Goal: Information Seeking & Learning: Understand process/instructions

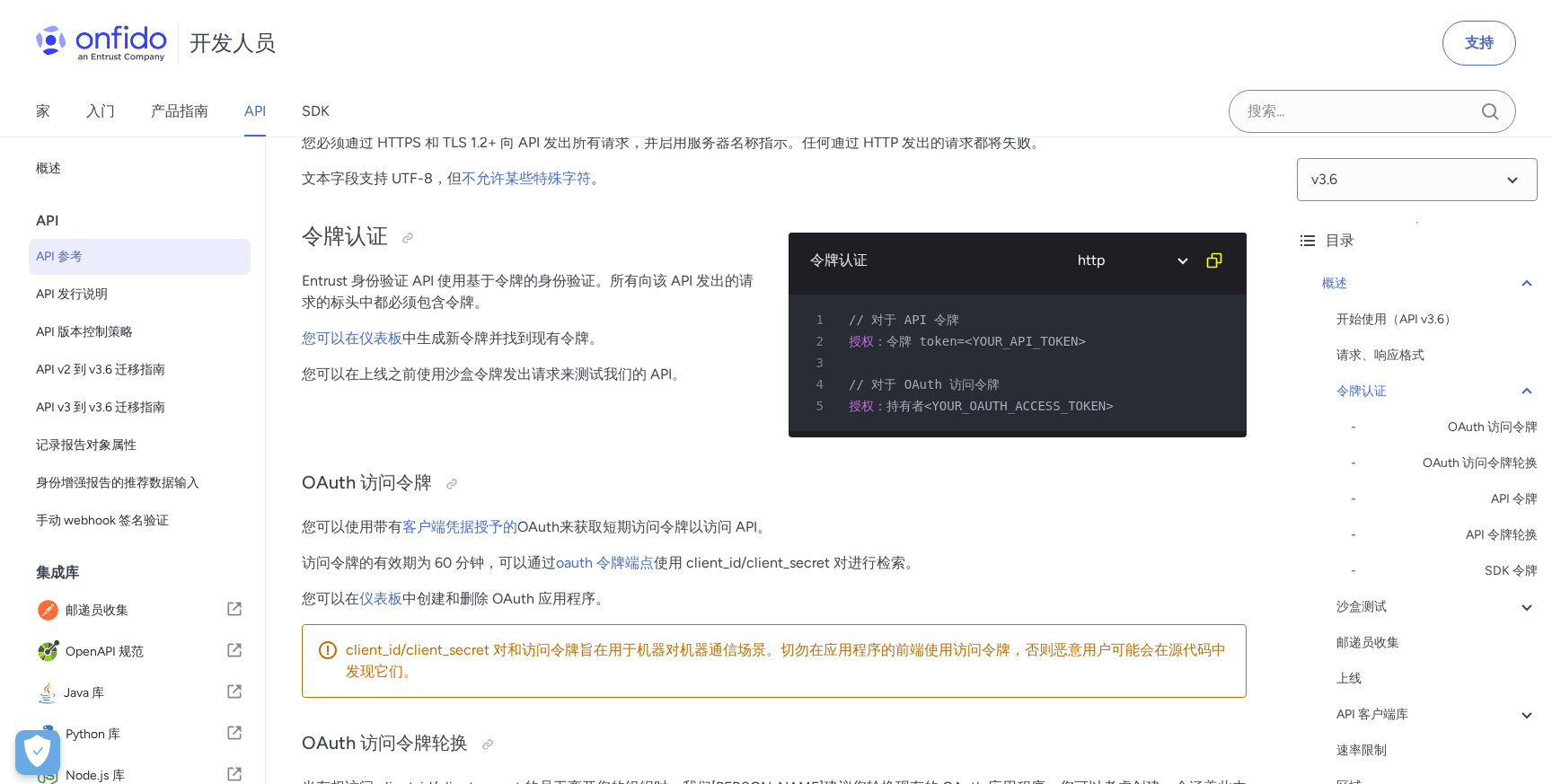
scroll to position [530, 0]
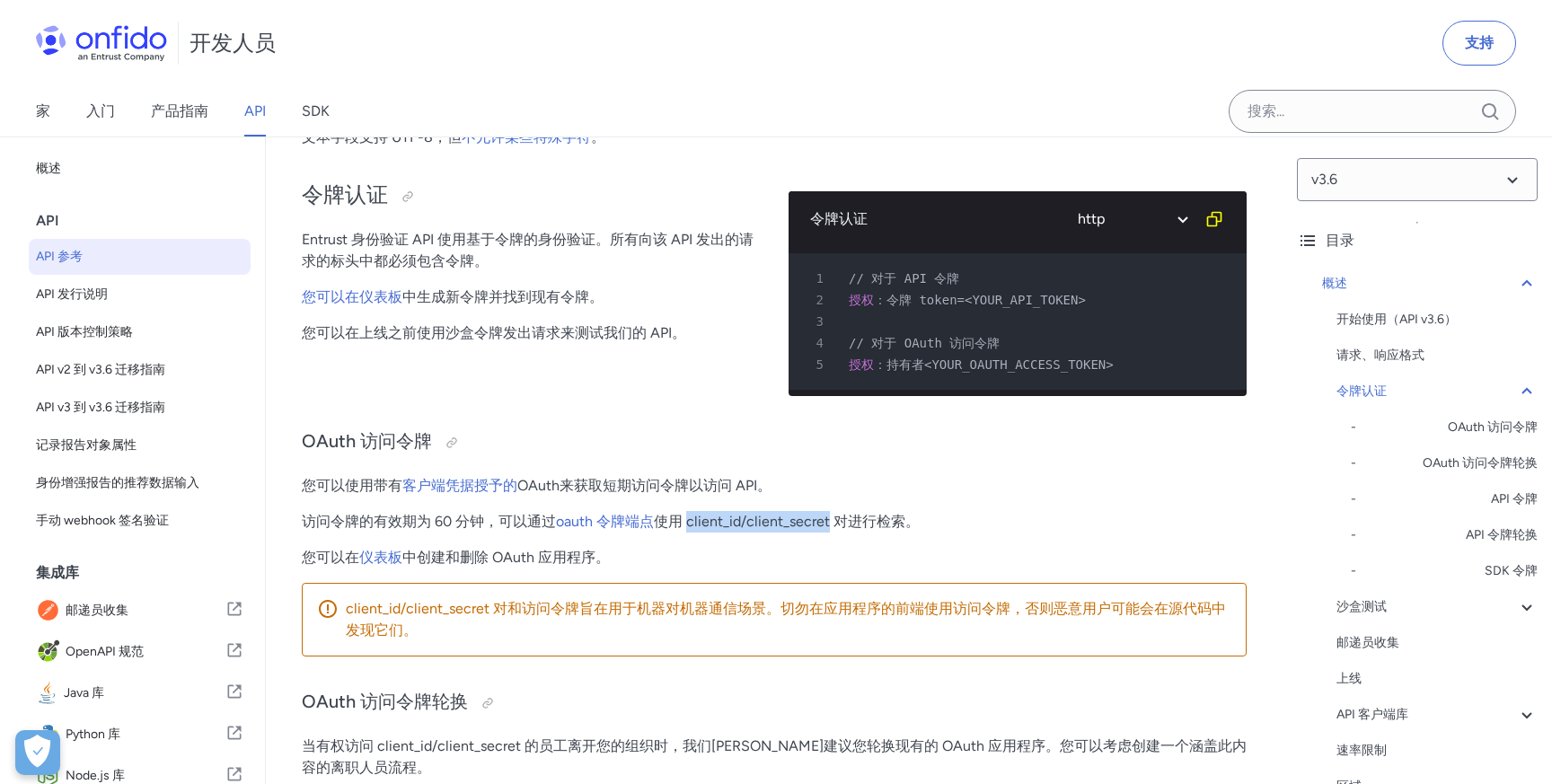
drag, startPoint x: 688, startPoint y: 525, endPoint x: 826, endPoint y: 522, distance: 138.0
click at [826, 522] on font "使用 client_id/client_secret 对进行检索。" at bounding box center [787, 521] width 266 height 17
click at [711, 554] on p "您可以在 仪表板 中创建和删除 OAuth 应用程序。" at bounding box center [773, 557] width 944 height 22
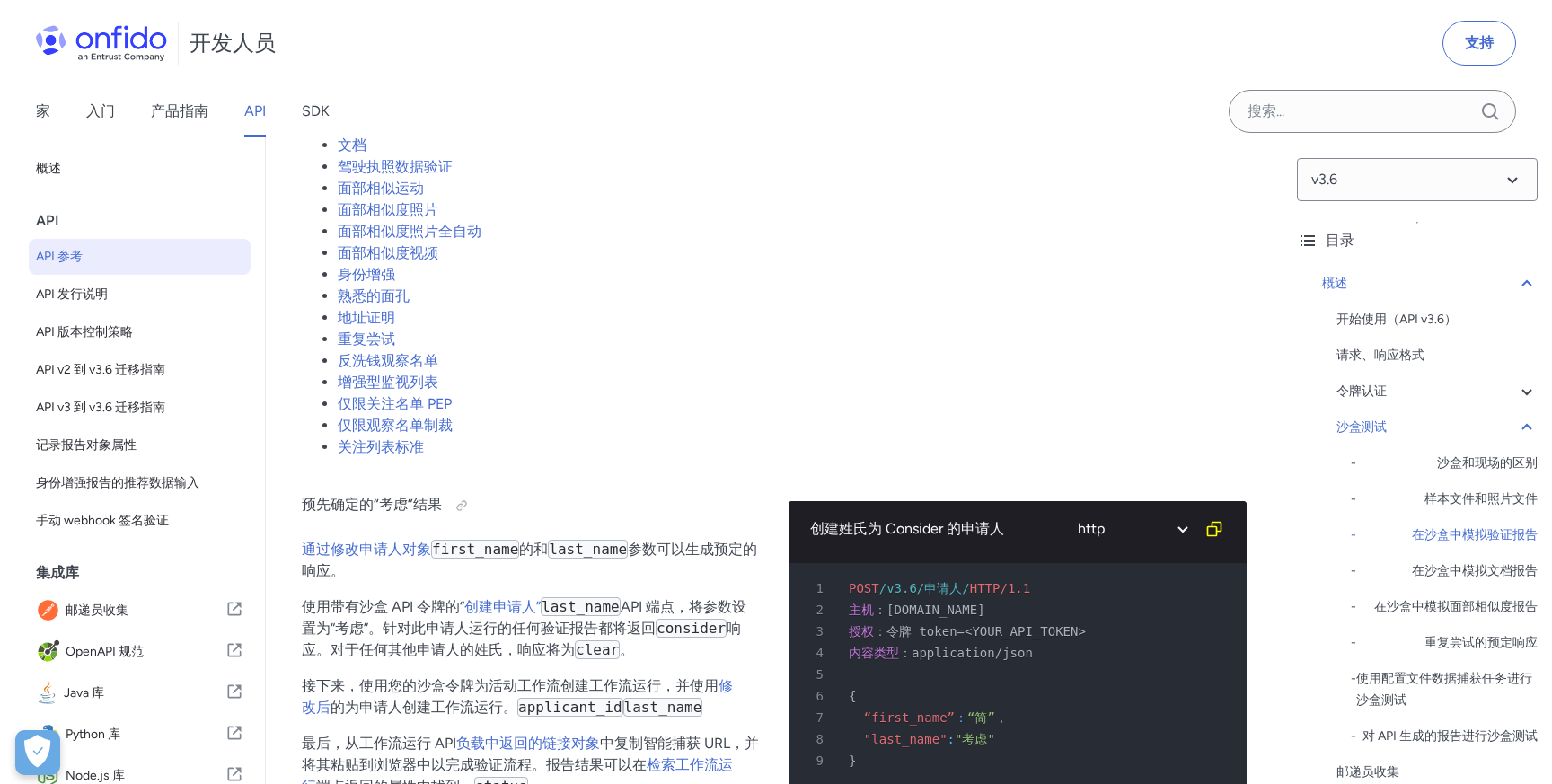
scroll to position [3538, 0]
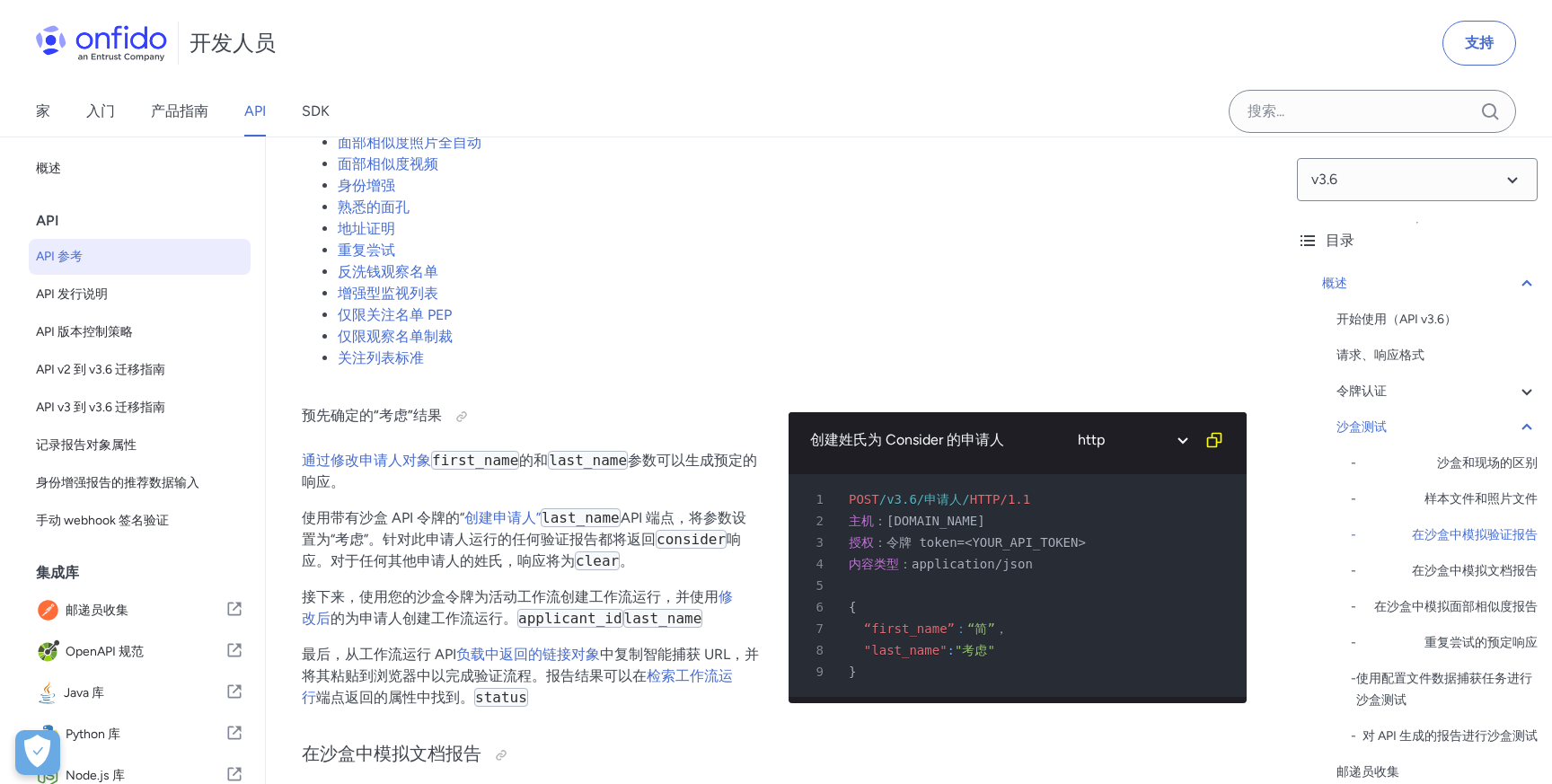
drag, startPoint x: 888, startPoint y: 521, endPoint x: 1016, endPoint y: 519, distance: 128.0
click at [1016, 519] on div "2 主机 ： api.eu.onfido.com" at bounding box center [1008, 520] width 426 height 22
click at [1042, 523] on div "2 主机 ： api.eu.onfido.com" at bounding box center [1008, 520] width 426 height 22
drag, startPoint x: 891, startPoint y: 540, endPoint x: 1078, endPoint y: 533, distance: 187.1
click at [1078, 533] on div "3 授权 ： 令牌 token=<YOUR_API_TOKEN>" at bounding box center [1008, 542] width 426 height 22
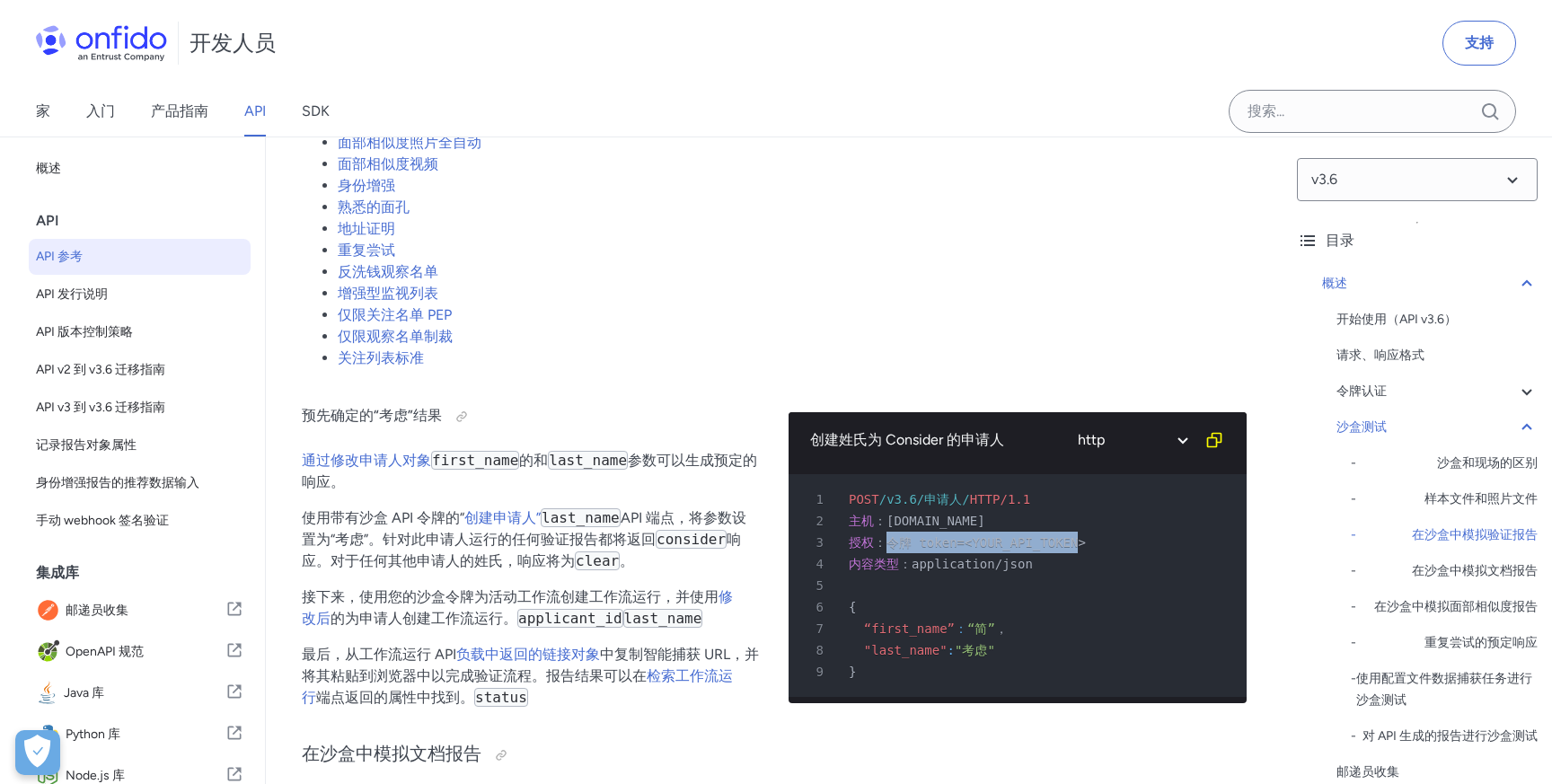
click at [1078, 533] on div "3 授权 ： 令牌 token=<YOUR_API_TOKEN>" at bounding box center [1008, 542] width 426 height 22
click at [1042, 352] on li "关注列表标准" at bounding box center [792, 357] width 909 height 22
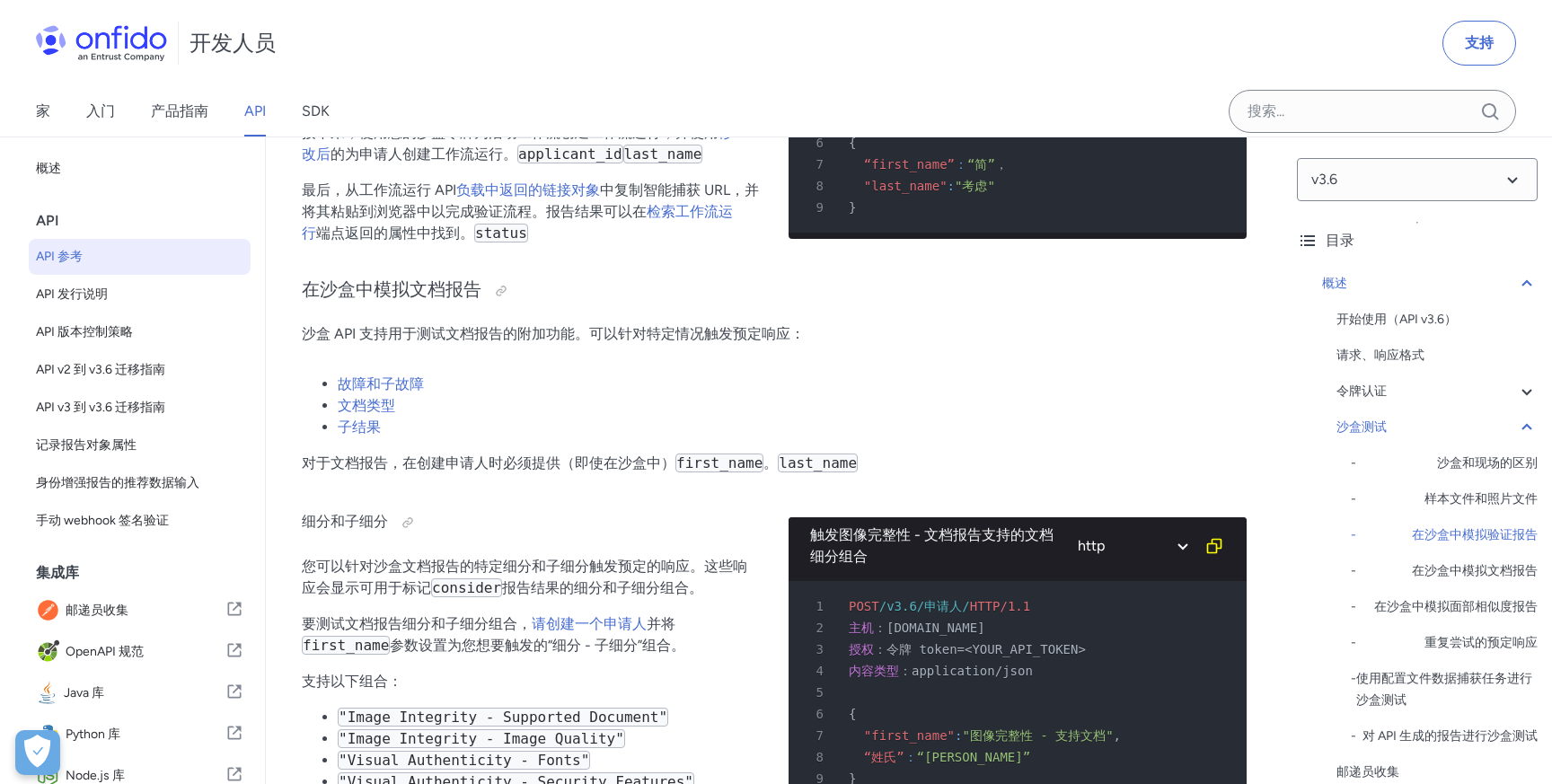
scroll to position [4124, 0]
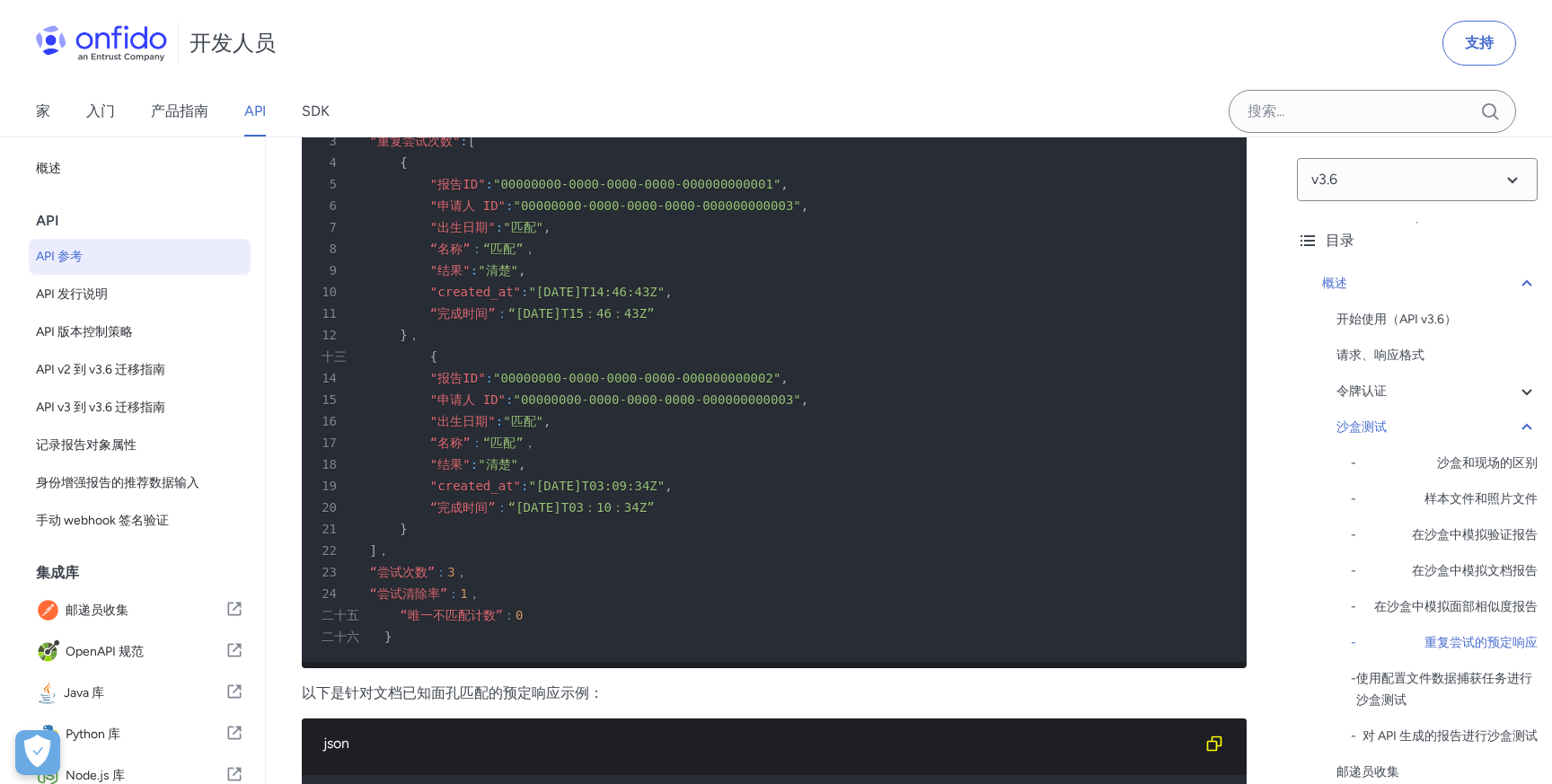
click at [810, 377] on div "14 "报告ID" : "00000000-0000-0000-0000-000000000002" ," at bounding box center [765, 377] width 913 height 22
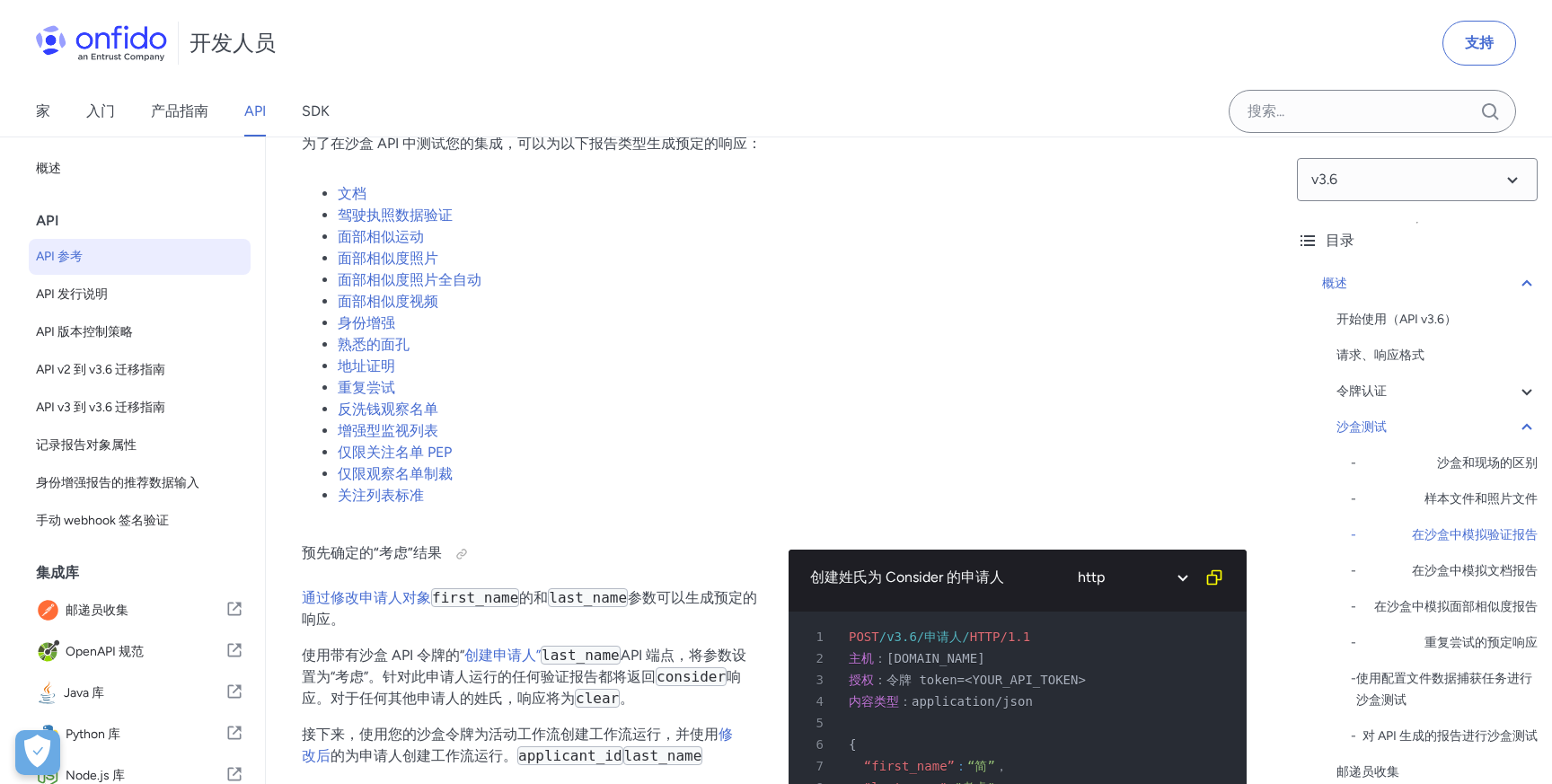
scroll to position [3352, 0]
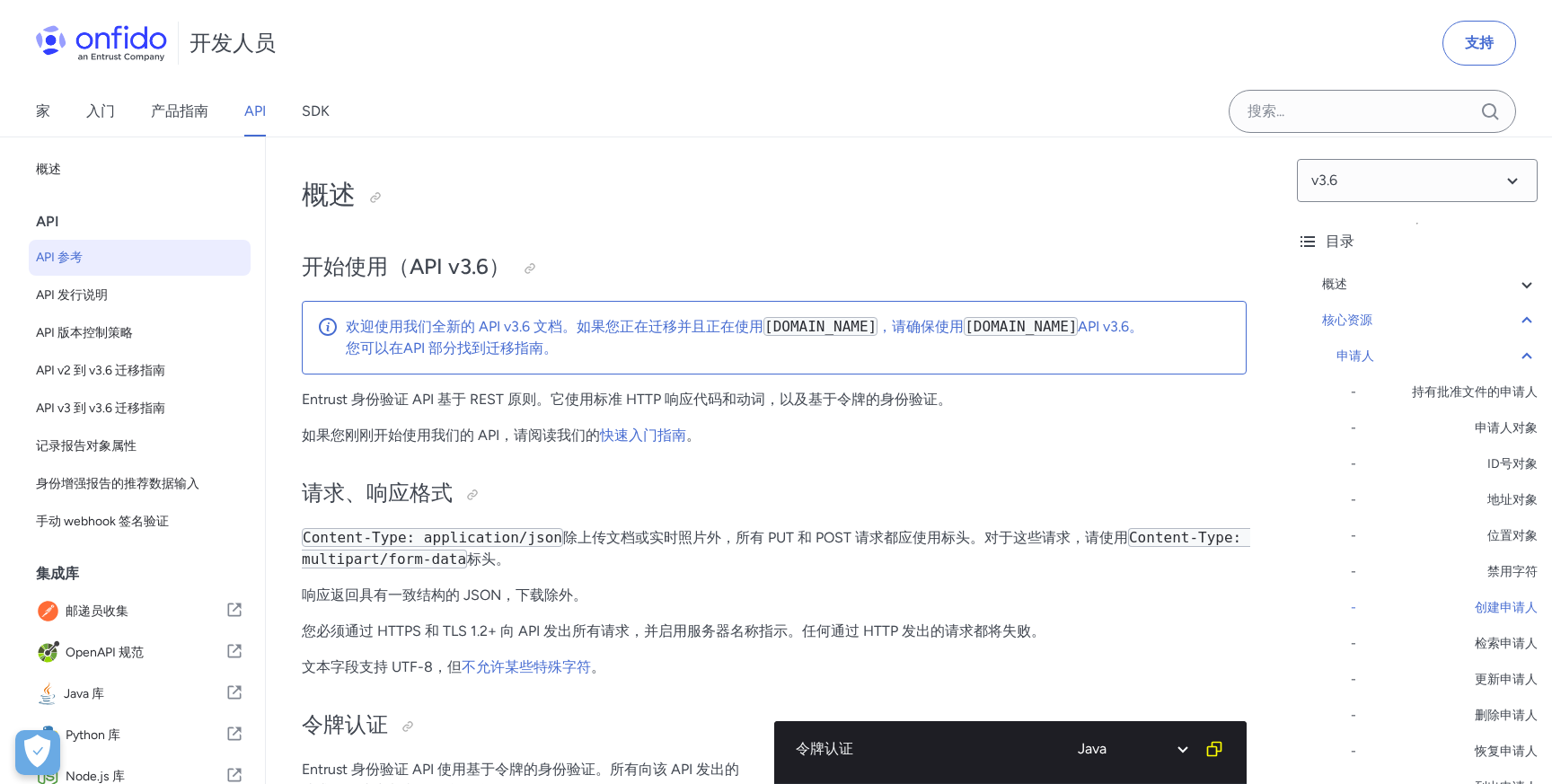
select select "java"
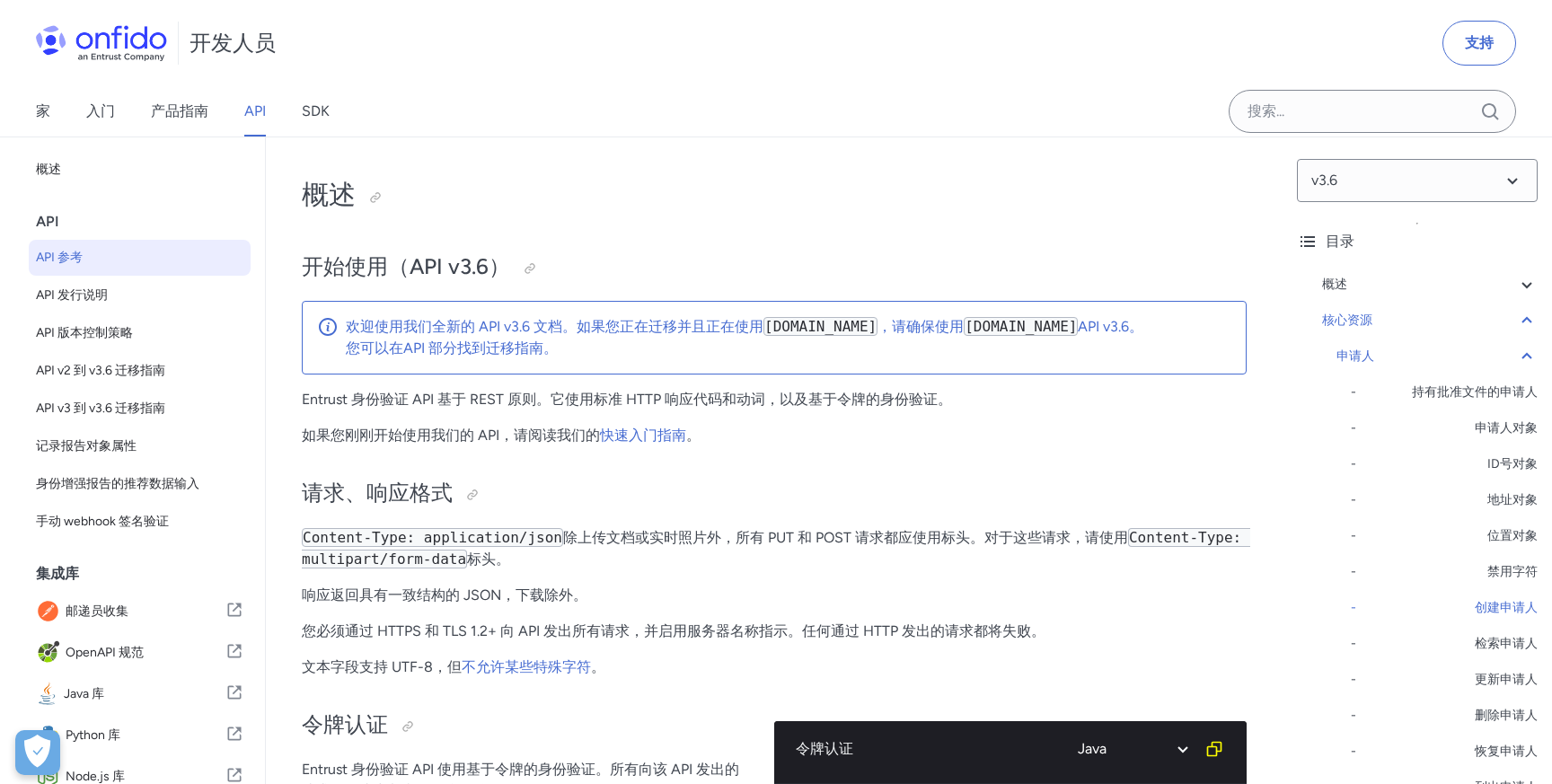
select select "java"
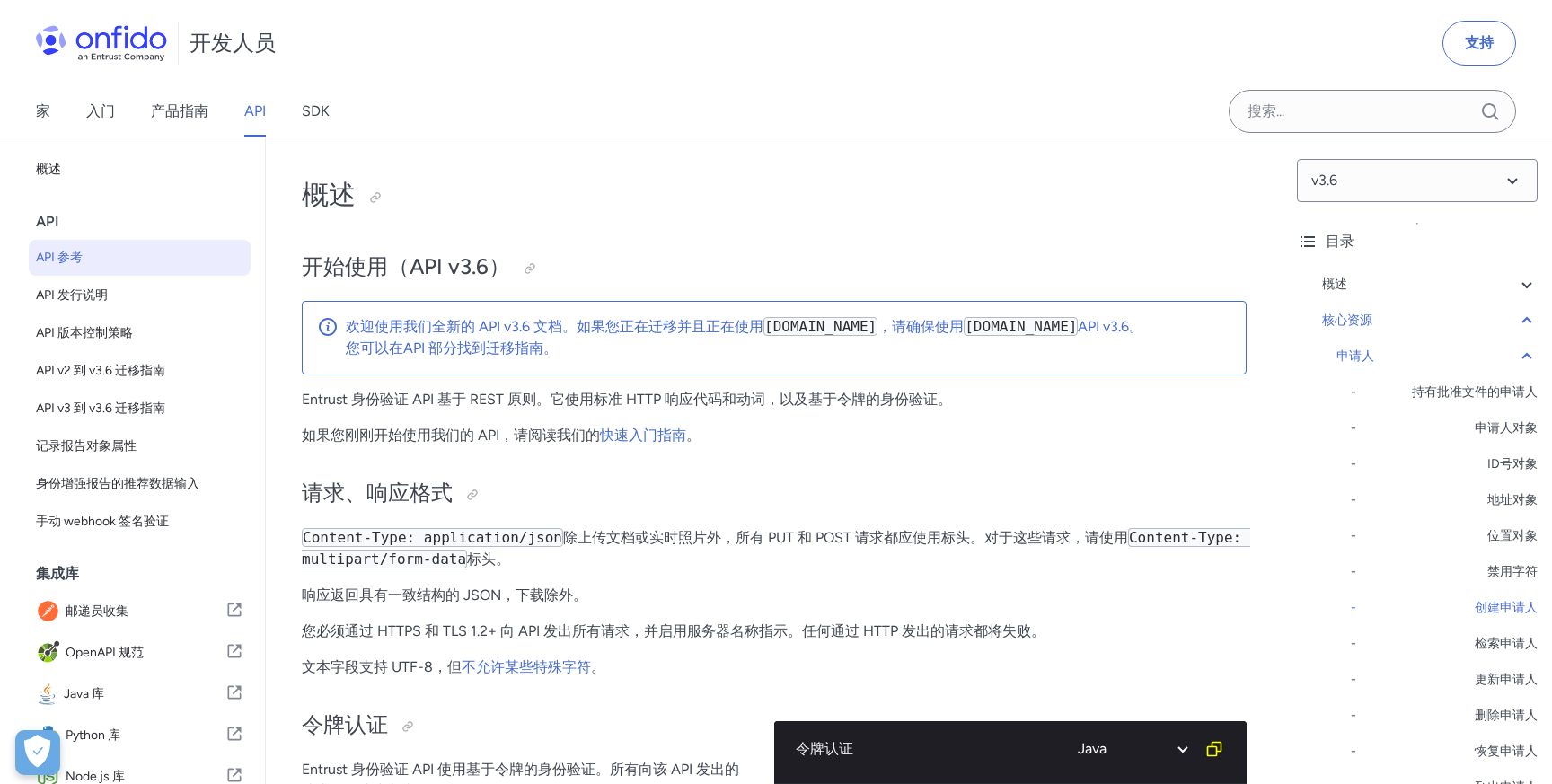
select select "java"
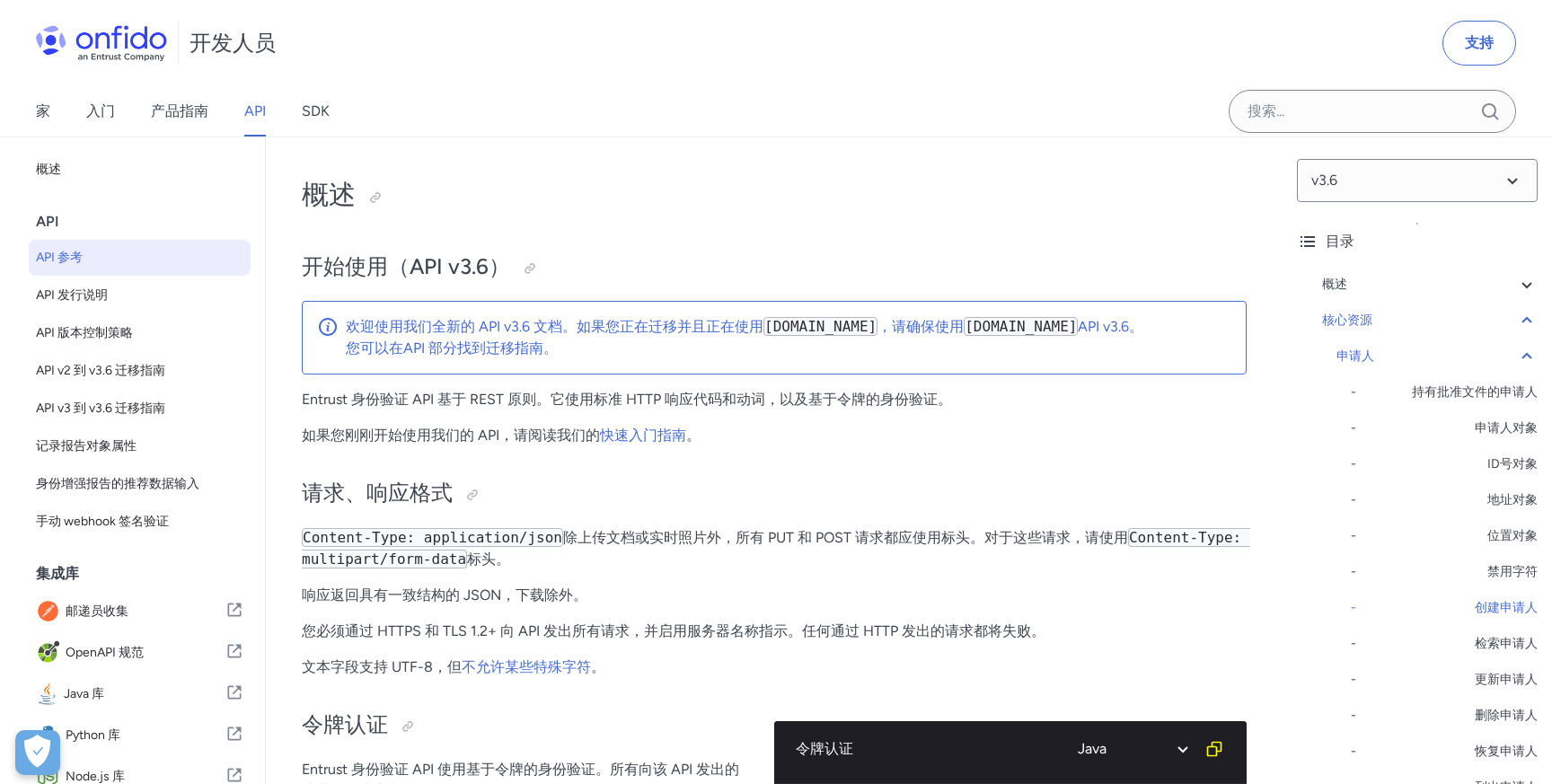
select select "java"
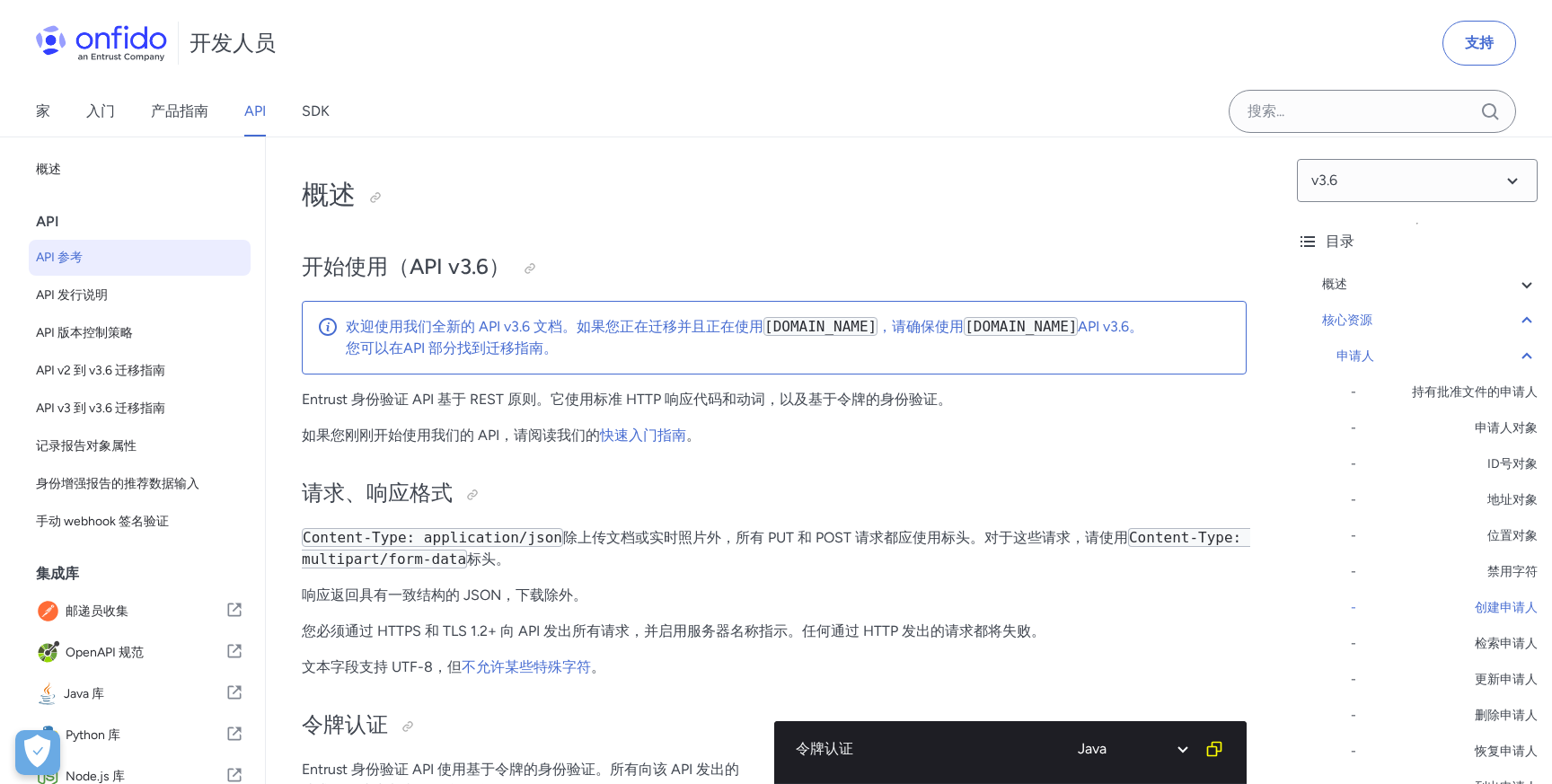
select select "java"
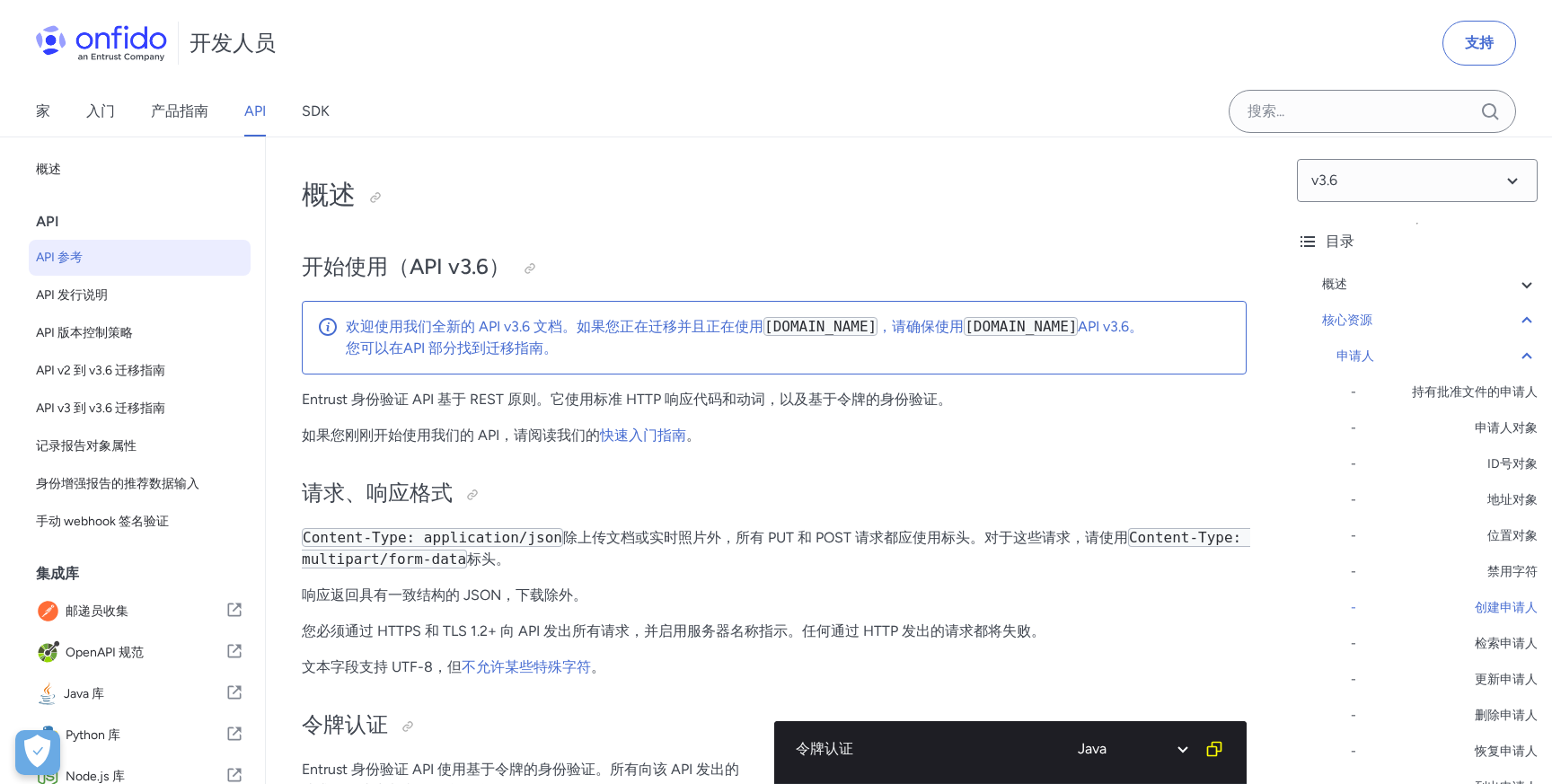
select select "java"
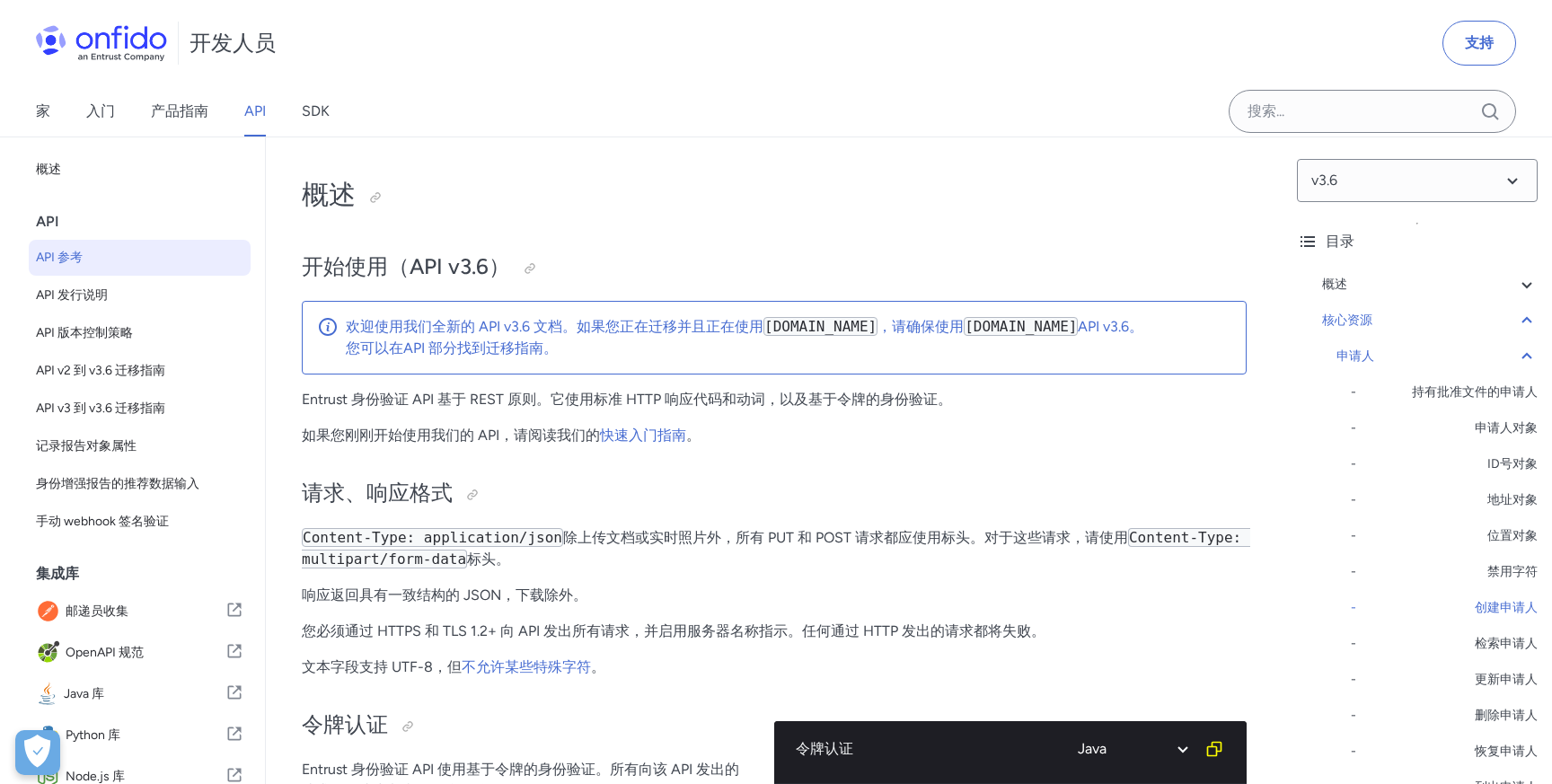
select select "java"
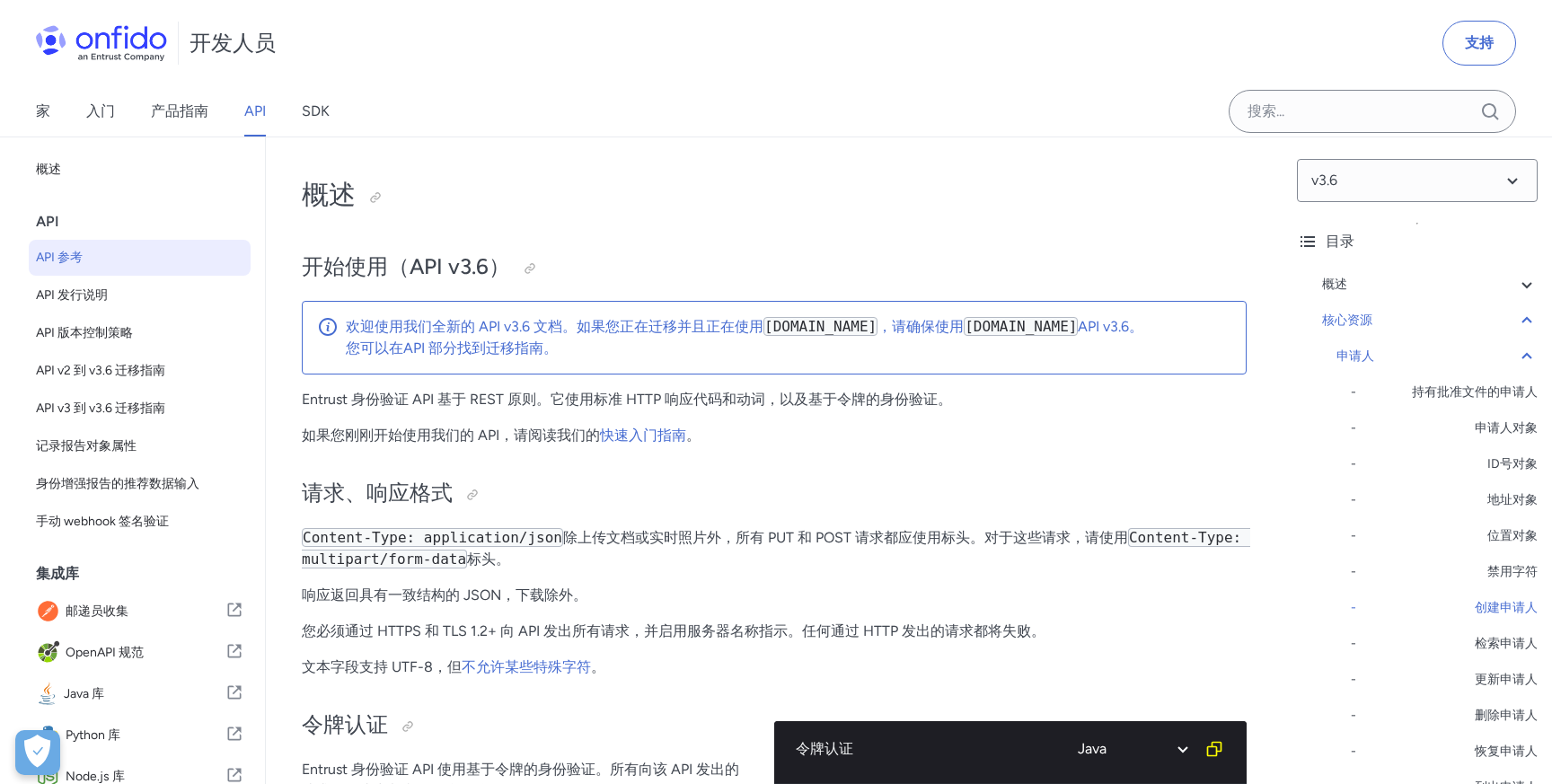
select select "java"
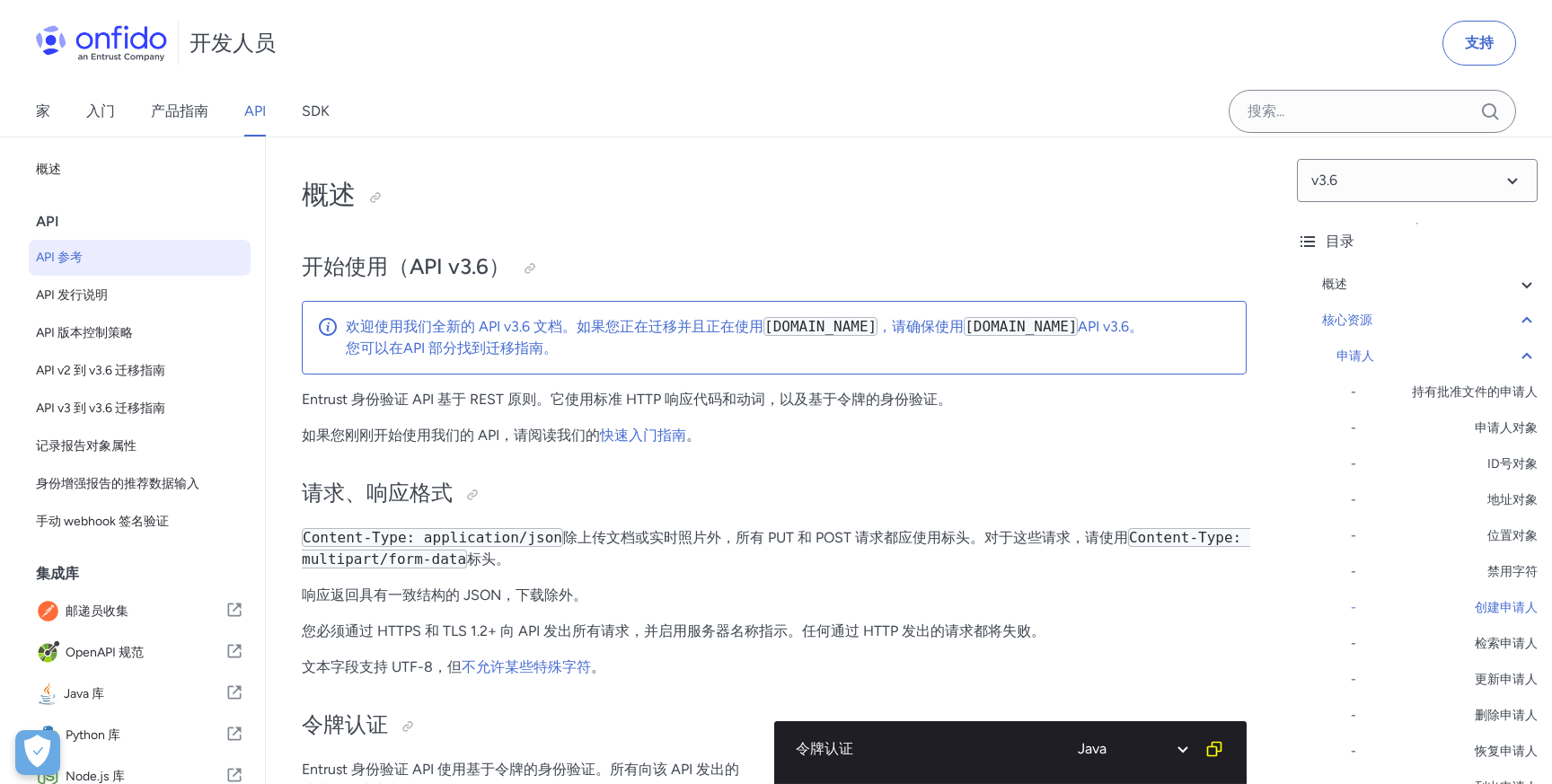
select select "java"
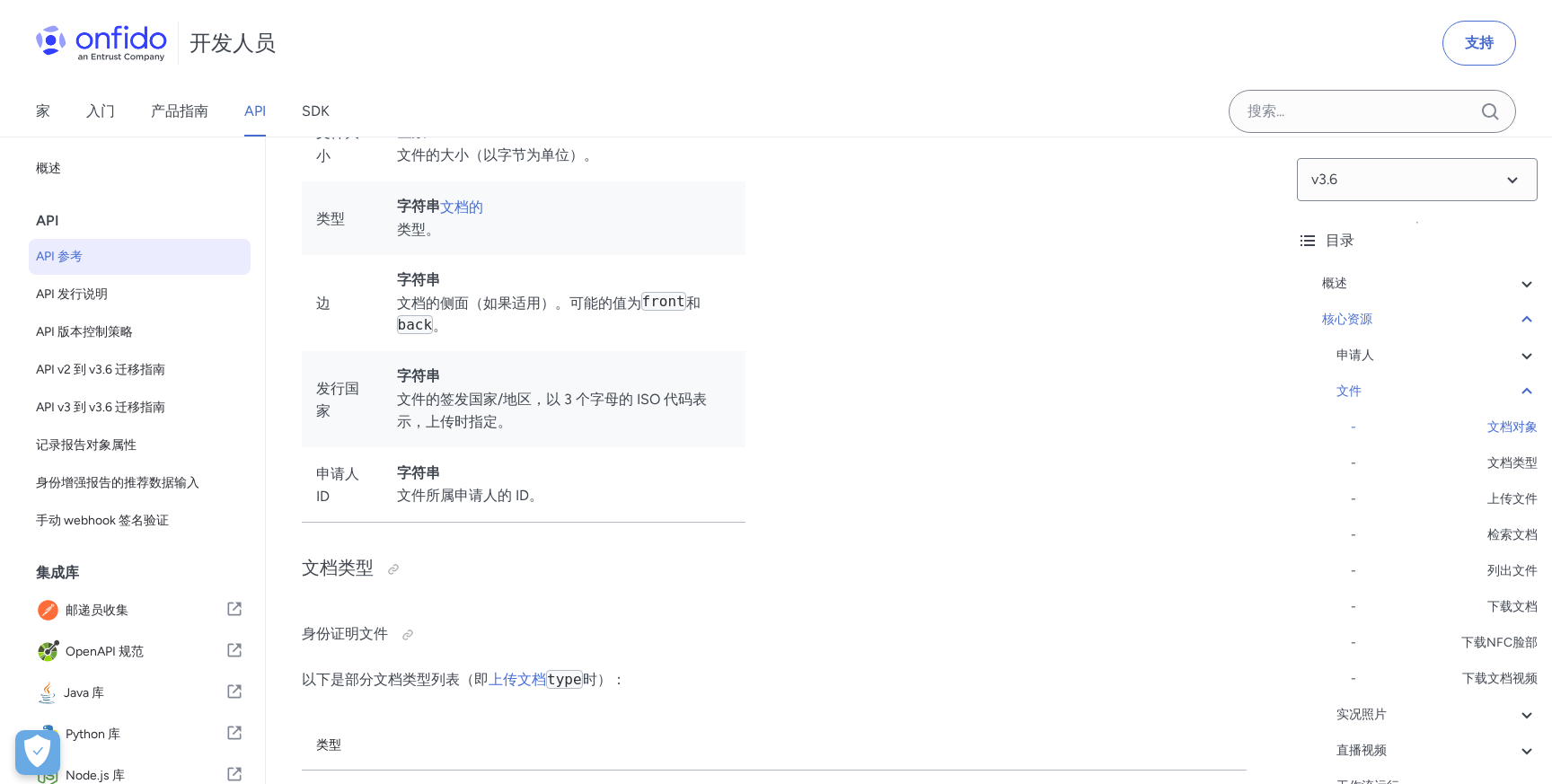
scroll to position [27855, 0]
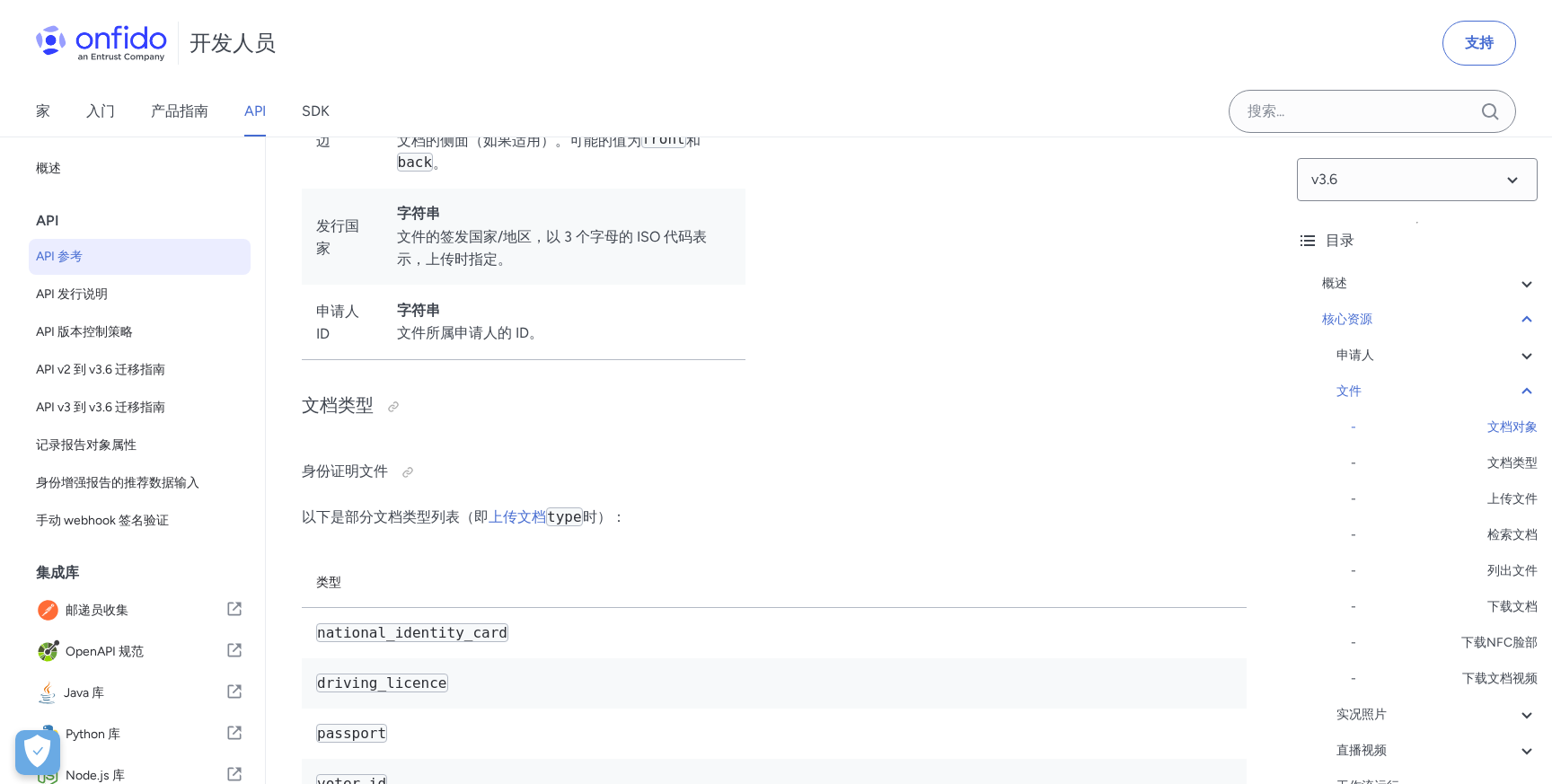
click at [76, 226] on div "API" at bounding box center [146, 221] width 222 height 36
click at [70, 163] on span "概述" at bounding box center [139, 168] width 208 height 22
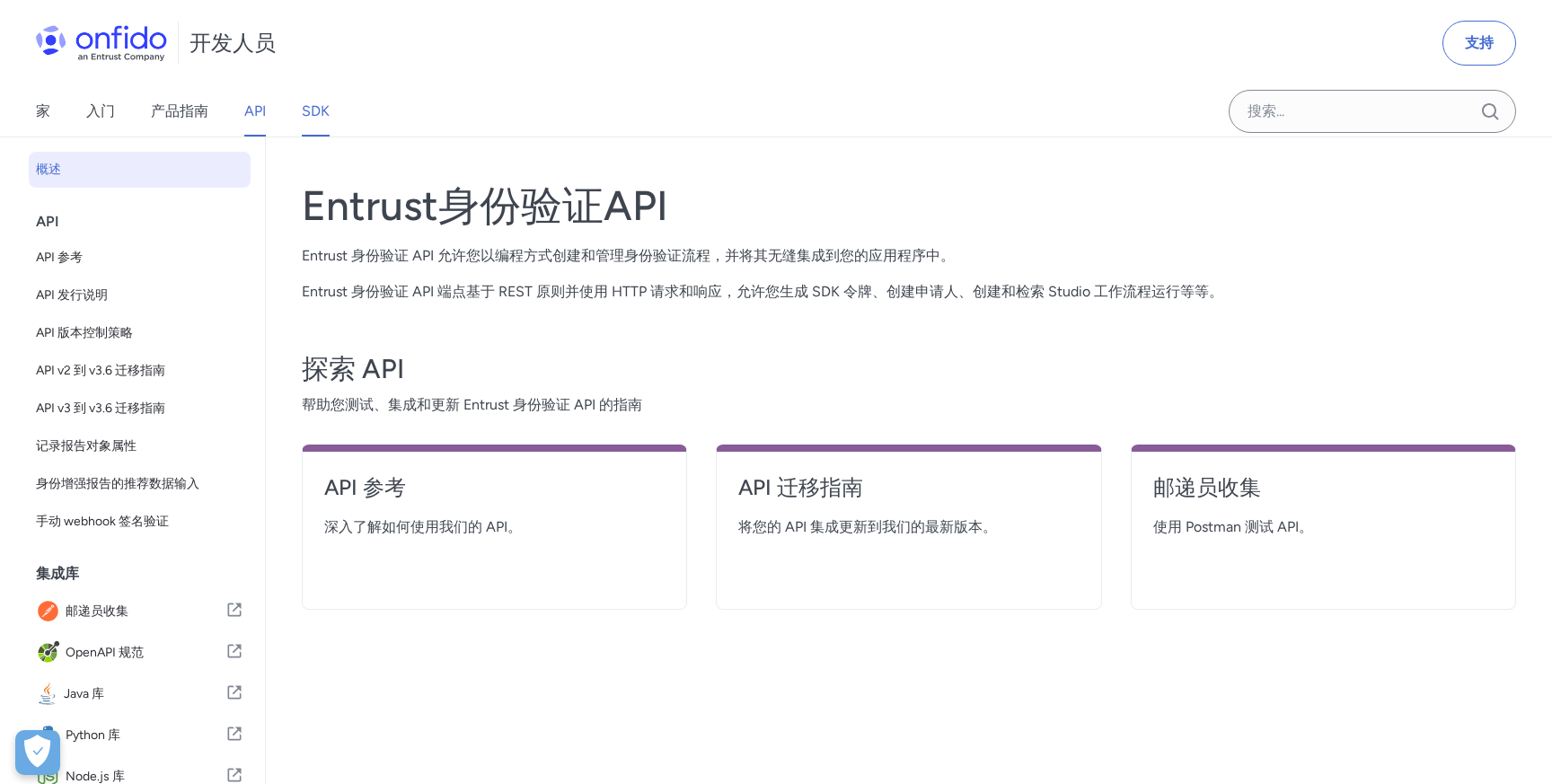
click at [315, 109] on font "SDK" at bounding box center [315, 110] width 28 height 17
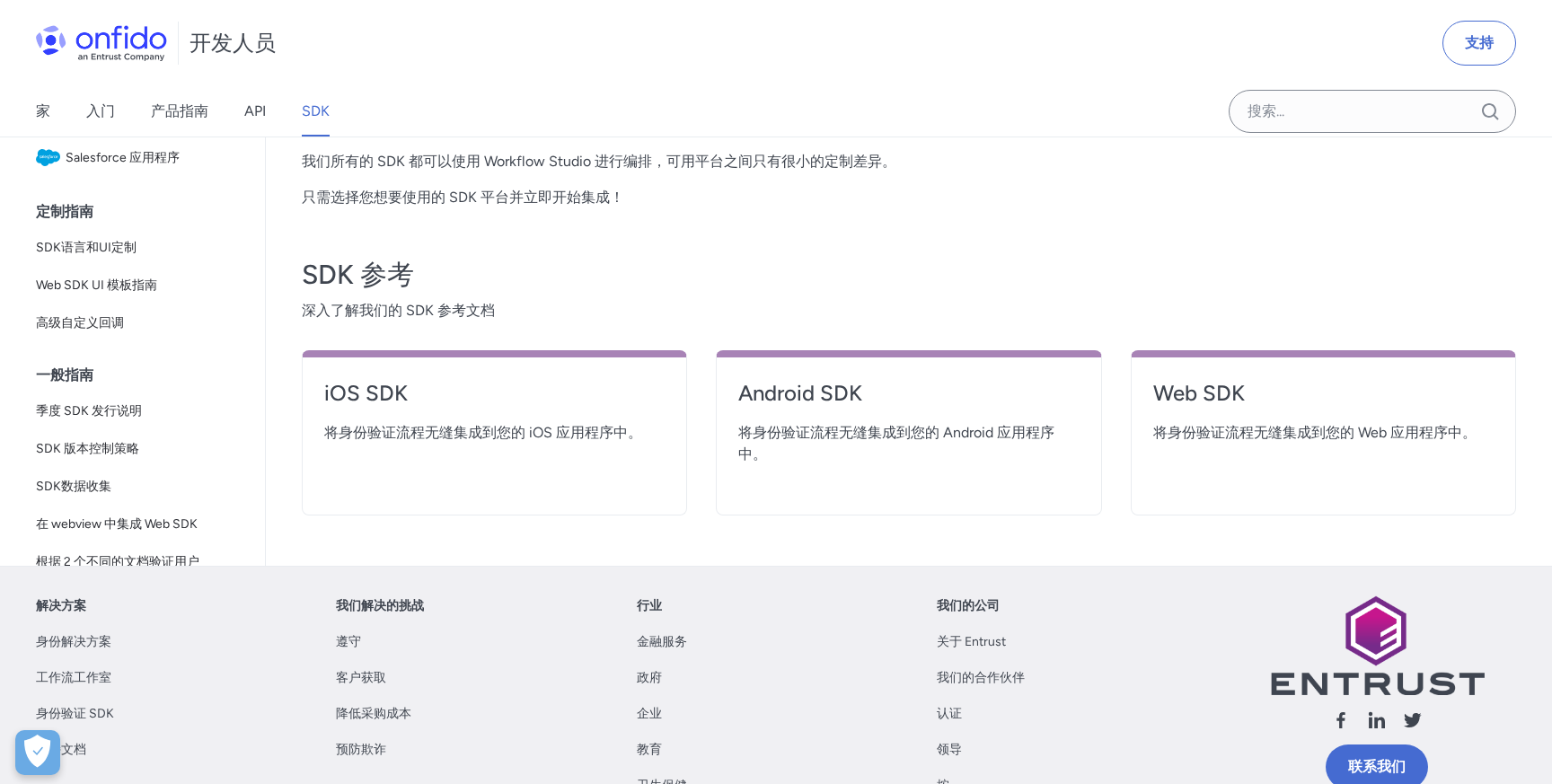
scroll to position [438, 0]
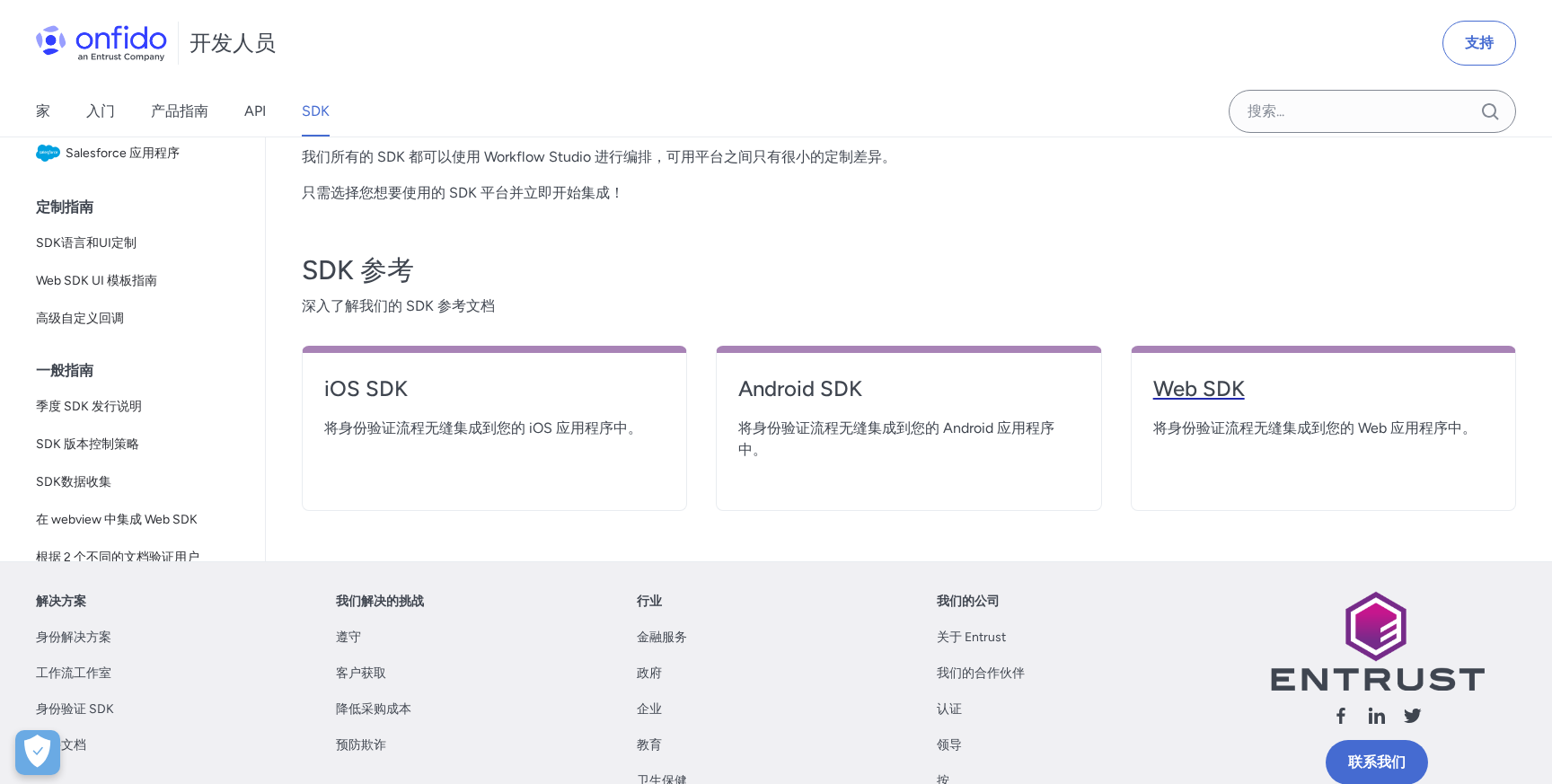
click at [1208, 390] on font "Web SDK" at bounding box center [1199, 388] width 92 height 26
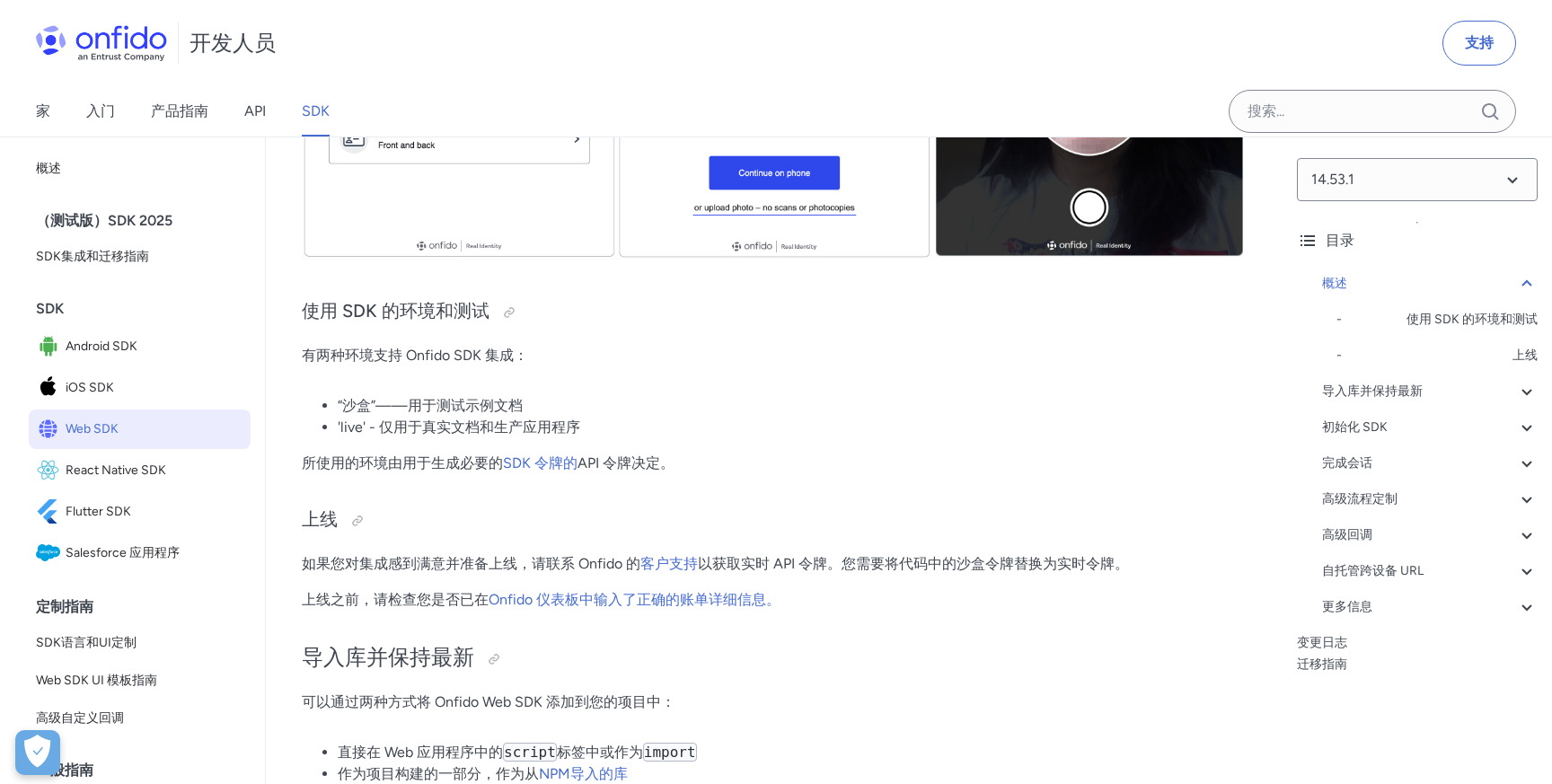
scroll to position [702, 0]
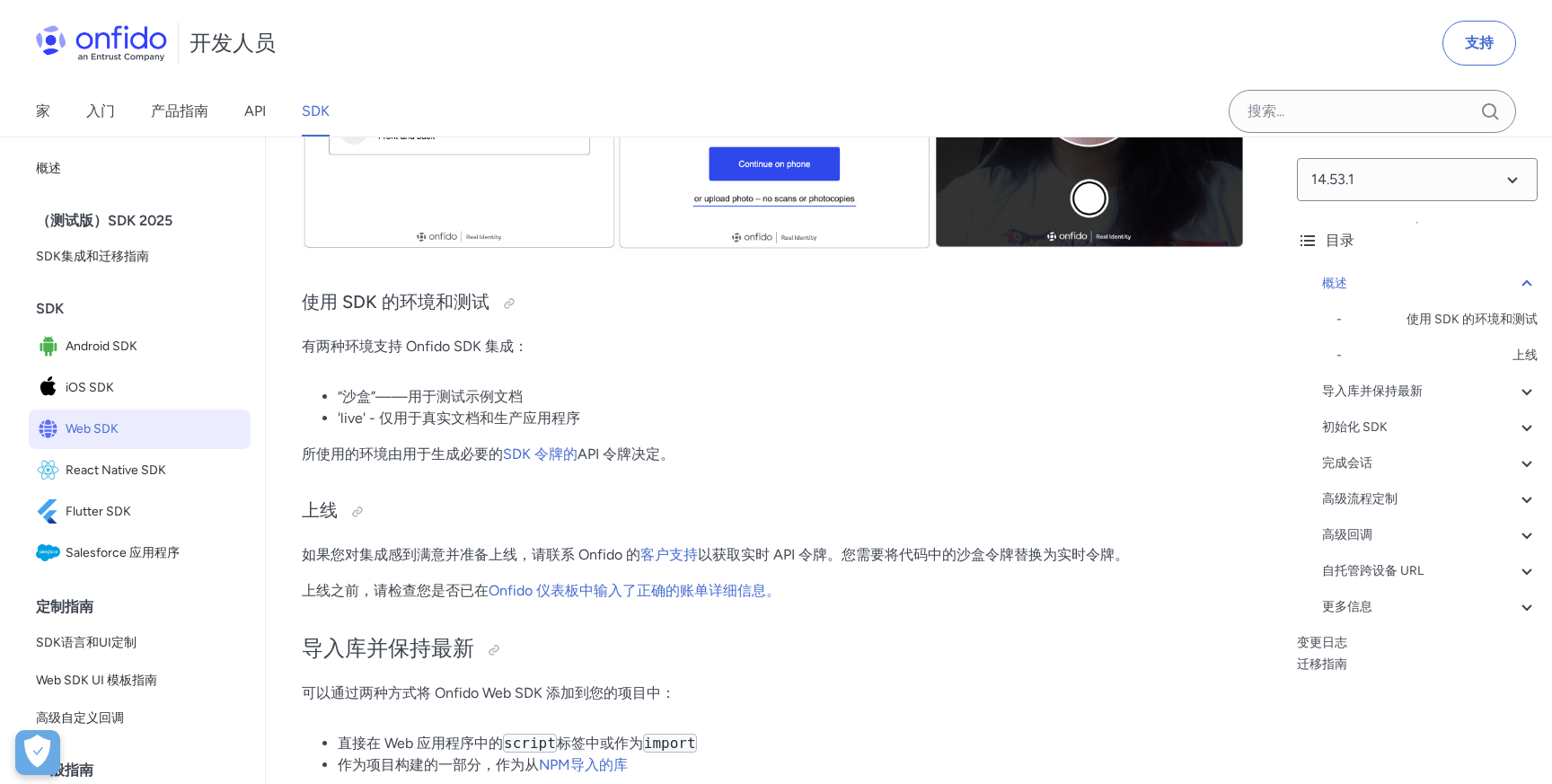
click at [536, 387] on li "“沙盒”——用于测试示例文档" at bounding box center [792, 397] width 909 height 22
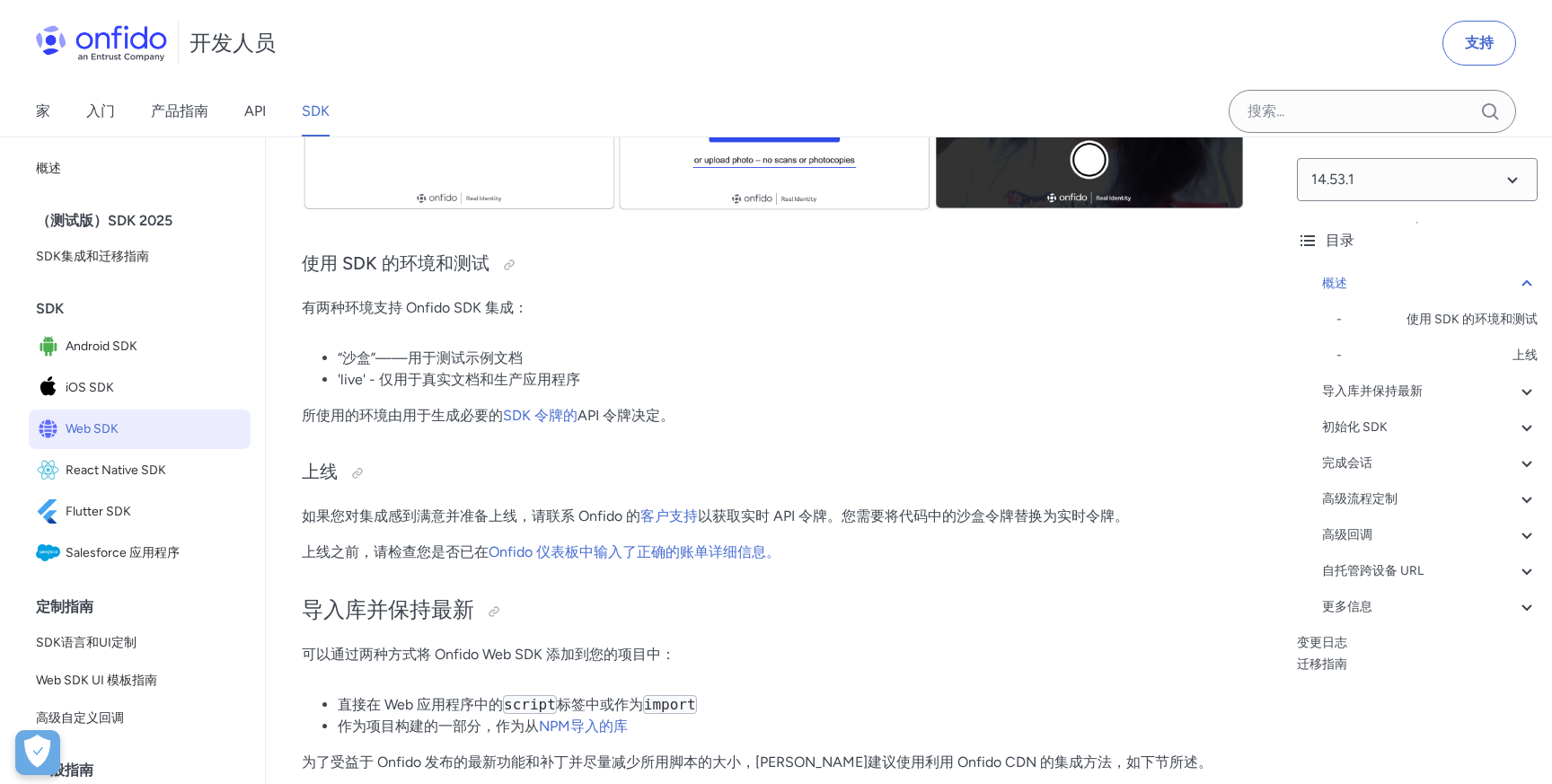
scroll to position [751, 0]
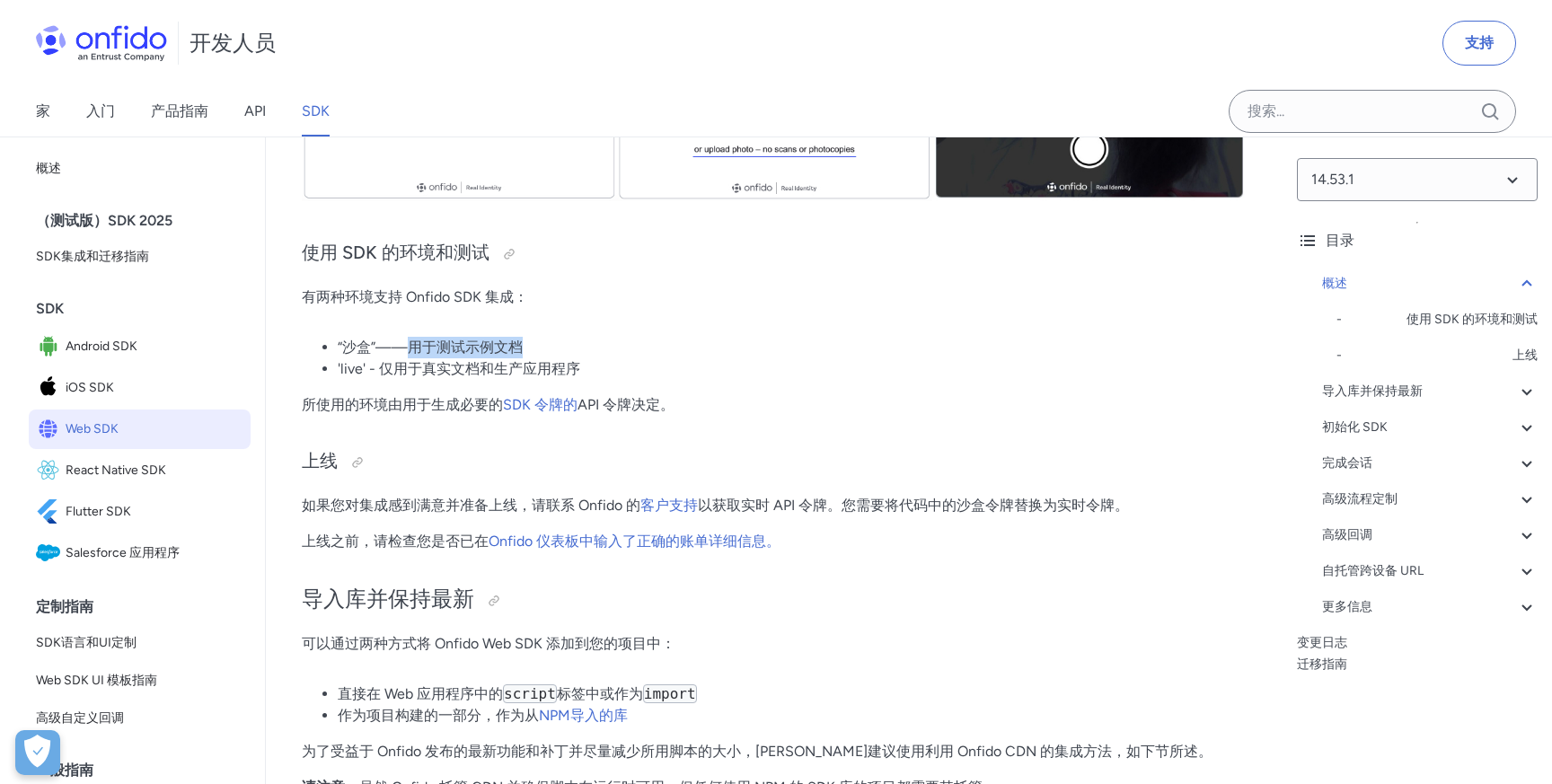
drag, startPoint x: 413, startPoint y: 348, endPoint x: 534, endPoint y: 345, distance: 121.0
click at [534, 345] on li "“沙盒”——用于测试示例文档" at bounding box center [792, 347] width 909 height 22
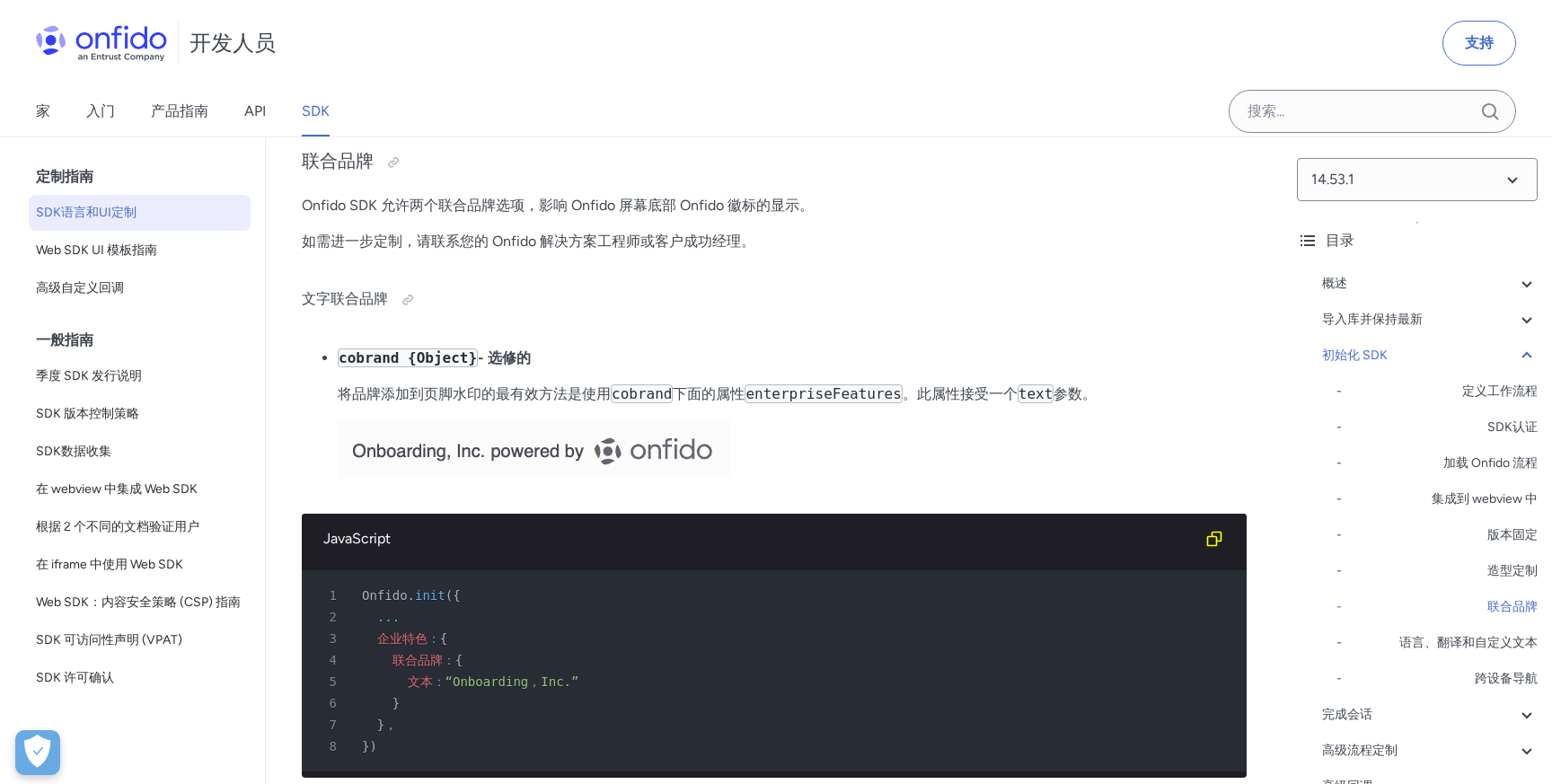
scroll to position [6907, 0]
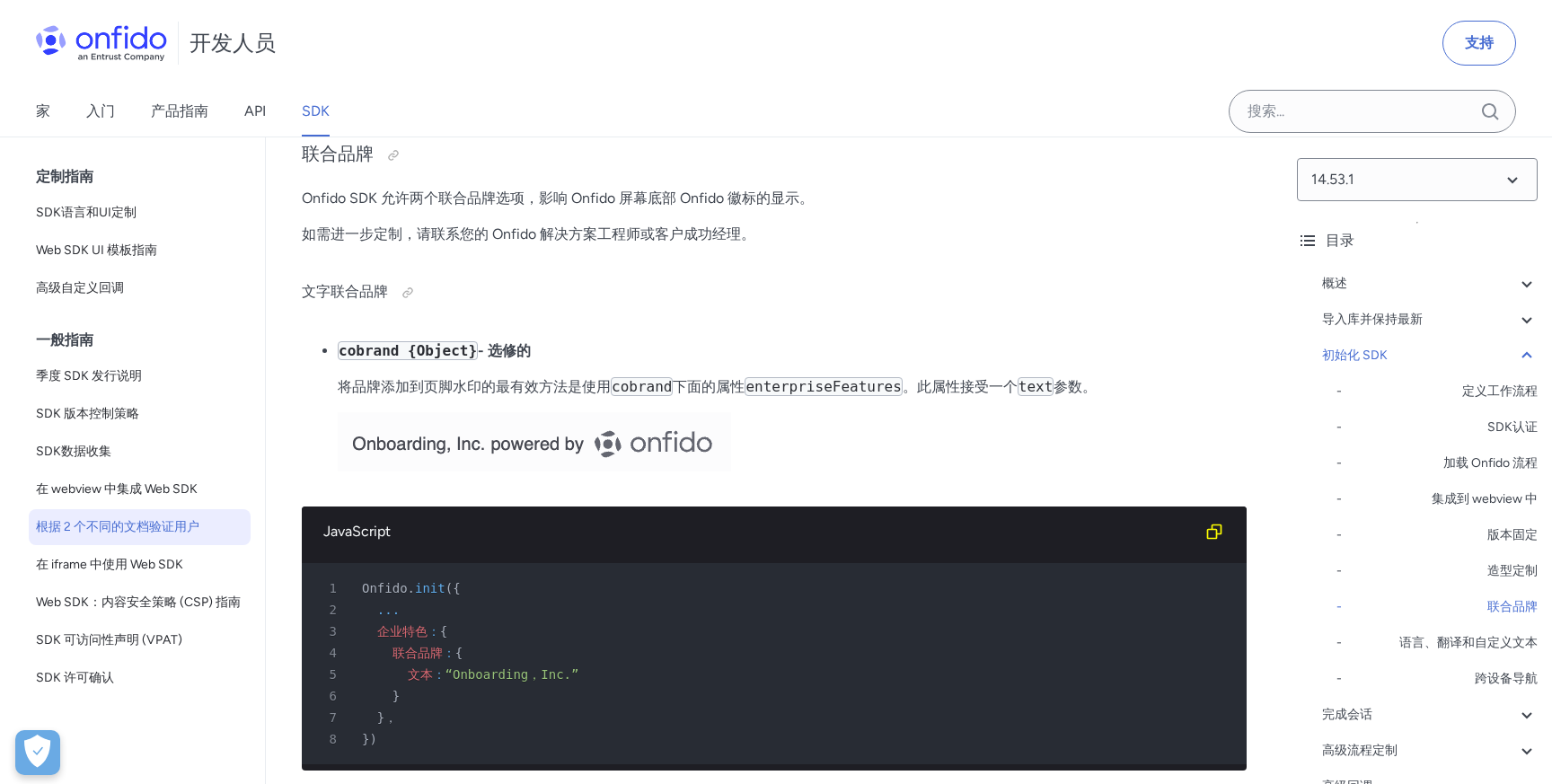
click at [145, 515] on link "根据 2 个不同的文档验证用户" at bounding box center [139, 527] width 222 height 36
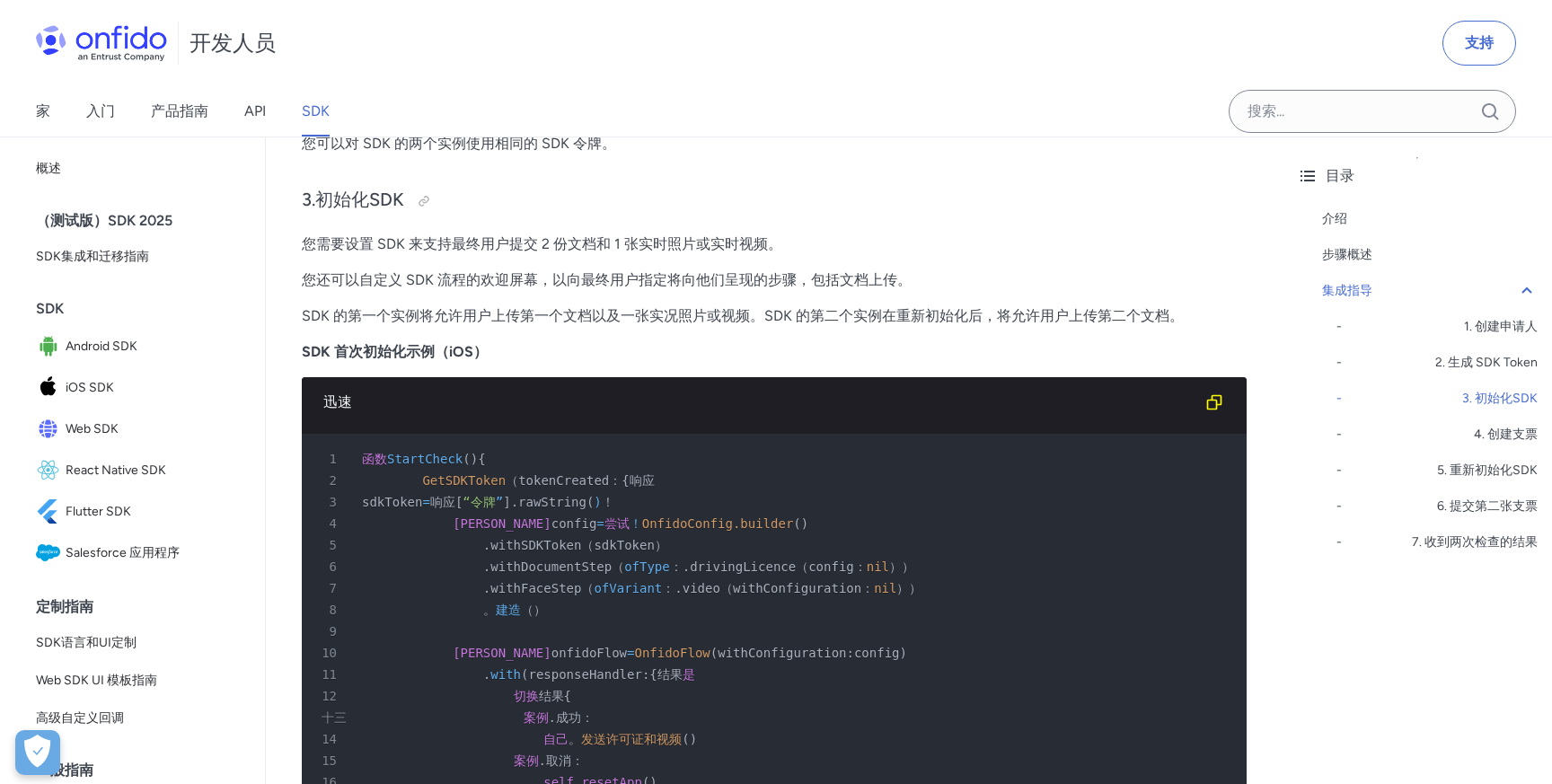
scroll to position [2127, 0]
click at [347, 410] on font "迅速" at bounding box center [337, 400] width 29 height 17
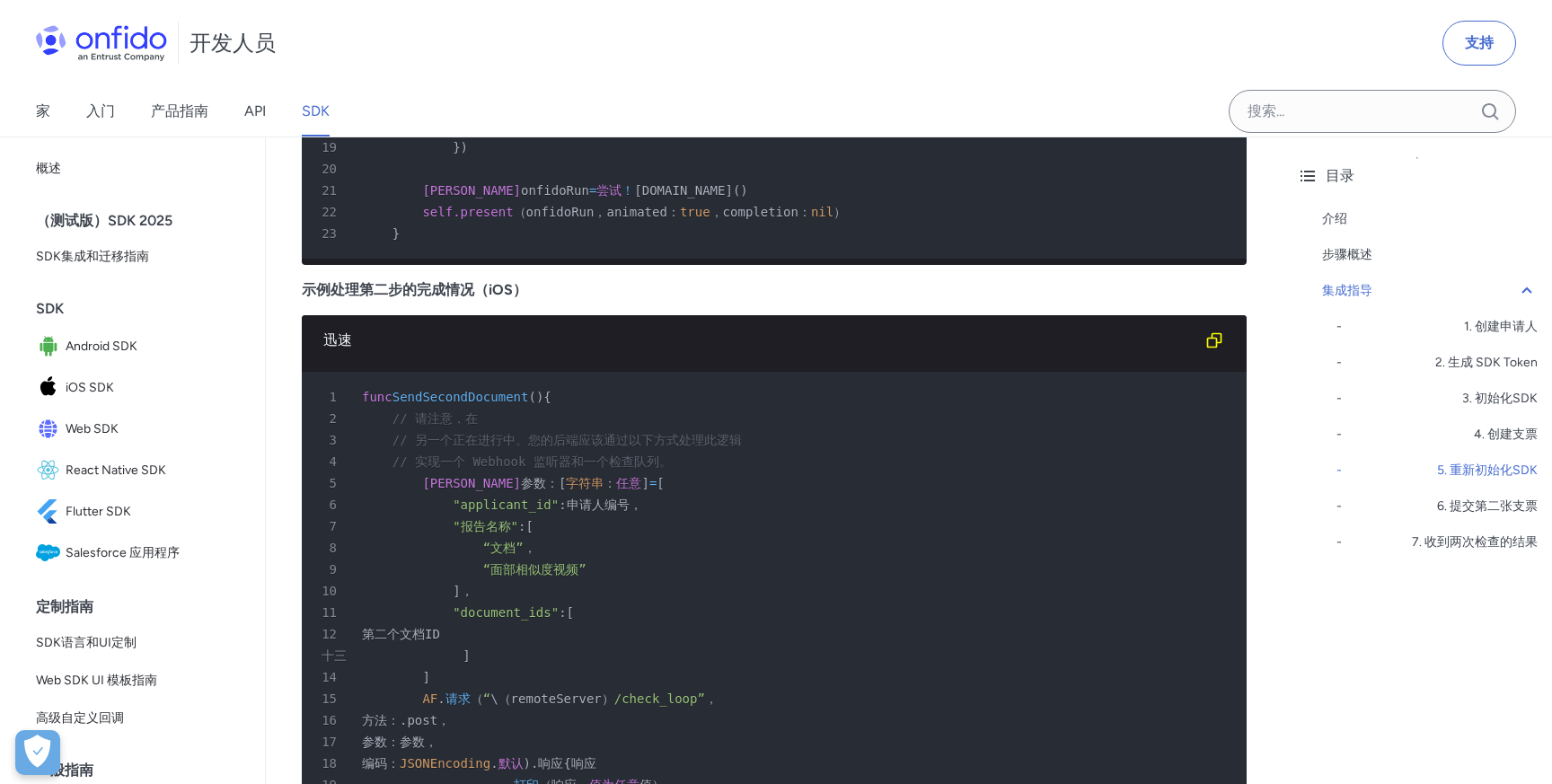
scroll to position [4490, 0]
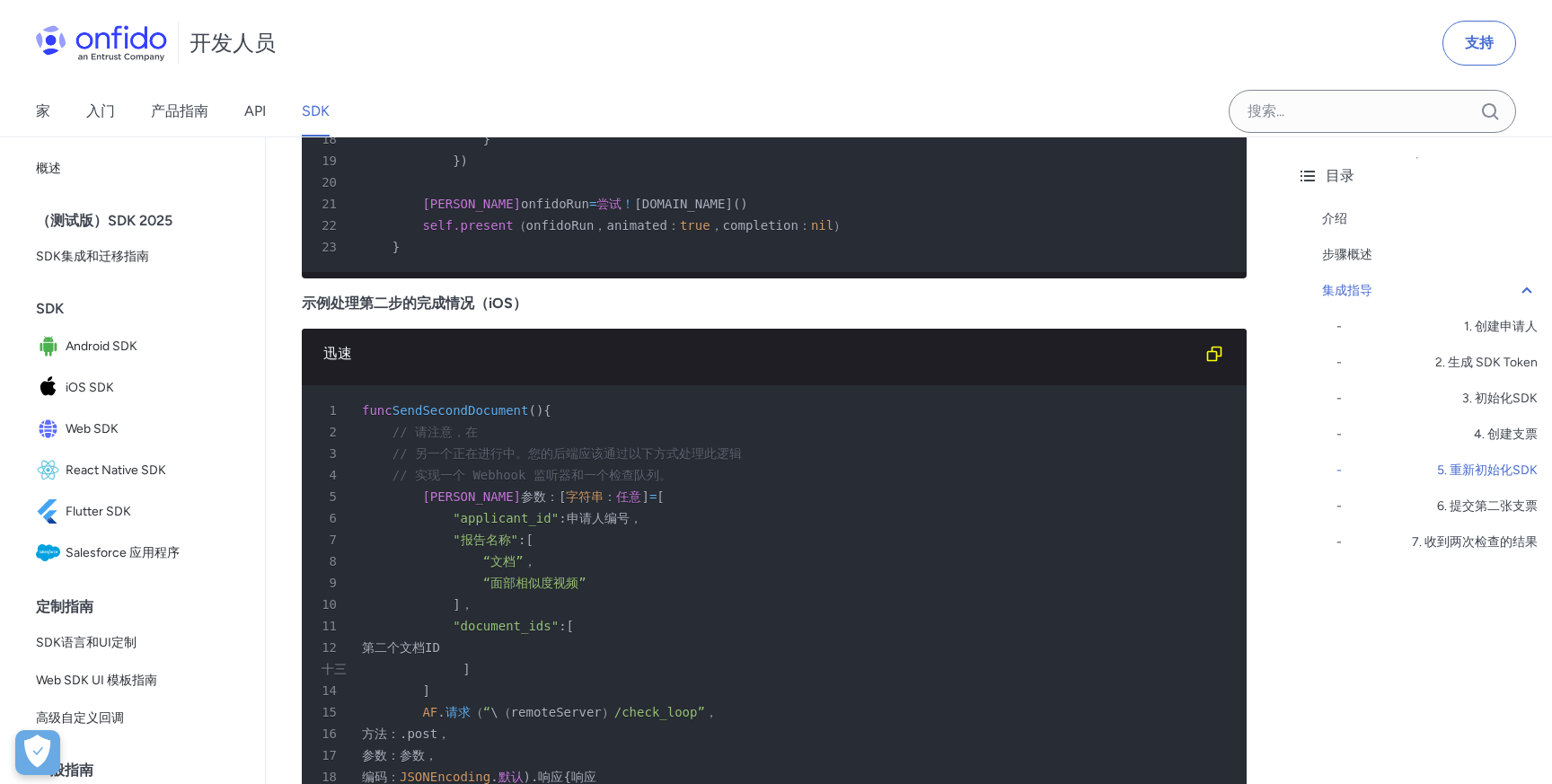
click at [152, 220] on font "（测试版）SDK 2025" at bounding box center [104, 220] width 137 height 17
click at [130, 260] on font "SDK集成和迁移指南" at bounding box center [92, 256] width 113 height 15
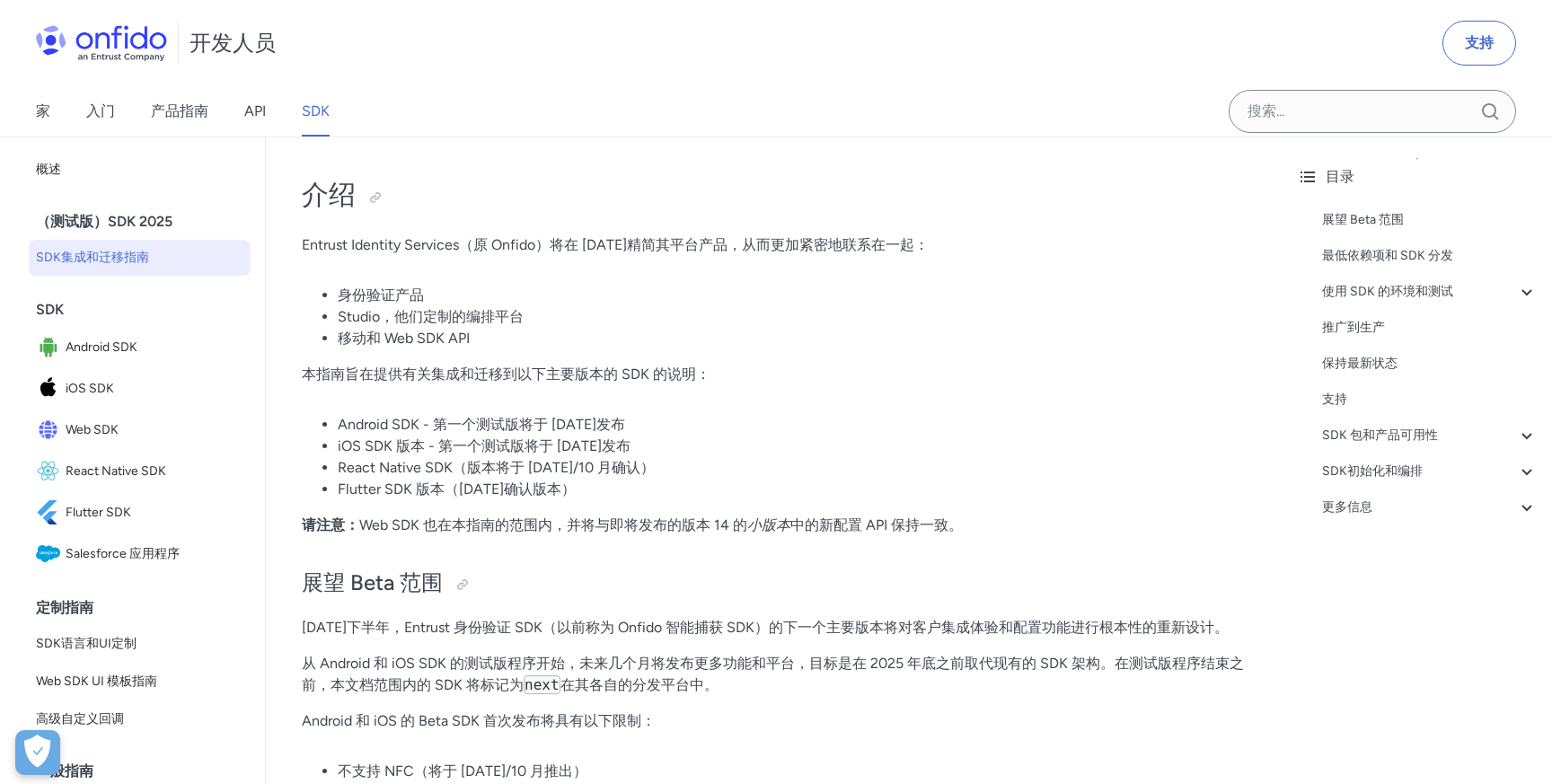
drag, startPoint x: 344, startPoint y: 296, endPoint x: 445, endPoint y: 298, distance: 101.0
click at [445, 298] on li "身份验证产品" at bounding box center [792, 295] width 909 height 22
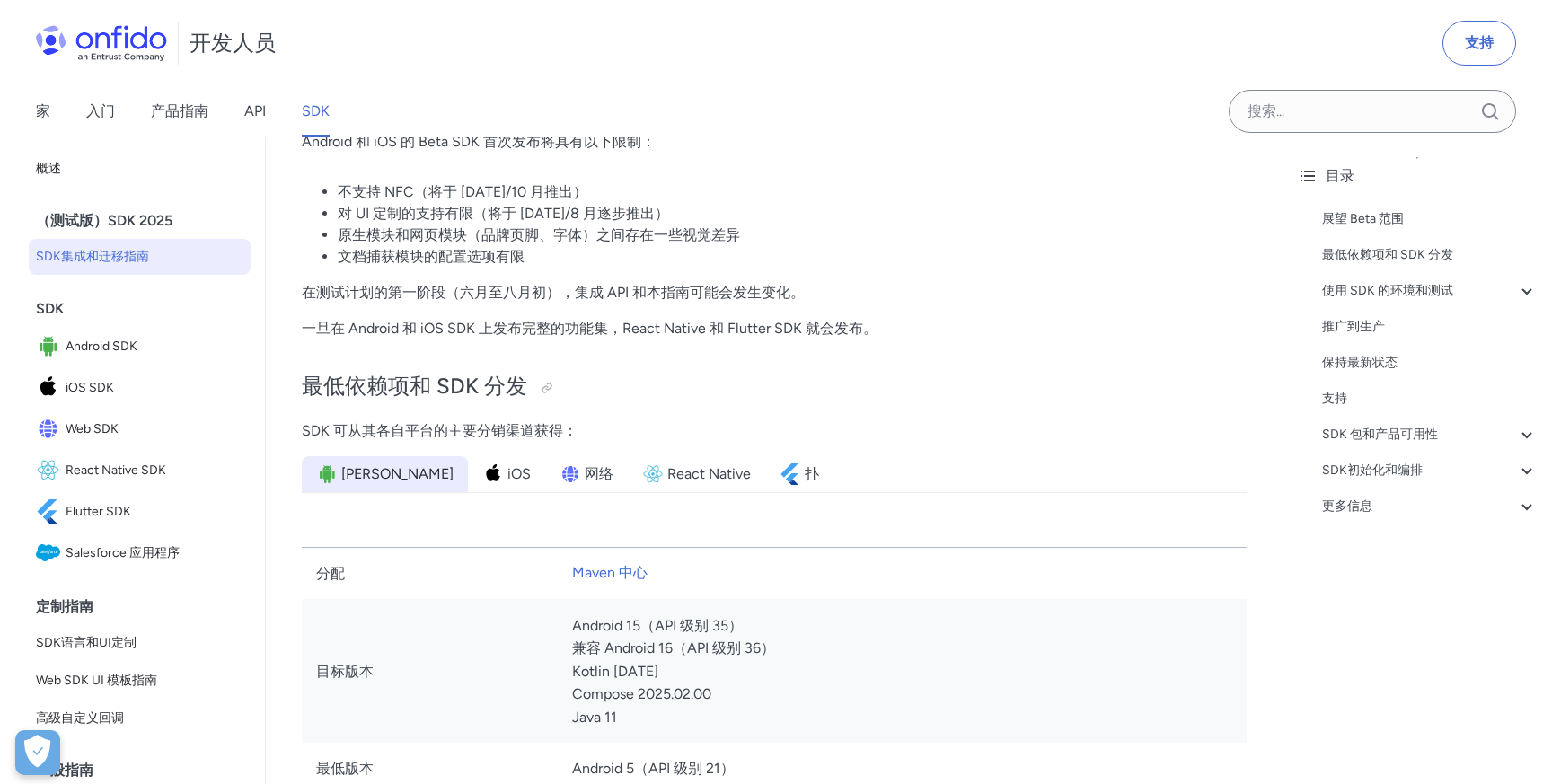
scroll to position [580, 0]
click at [667, 479] on font "React Native" at bounding box center [709, 472] width 83 height 17
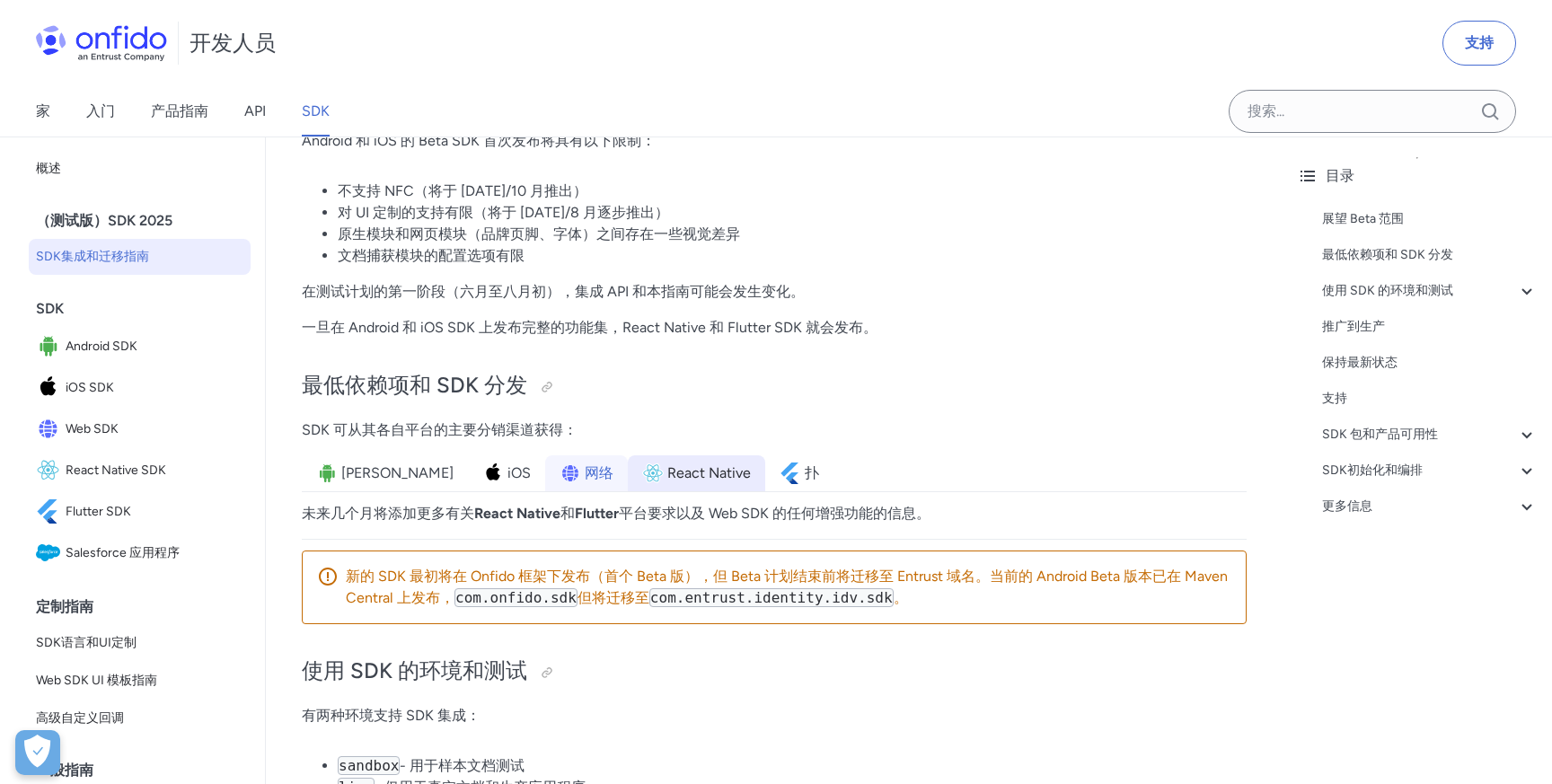
click at [585, 474] on font "网络" at bounding box center [599, 472] width 29 height 17
click at [482, 468] on img at bounding box center [492, 472] width 22 height 22
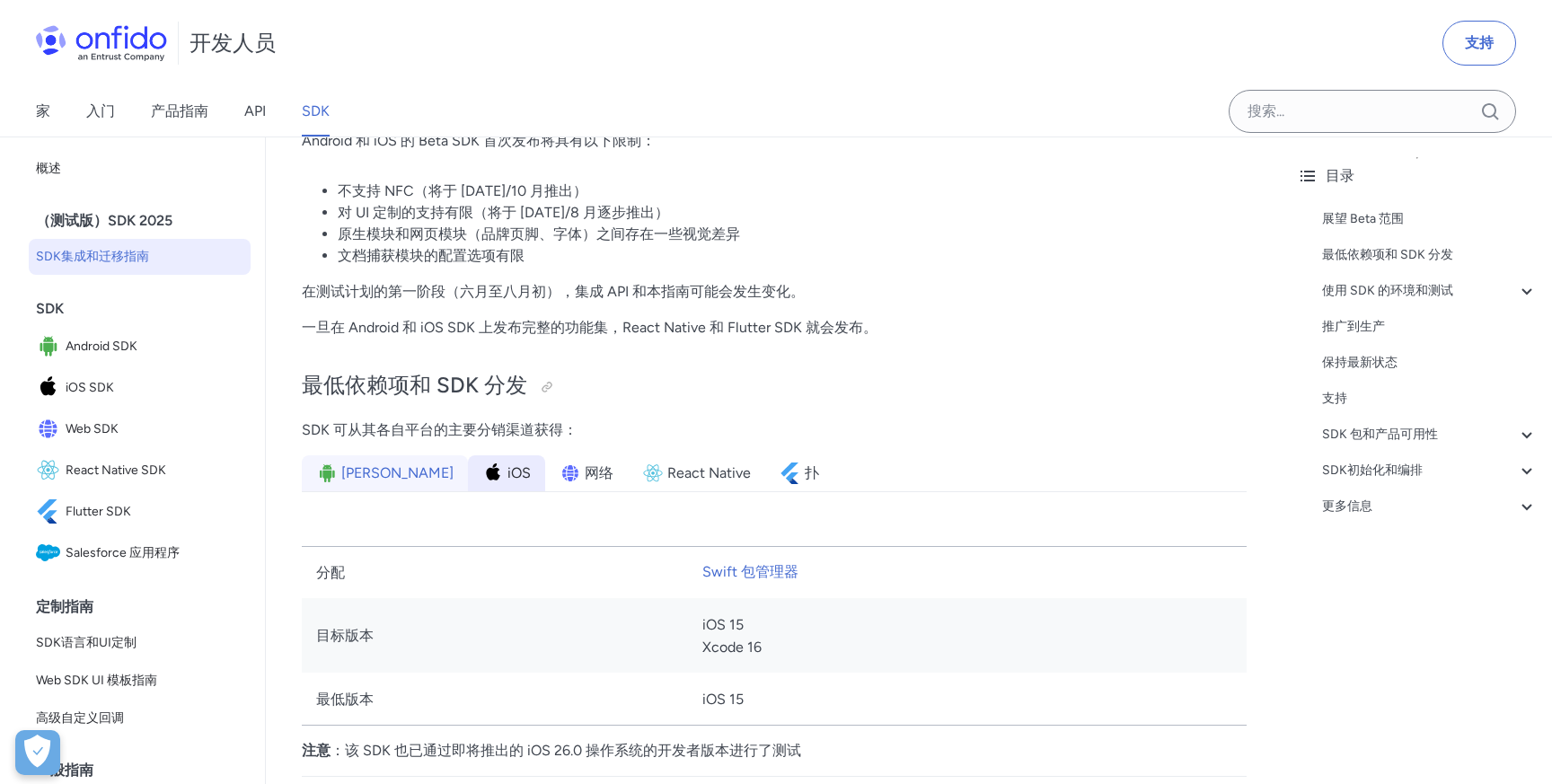
click at [342, 476] on font "[PERSON_NAME]" at bounding box center [398, 472] width 112 height 17
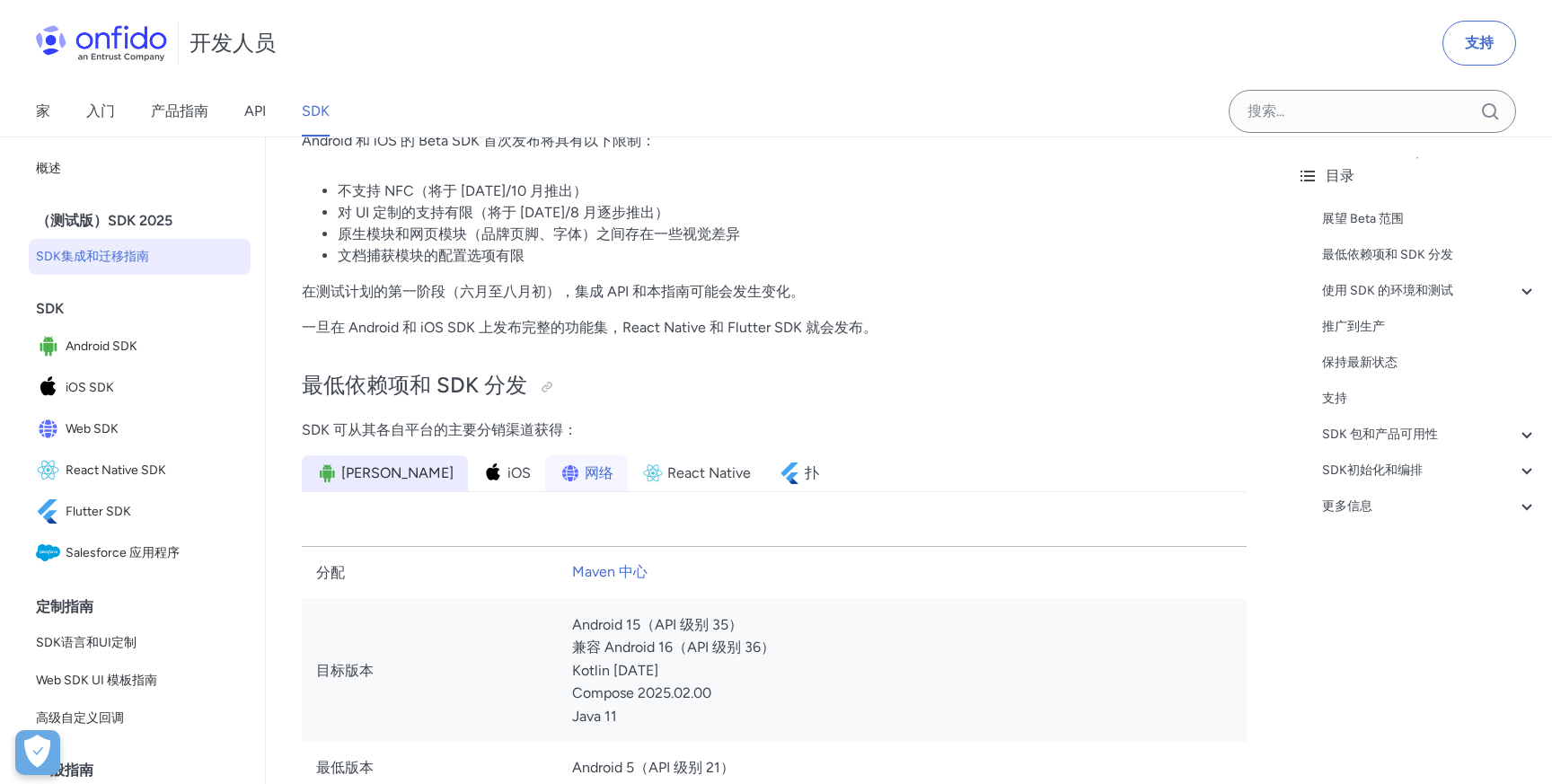
click at [545, 478] on li "网络" at bounding box center [586, 472] width 82 height 36
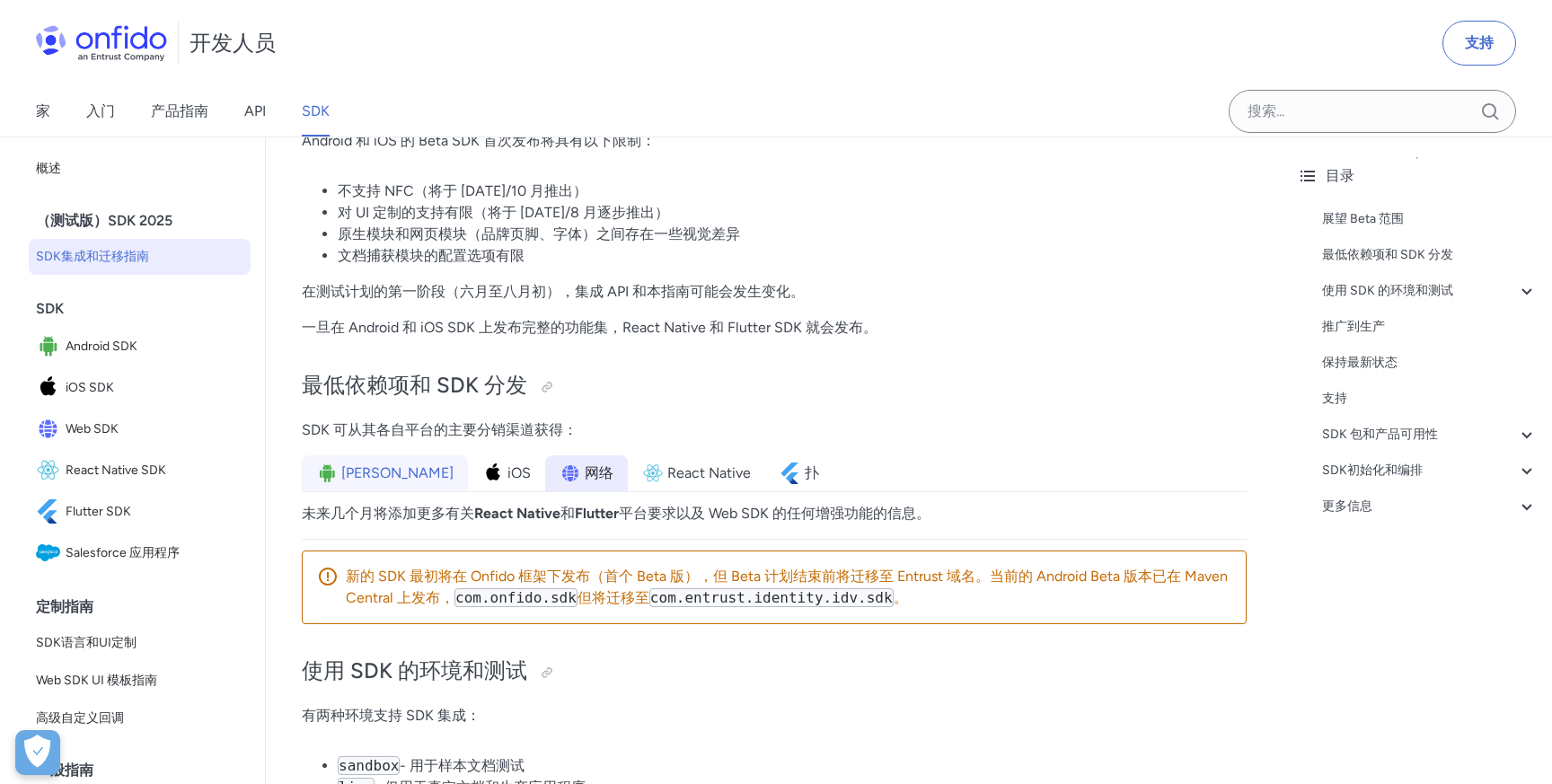
click at [335, 474] on img at bounding box center [327, 472] width 22 height 22
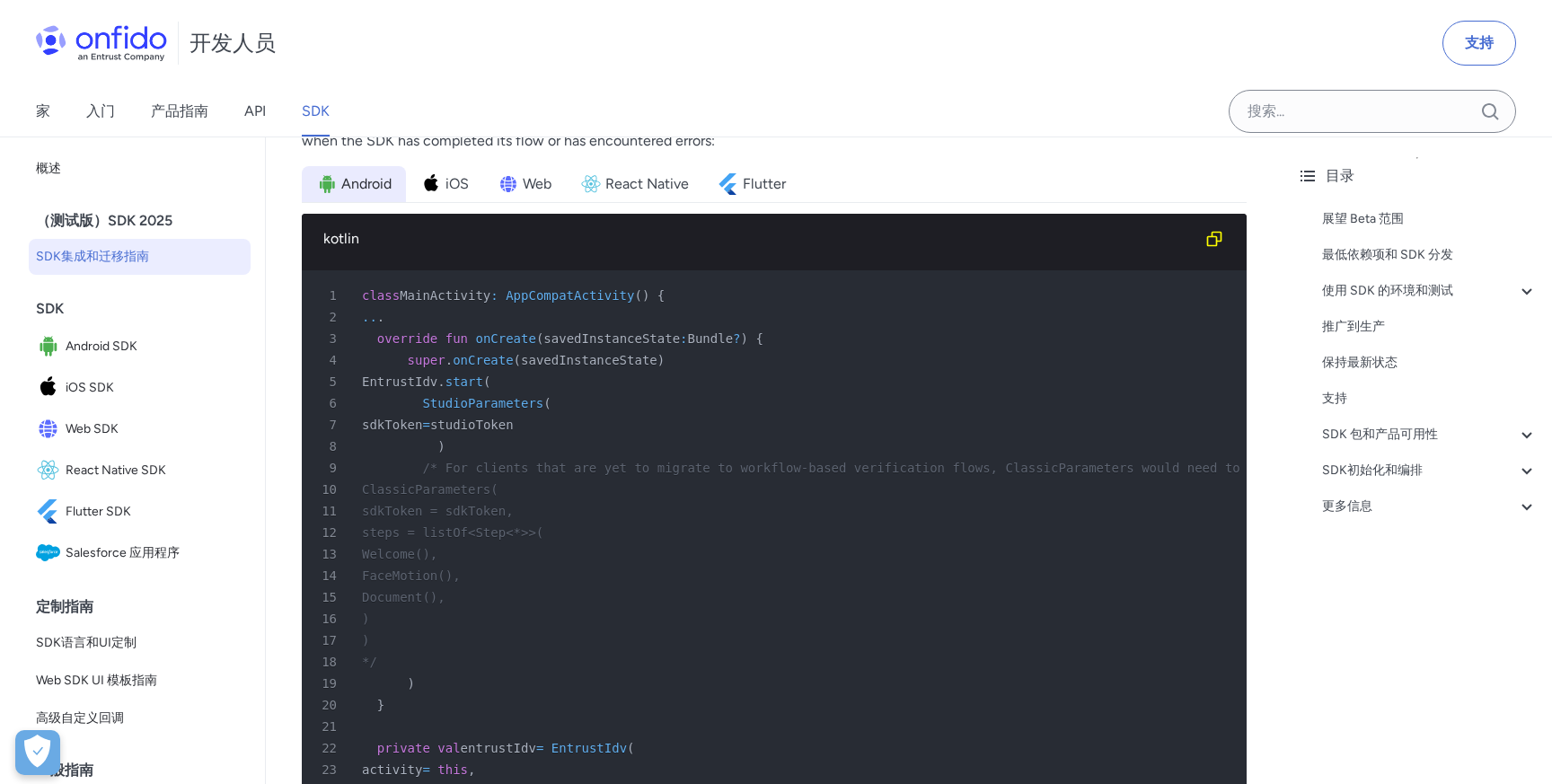
scroll to position [6627, 0]
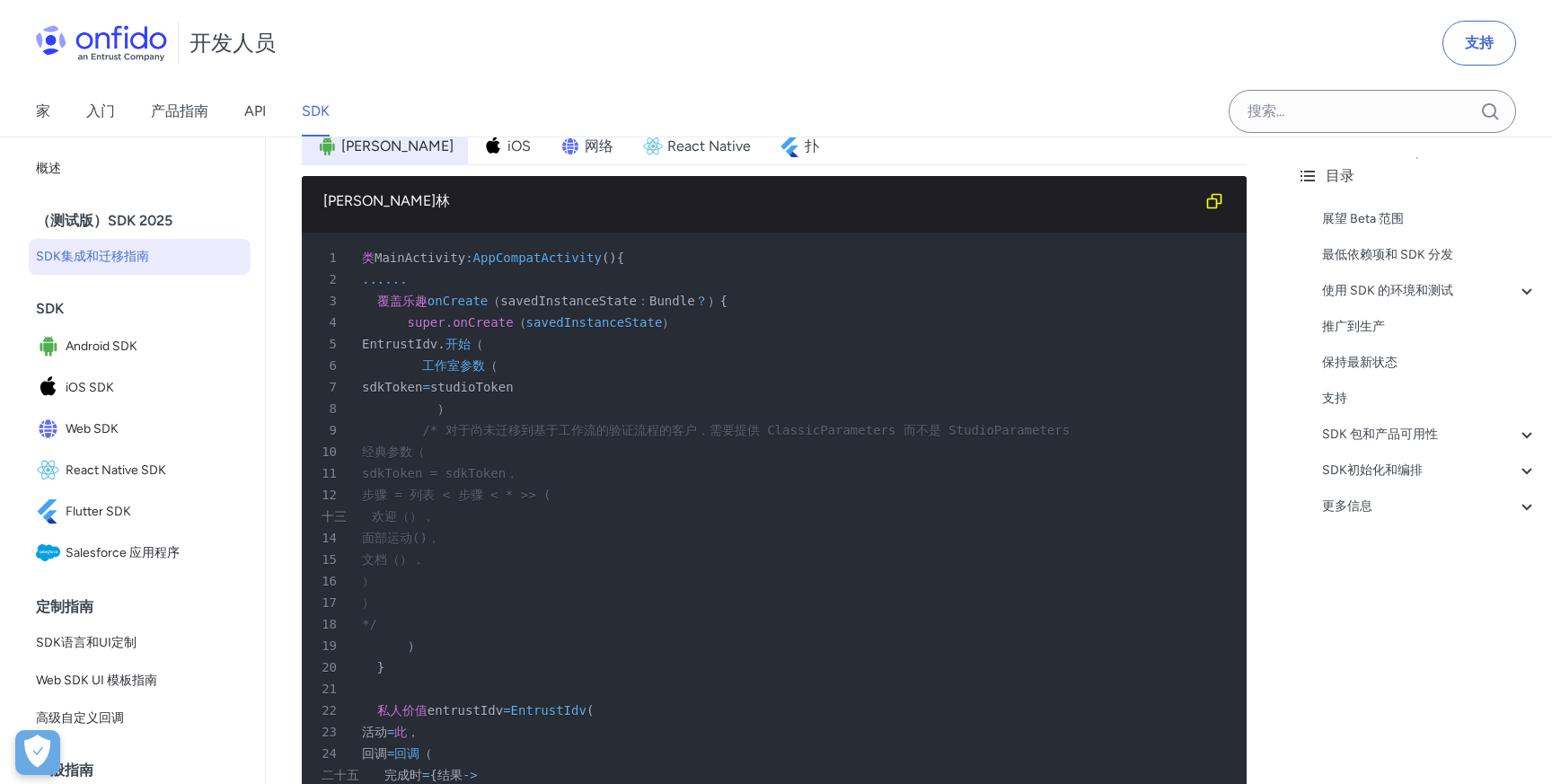
click at [514, 394] on font "studioToken" at bounding box center [472, 386] width 83 height 14
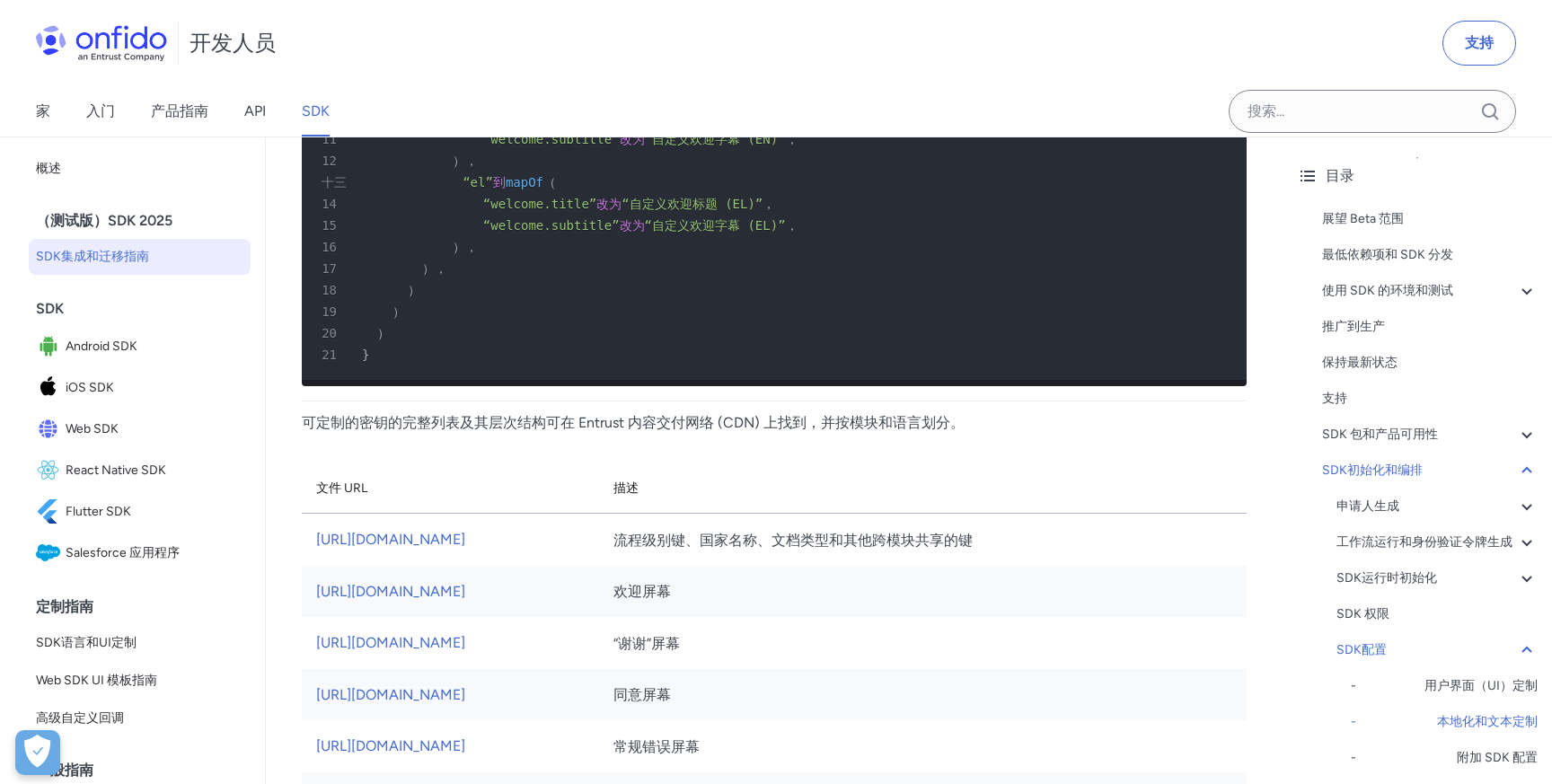
scroll to position [17697, 0]
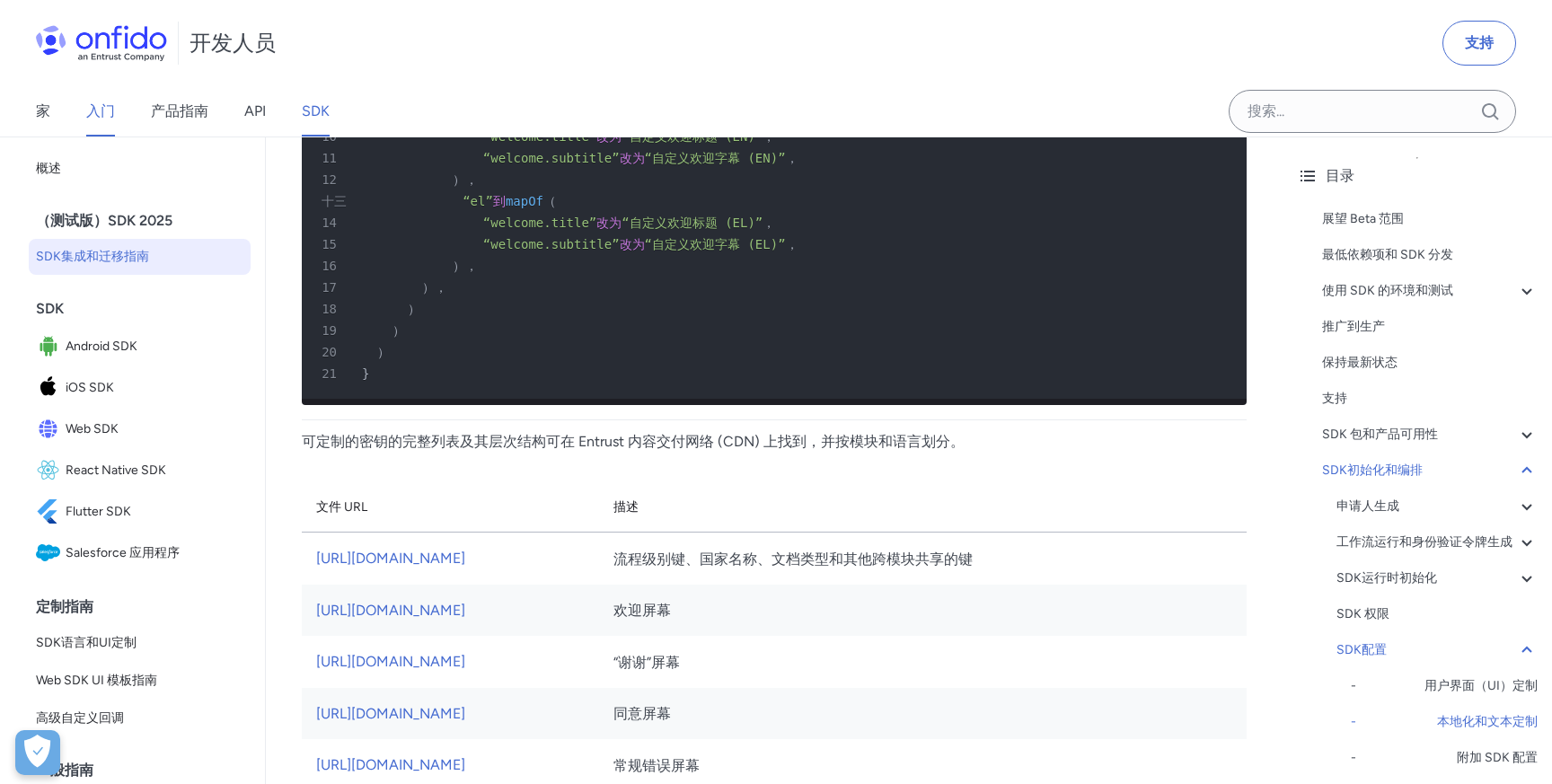
click at [101, 121] on font "入门" at bounding box center [100, 110] width 29 height 22
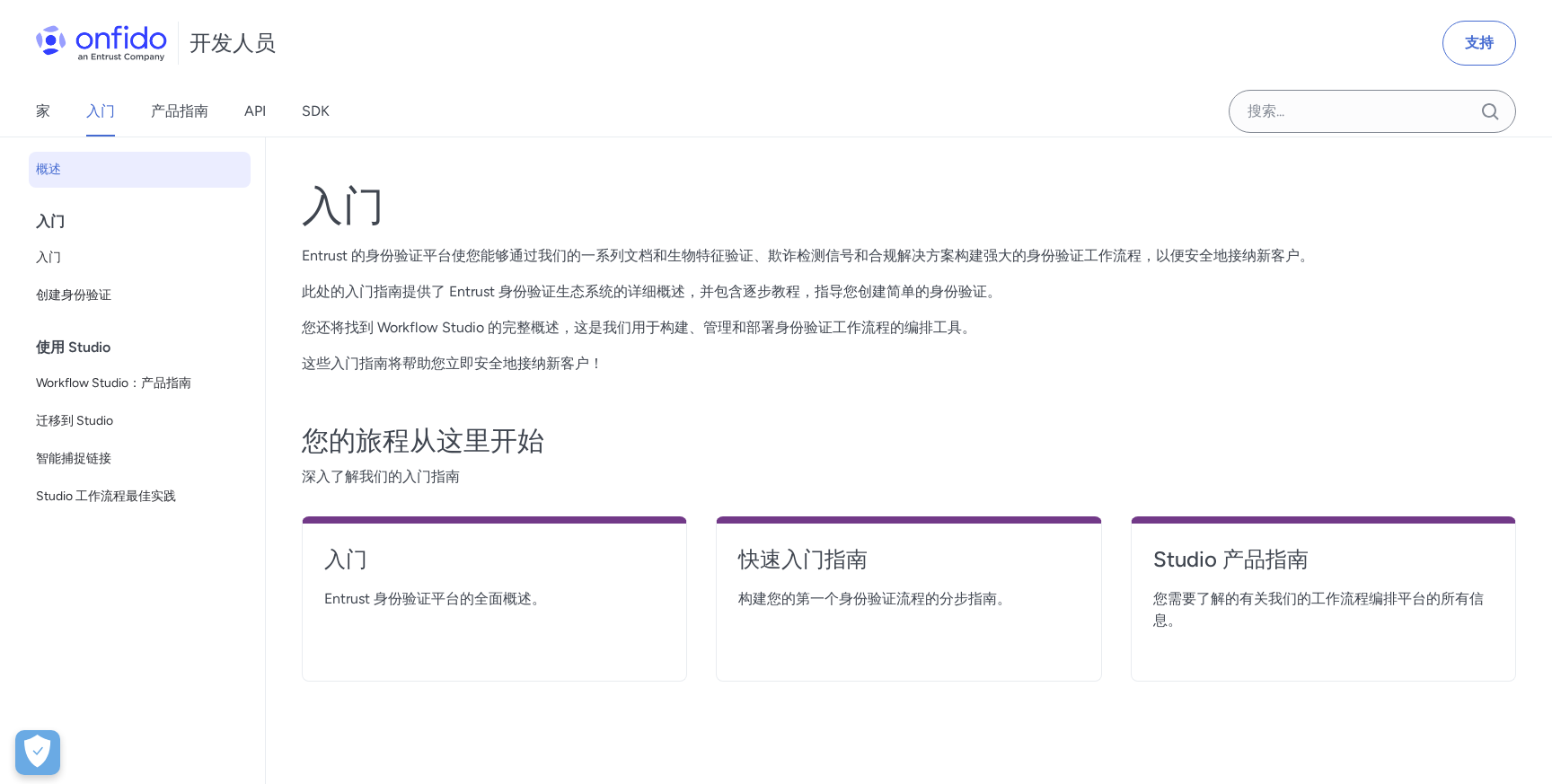
click at [57, 121] on div "家 入门 产品指南 API SDK" at bounding box center [200, 111] width 402 height 51
click at [36, 119] on font "家" at bounding box center [42, 110] width 14 height 17
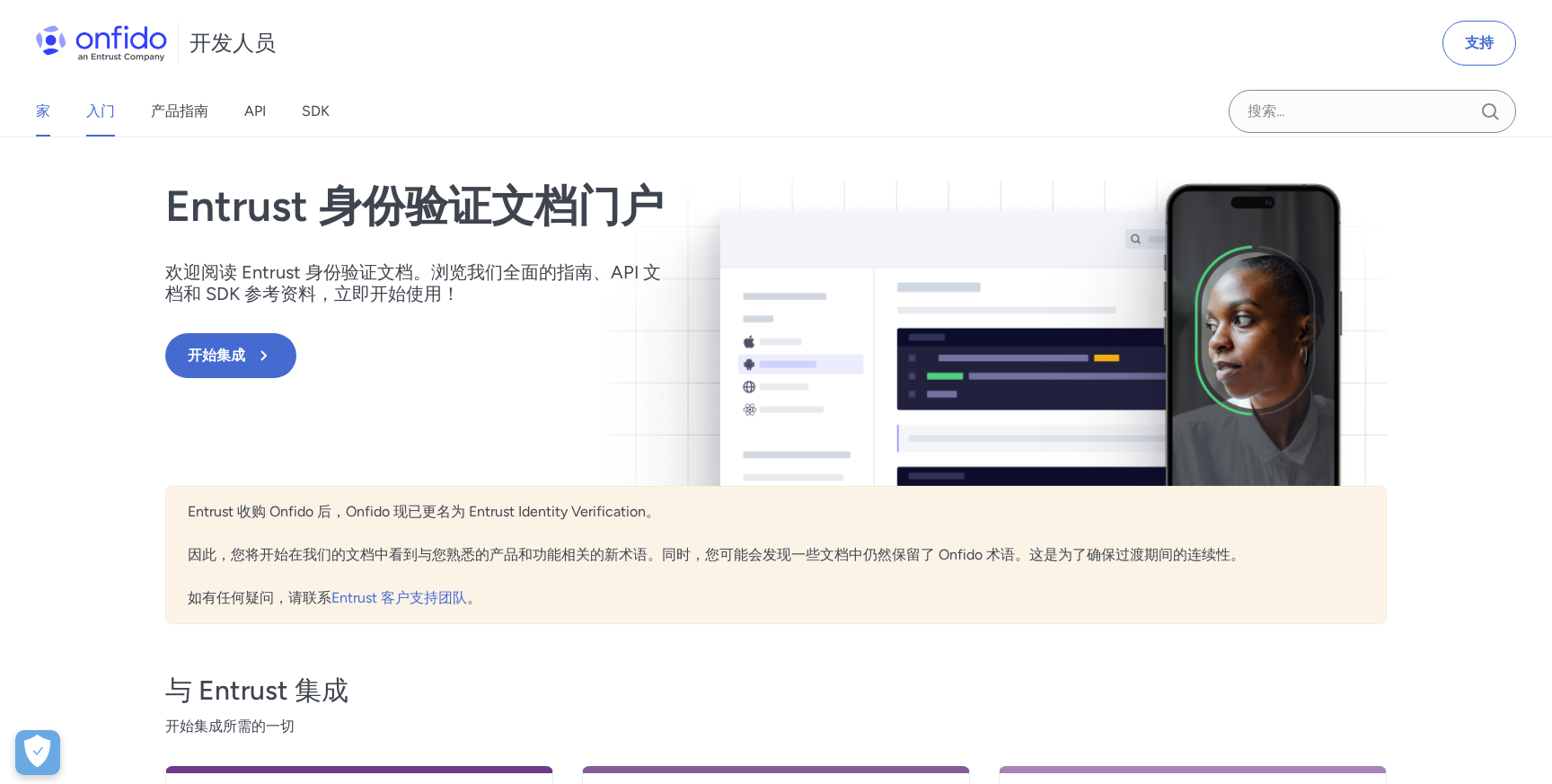
click at [92, 118] on font "入门" at bounding box center [100, 110] width 29 height 17
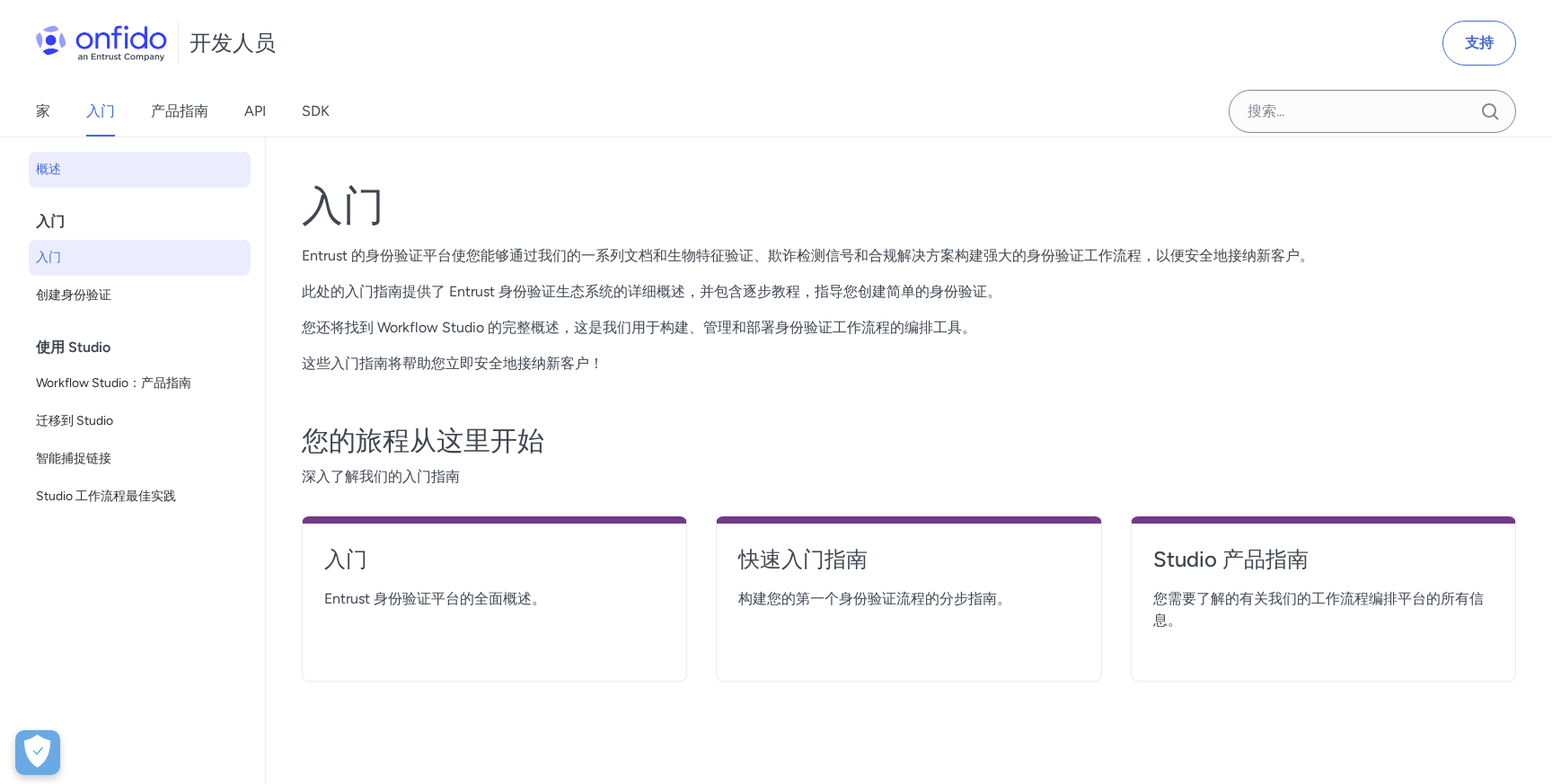
click at [141, 260] on span "入门" at bounding box center [139, 257] width 208 height 22
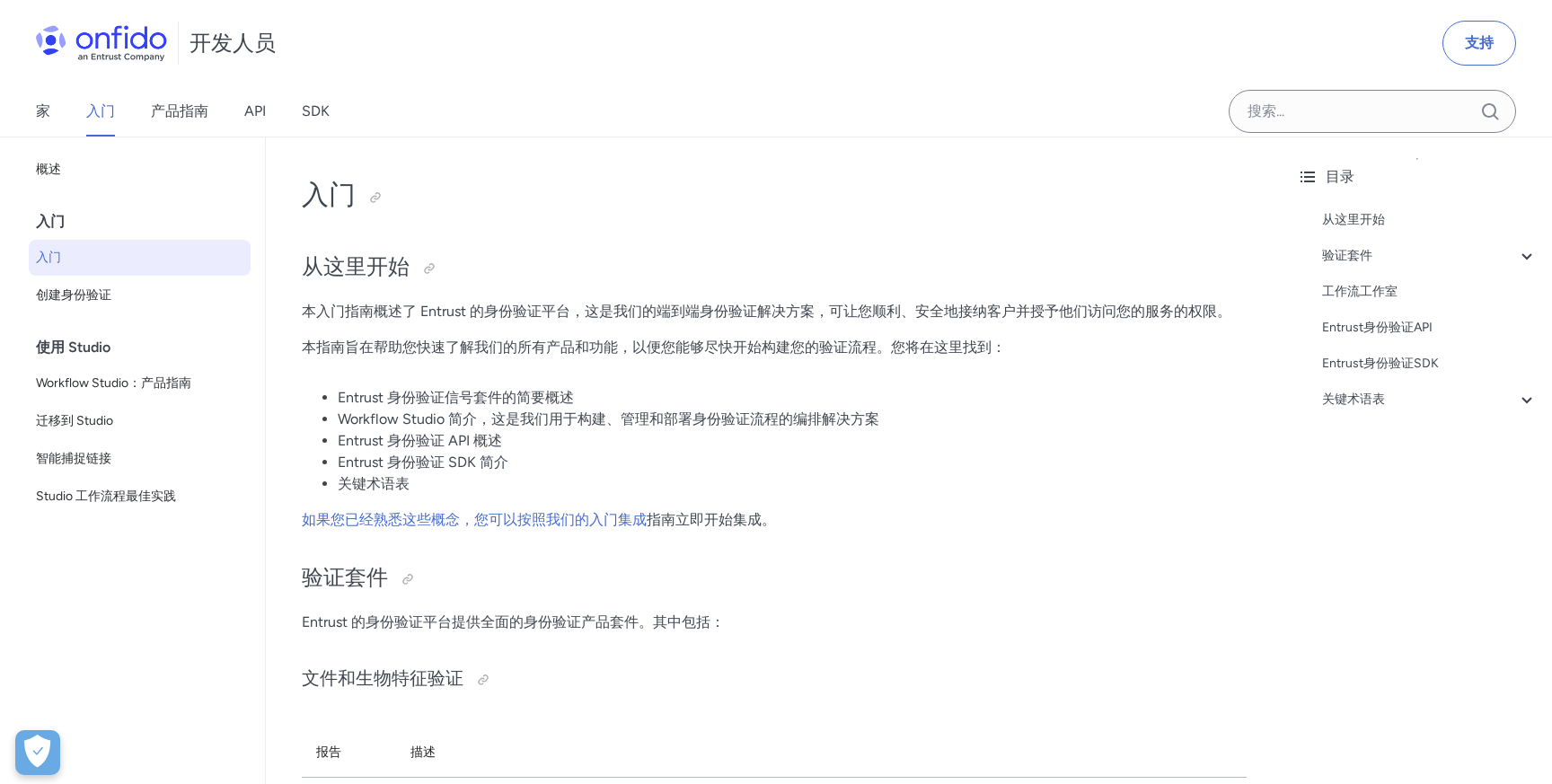
click at [117, 217] on div "入门" at bounding box center [146, 222] width 222 height 36
click at [110, 149] on div "返回首页 概述 入门 入门 创建身份验证 使用 Studio Workflow Studio：产品指南 迁移到 Studio 智能捕捉链接 Studio 工作…" at bounding box center [132, 370] width 265 height 465
click at [110, 163] on span "概述" at bounding box center [139, 169] width 208 height 22
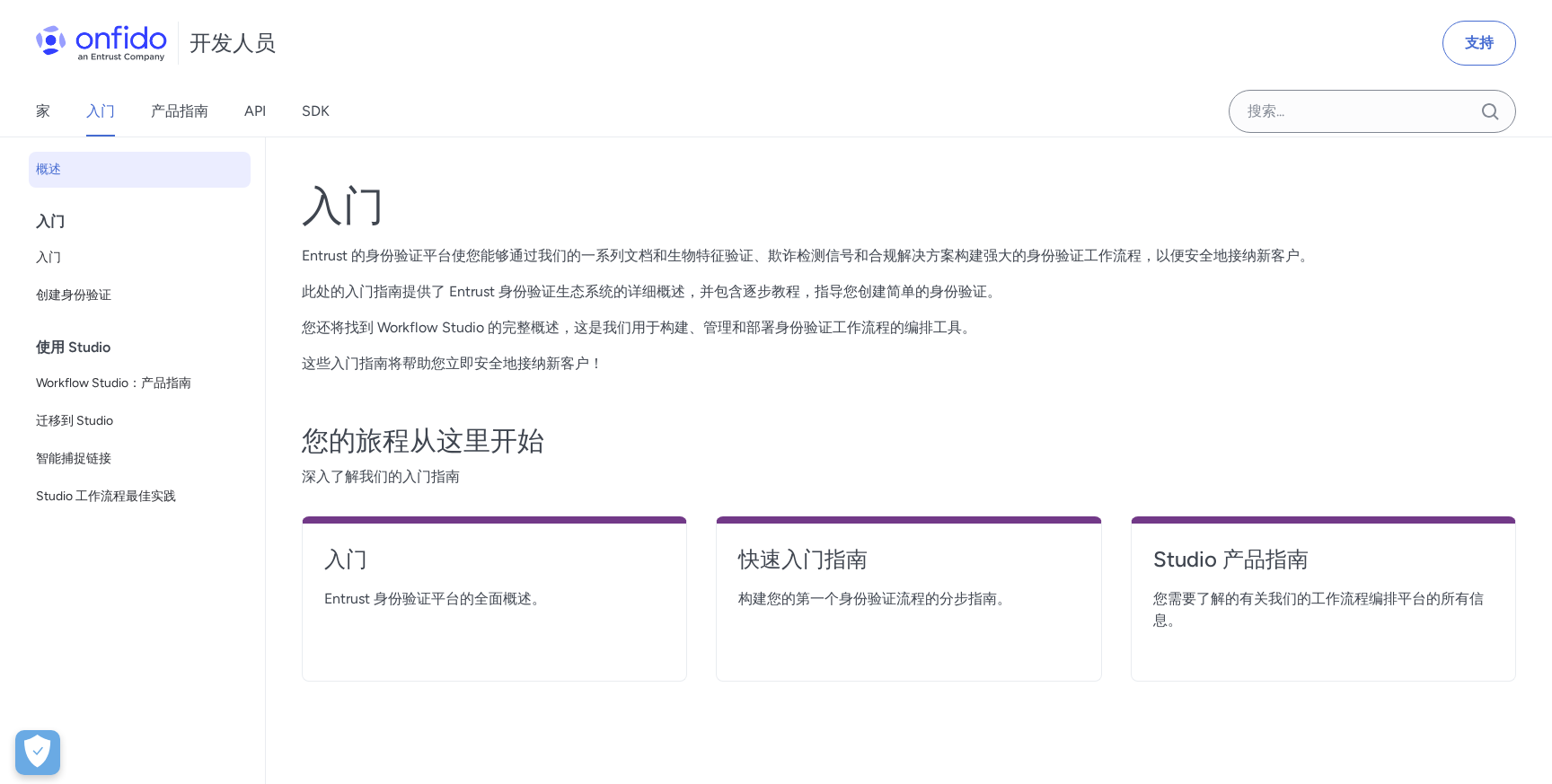
click at [96, 226] on div "入门" at bounding box center [146, 222] width 222 height 36
click at [84, 263] on span "入门" at bounding box center [139, 257] width 208 height 22
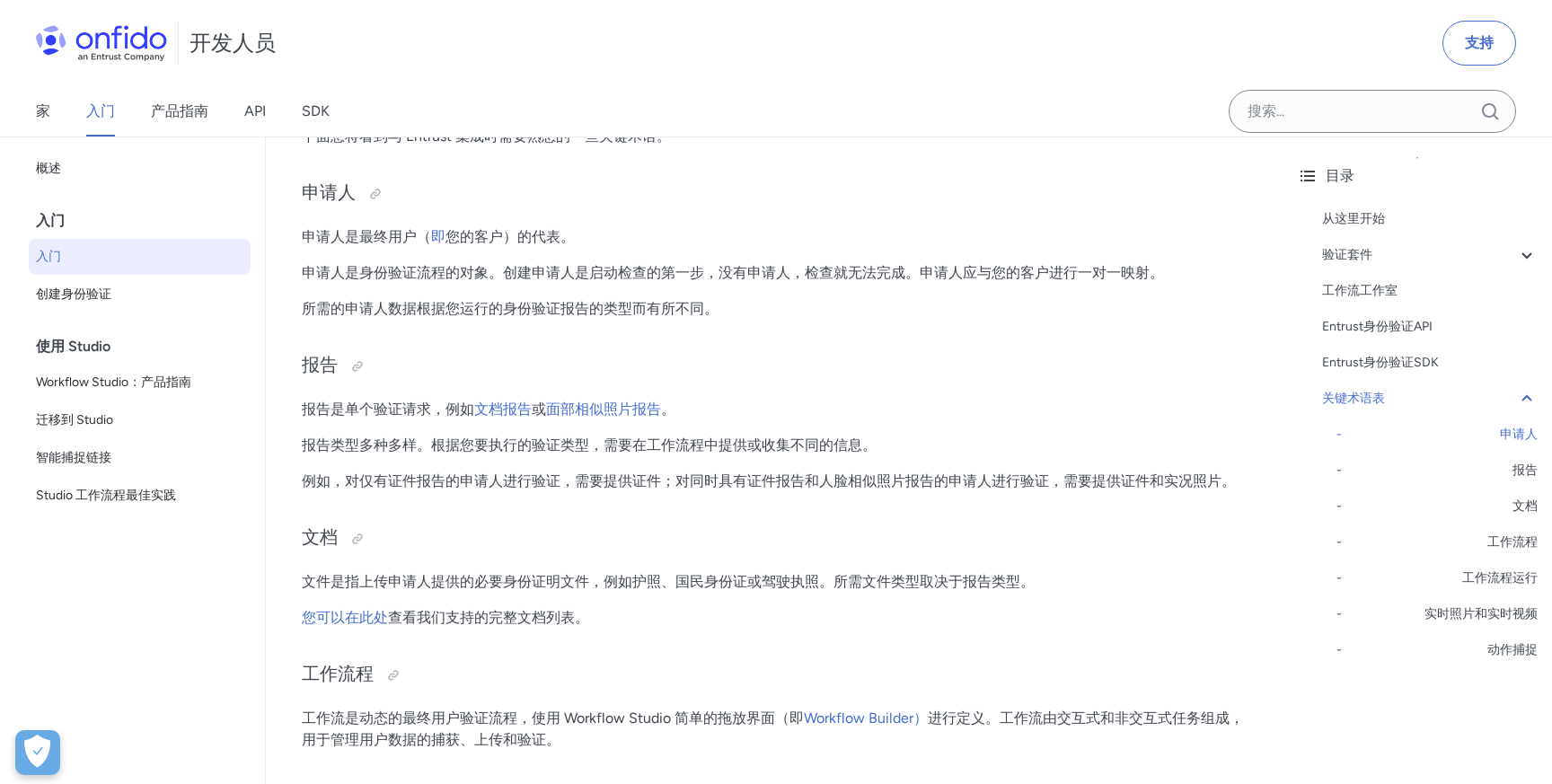
scroll to position [3777, 0]
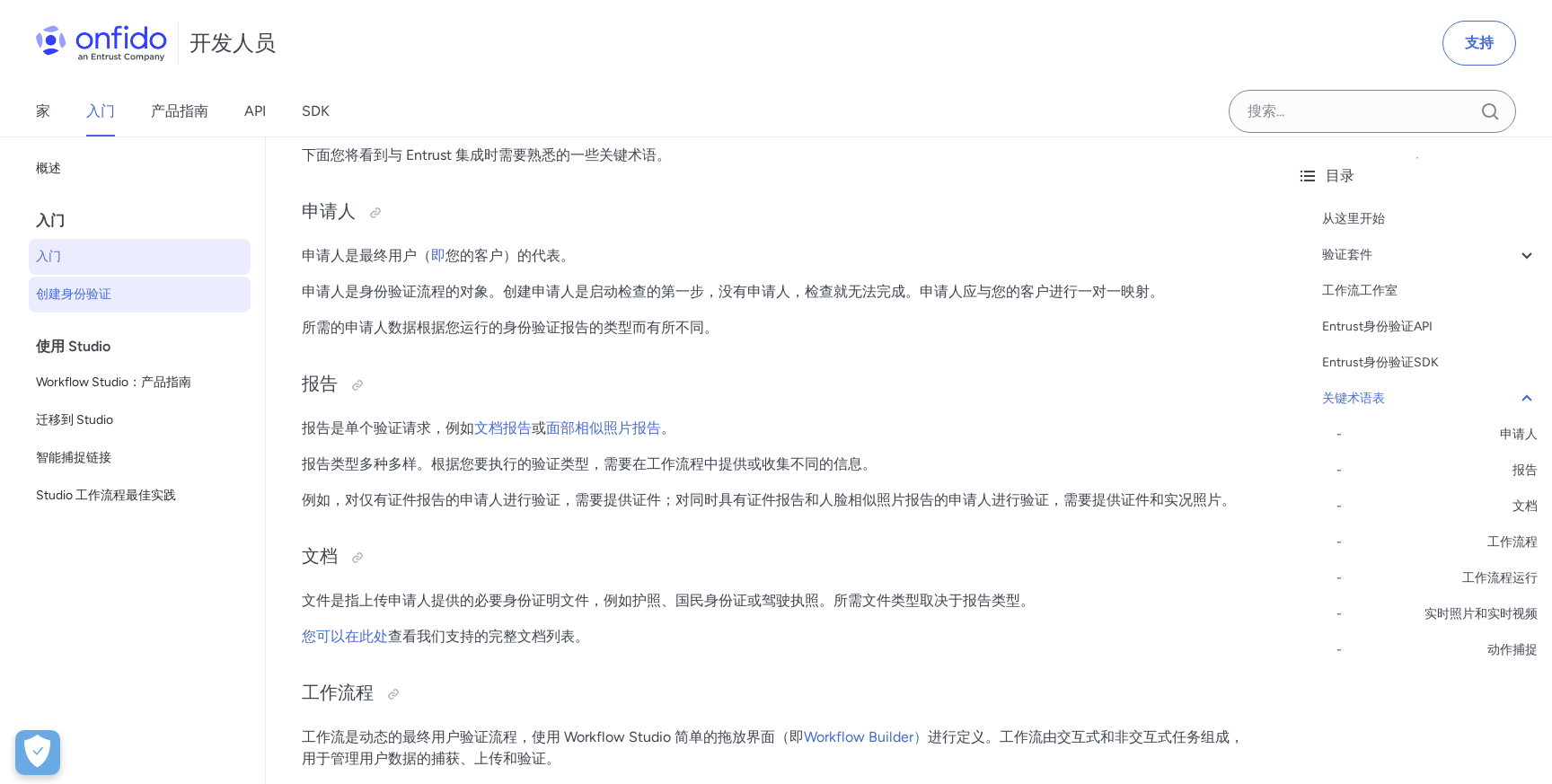
click at [127, 300] on span "创建身份验证" at bounding box center [139, 294] width 208 height 22
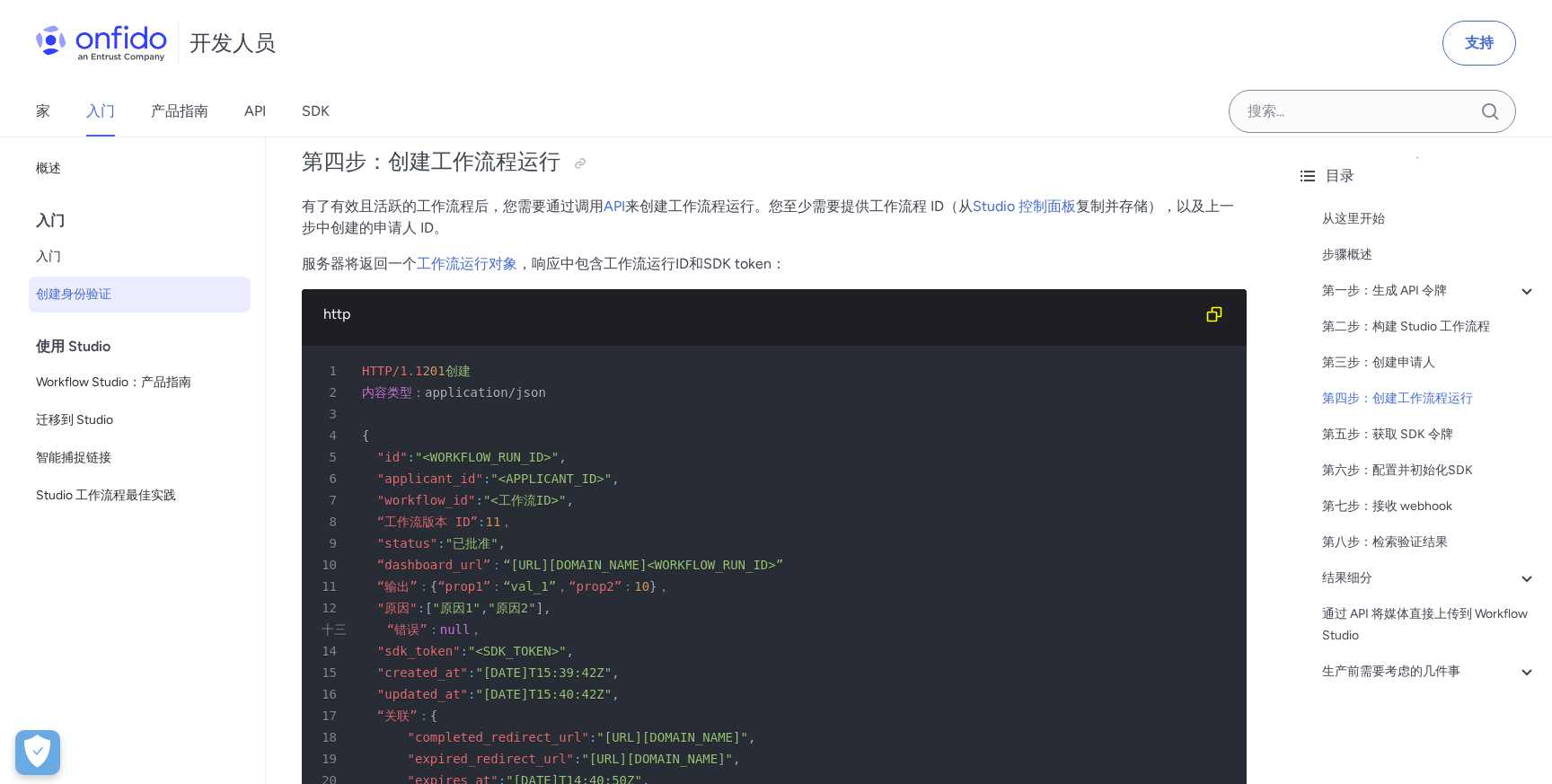
scroll to position [4651, 0]
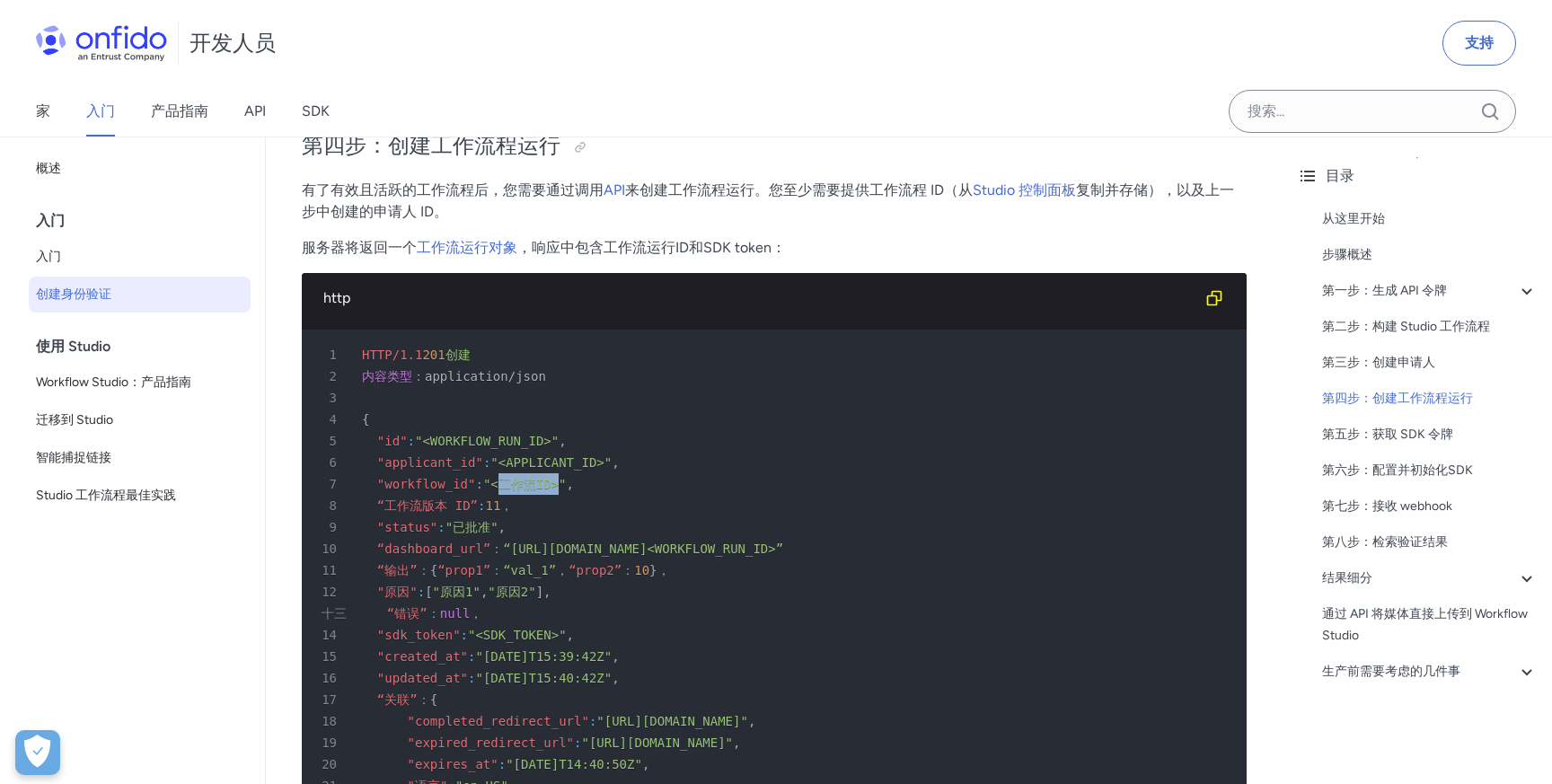
drag, startPoint x: 511, startPoint y: 482, endPoint x: 572, endPoint y: 477, distance: 61.2
click at [572, 477] on div "7 "workflow_id" : "<工作流ID>" ," at bounding box center [765, 484] width 913 height 22
click at [637, 491] on div "7 "workflow_id" : "<工作流ID>" ," at bounding box center [765, 484] width 913 height 22
drag, startPoint x: 438, startPoint y: 443, endPoint x: 564, endPoint y: 445, distance: 126.0
click at [559, 445] on font ""<WORKFLOW_RUN_ID>"" at bounding box center [487, 440] width 144 height 14
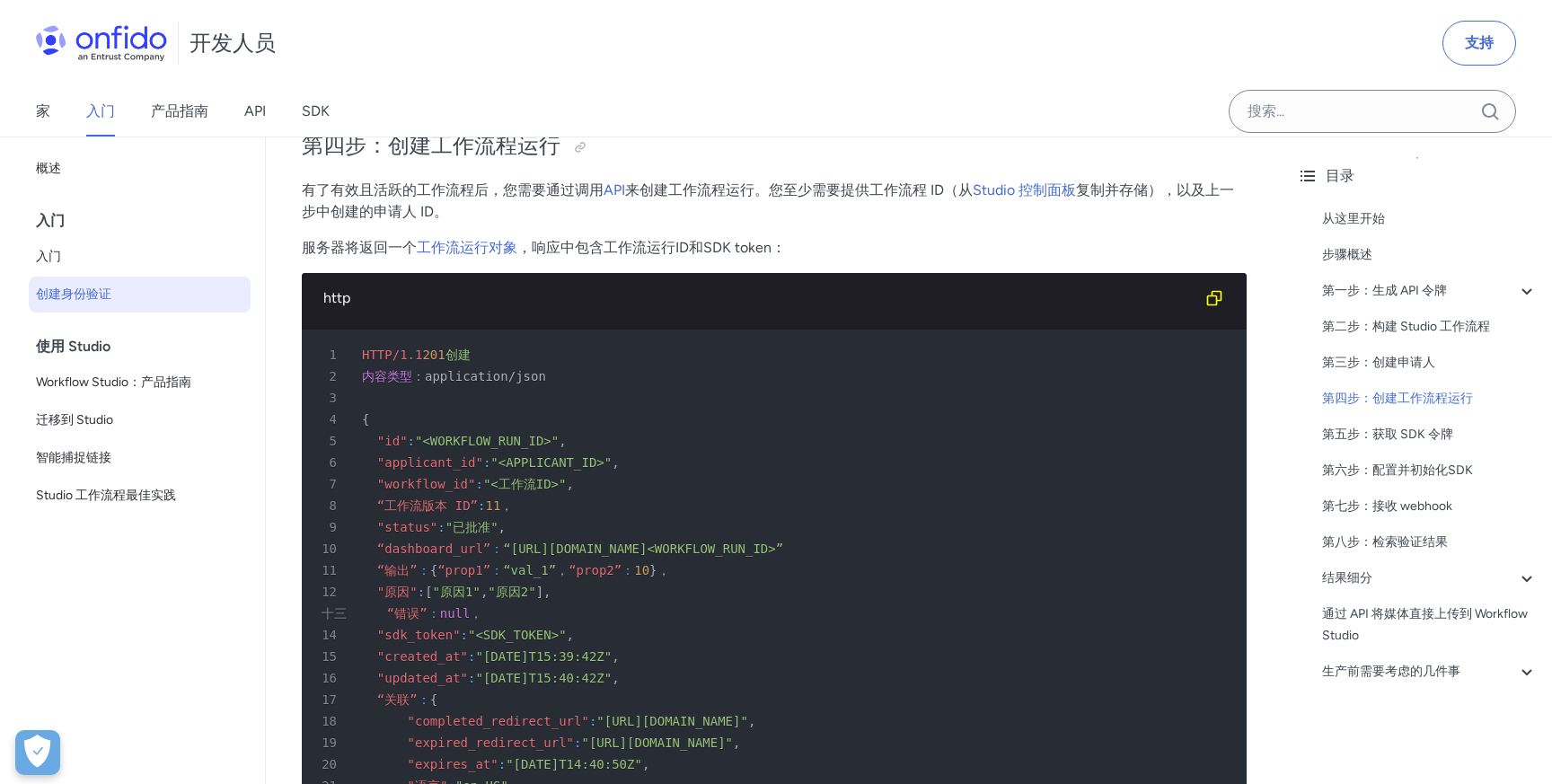
click at [614, 481] on div "7 "workflow_id" : "<工作流ID>" ," at bounding box center [765, 484] width 913 height 22
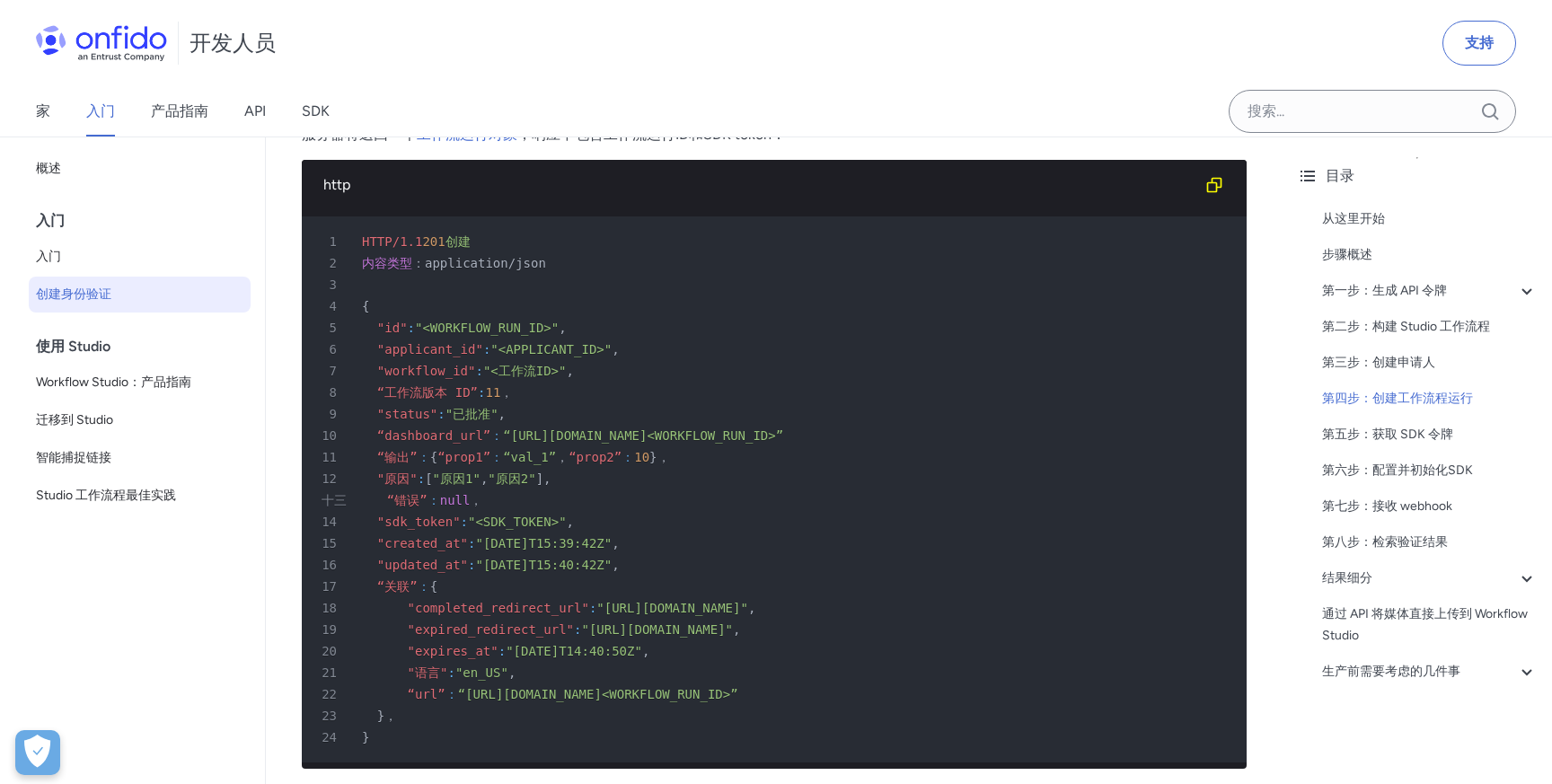
scroll to position [4765, 0]
drag, startPoint x: 490, startPoint y: 521, endPoint x: 571, endPoint y: 521, distance: 81.0
click at [566, 521] on font ""<SDK_TOKEN>"" at bounding box center [518, 520] width 99 height 14
click at [490, 578] on div "17 “关联” ： {" at bounding box center [765, 585] width 913 height 22
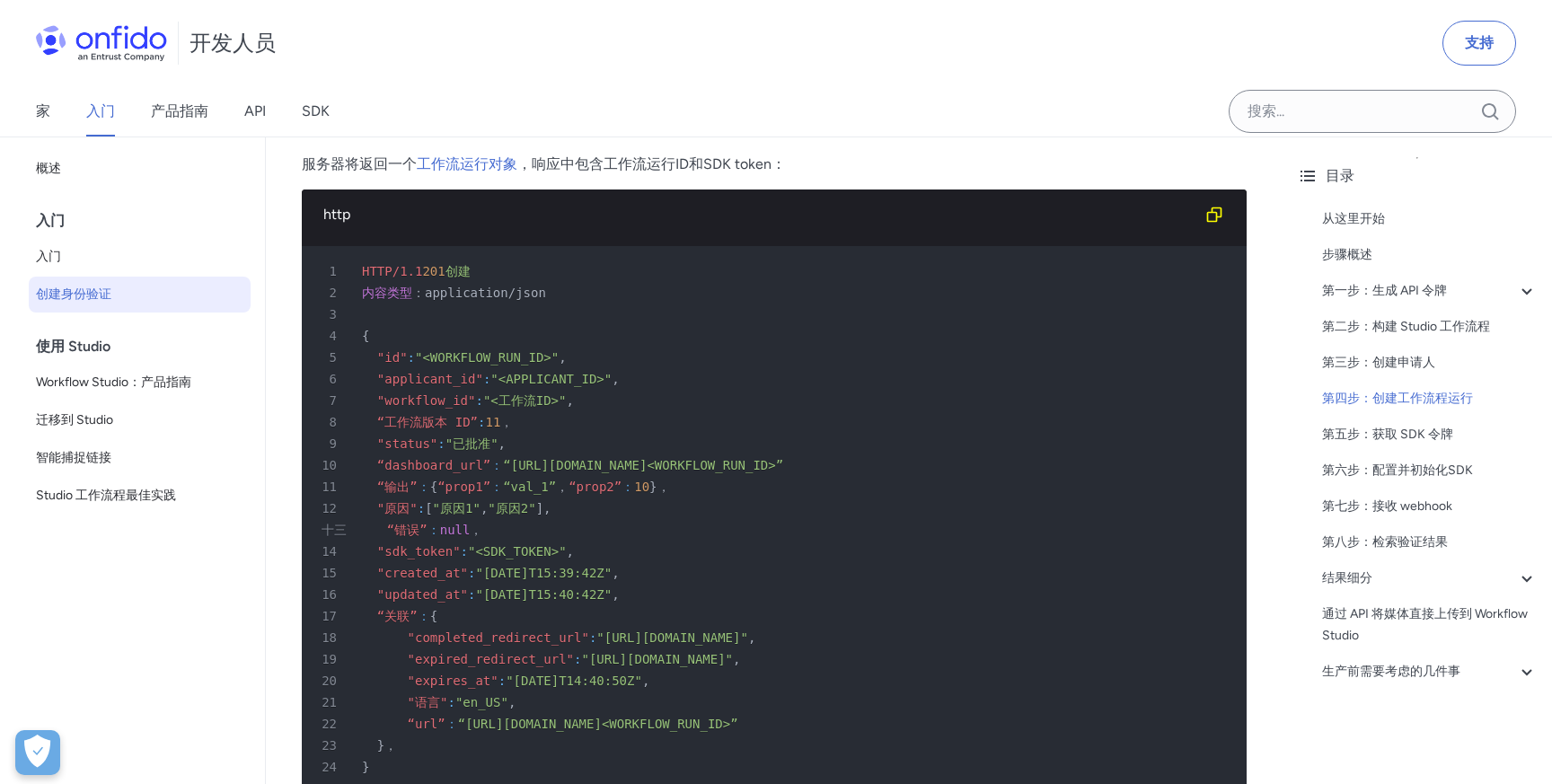
scroll to position [4734, 0]
click at [518, 359] on font ""<WORKFLOW_RUN_ID>"" at bounding box center [487, 357] width 144 height 14
click at [541, 405] on font ""<工作流ID>"" at bounding box center [524, 400] width 83 height 14
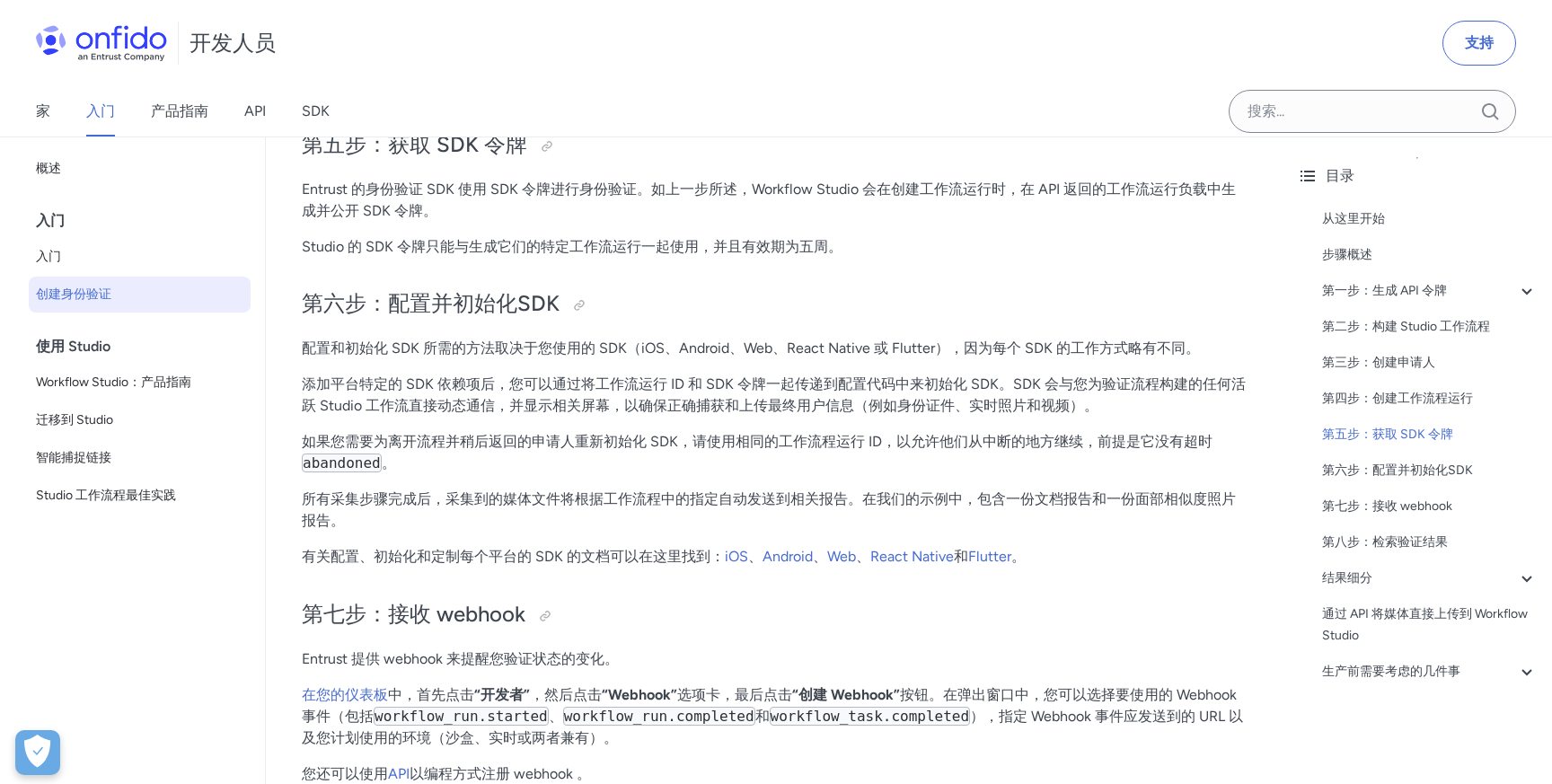
scroll to position [5510, 0]
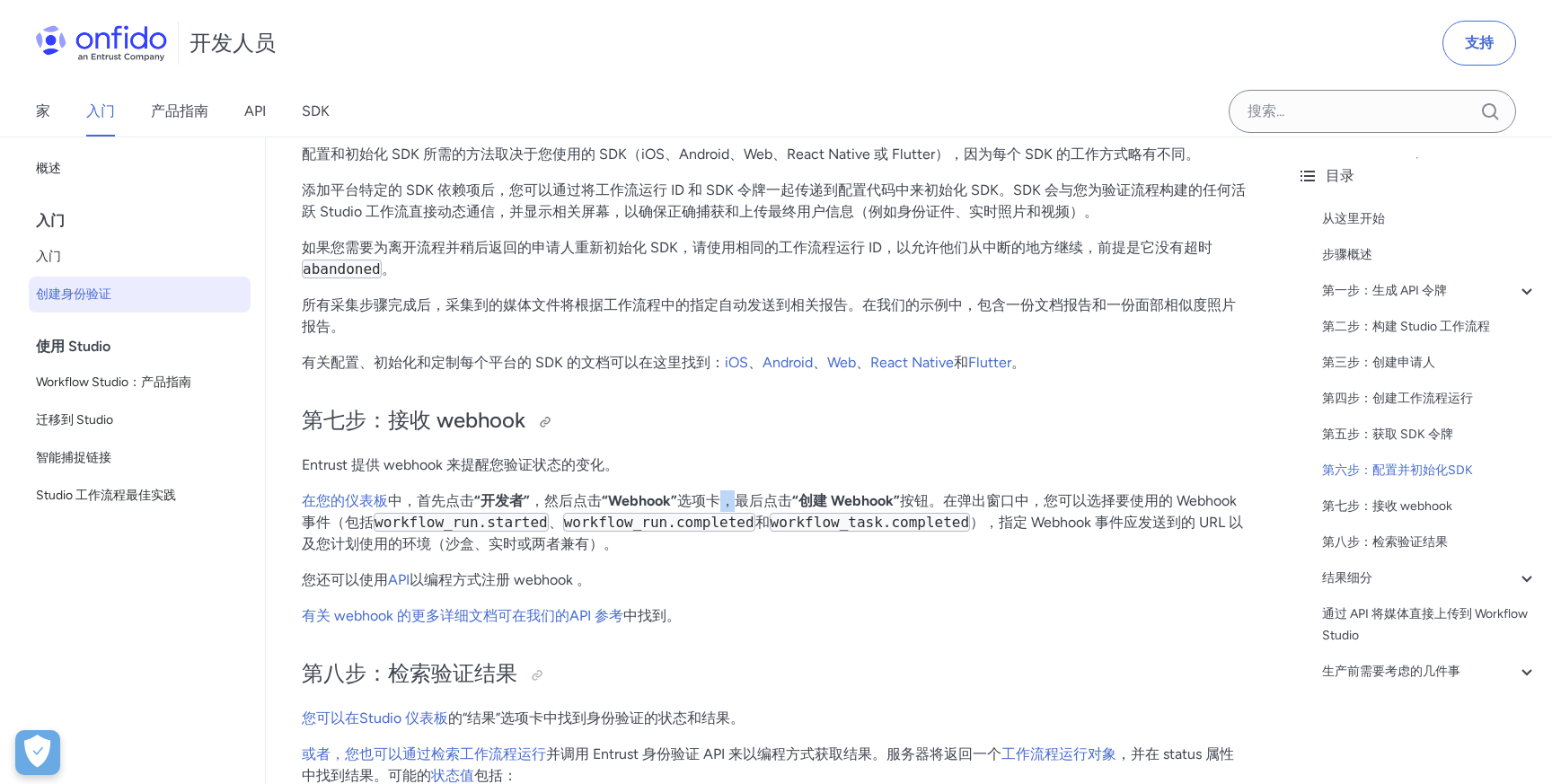
scroll to position [5715, 0]
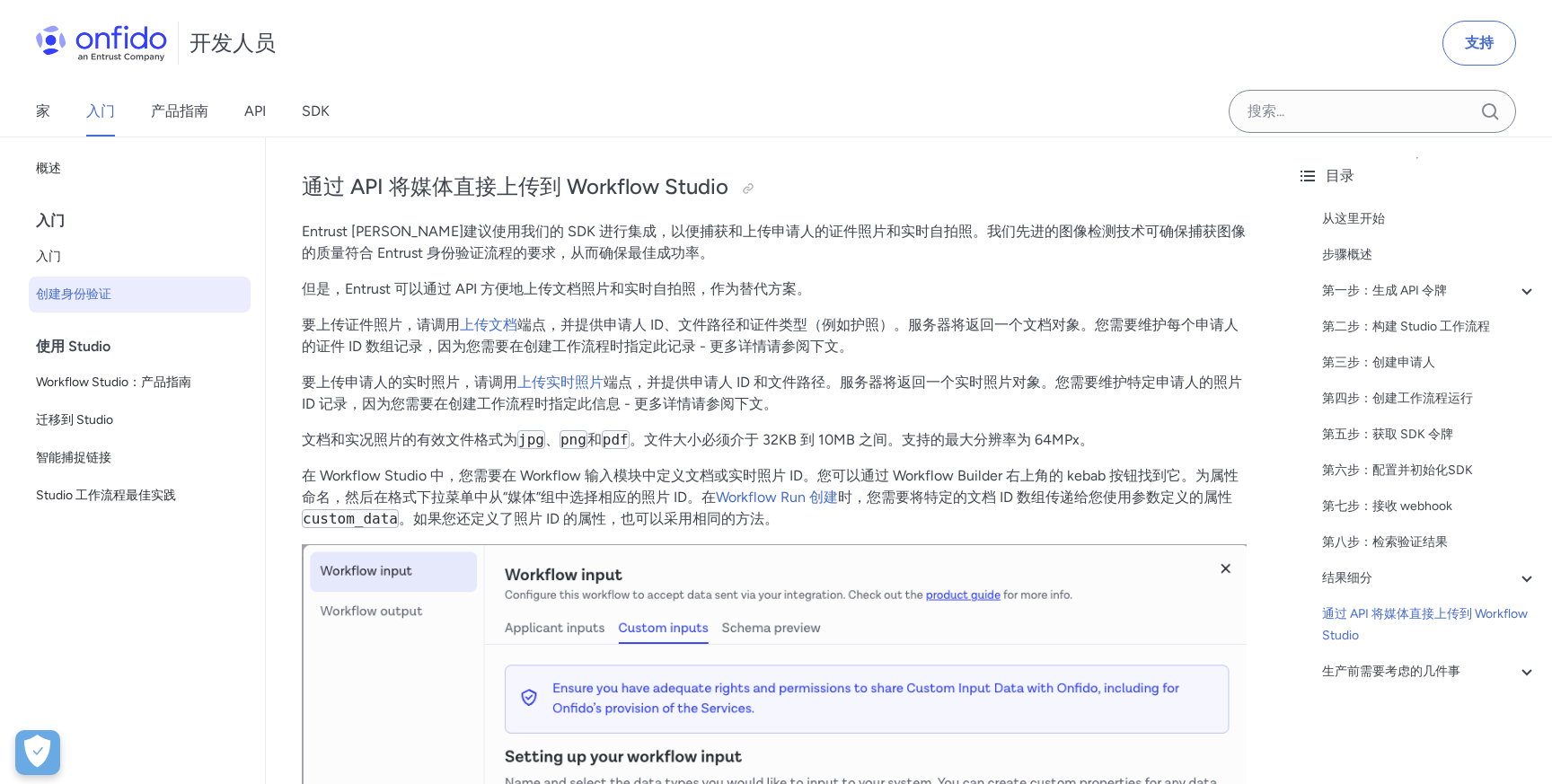
scroll to position [7134, 0]
click at [666, 323] on font "端点，并提供申请人 ID、文件路径和证件类型（例如护照）。服务器将返回一个文档对象。您需要维护每个申请人的证件 ID 数组记录，因为您需要在创建工作流程时指定…" at bounding box center [769, 332] width 937 height 38
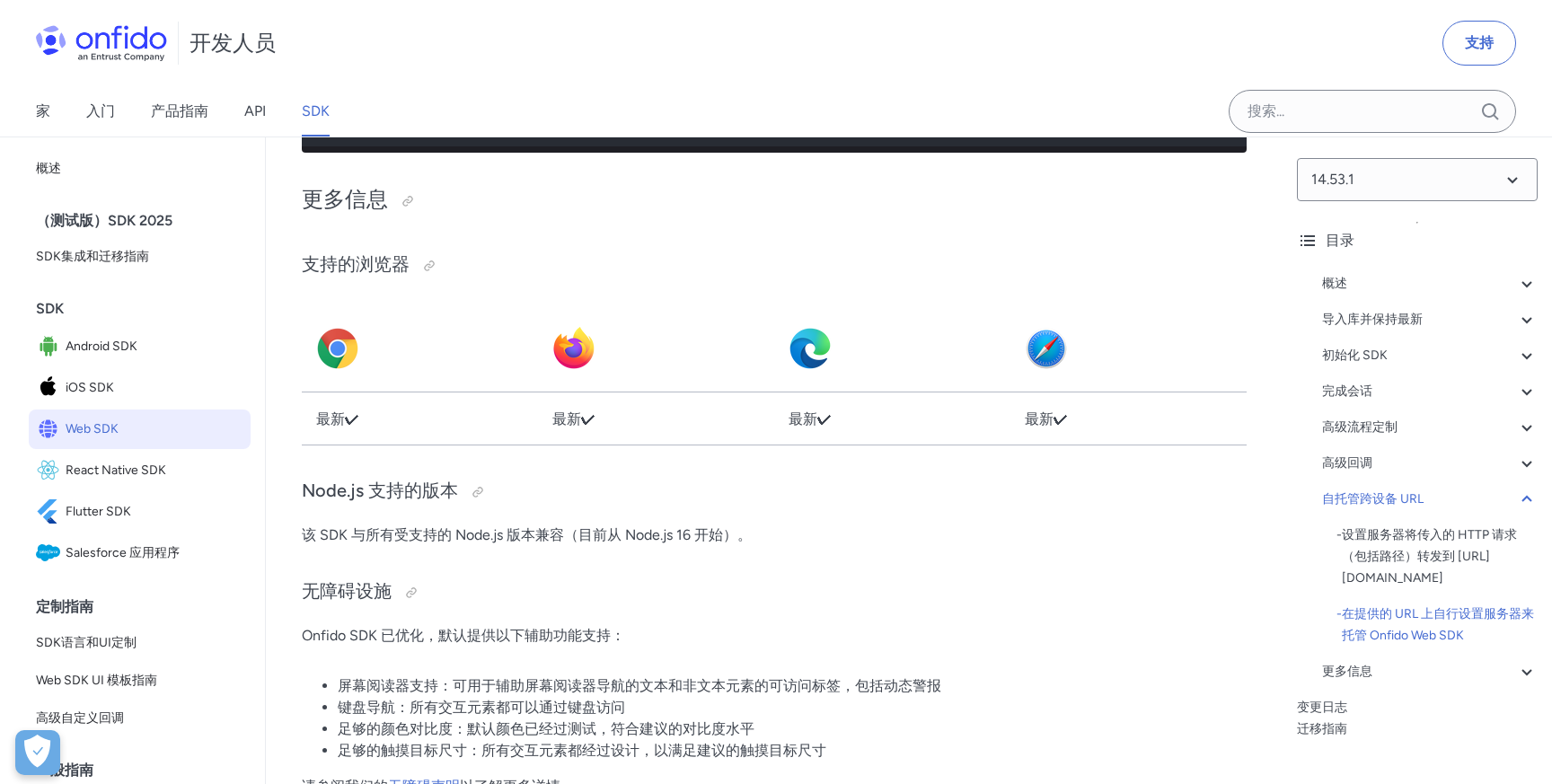
scroll to position [45738, 0]
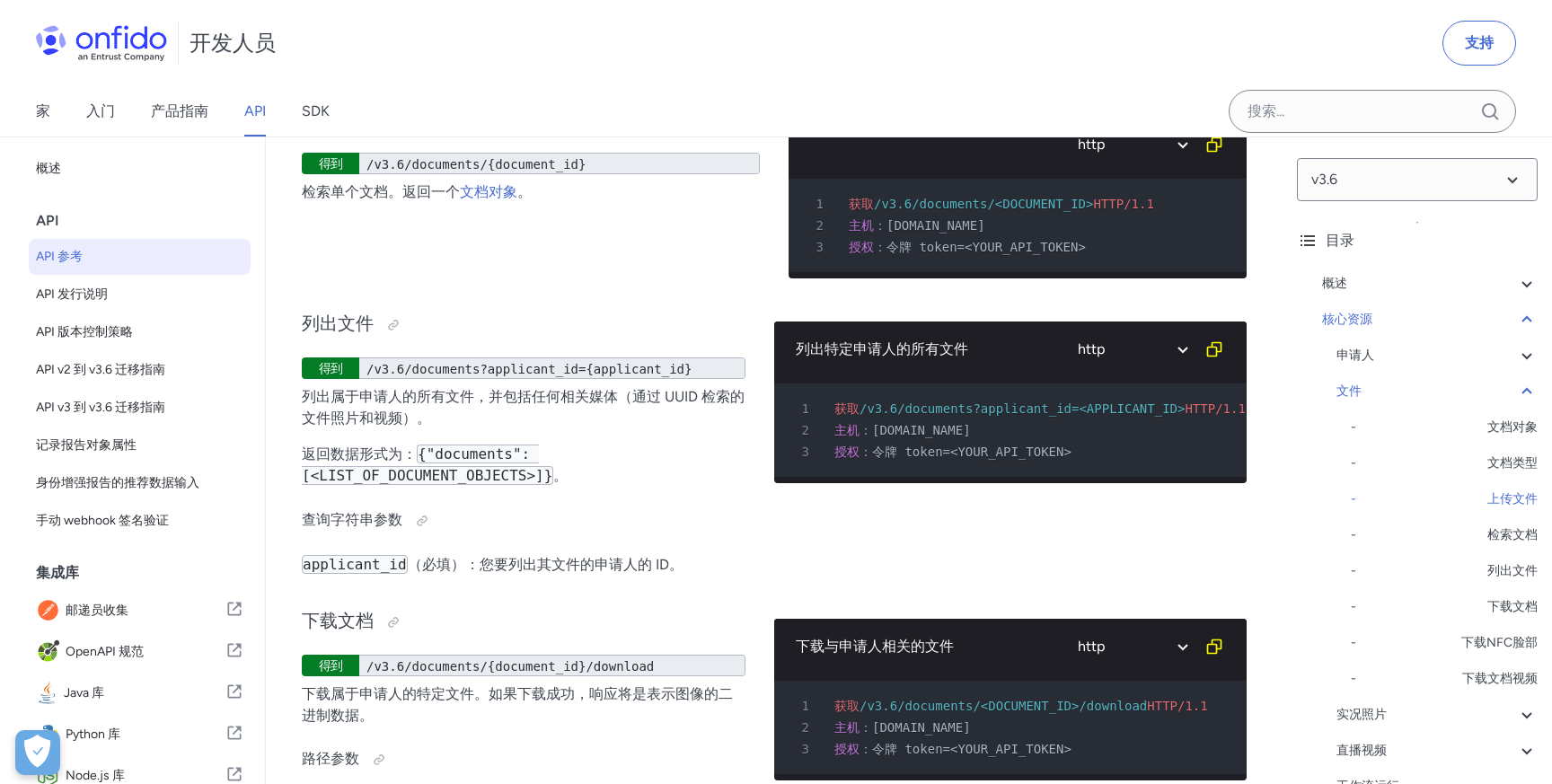
scroll to position [32816, 0]
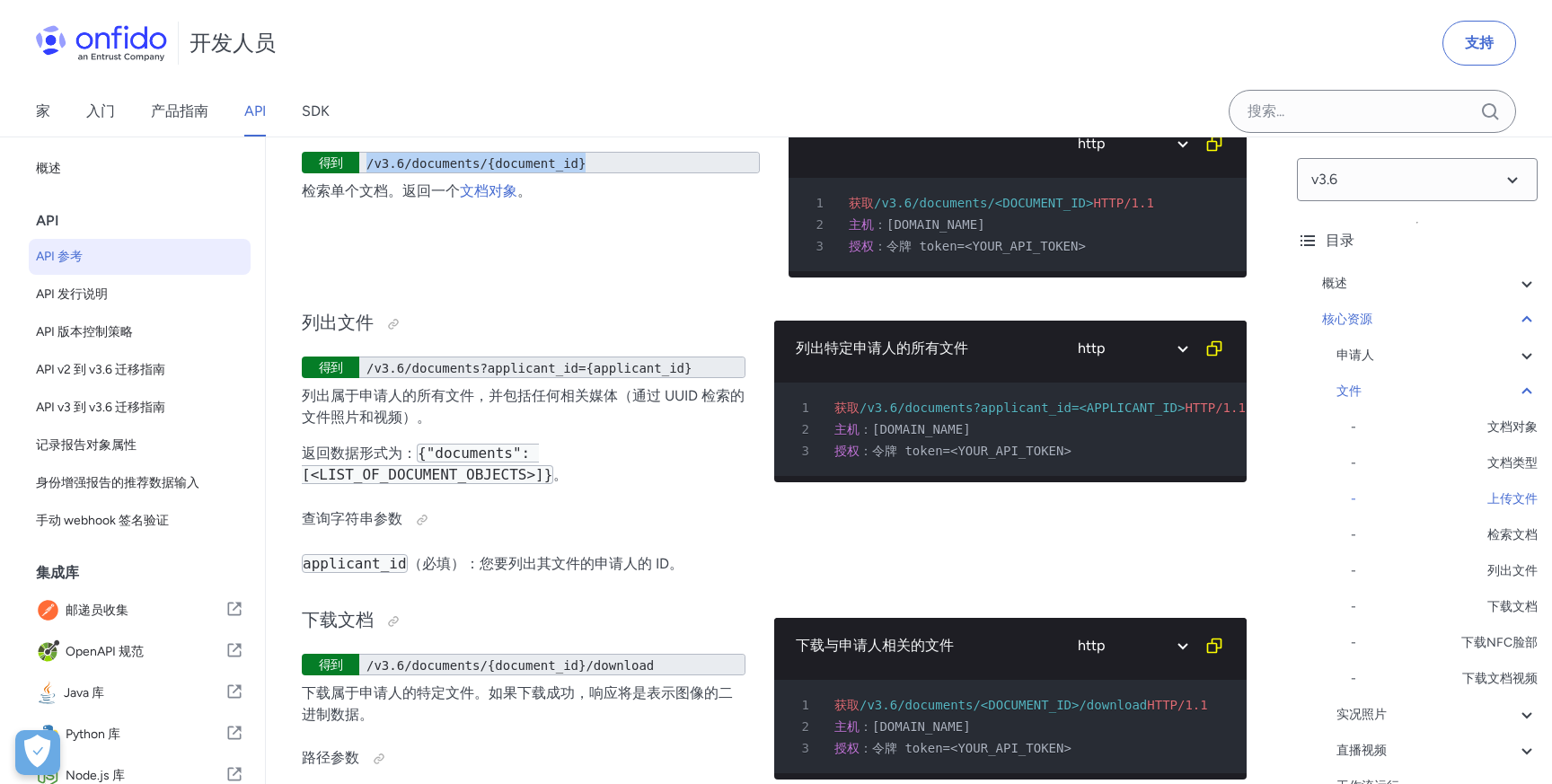
click at [491, 170] on font "/v3.6/documents/{document_id}" at bounding box center [476, 163] width 219 height 14
click at [608, 292] on div "检索文档 得到 /v3.6/documents/{document_id} 检索单个文档。返回一个 文档对象 。" at bounding box center [530, 189] width 458 height 205
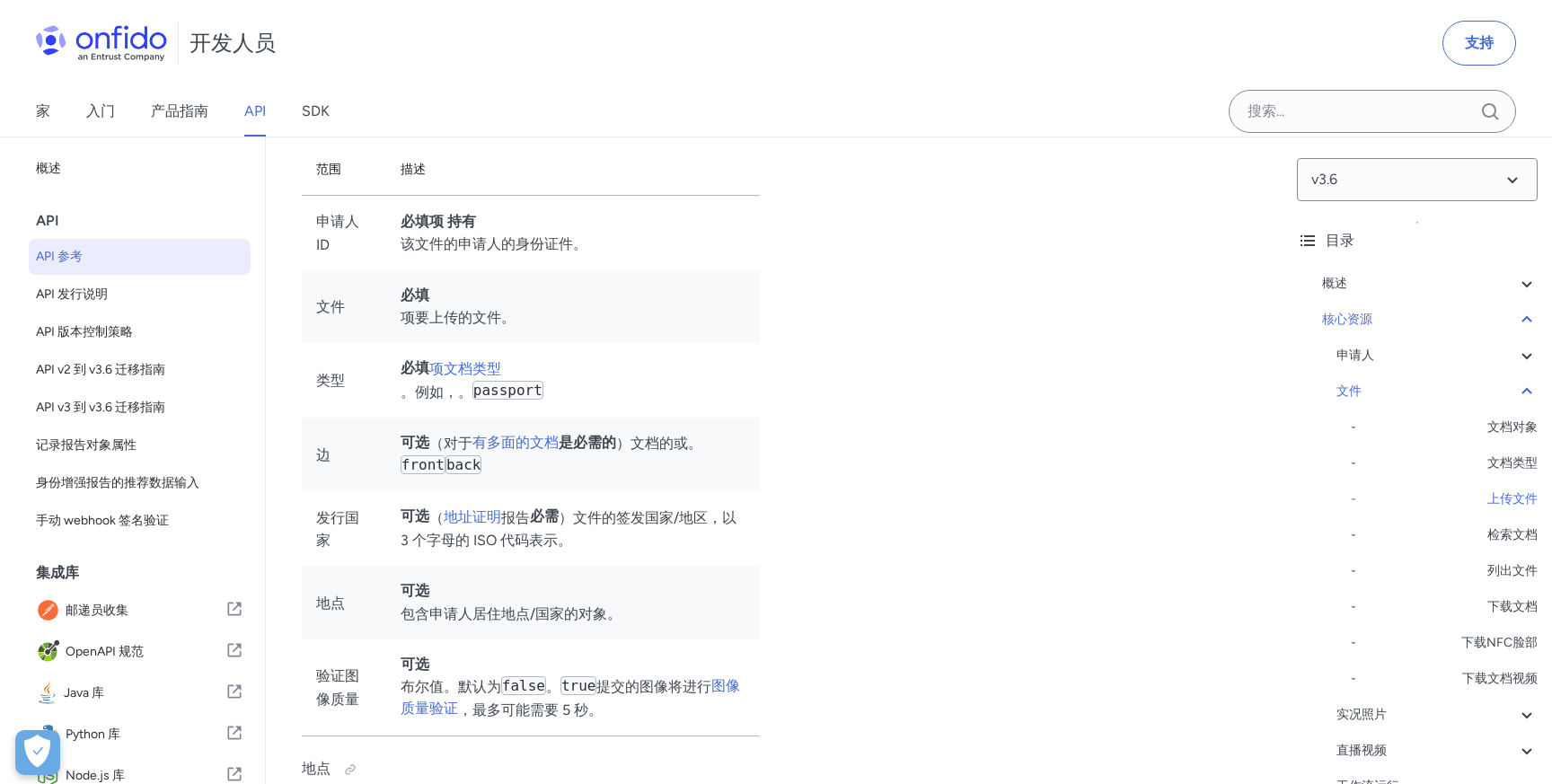
scroll to position [30759, 0]
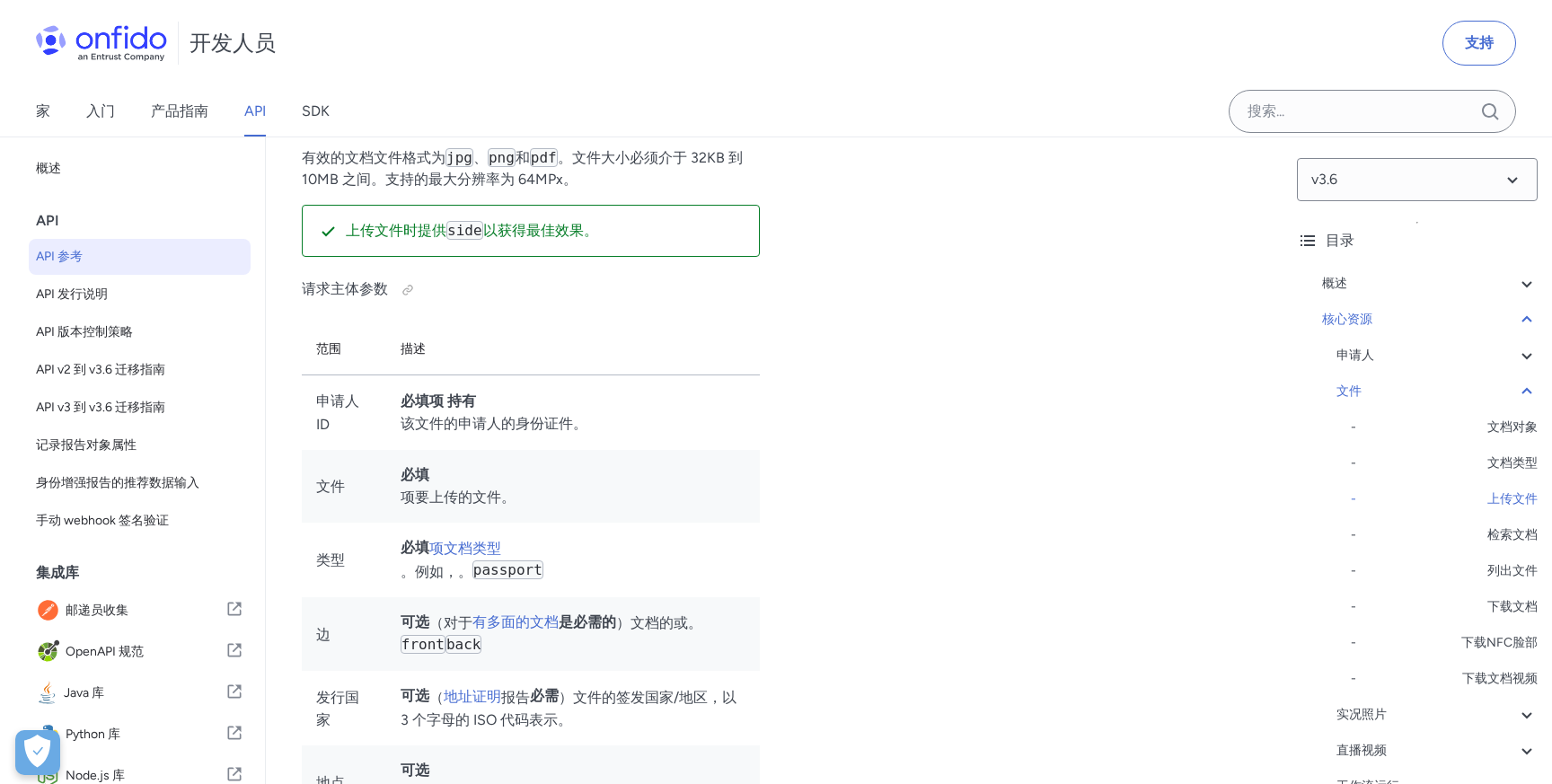
select select "java"
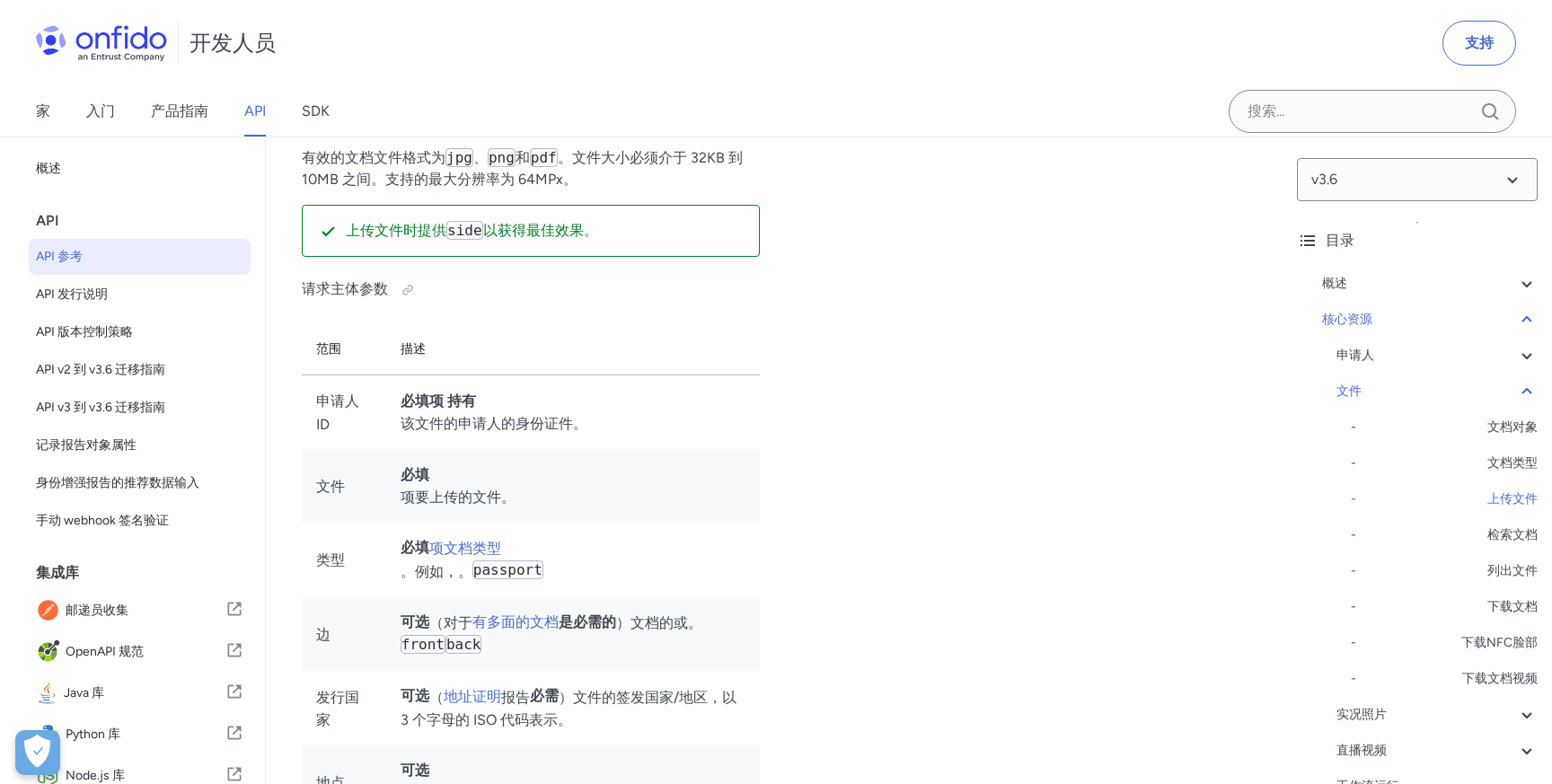
select select "java"
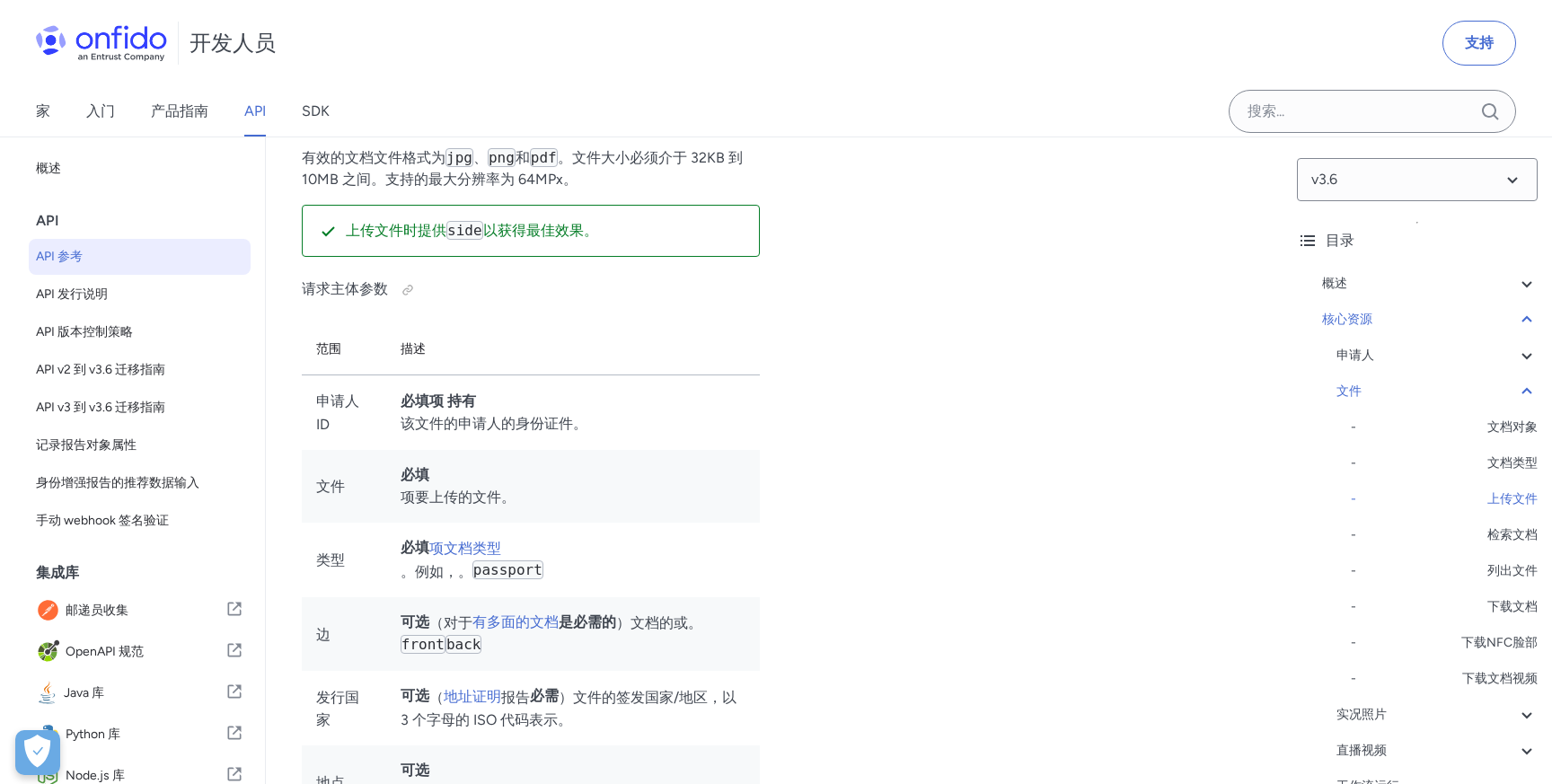
select select "java"
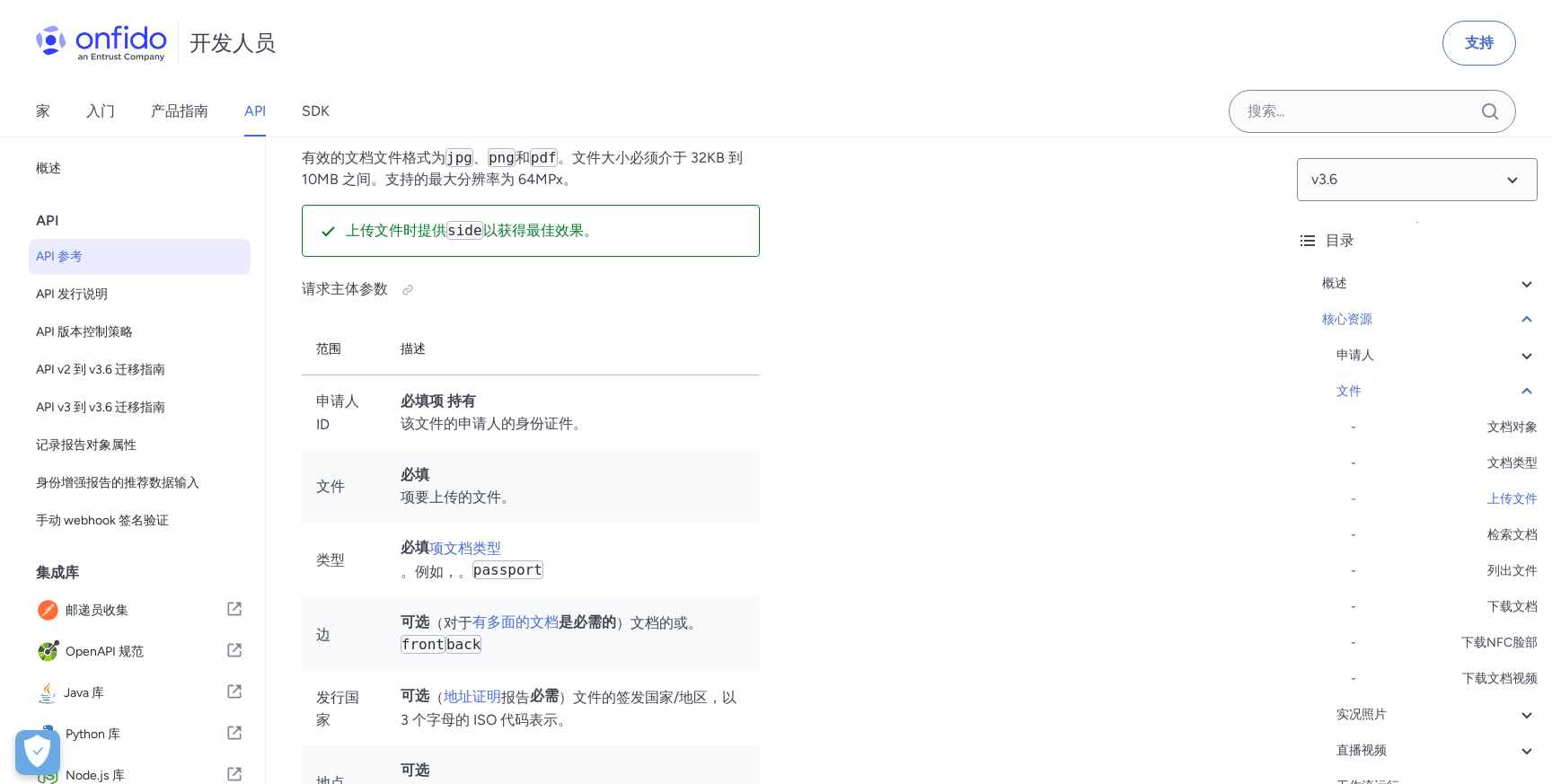
select select "java"
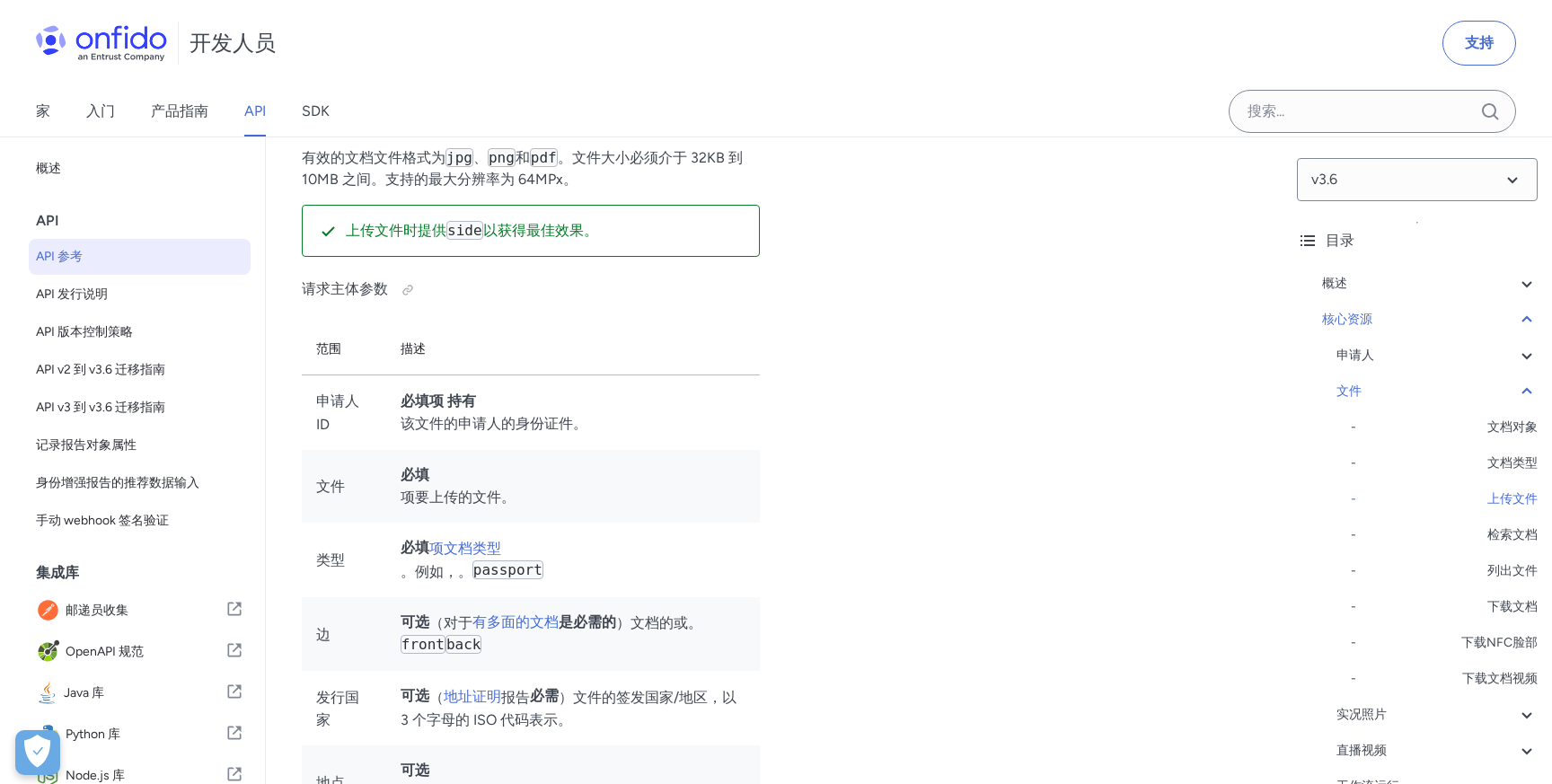
select select "java"
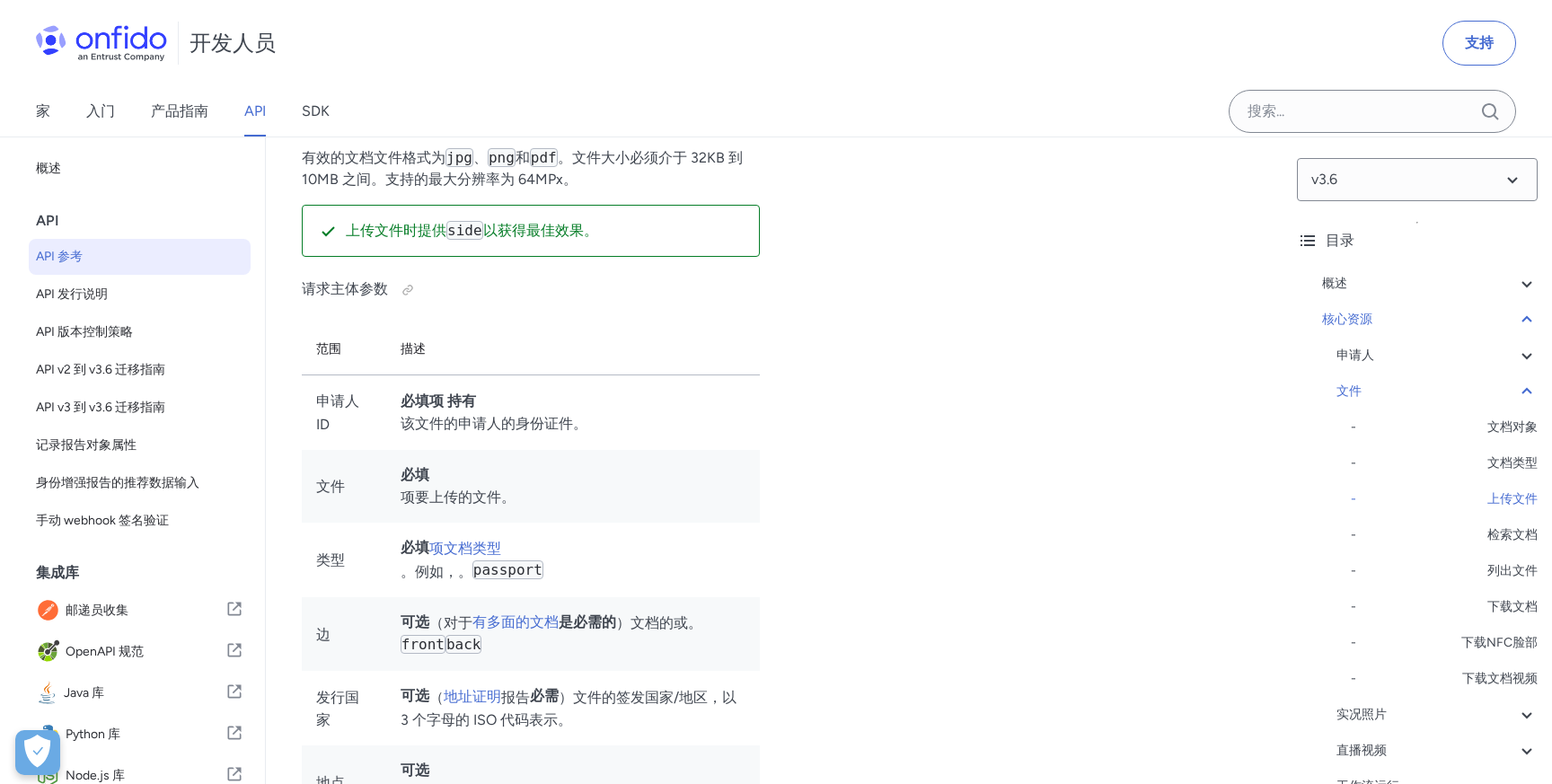
select select "java"
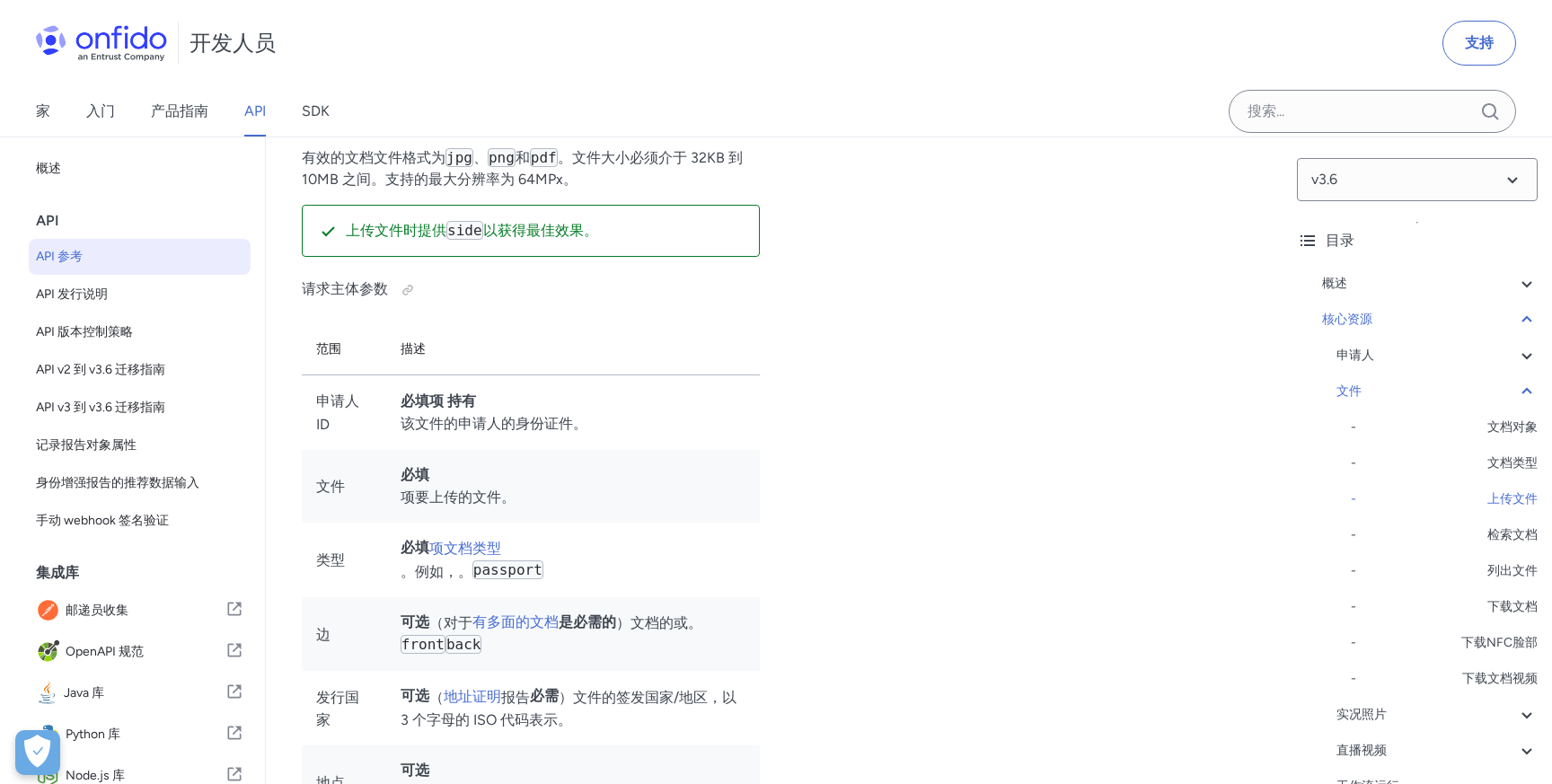
select select "java"
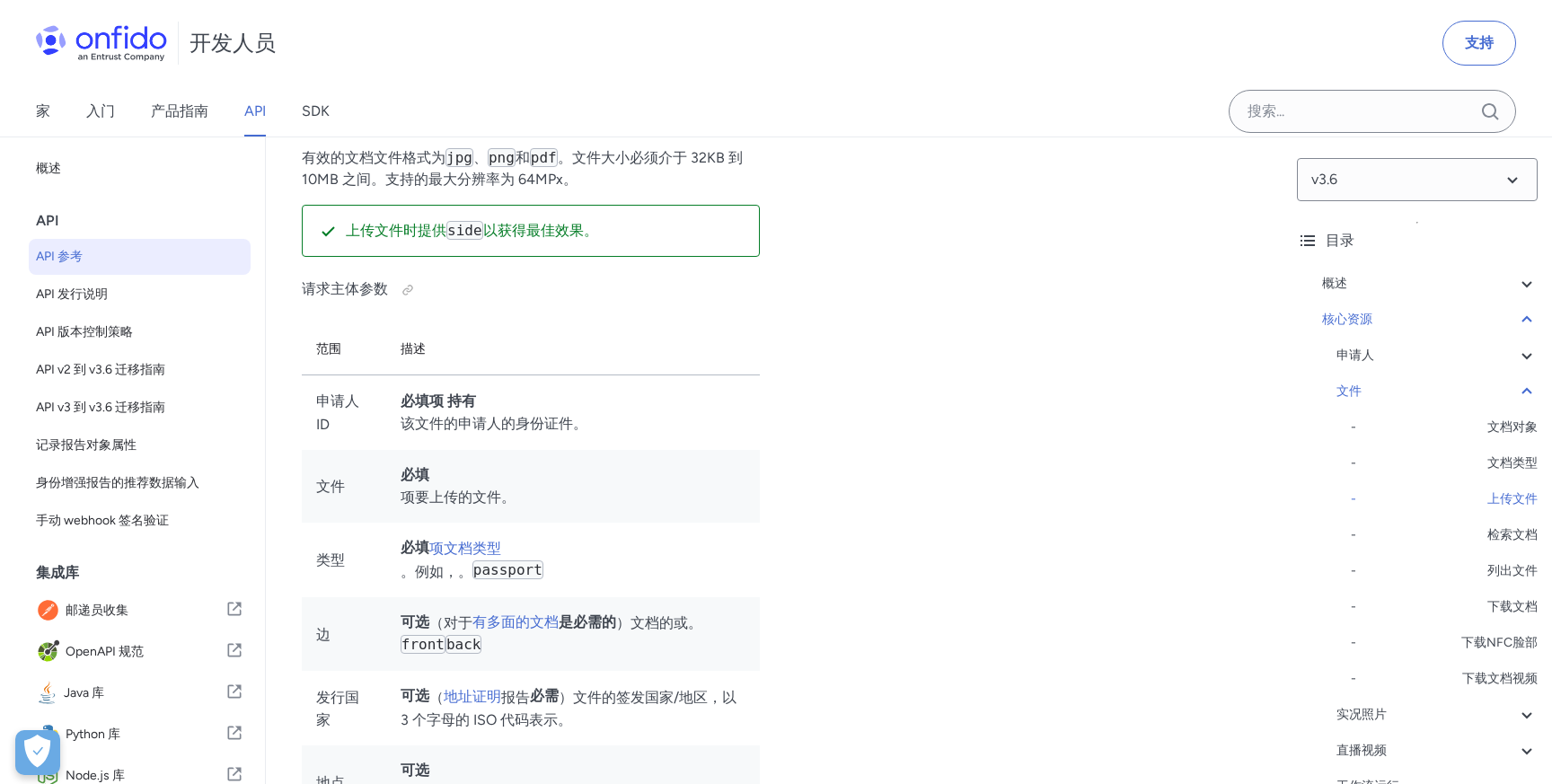
select select "java"
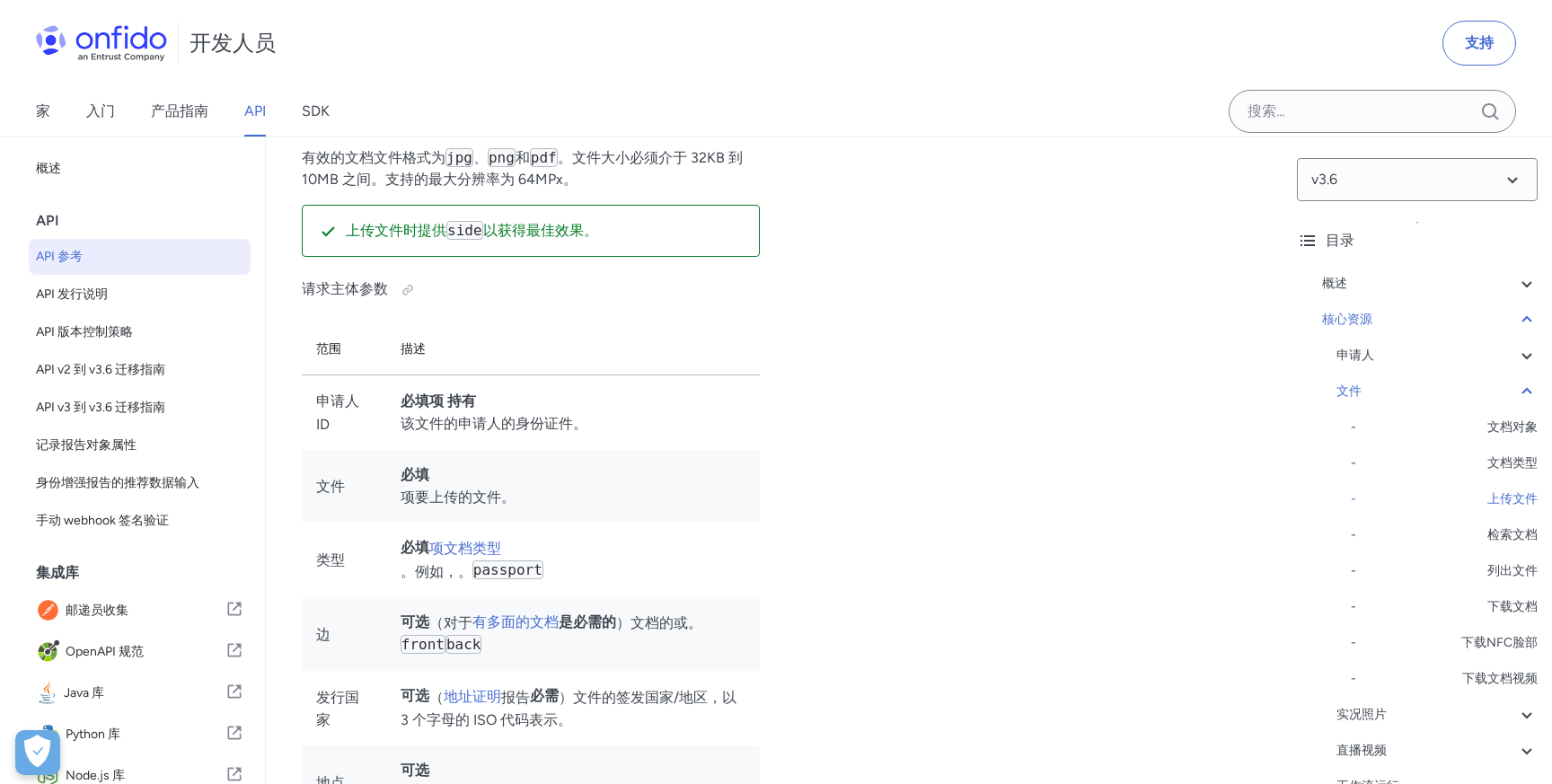
select select "java"
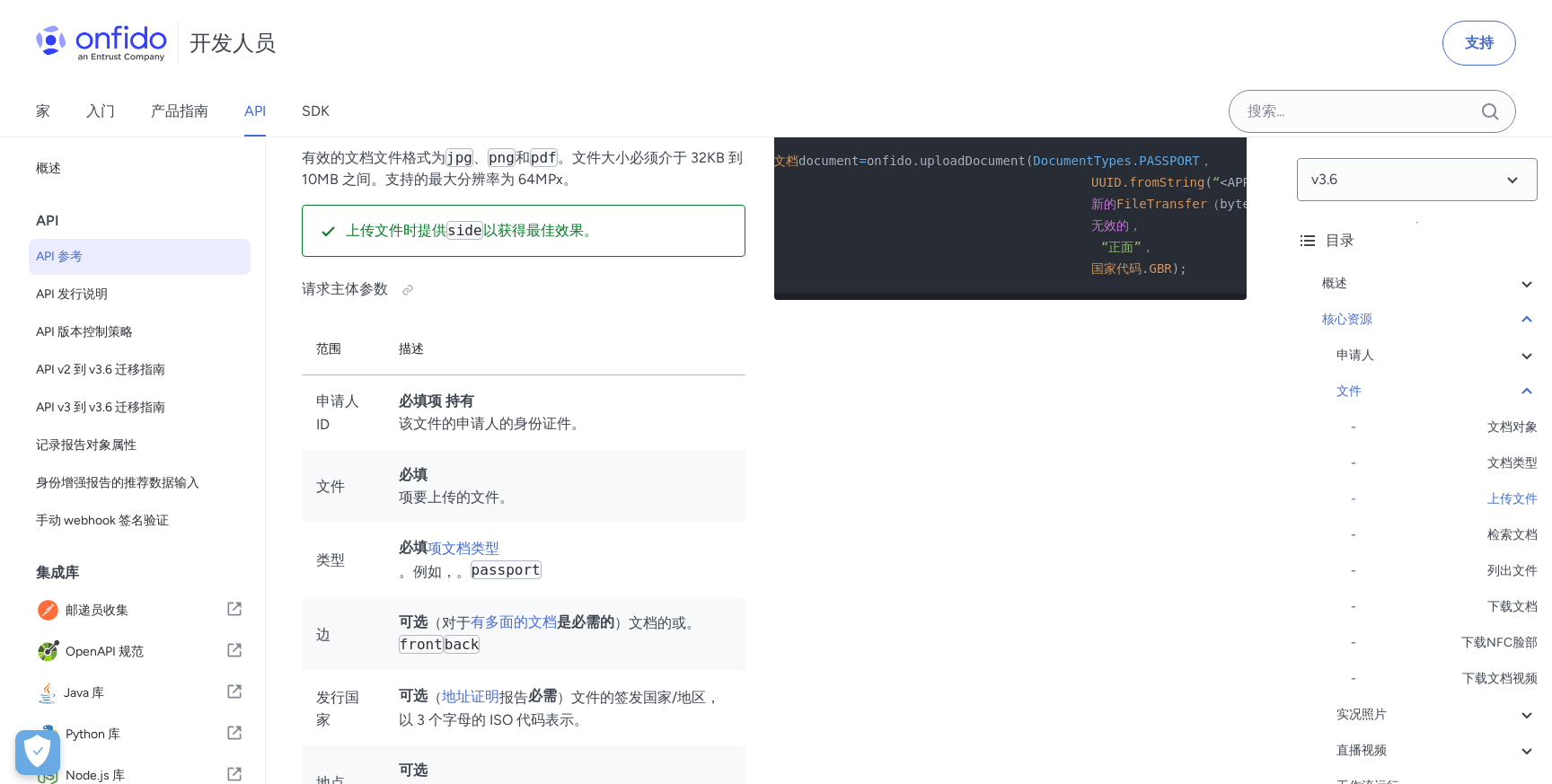
scroll to position [0, 0]
click at [1052, 167] on font "onfido.uploadDocument" at bounding box center [1007, 160] width 159 height 14
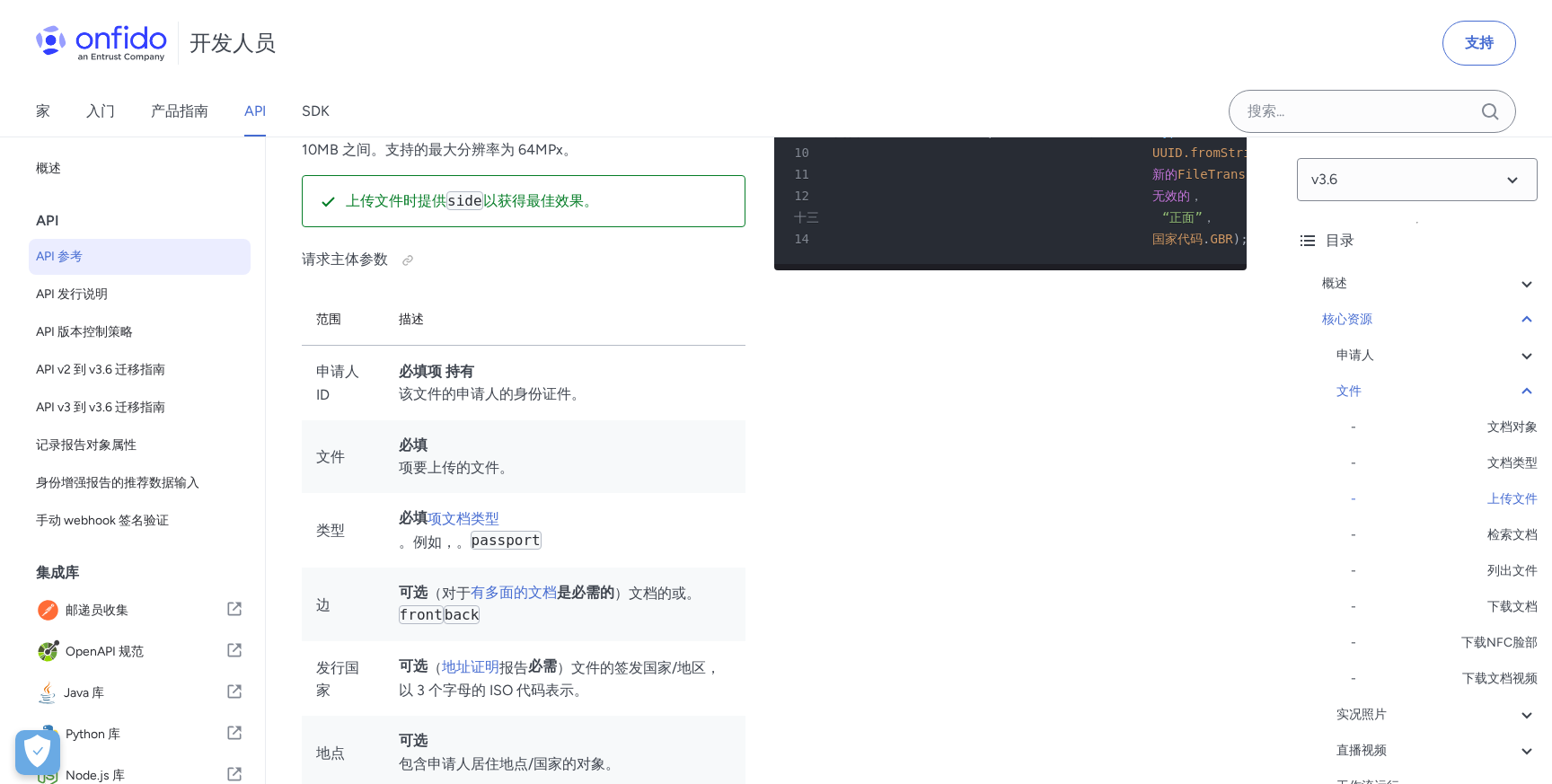
scroll to position [30775, 0]
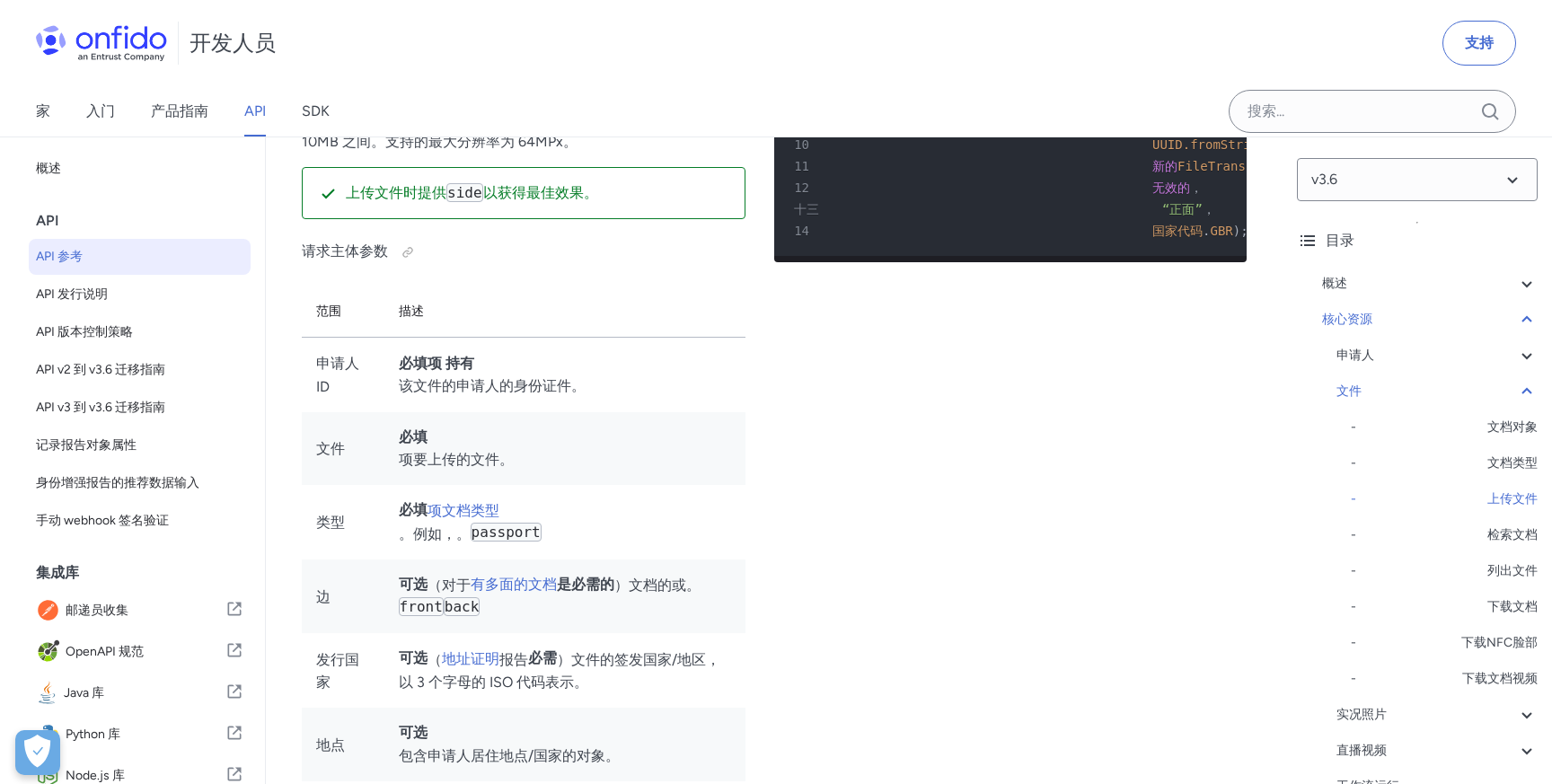
click at [899, 87] on font "字节数组" at bounding box center [900, 80] width 51 height 14
click at [888, 198] on div "12 无效的 ，" at bounding box center [1002, 187] width 440 height 22
select select "http"
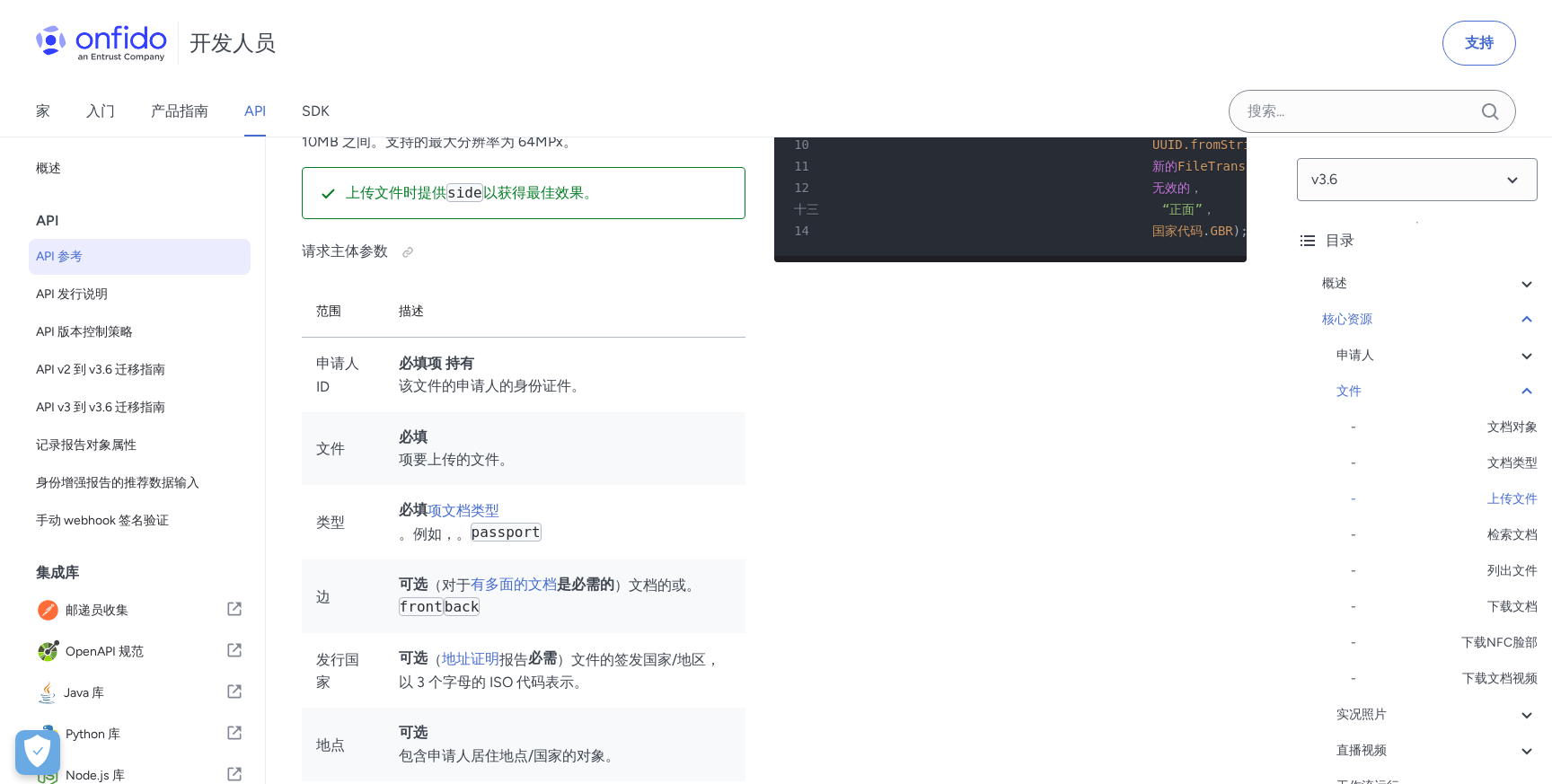
select select "http"
select select "ruby"
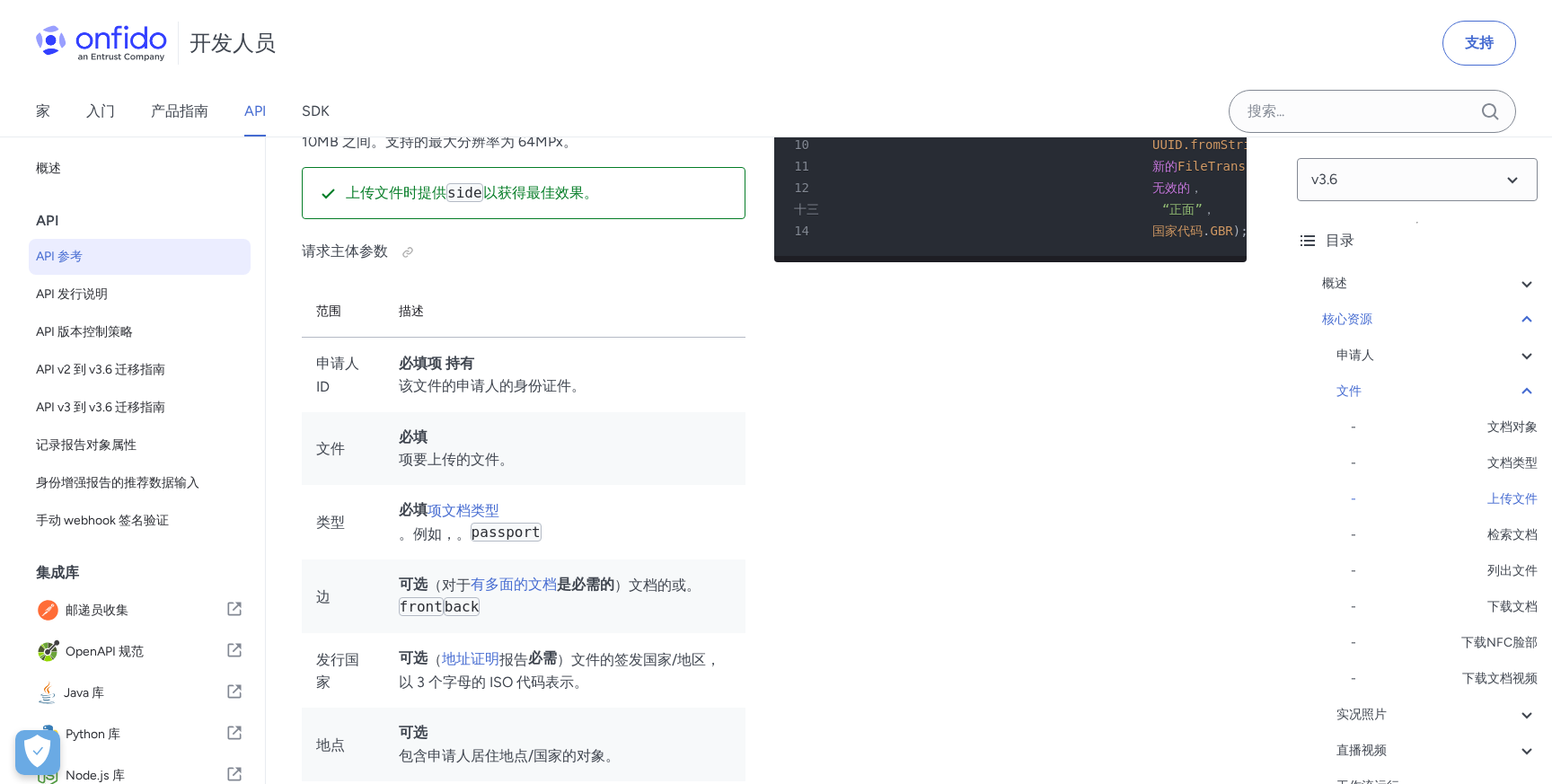
select select "ruby"
select select "http"
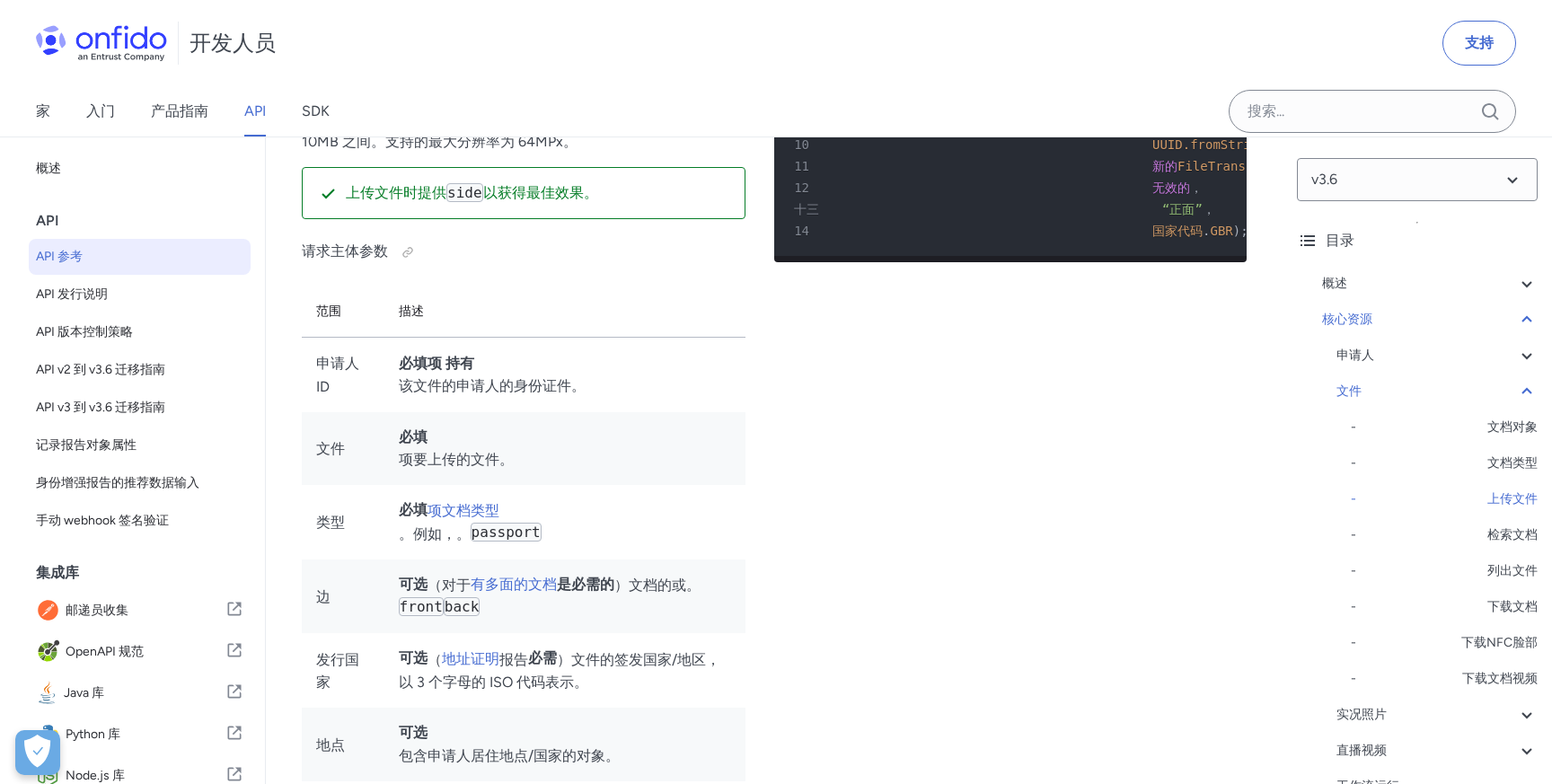
select select "http"
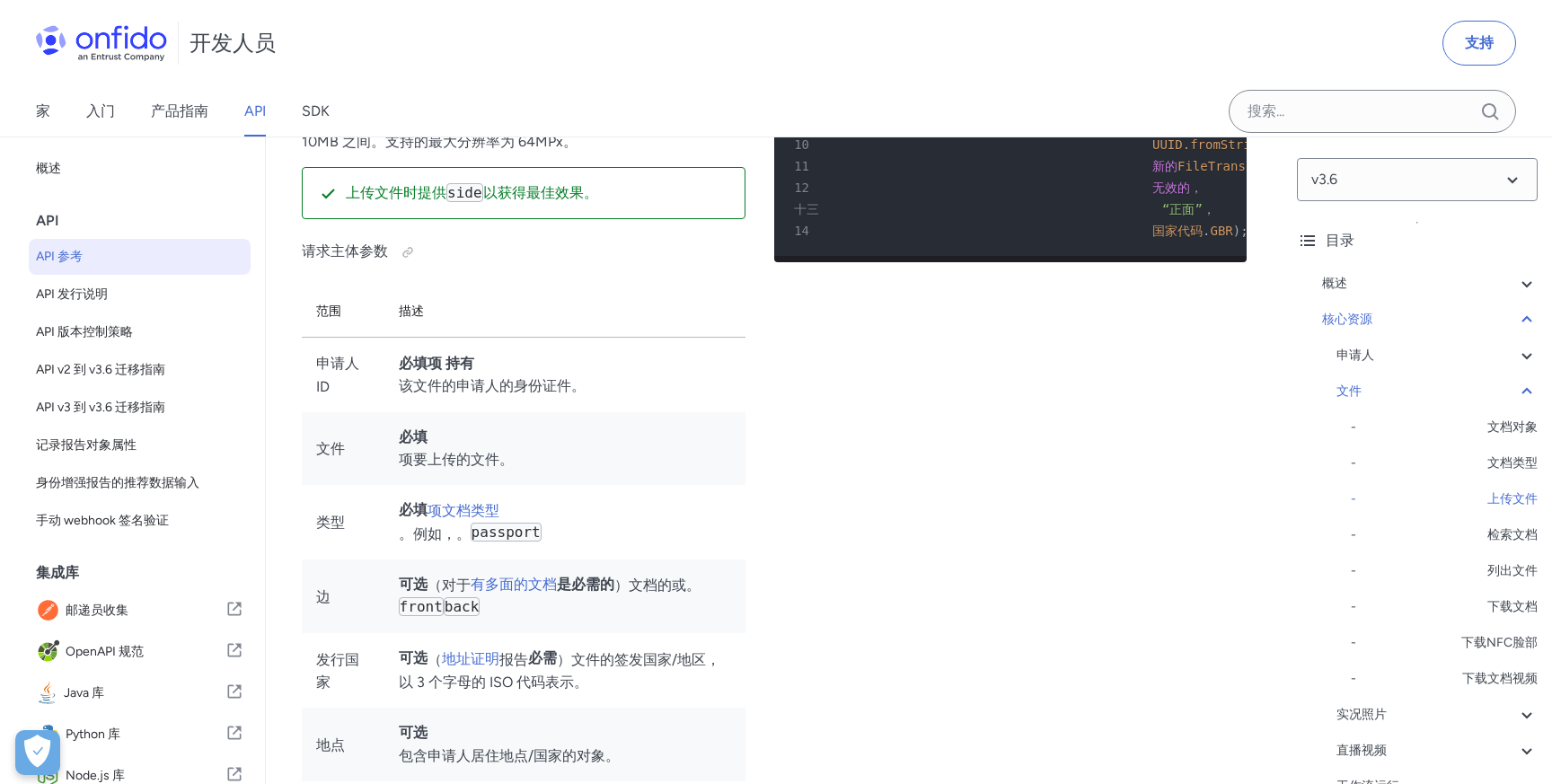
select select "http"
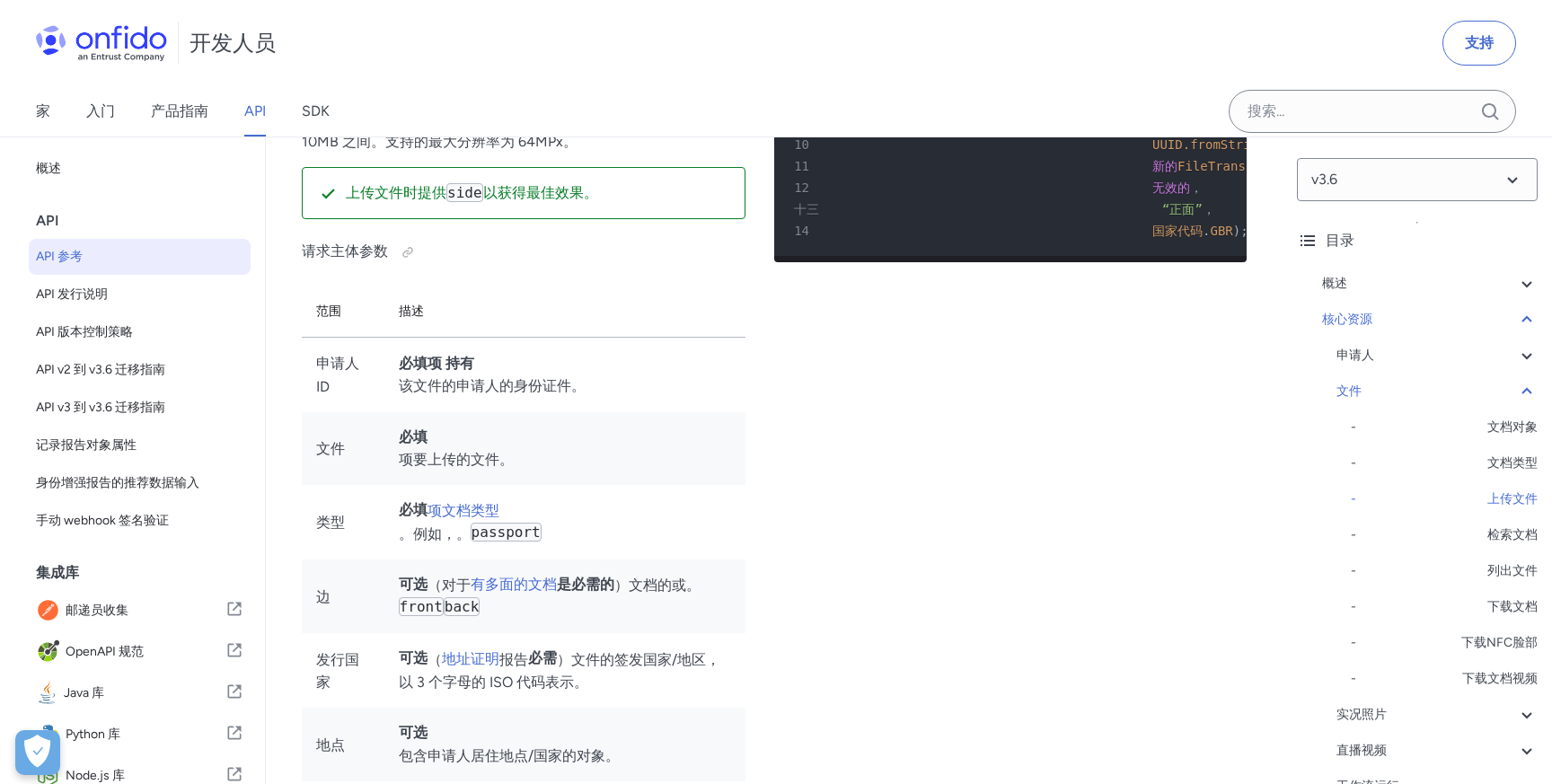
select select "http"
select select "ruby"
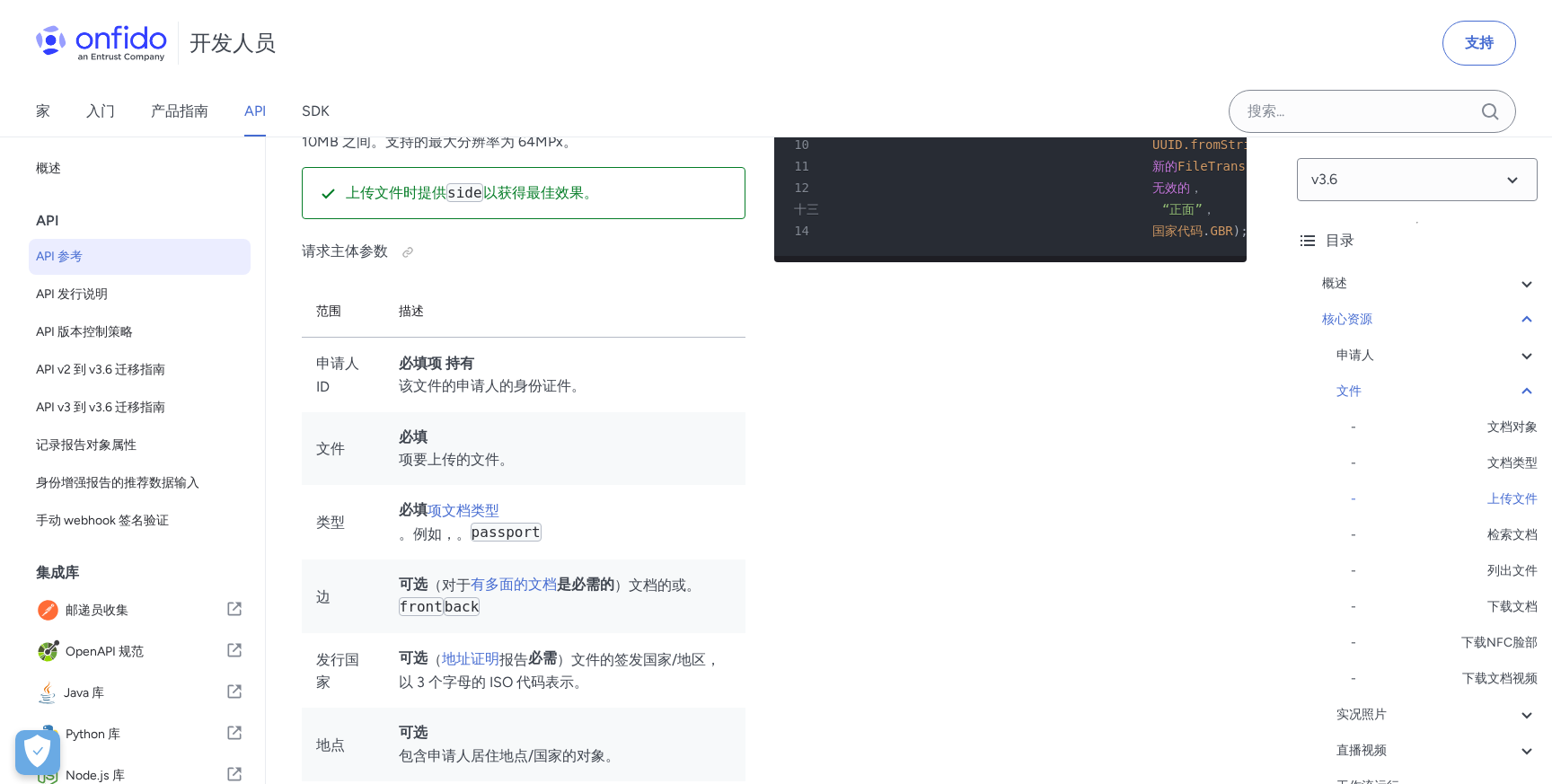
select select "http"
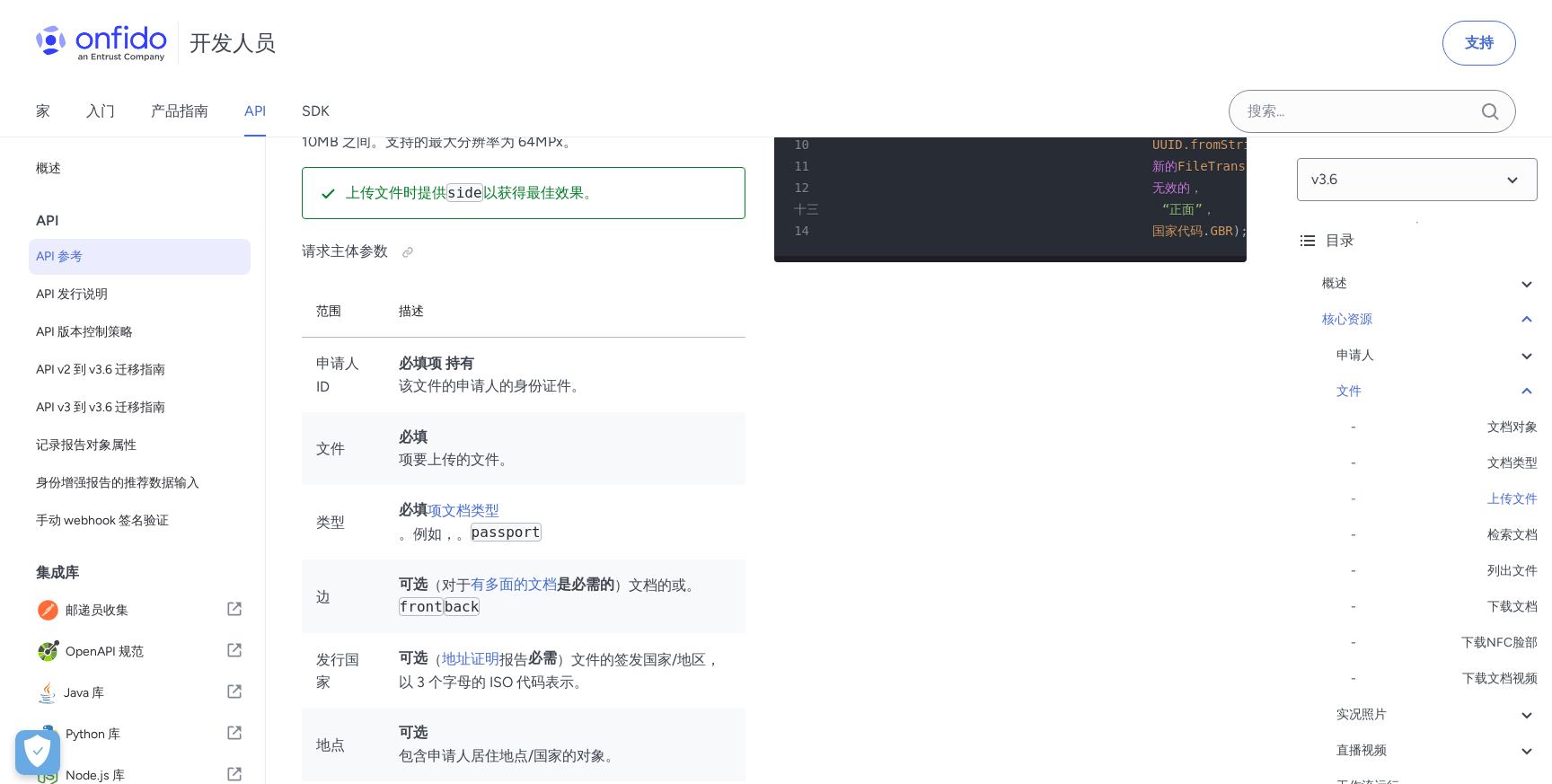
select select "http"
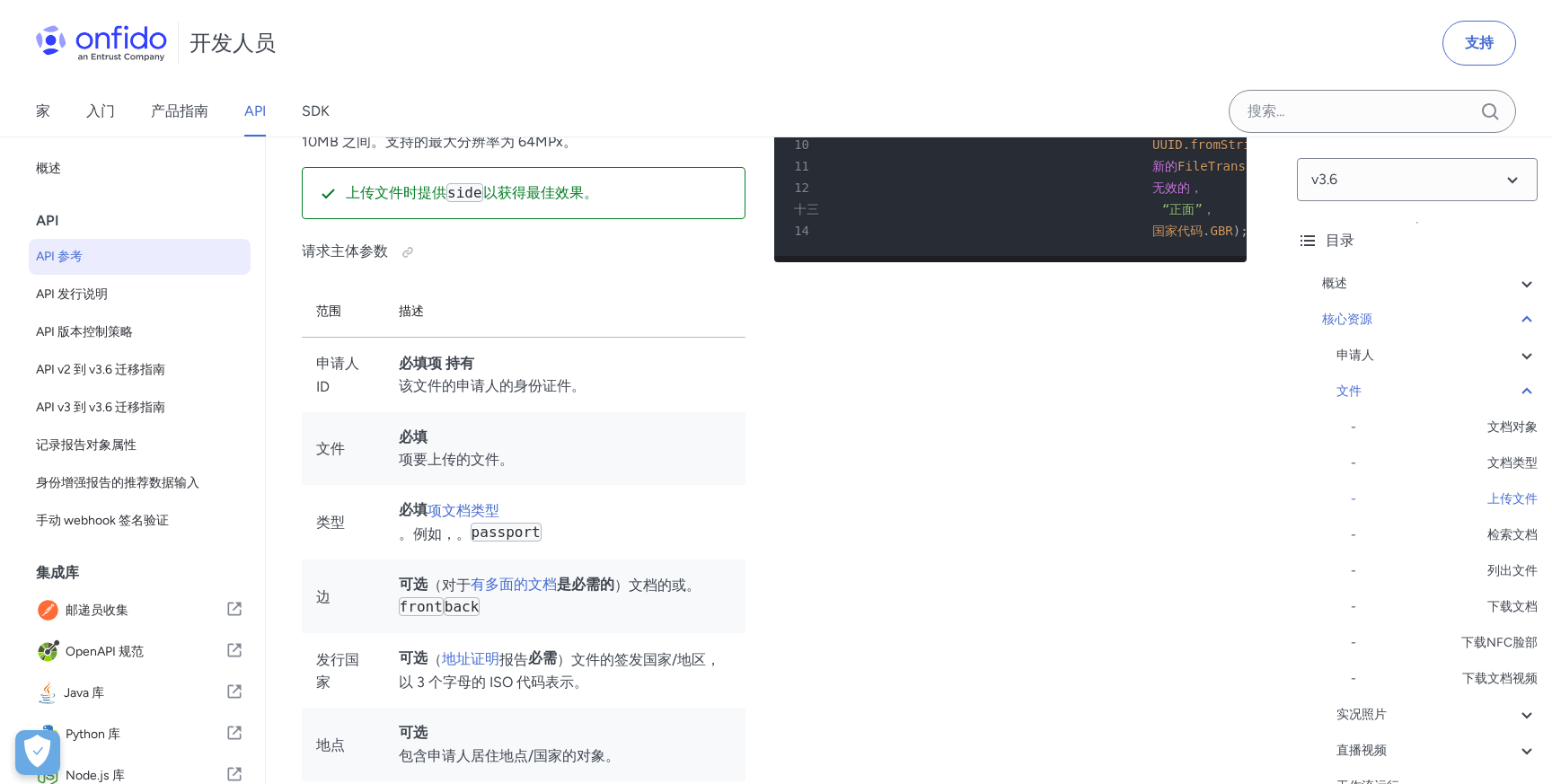
select select "http"
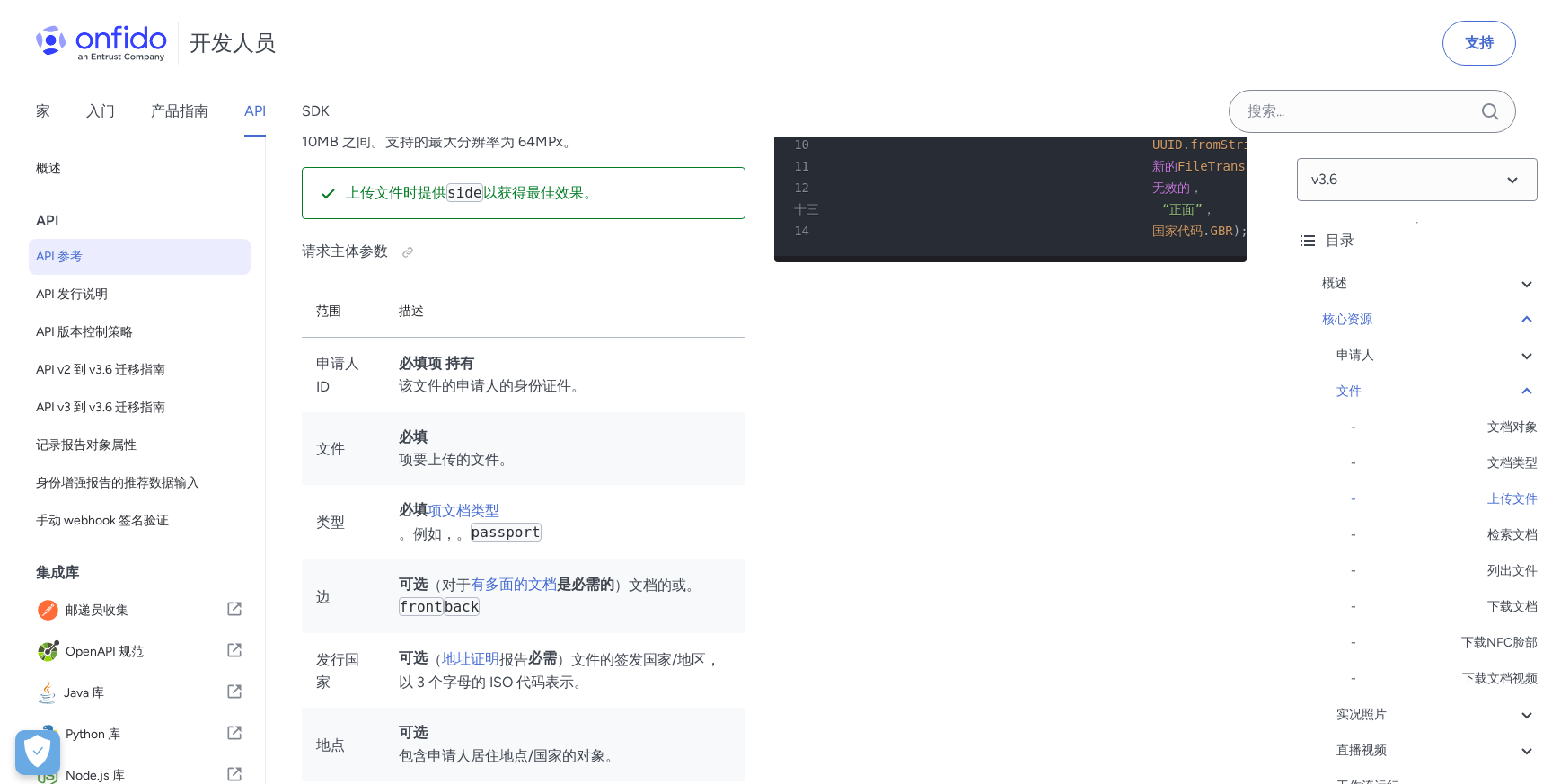
select select "http"
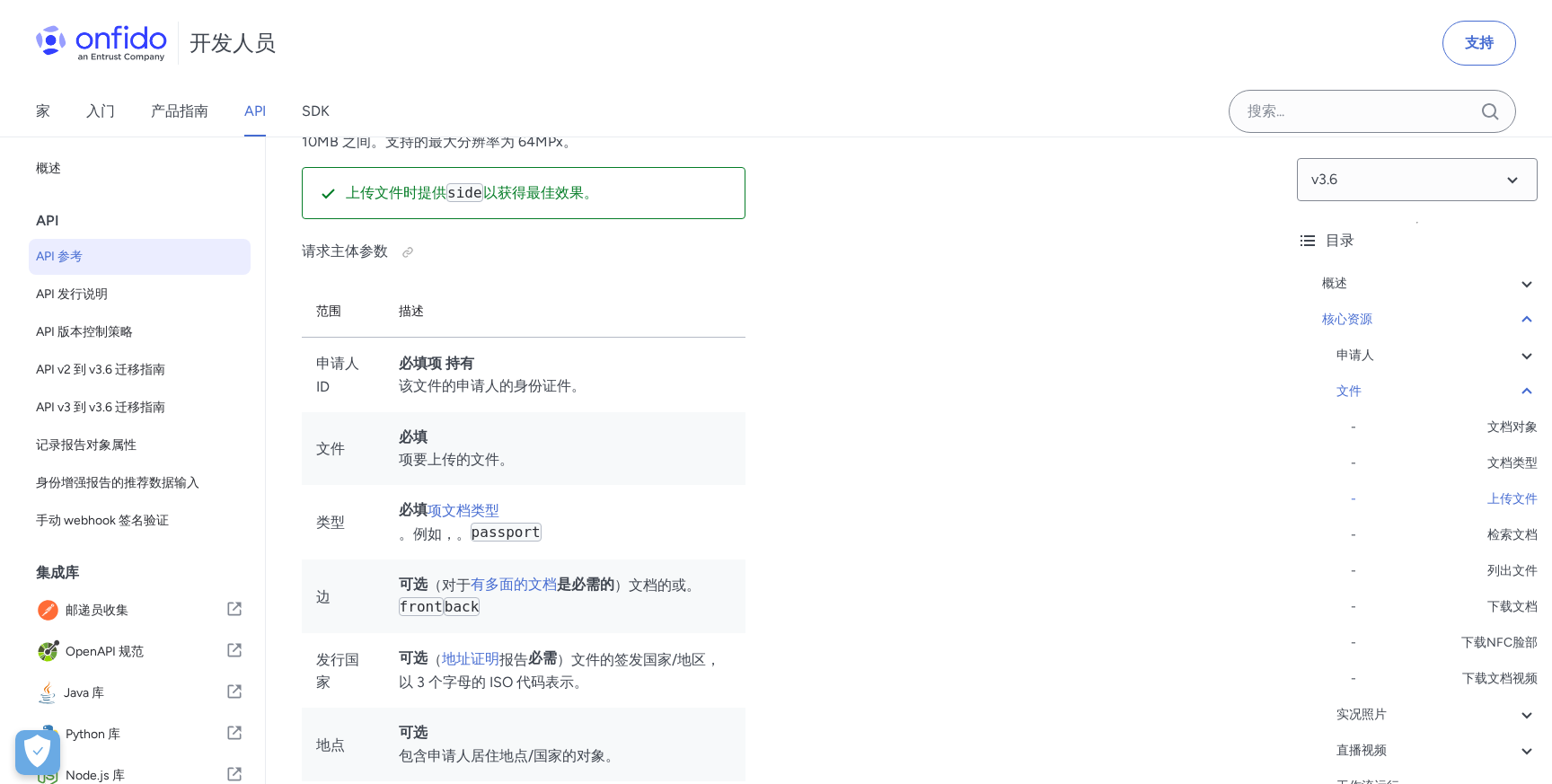
scroll to position [0, 0]
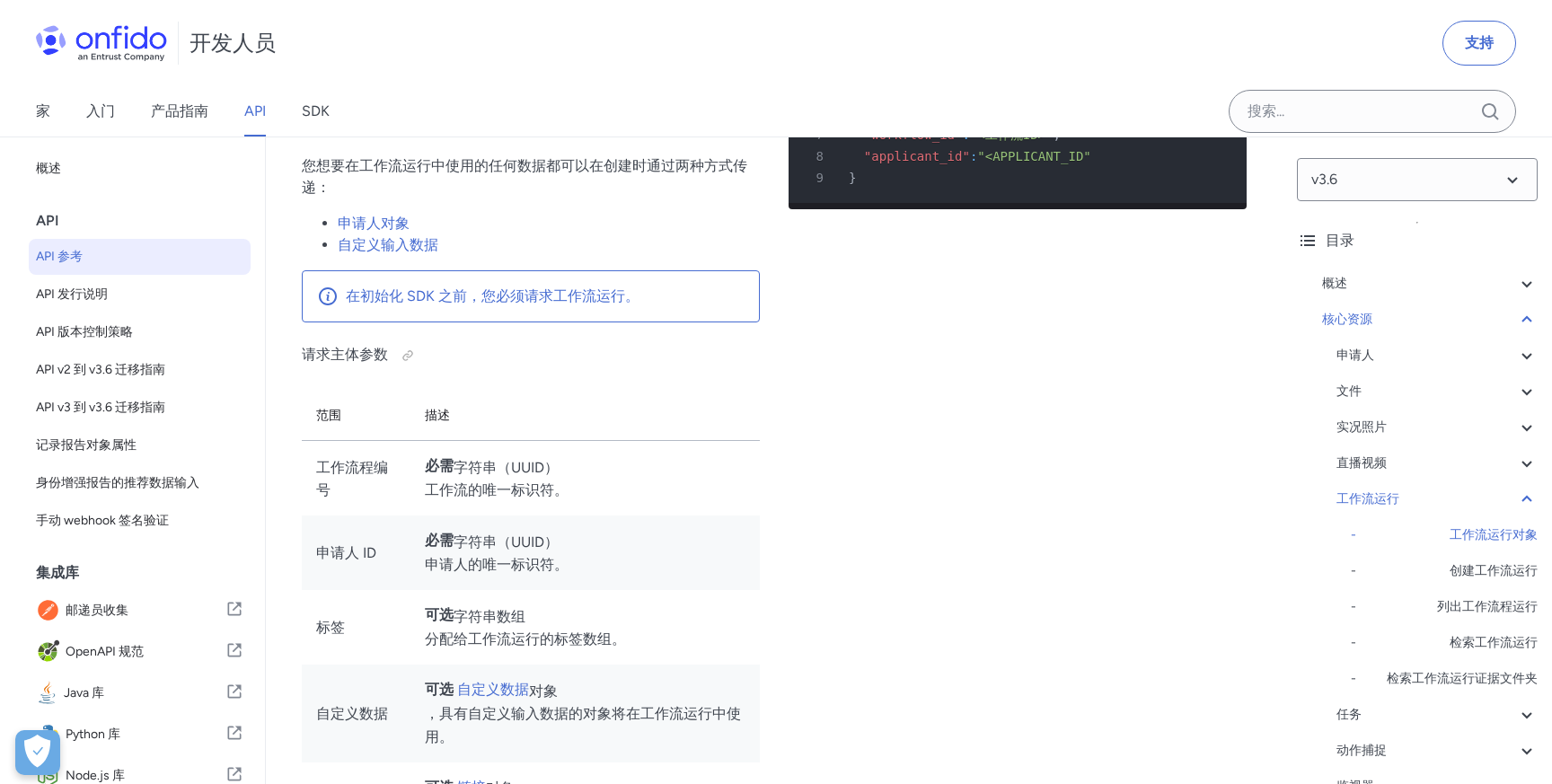
scroll to position [42662, 0]
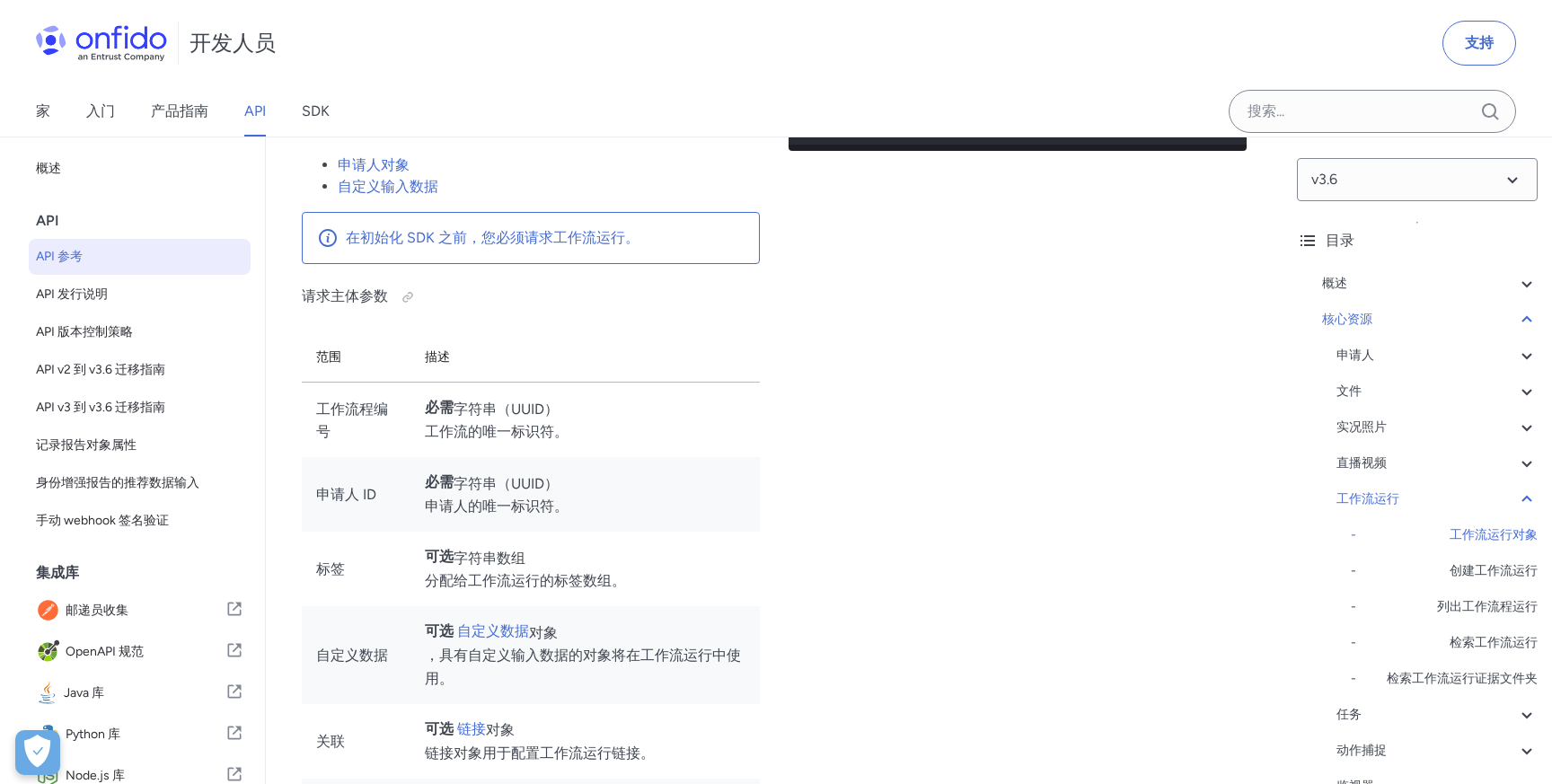
drag, startPoint x: 680, startPoint y: 411, endPoint x: 733, endPoint y: 411, distance: 53.0
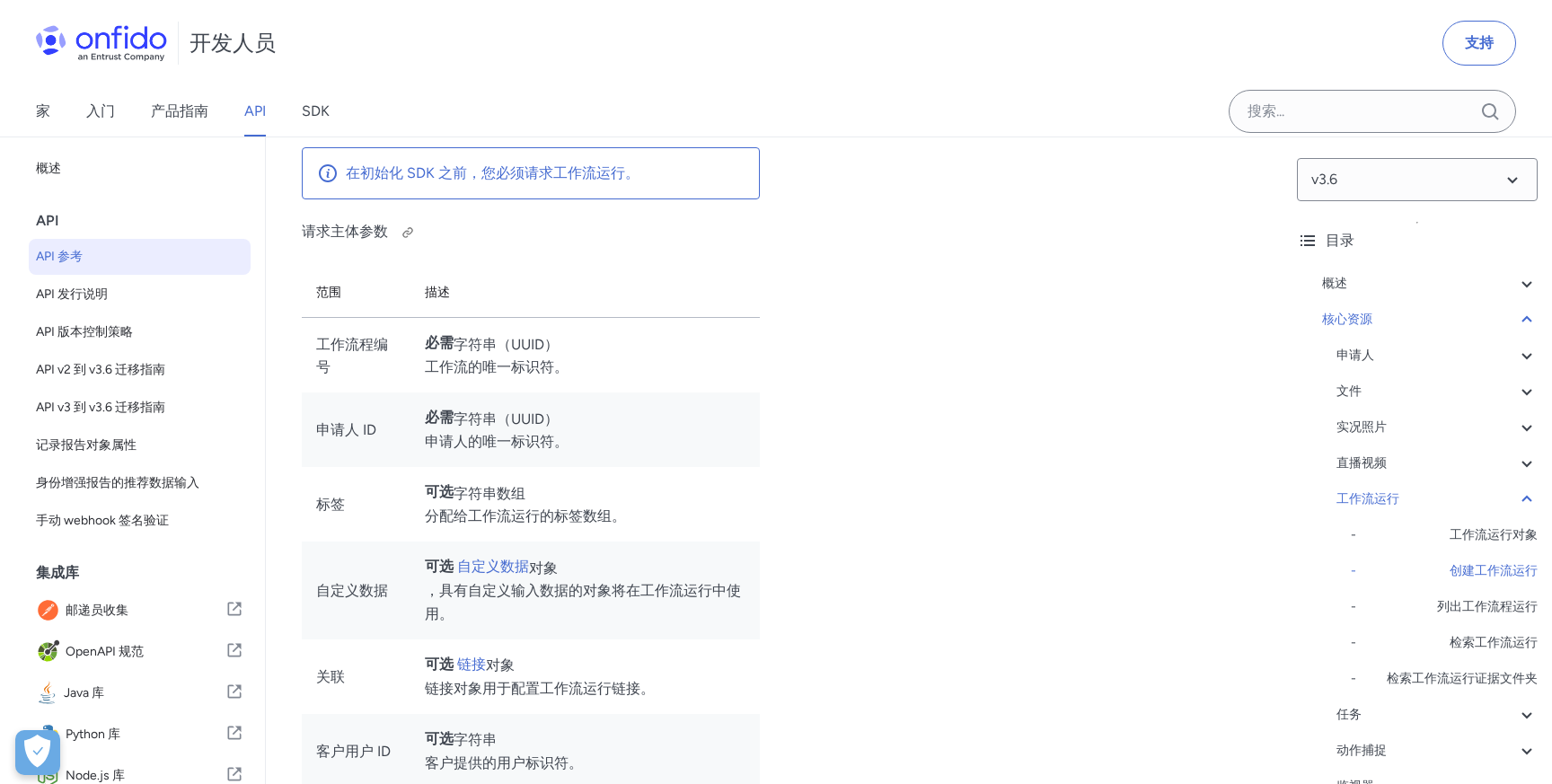
scroll to position [42716, 0]
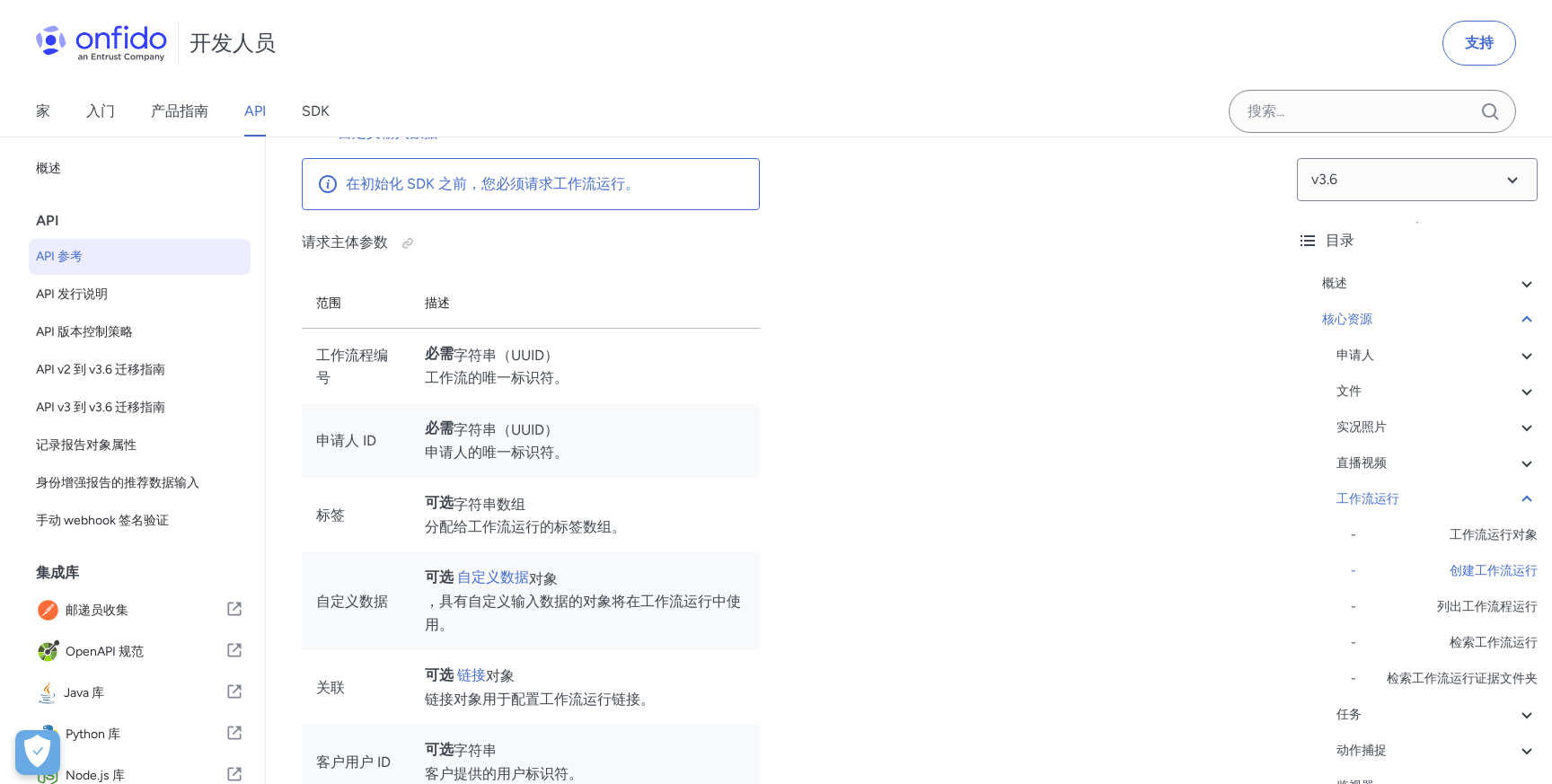
select select "bash"
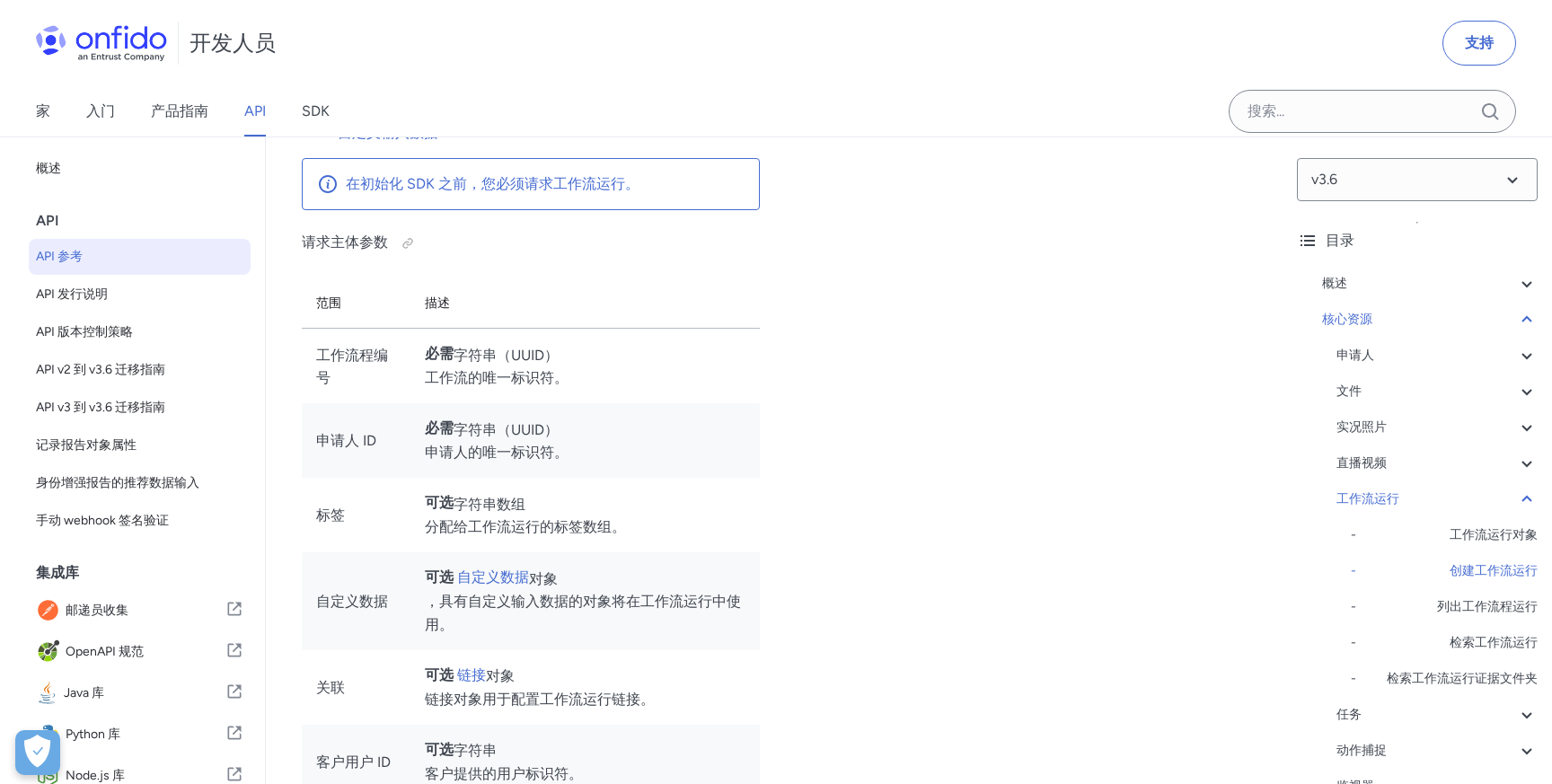
select select "bash"
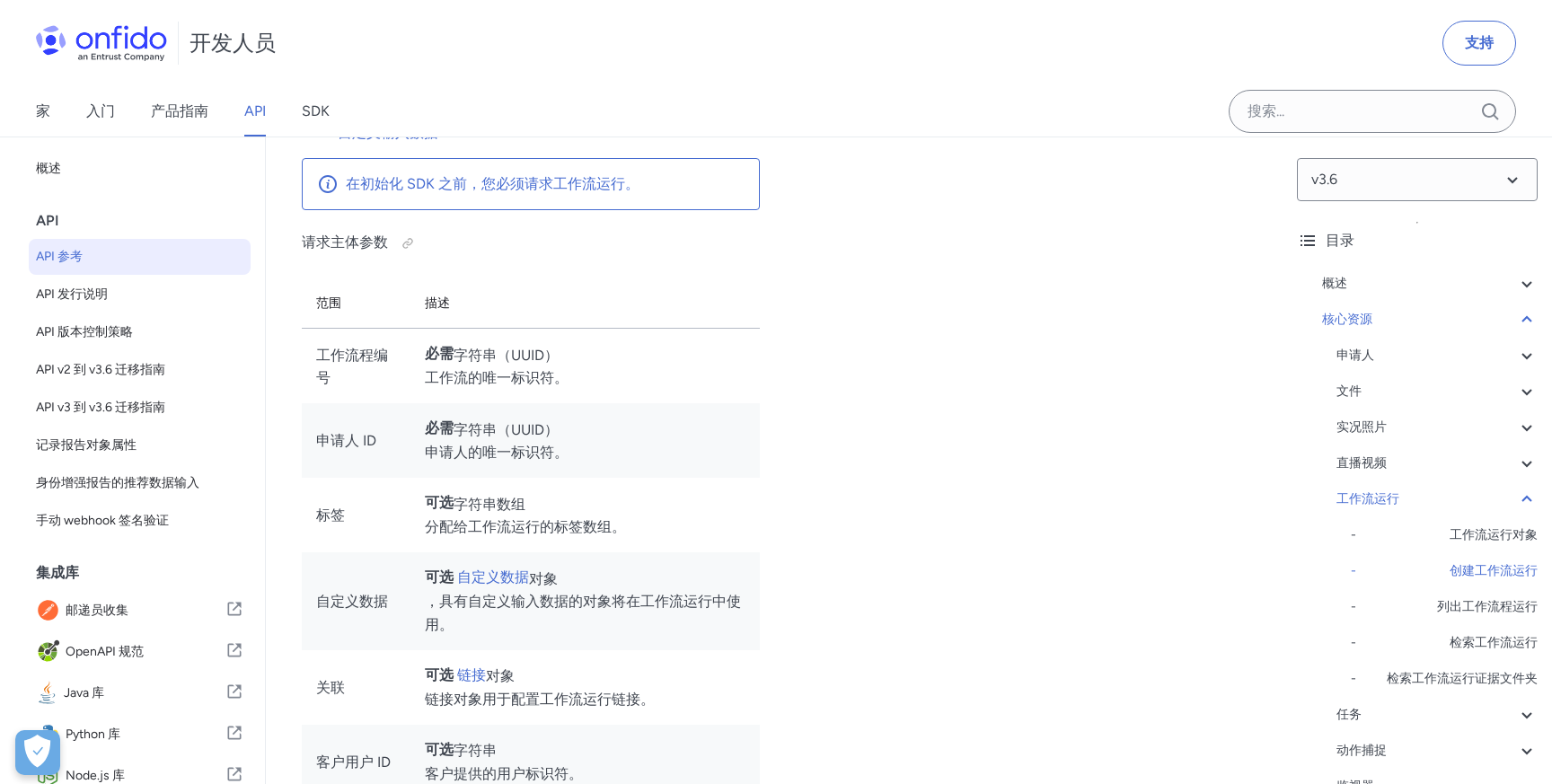
select select "bash"
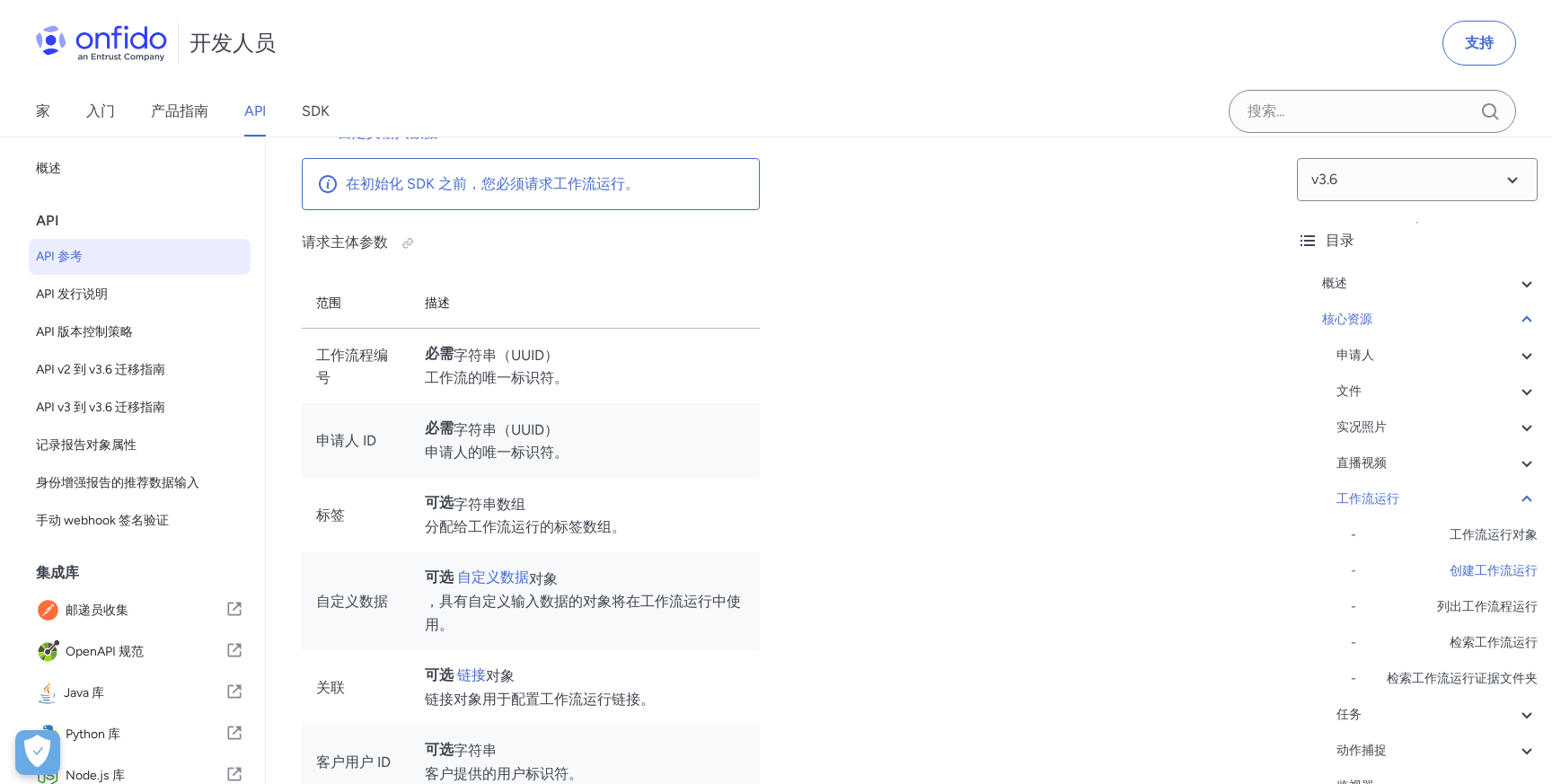
select select "bash"
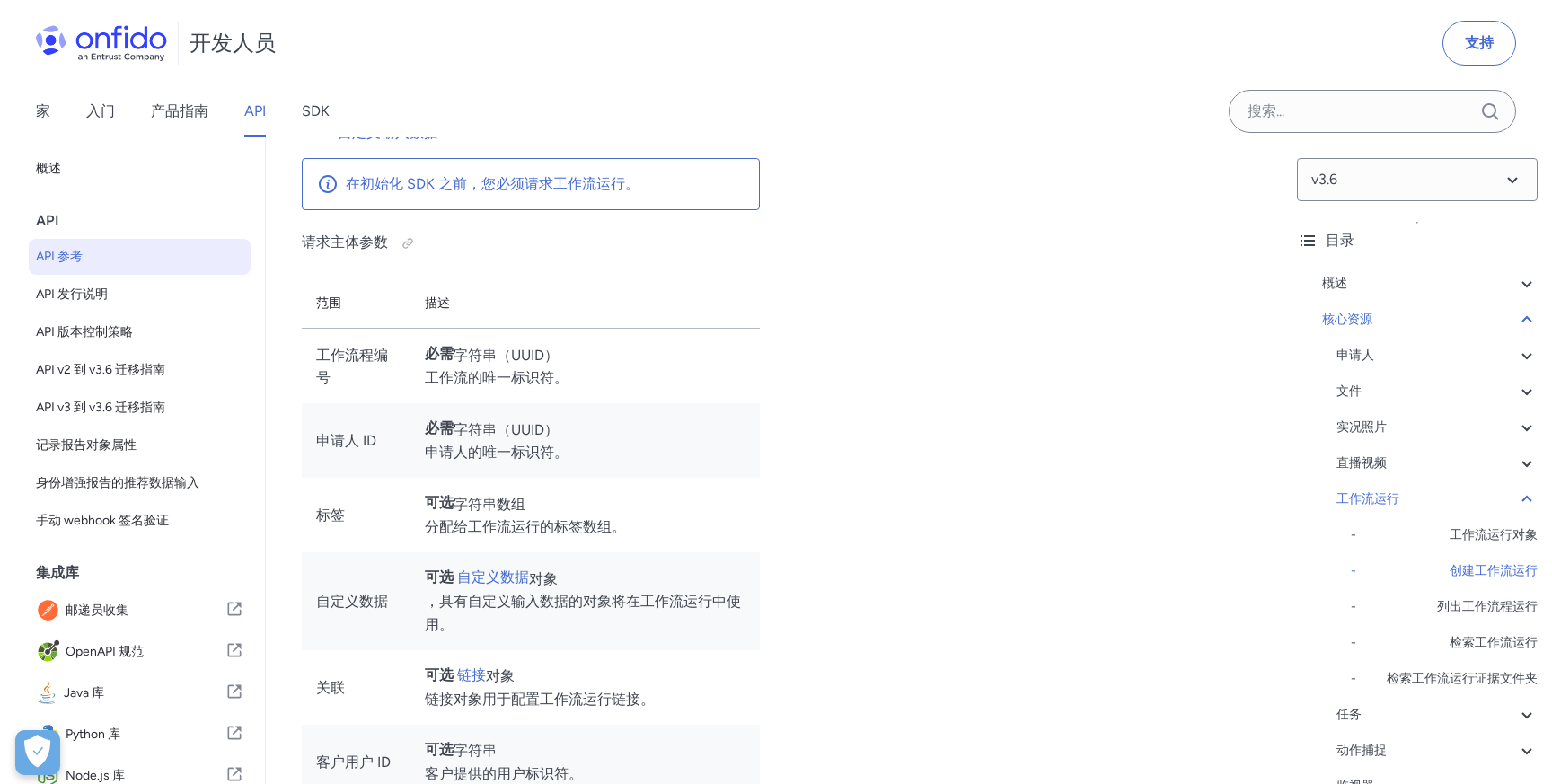
select select "bash"
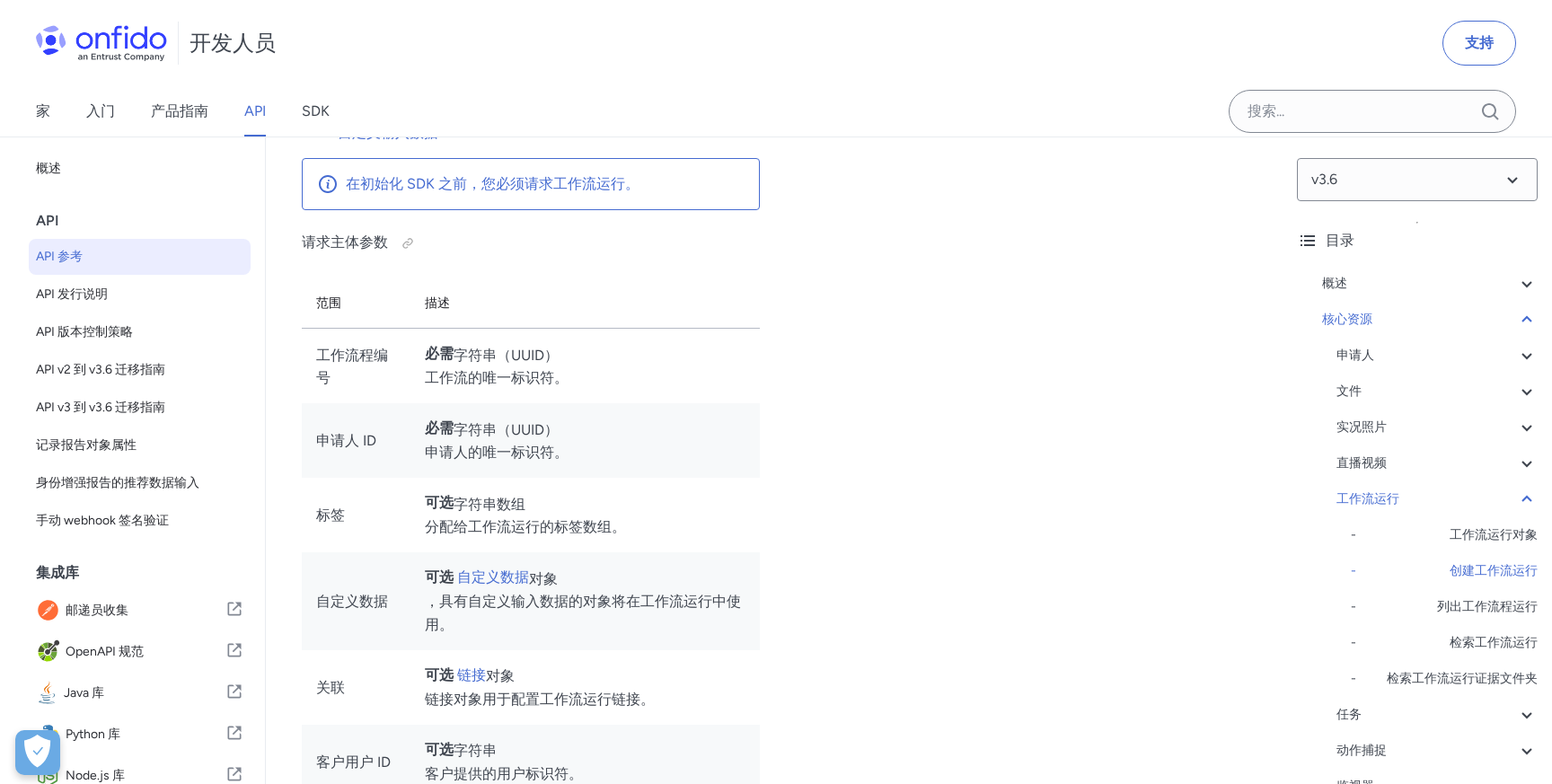
select select "bash"
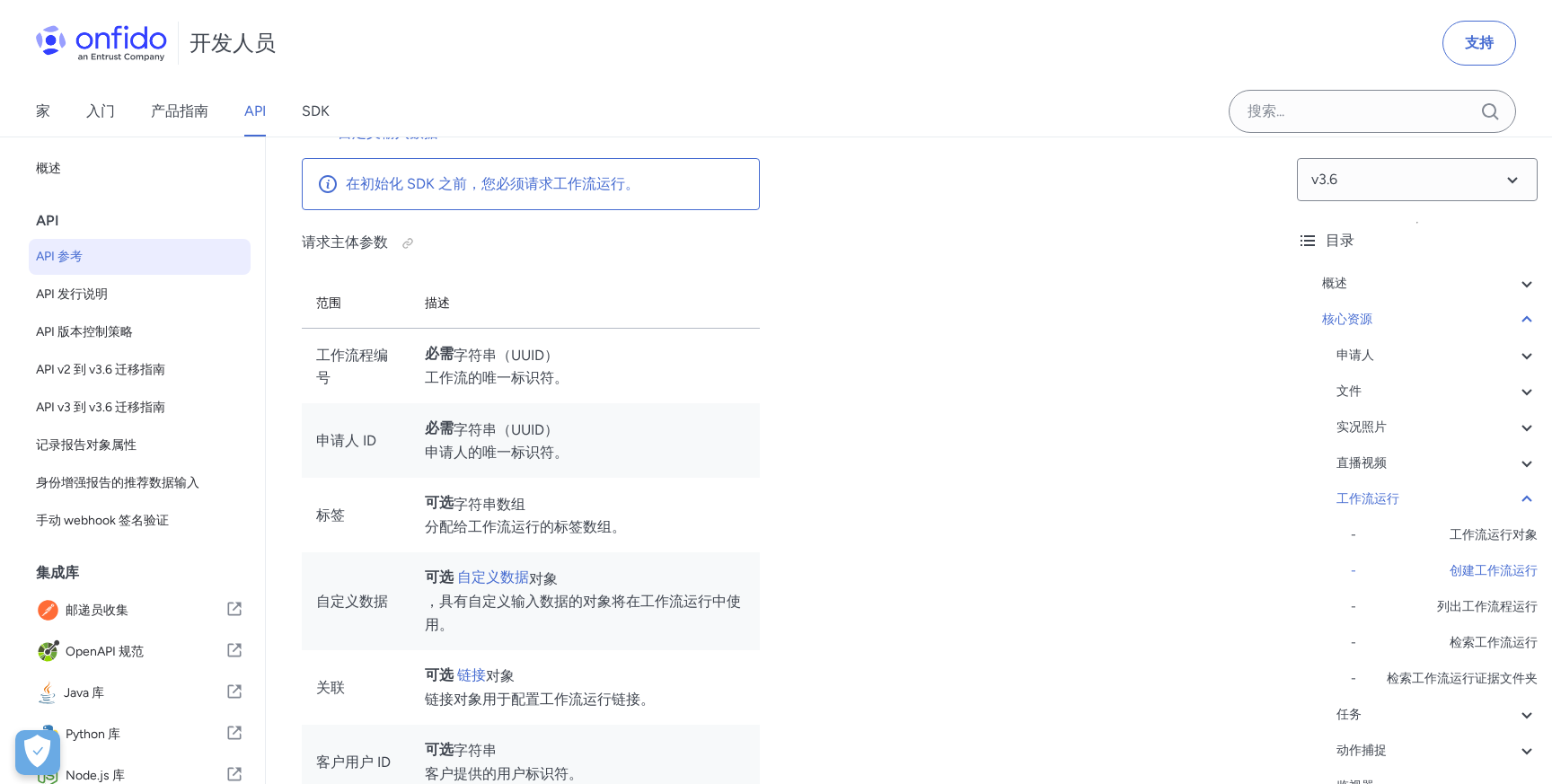
select select "bash"
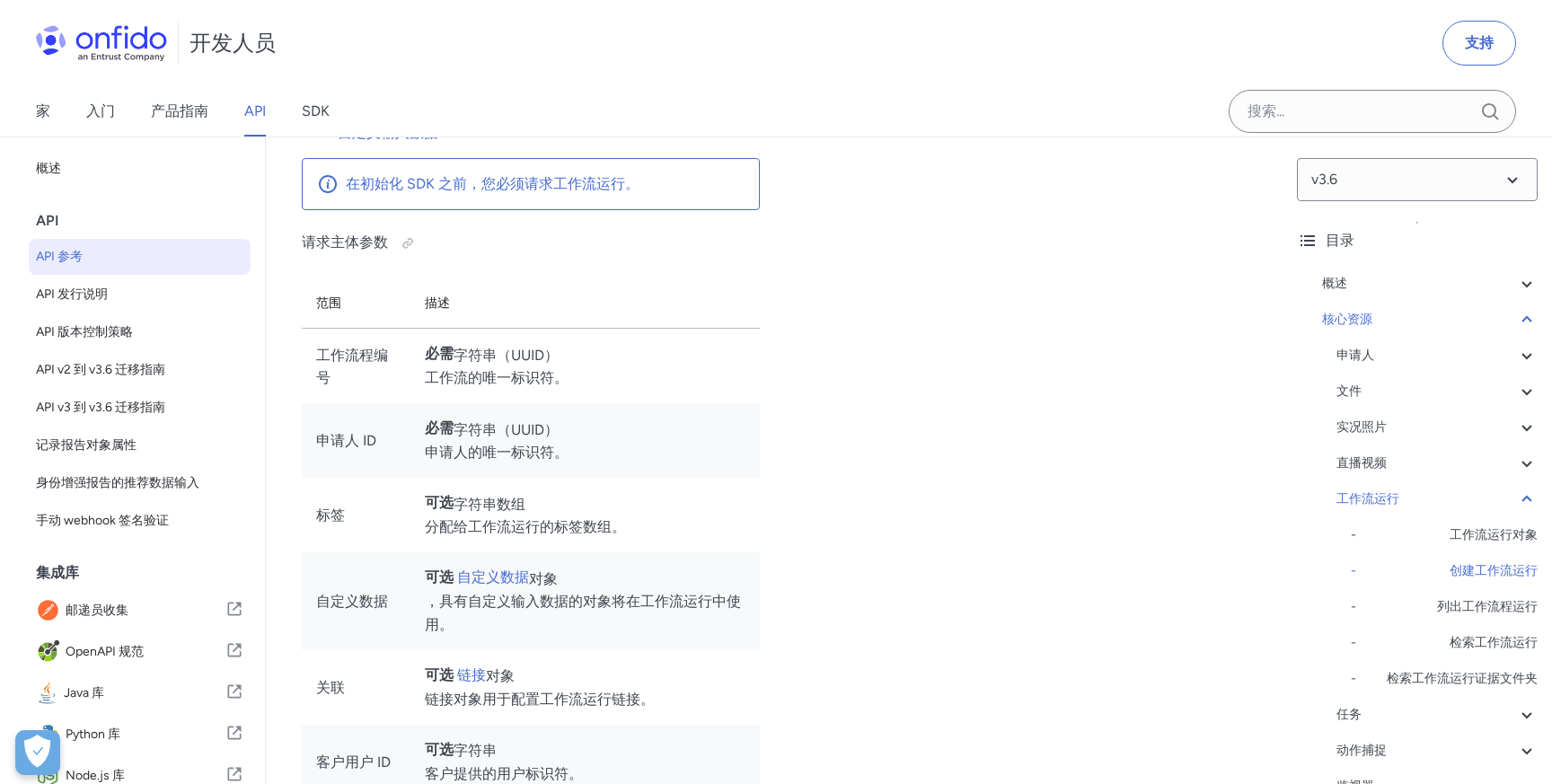
select select "bash"
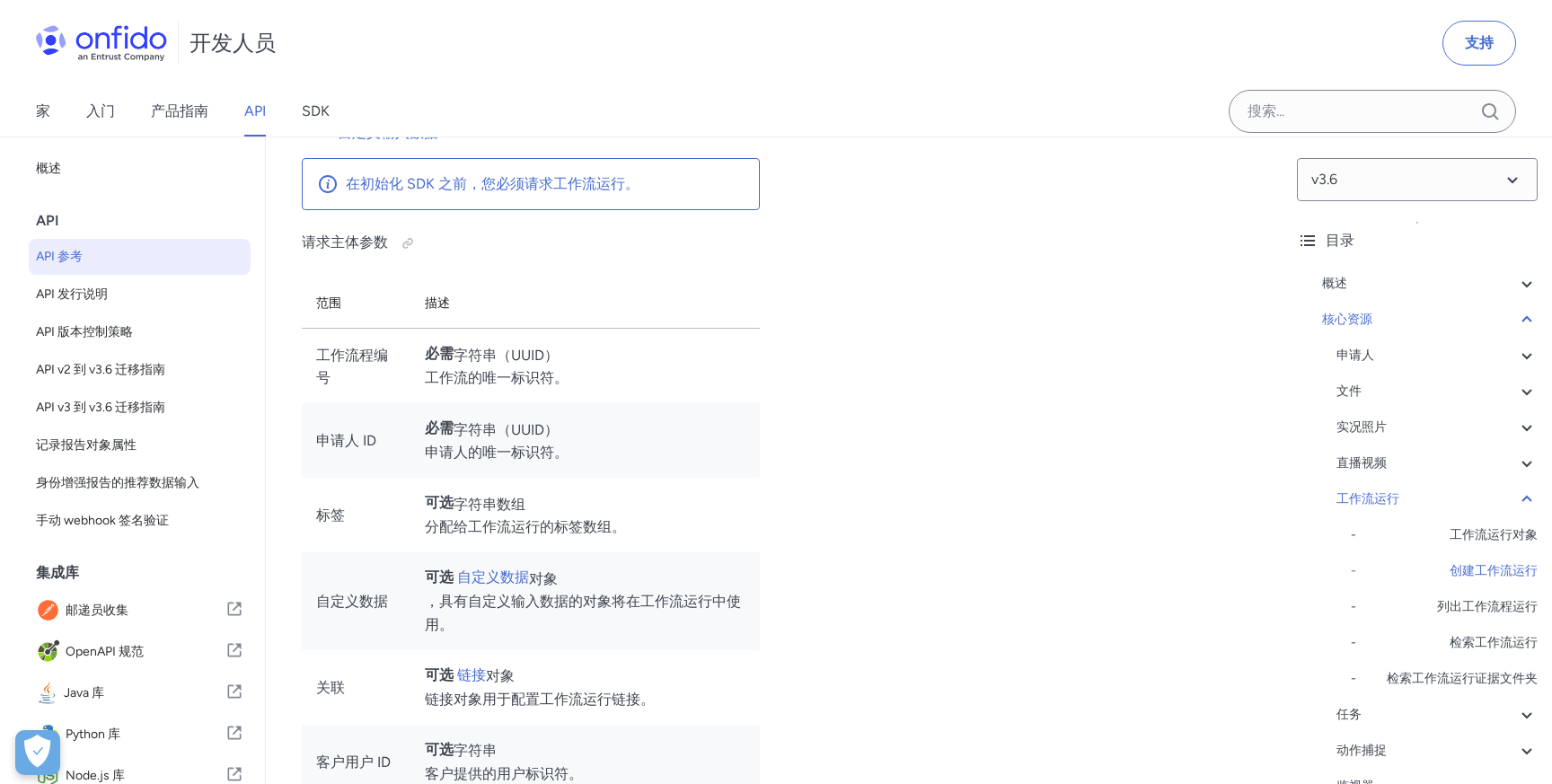
select select "bash"
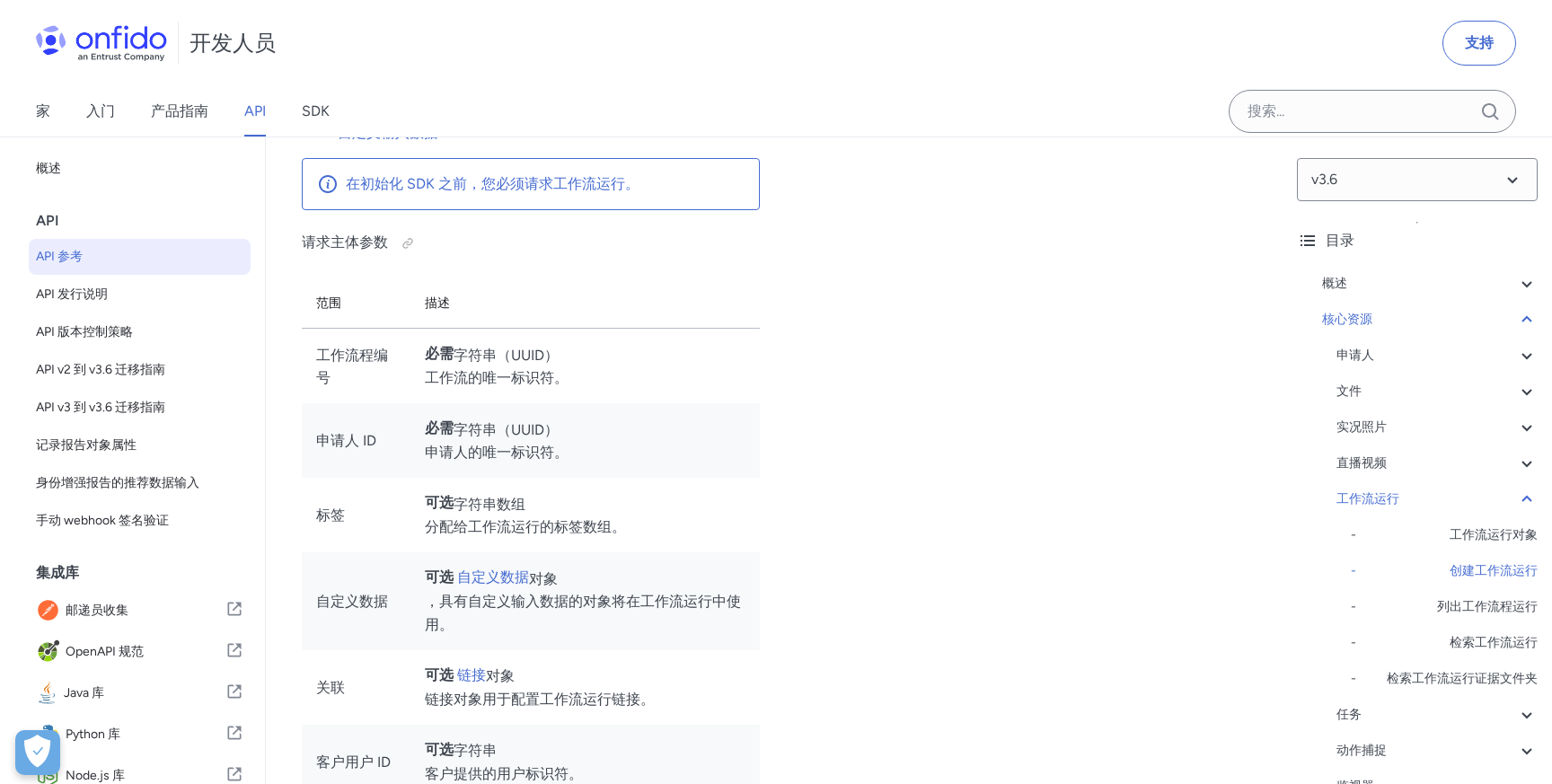
select select "bash"
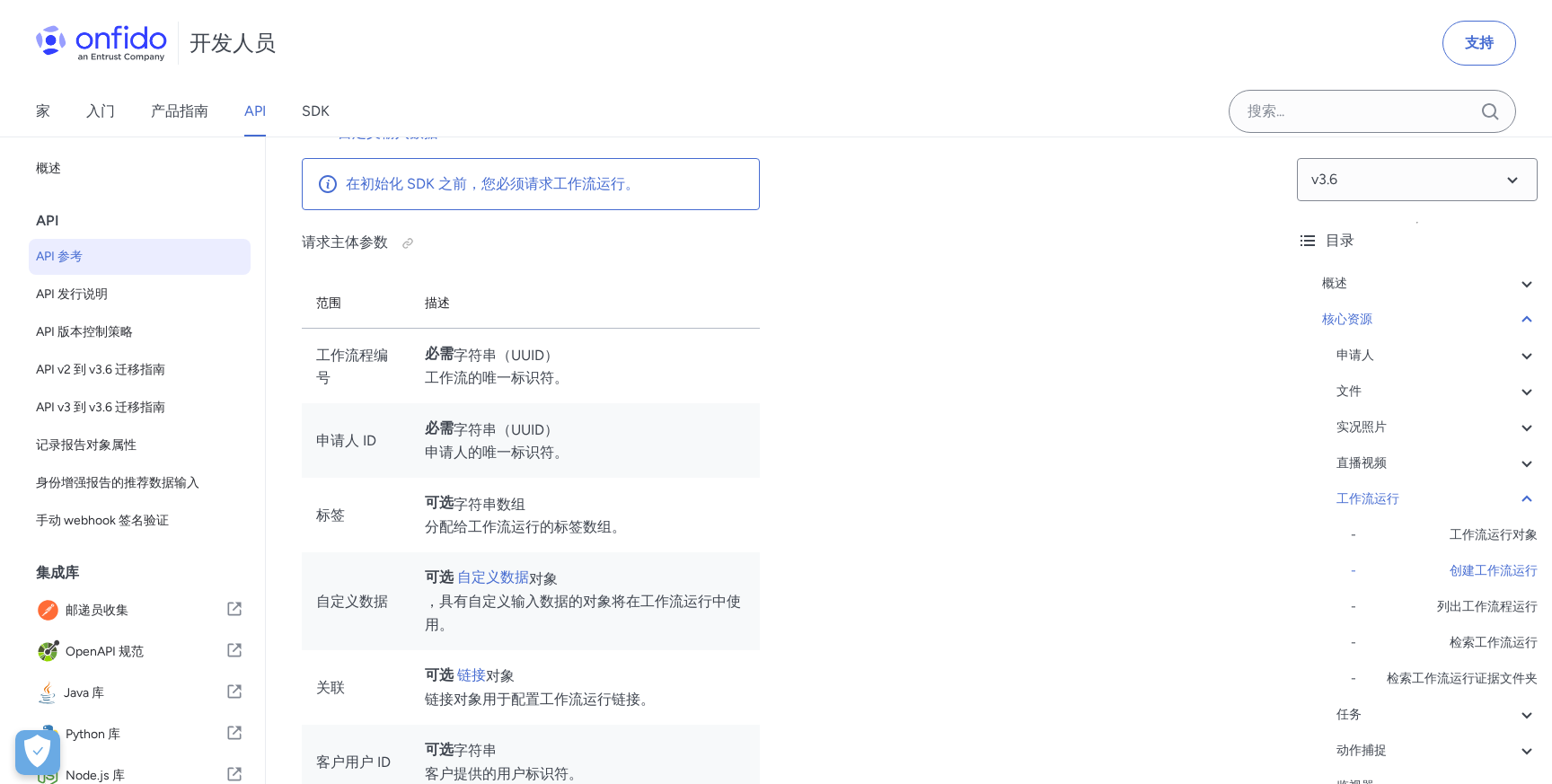
select select "bash"
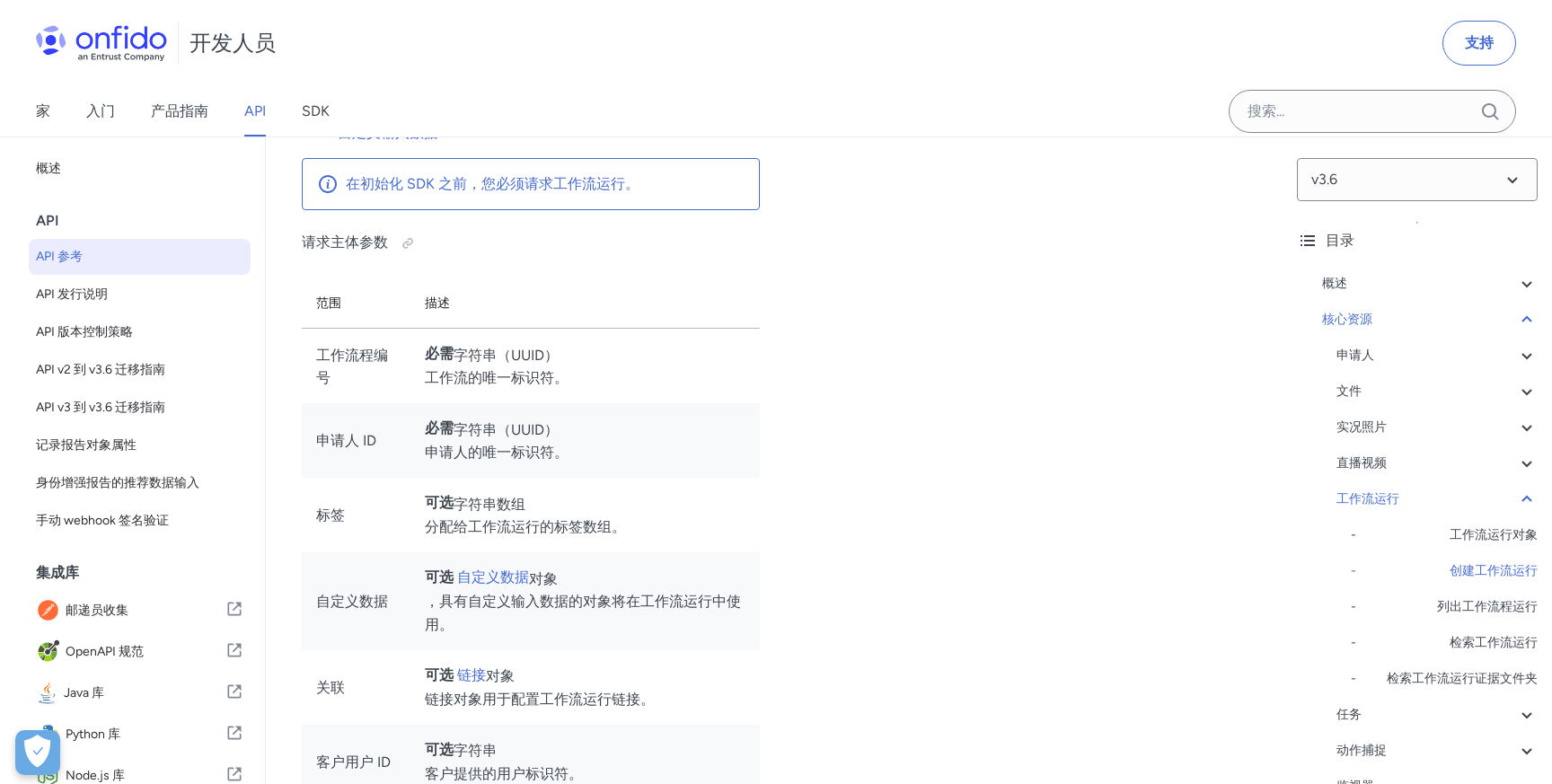
select select "bash"
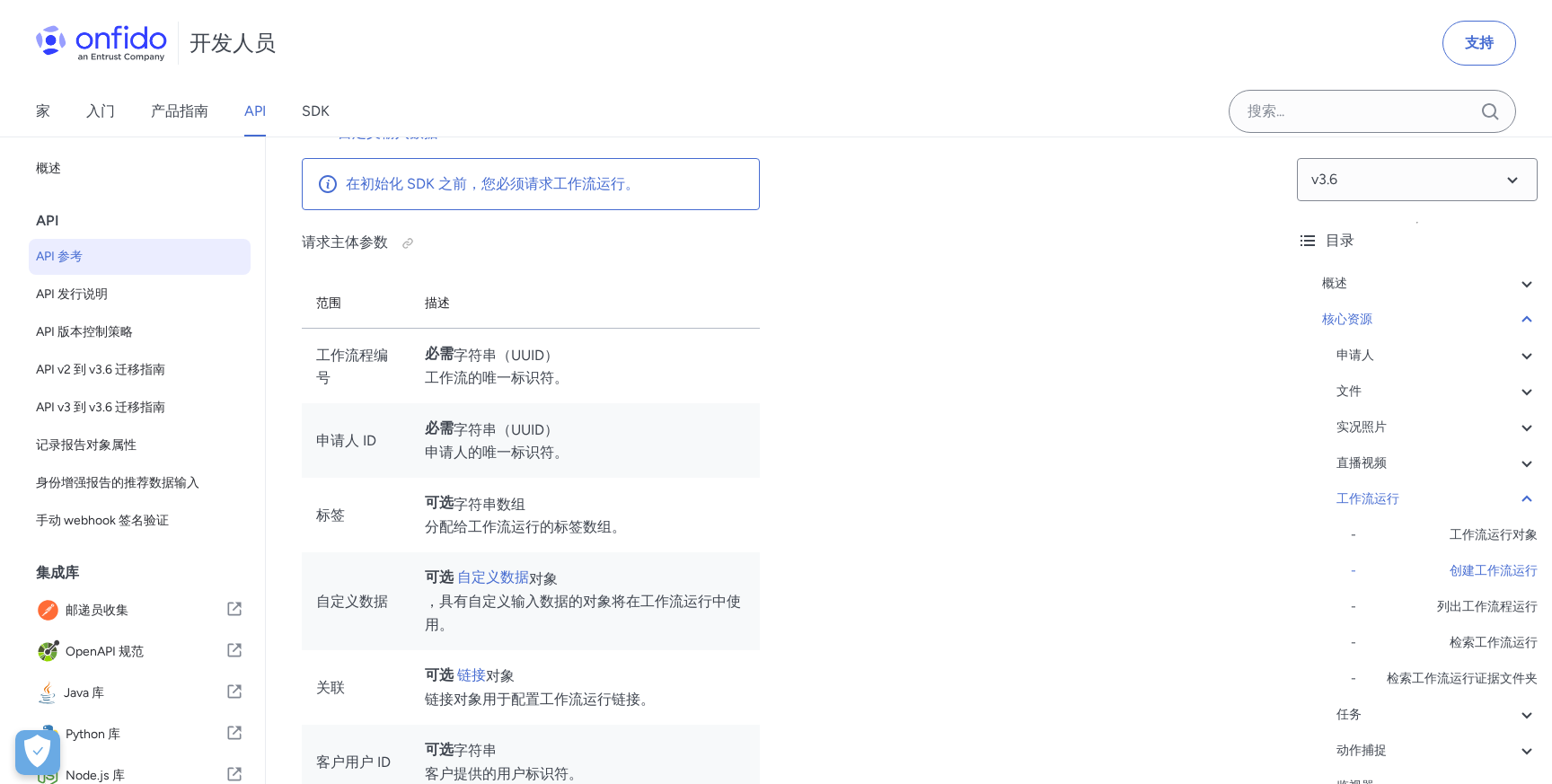
select select "bash"
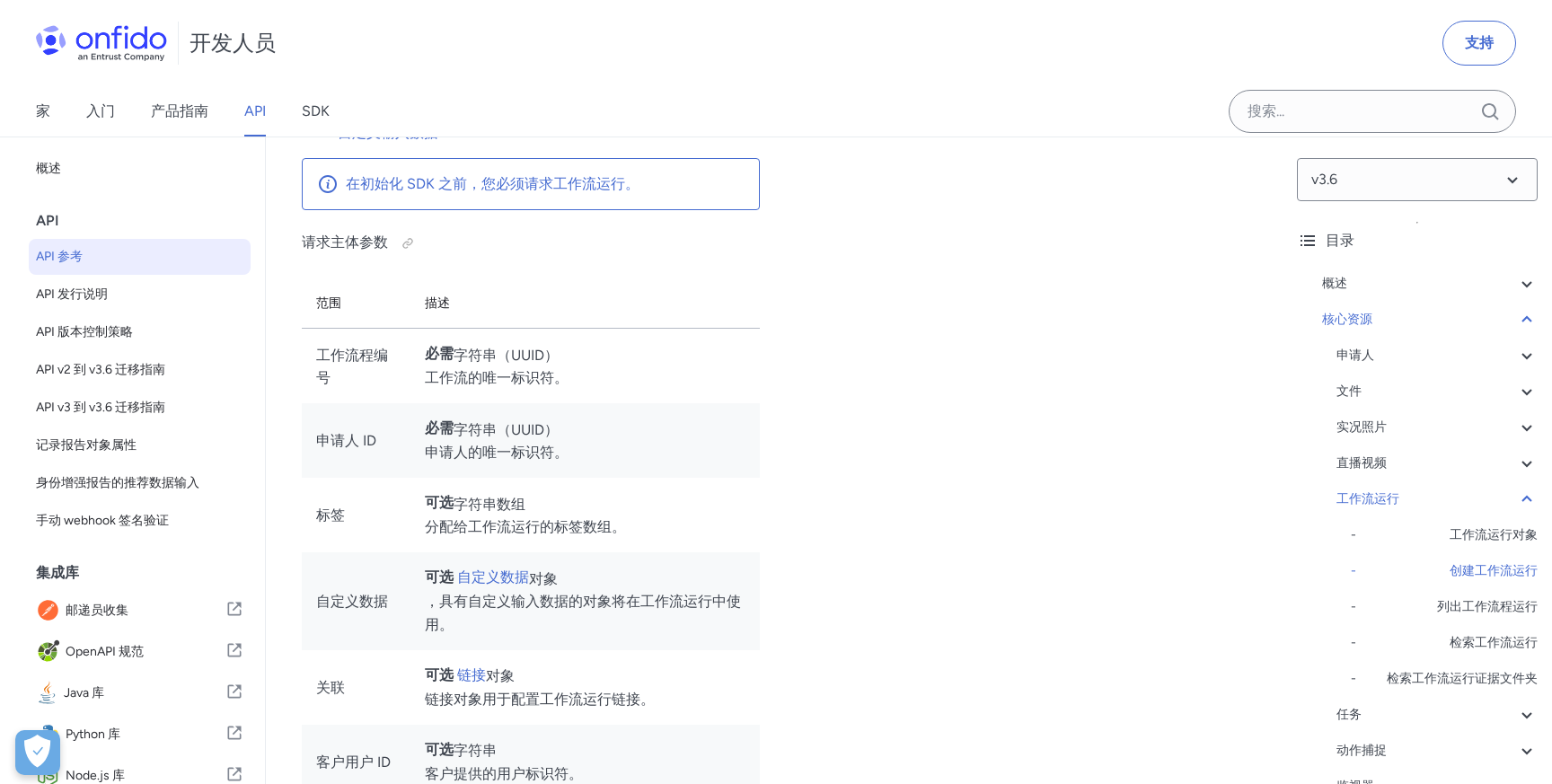
select select "bash"
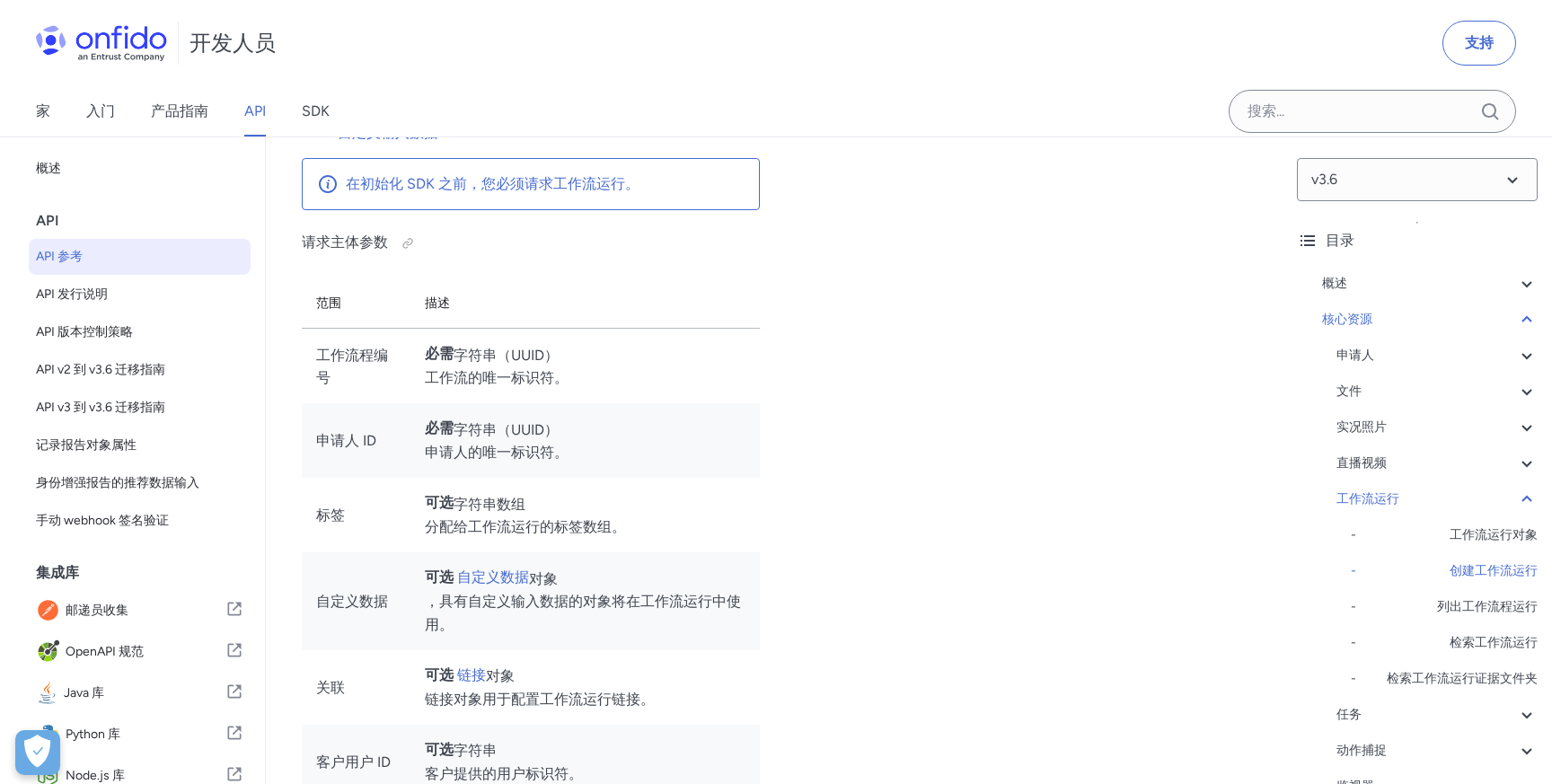
select select "bash"
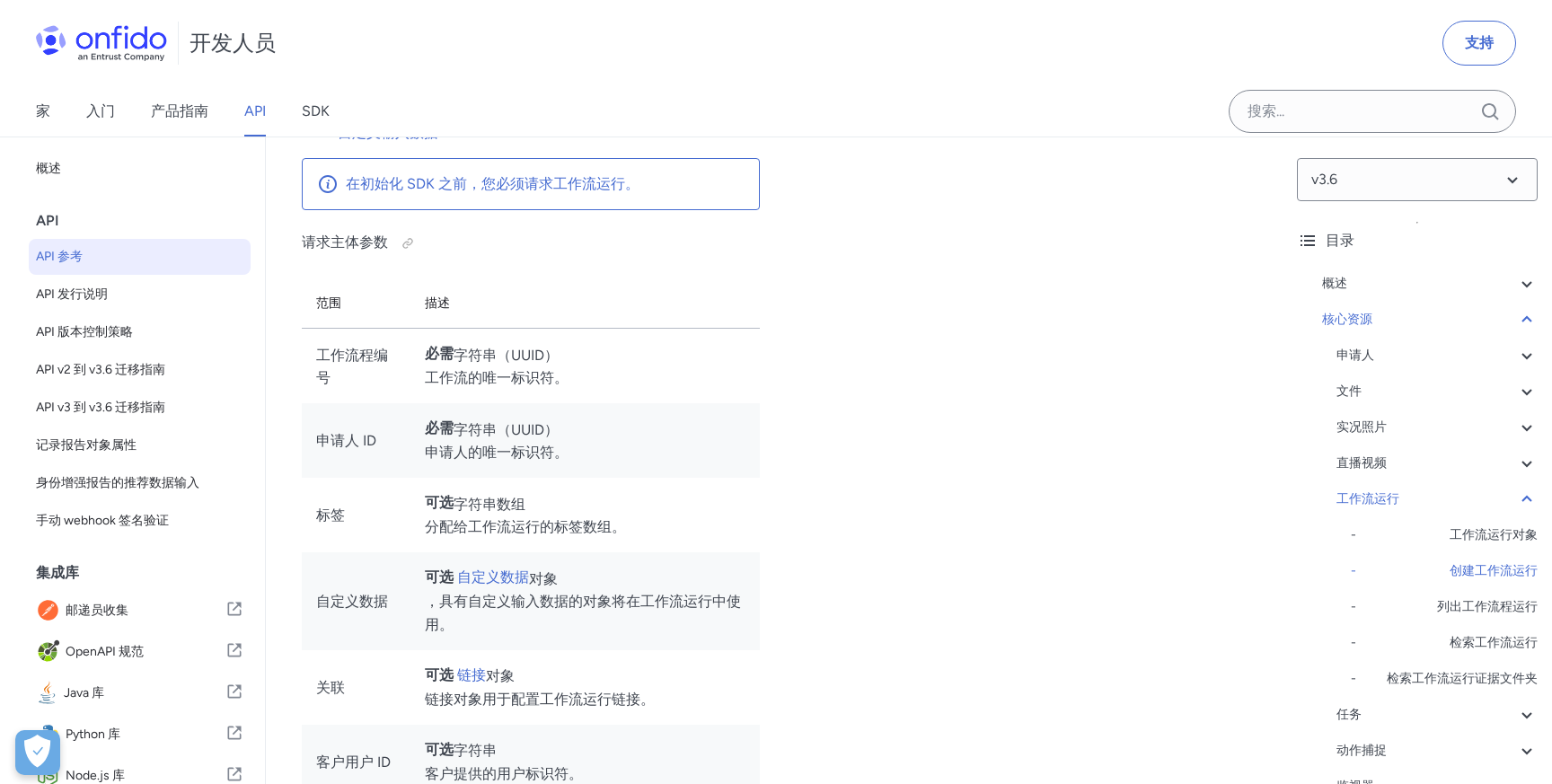
select select "bash"
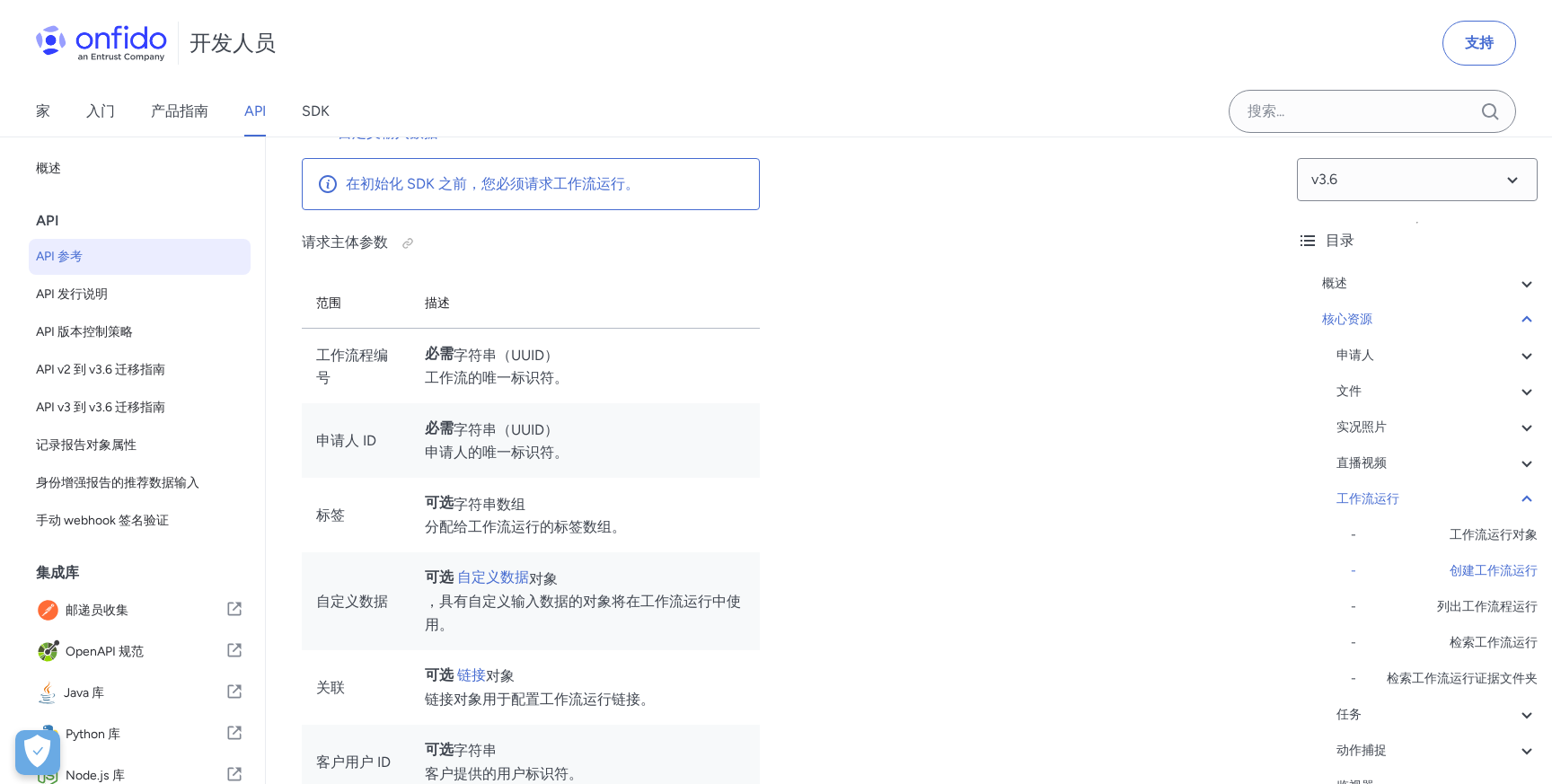
select select "bash"
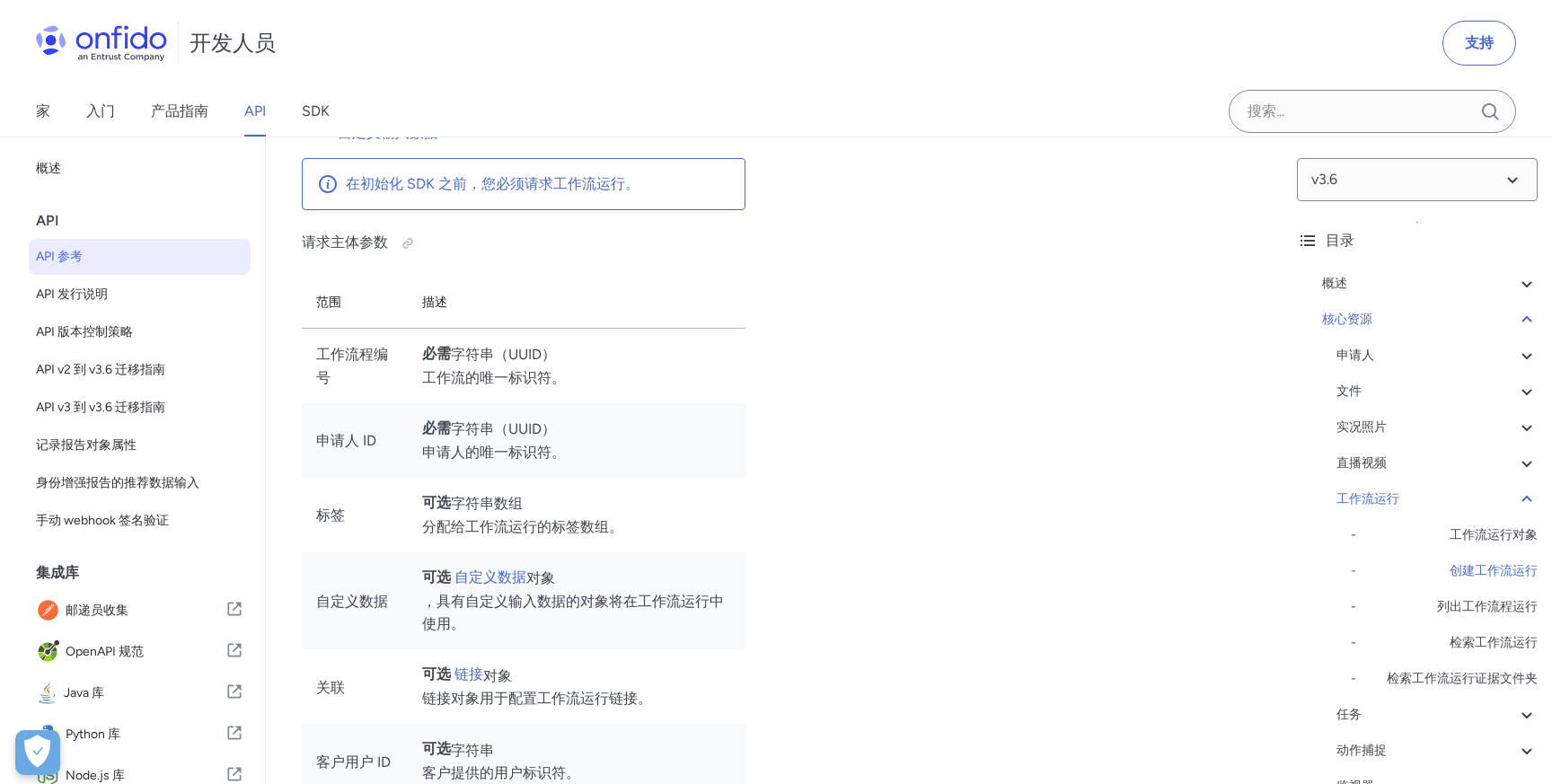
select select "http"
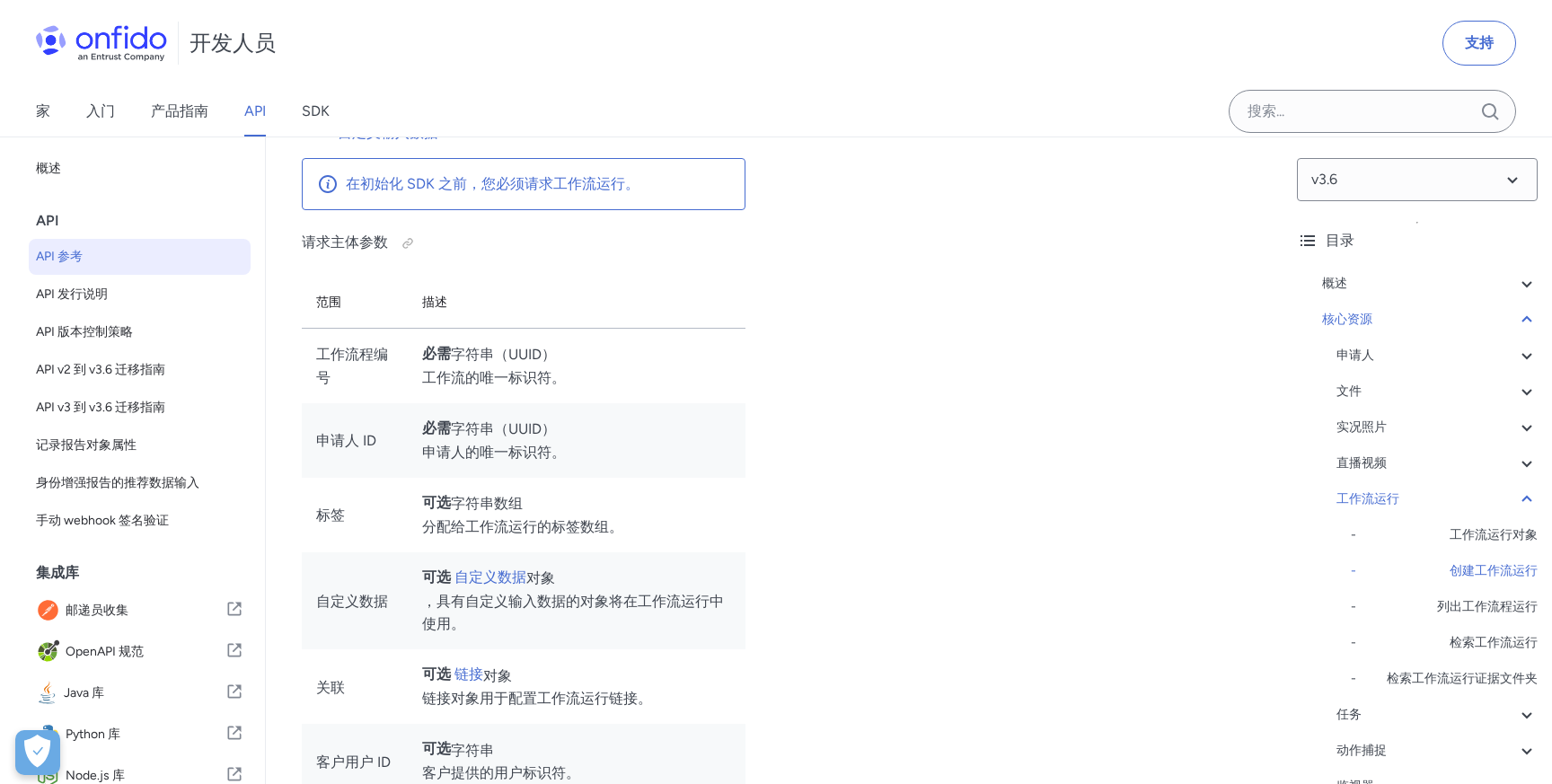
select select "http"
select select "ruby"
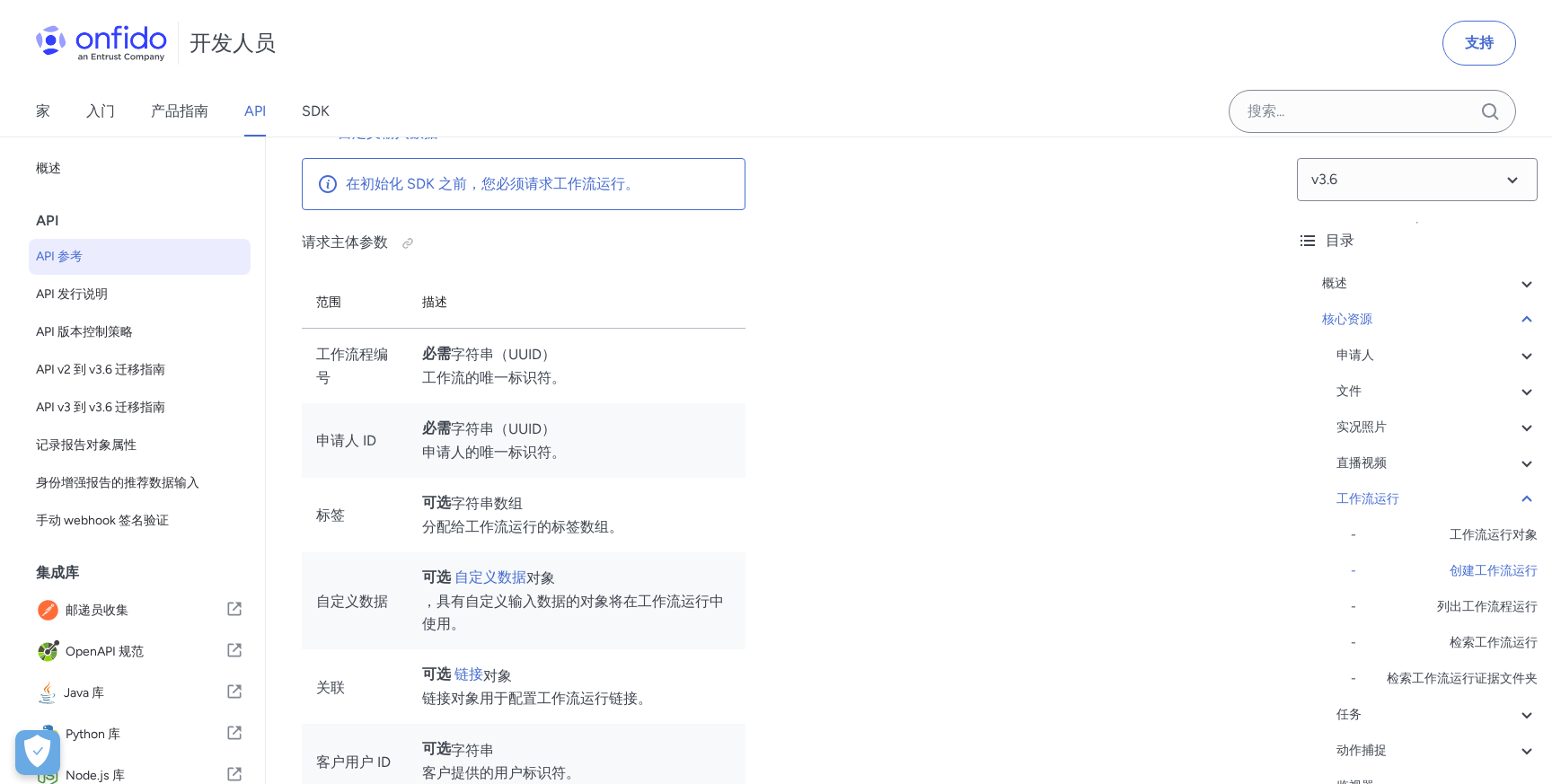
select select "ruby"
select select "http"
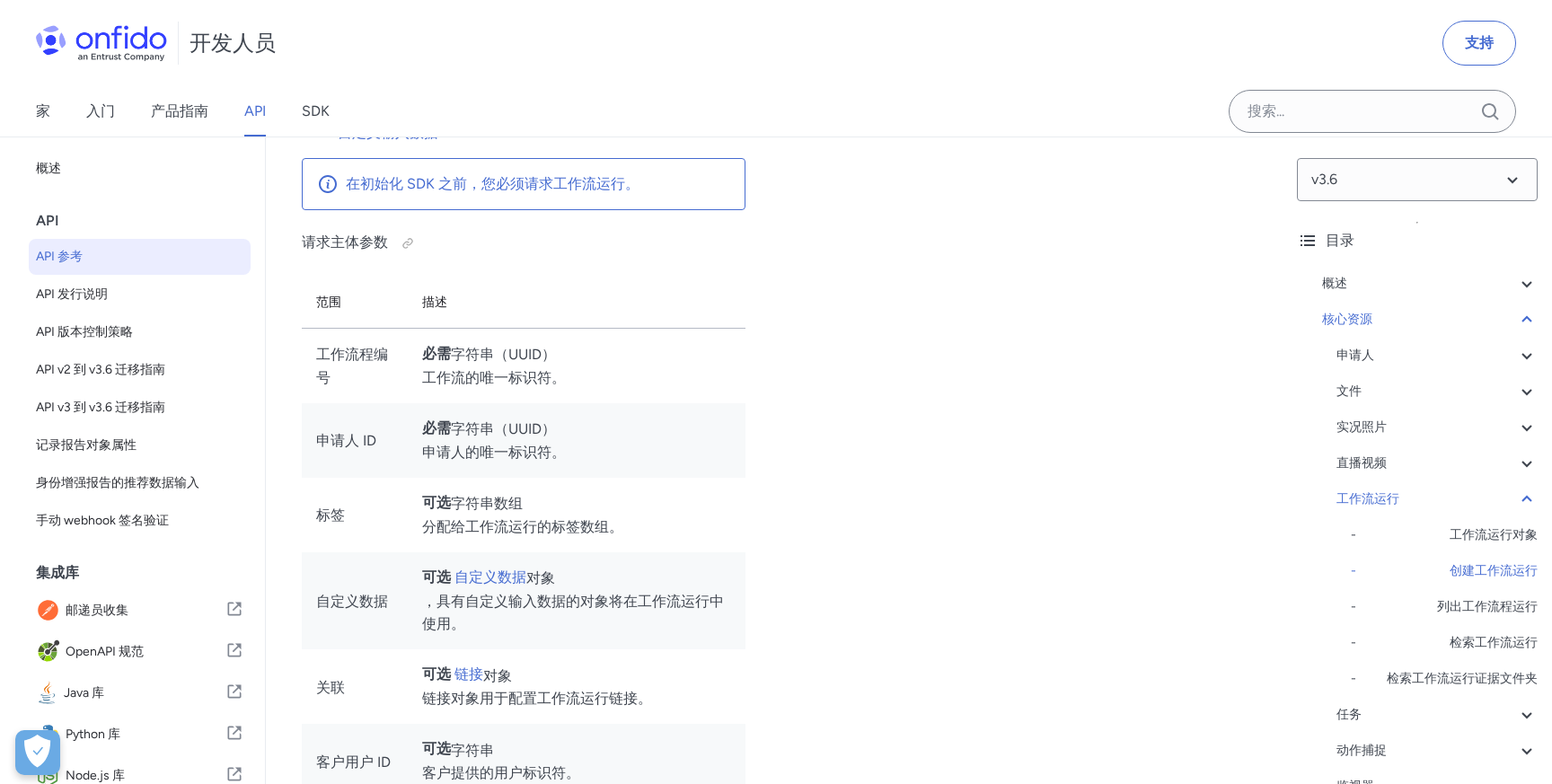
select select "http"
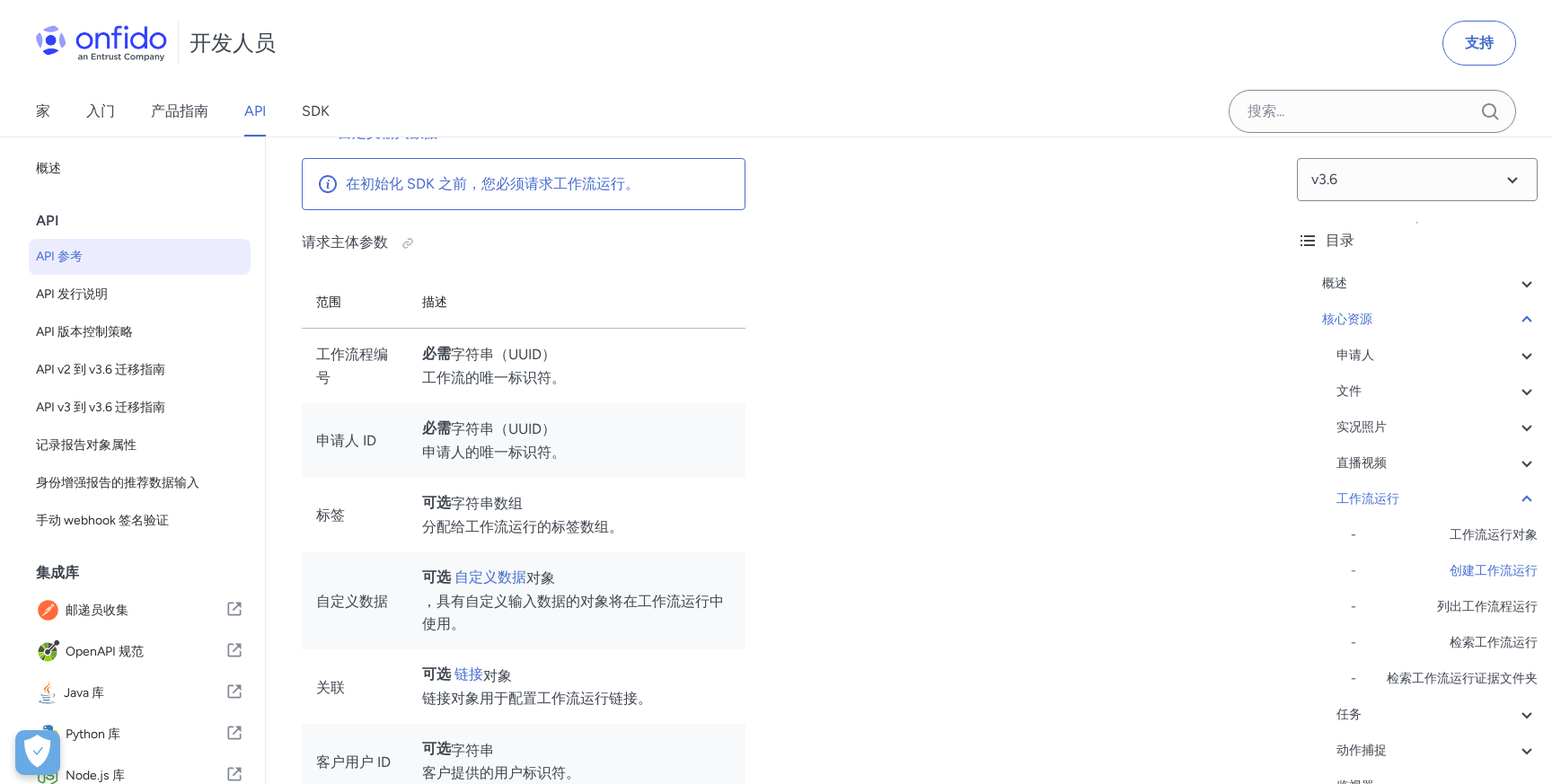
select select "http"
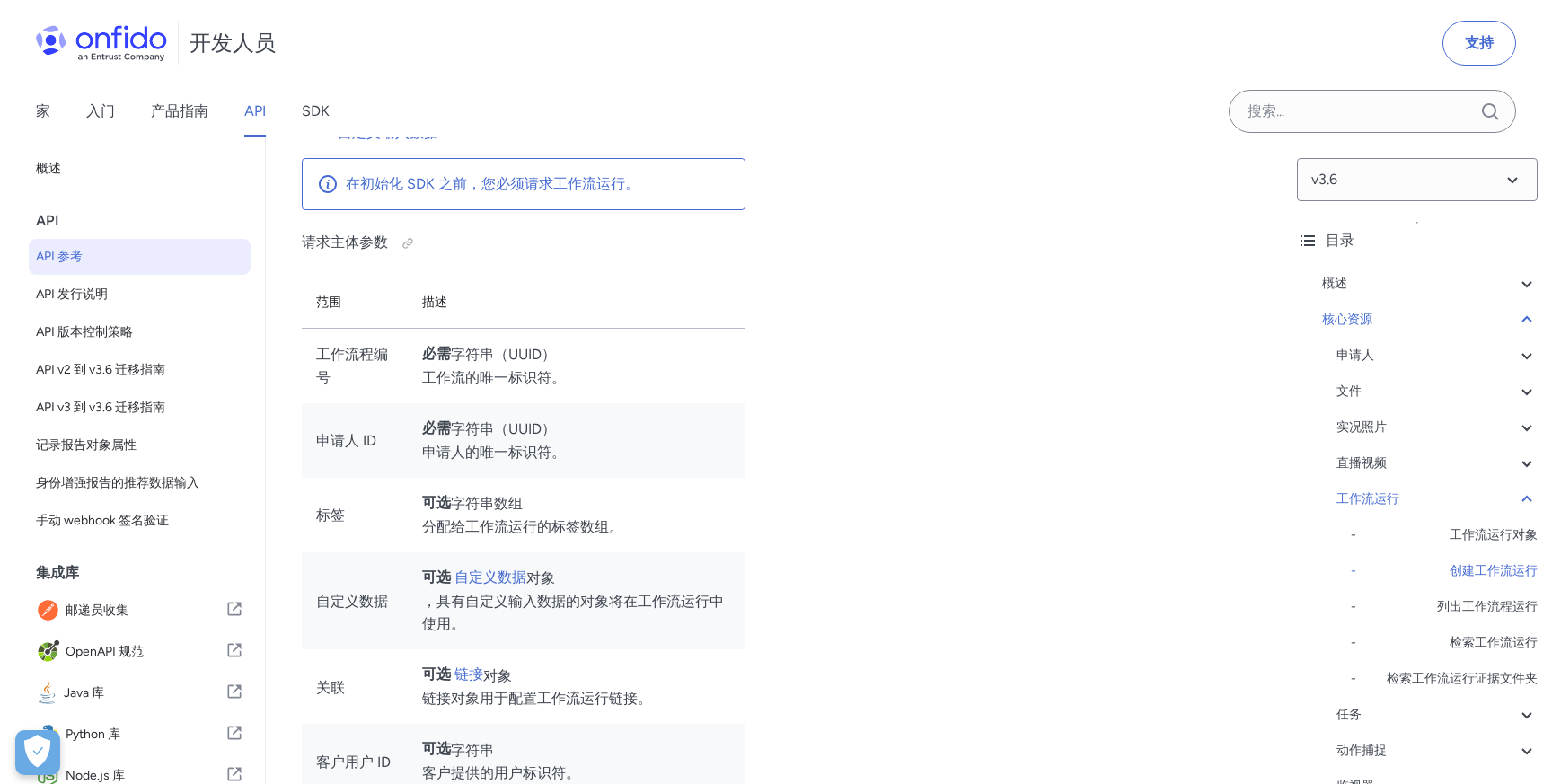
select select "http"
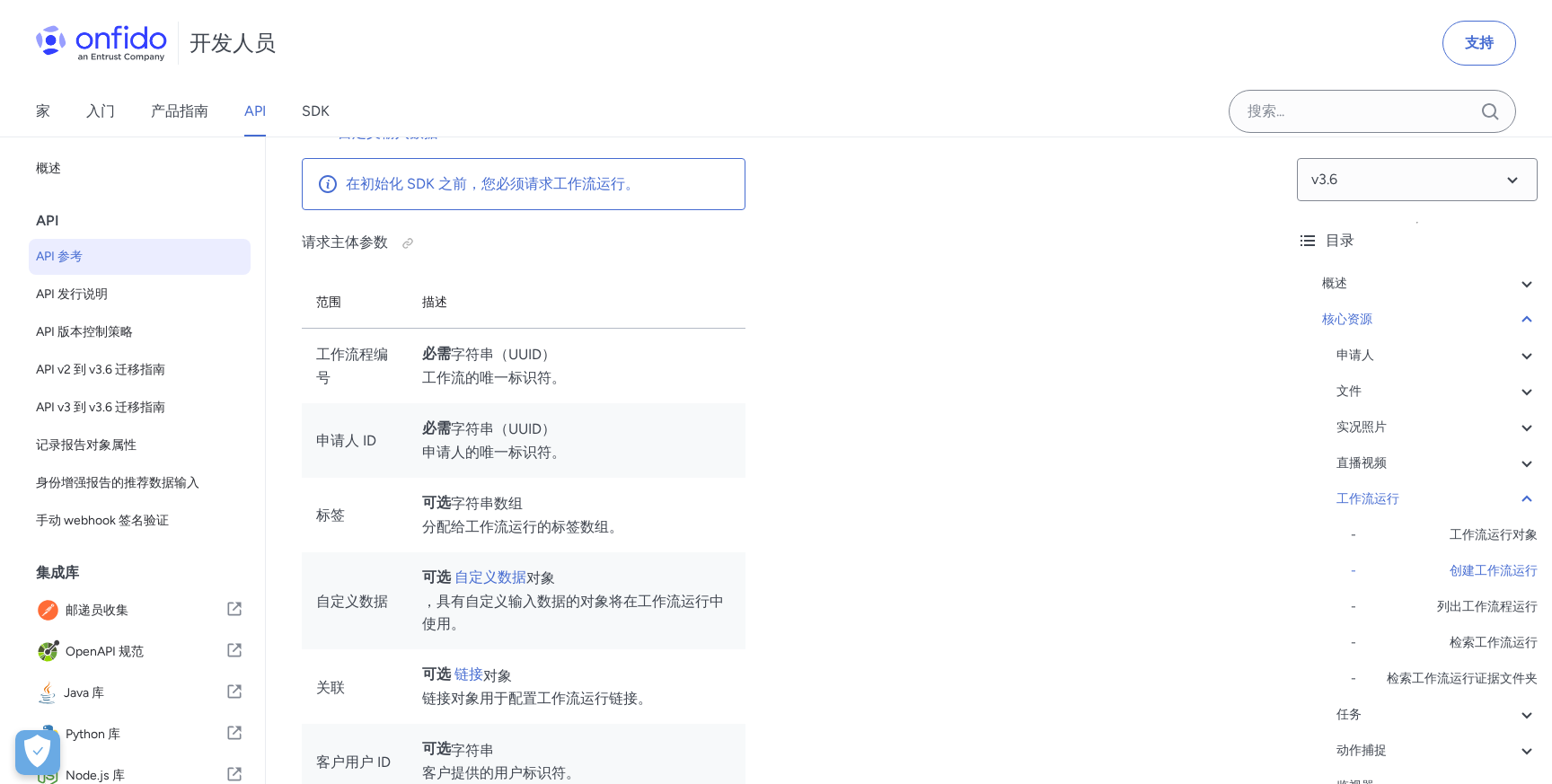
select select "http"
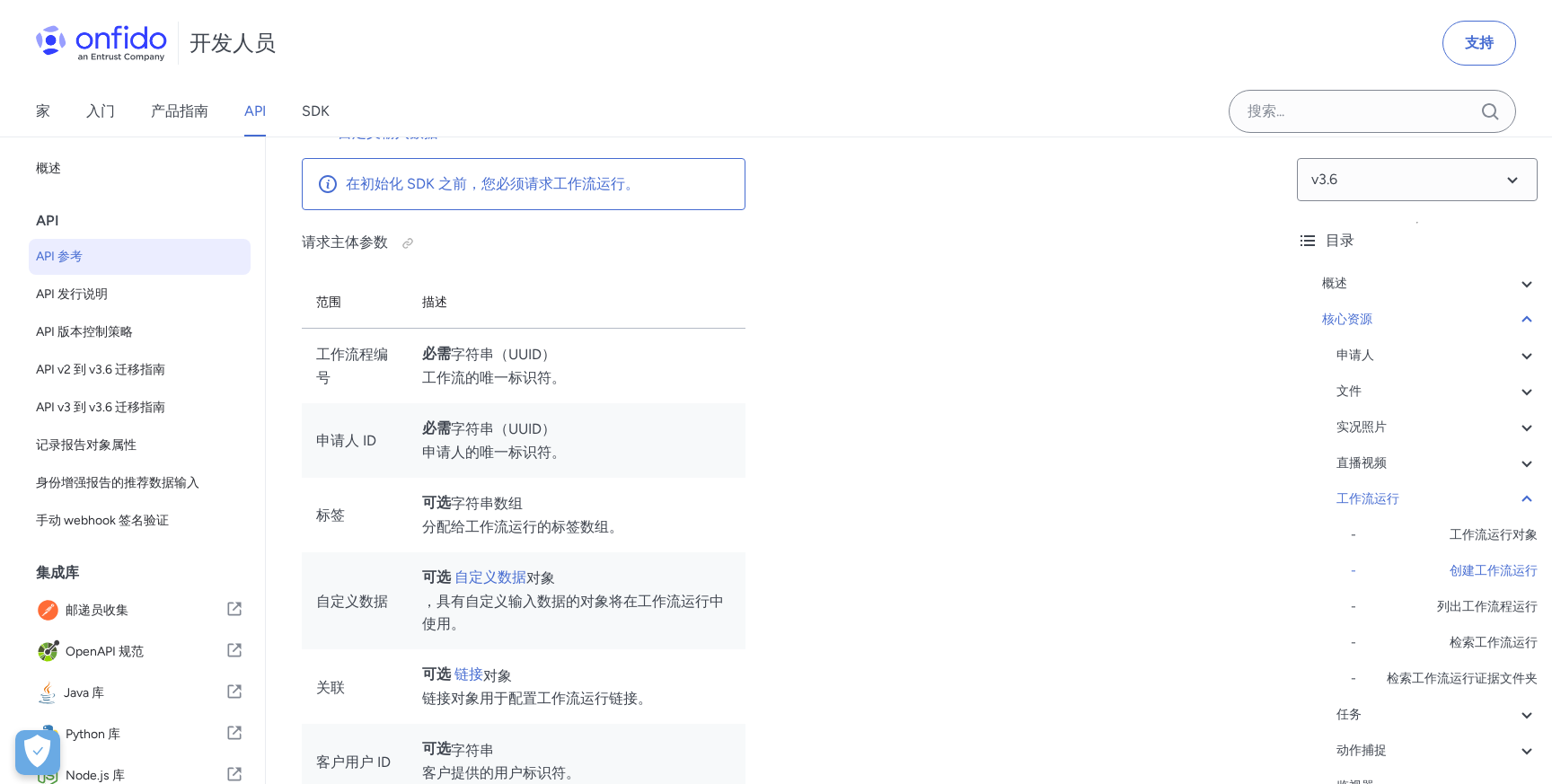
select select "http"
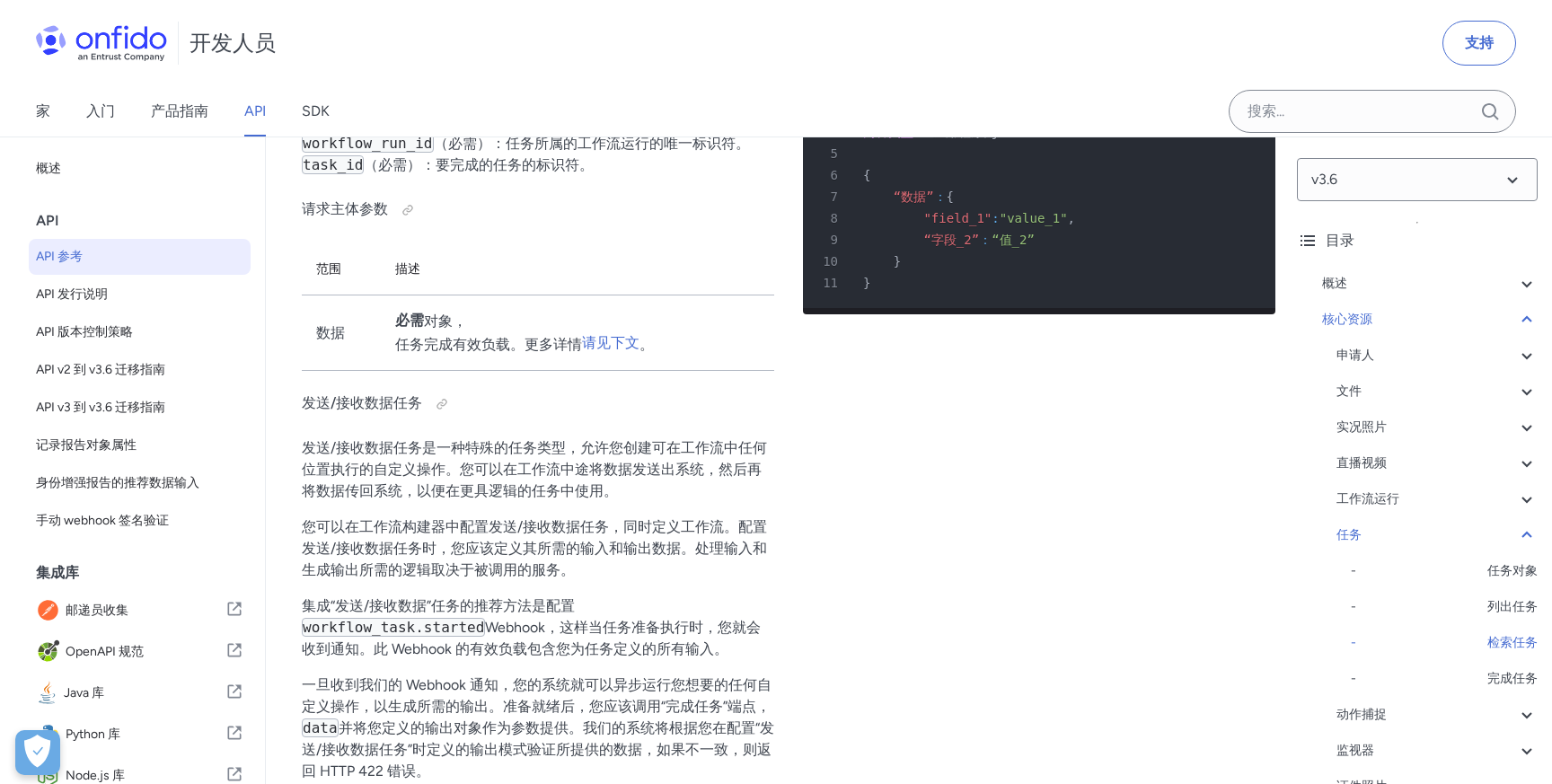
scroll to position [48220, 0]
click at [738, 55] on font "/v3.6/workflow_runs/{workflow_run_id}/tasks/{task_id}/完成" at bounding box center [570, 36] width 409 height 36
click at [744, 112] on h4 "路径参数" at bounding box center [537, 97] width 473 height 29
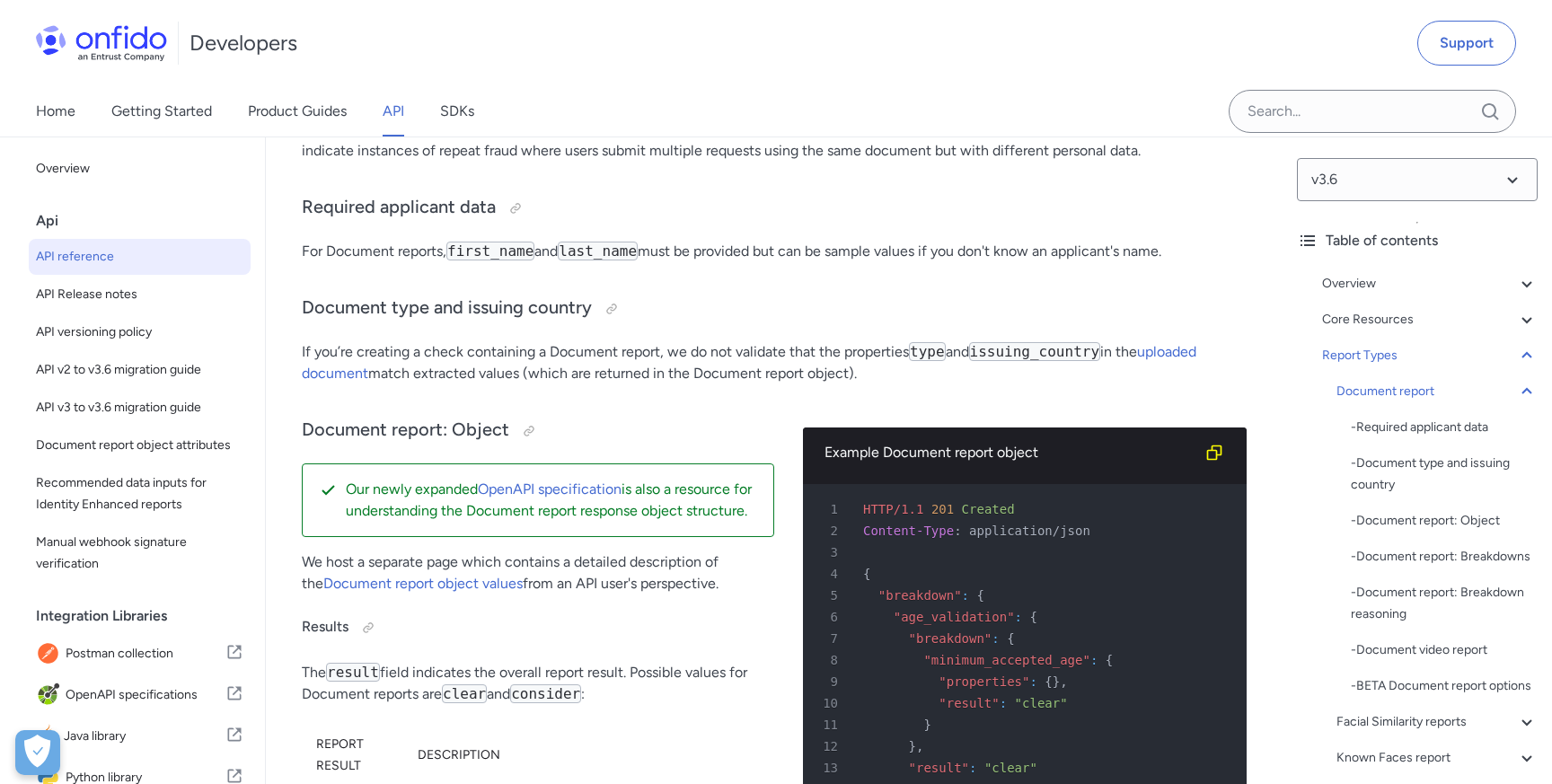
scroll to position [68230, 0]
click at [1139, 29] on div "Developers Support" at bounding box center [776, 43] width 1552 height 86
click at [388, 122] on link "API" at bounding box center [393, 111] width 22 height 51
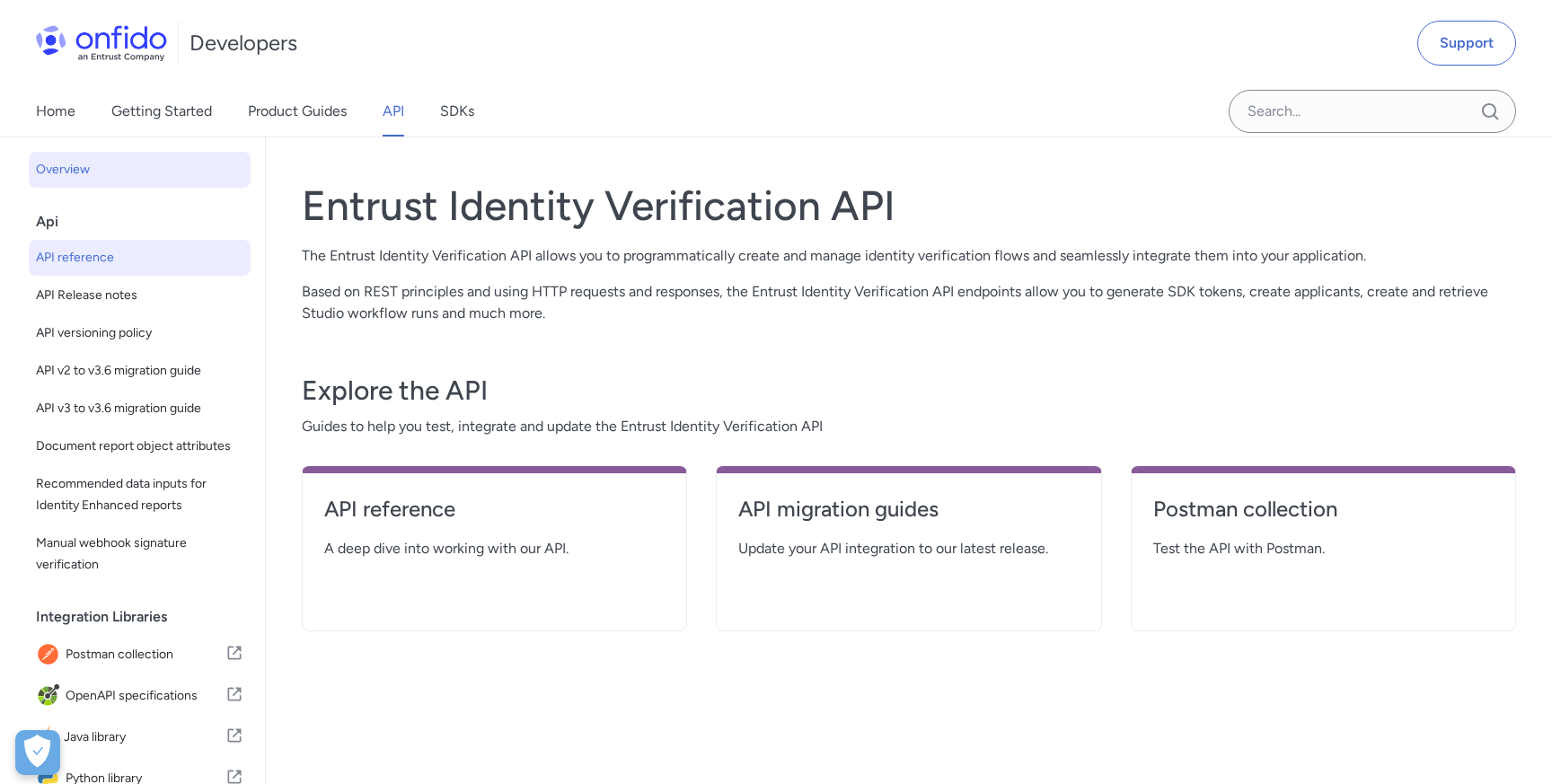
click at [167, 264] on span "API reference" at bounding box center [139, 257] width 208 height 22
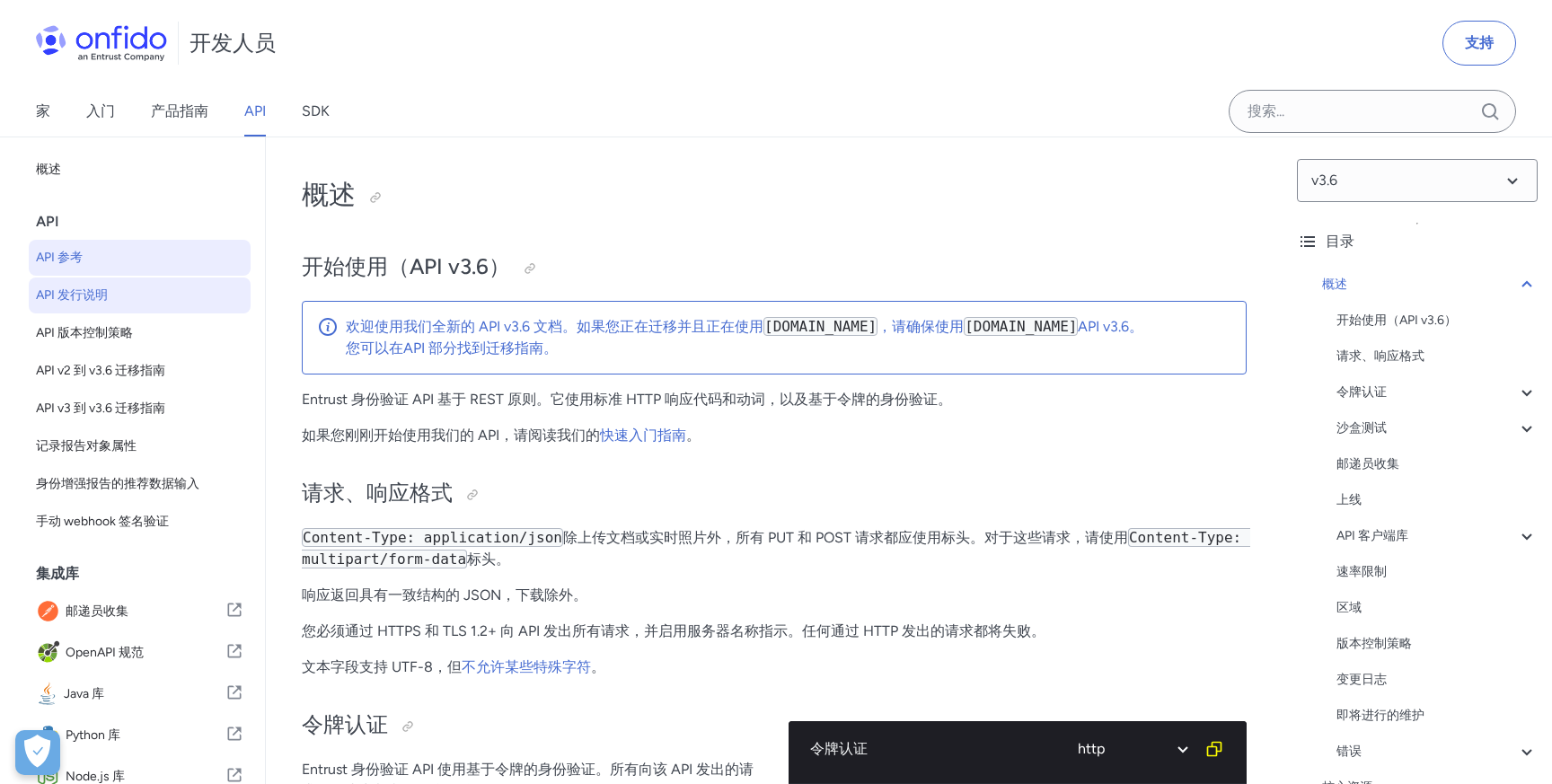
click at [154, 298] on span "API 发行说明" at bounding box center [139, 295] width 208 height 22
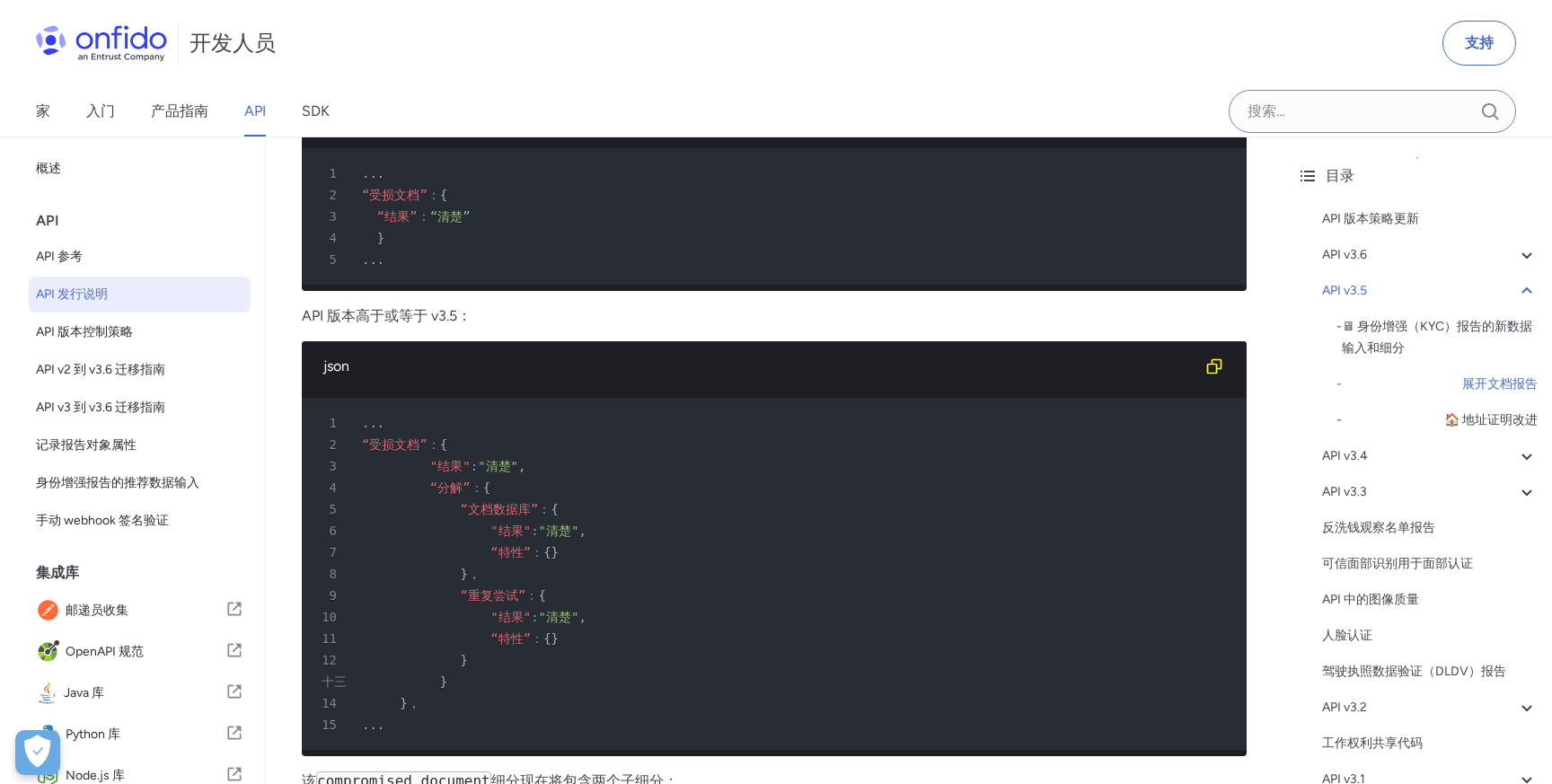
scroll to position [1947, 0]
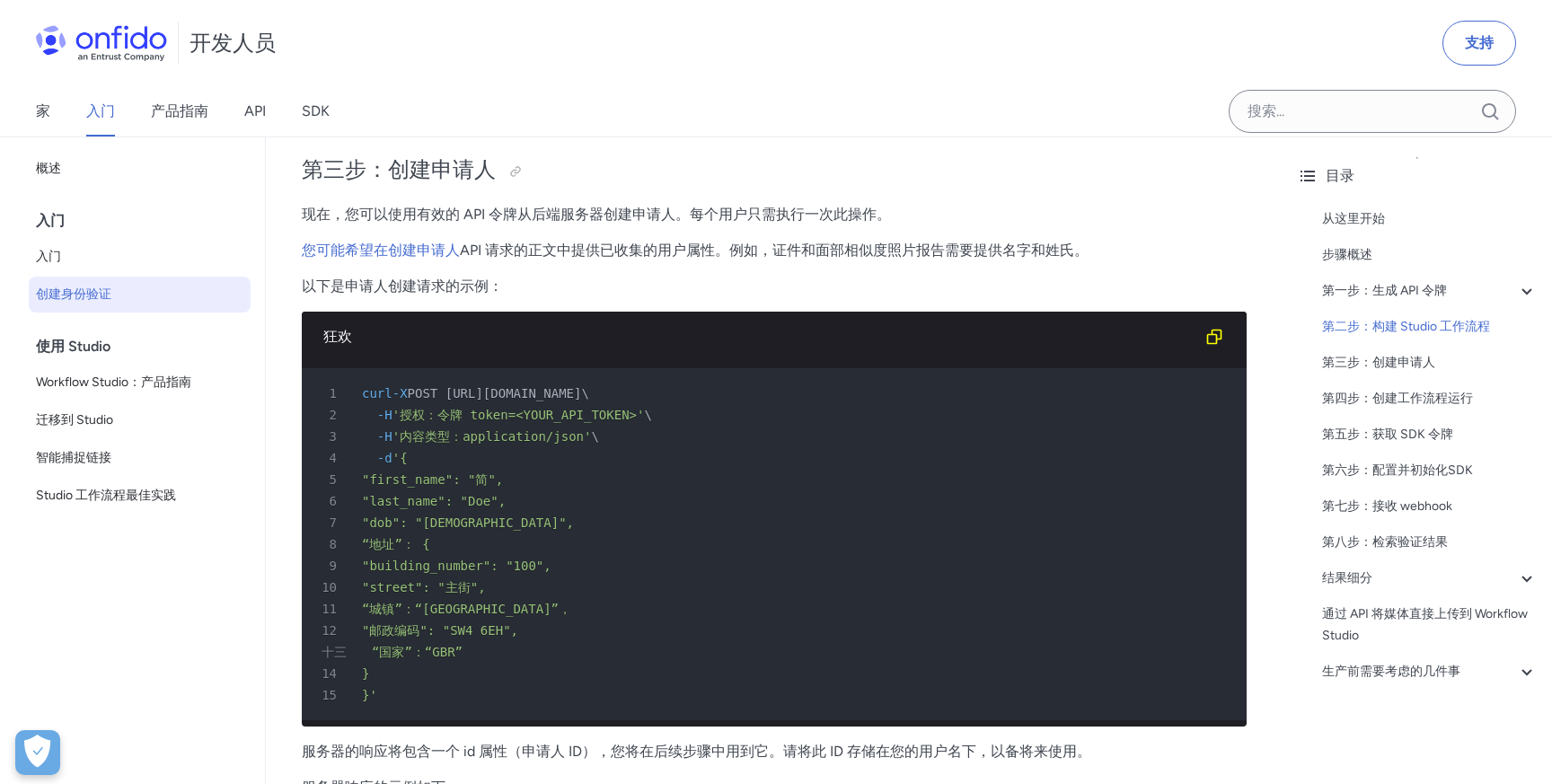
scroll to position [3173, 0]
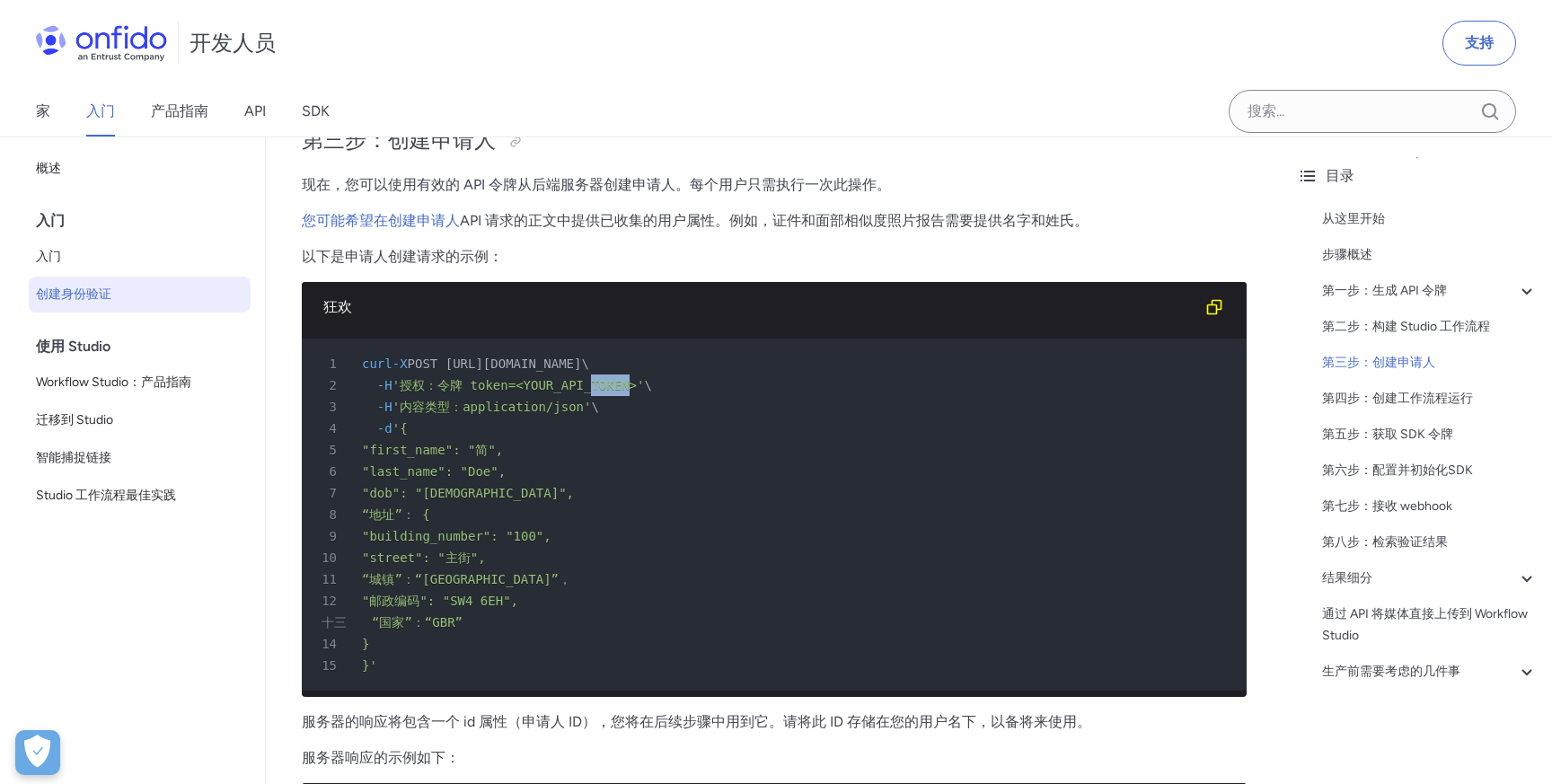
drag, startPoint x: 601, startPoint y: 388, endPoint x: 637, endPoint y: 385, distance: 36.1
click at [637, 385] on font "'授权：令牌 token=<YOUR_API_TOKEN>'" at bounding box center [519, 385] width 253 height 14
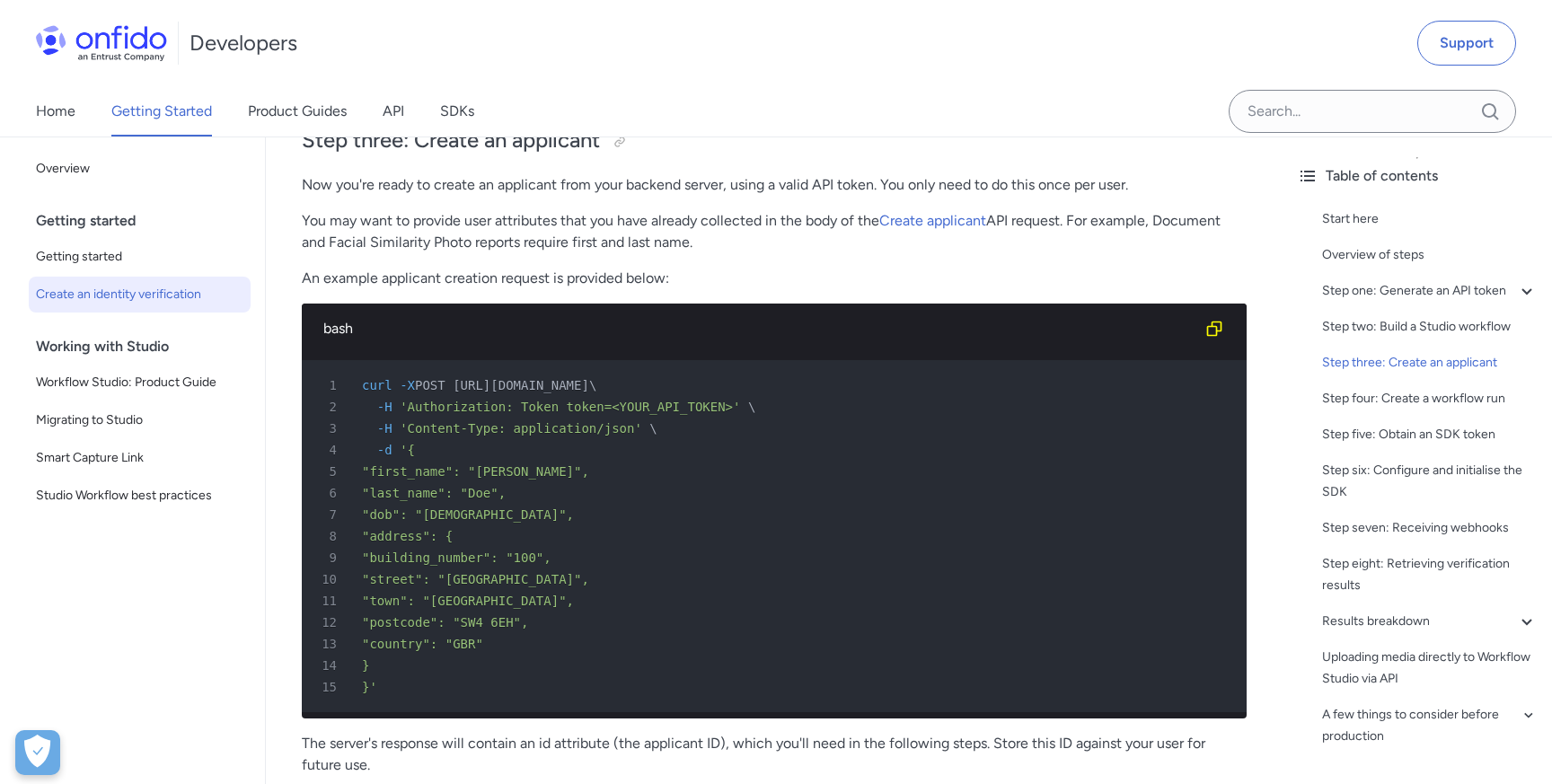
click at [610, 457] on div "4 -d '{" at bounding box center [765, 449] width 913 height 22
drag, startPoint x: 411, startPoint y: 430, endPoint x: 627, endPoint y: 434, distance: 216.0
click at [627, 435] on span "'Content-Type: application/json'" at bounding box center [520, 428] width 242 height 14
click at [736, 448] on div "4 -d '{" at bounding box center [765, 449] width 913 height 22
click at [443, 409] on span "'Authorization: Token token=<YOUR_API_TOKEN>'" at bounding box center [570, 406] width 341 height 14
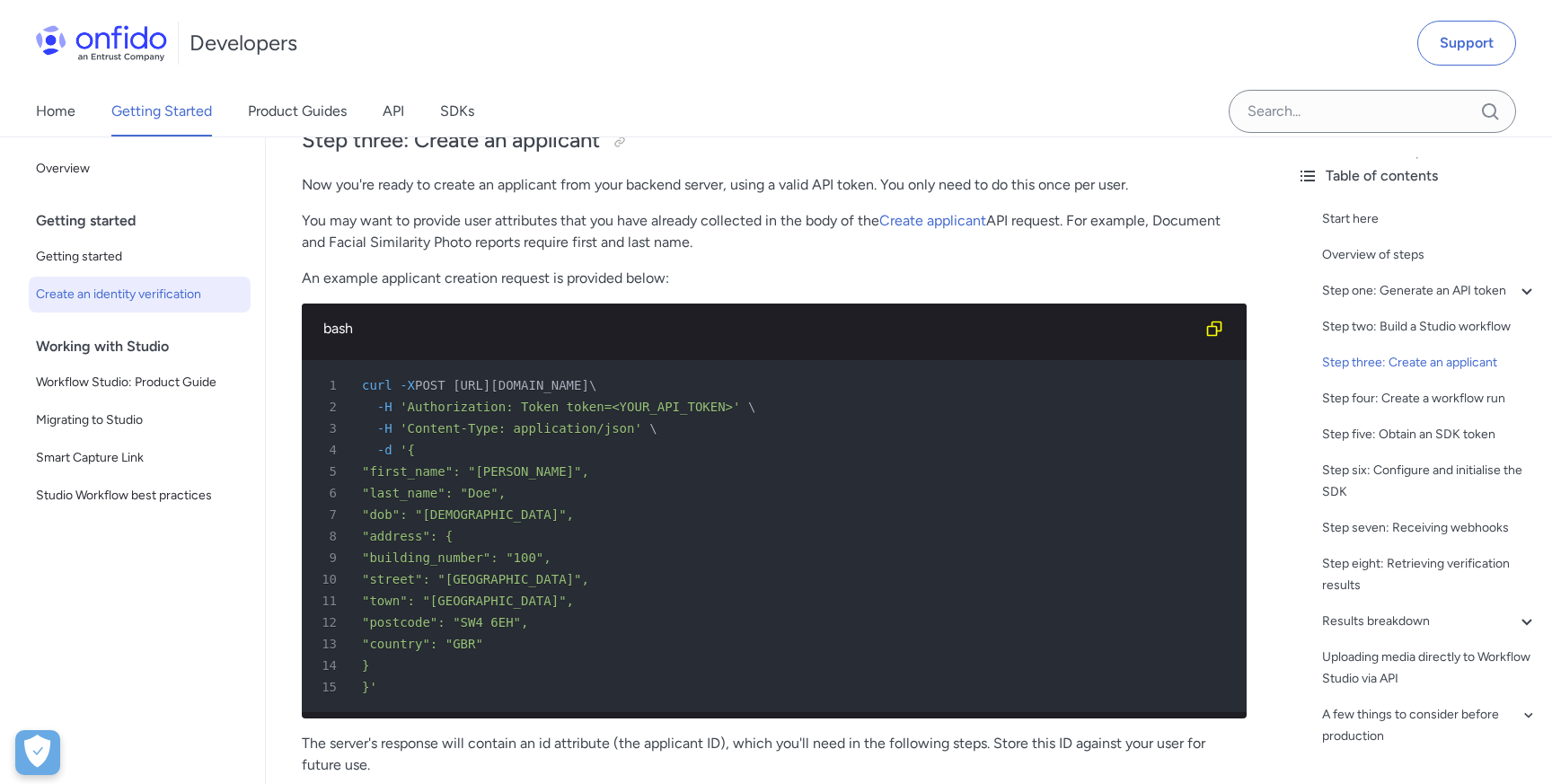
click at [546, 411] on span "'Authorization: Token token=<YOUR_API_TOKEN>'" at bounding box center [570, 406] width 341 height 14
drag, startPoint x: 575, startPoint y: 413, endPoint x: 652, endPoint y: 414, distance: 77.0
click at [652, 414] on span "'Authorization: Token token=<YOUR_API_TOKEN>'" at bounding box center [570, 406] width 341 height 14
click at [743, 448] on div "4 -d '{" at bounding box center [765, 449] width 913 height 22
click at [478, 405] on span "'Authorization: Token token=<YOUR_API_TOKEN>'" at bounding box center [570, 406] width 341 height 14
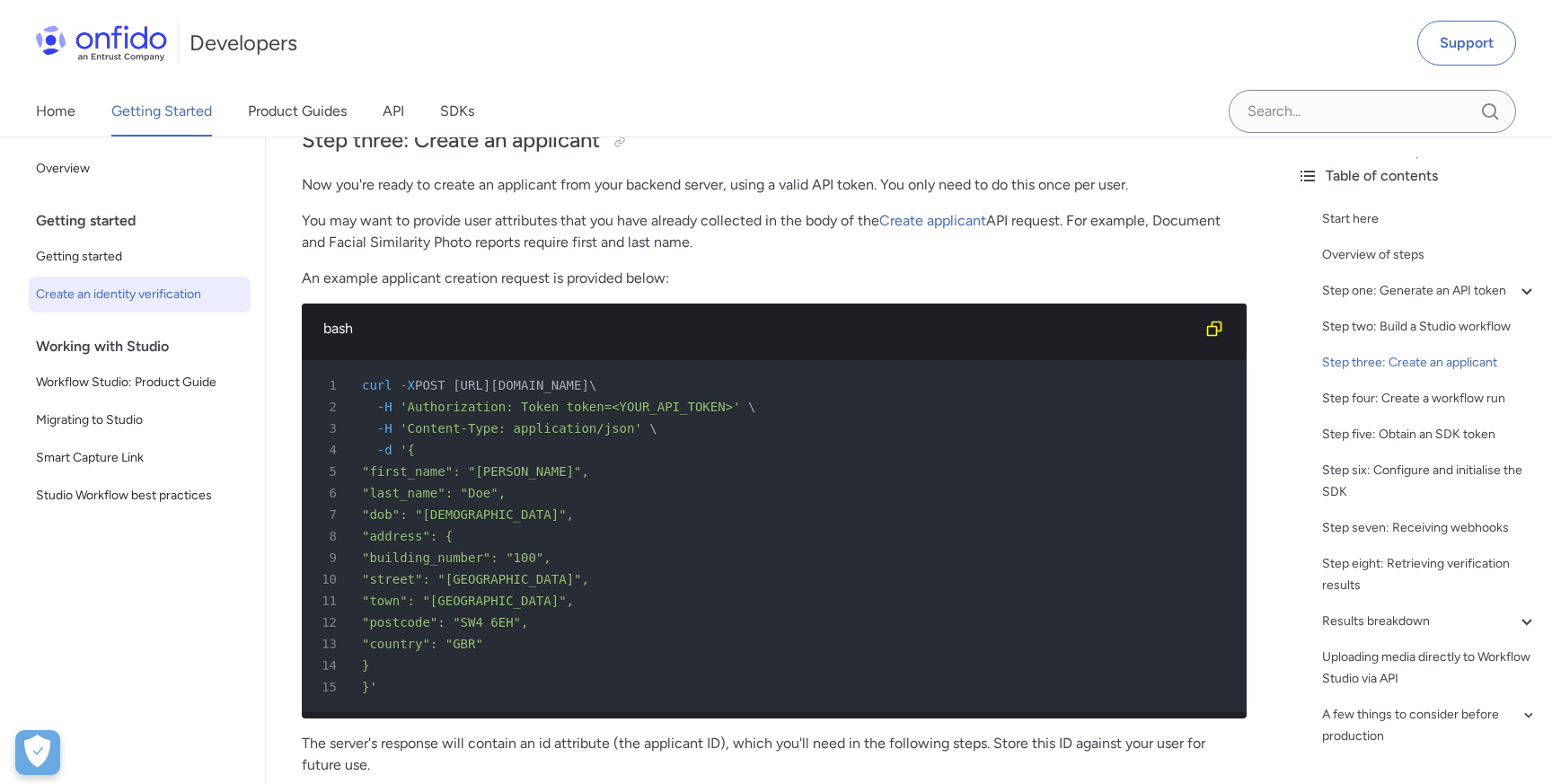
click at [478, 405] on span "'Authorization: Token token=<YOUR_API_TOKEN>'" at bounding box center [570, 406] width 341 height 14
click at [465, 411] on span "'Authorization: Token token=<YOUR_API_TOKEN>'" at bounding box center [570, 406] width 341 height 14
copy span "Authorization"
click at [775, 505] on div "7 "dob": "[DEMOGRAPHIC_DATA]"," at bounding box center [765, 514] width 913 height 22
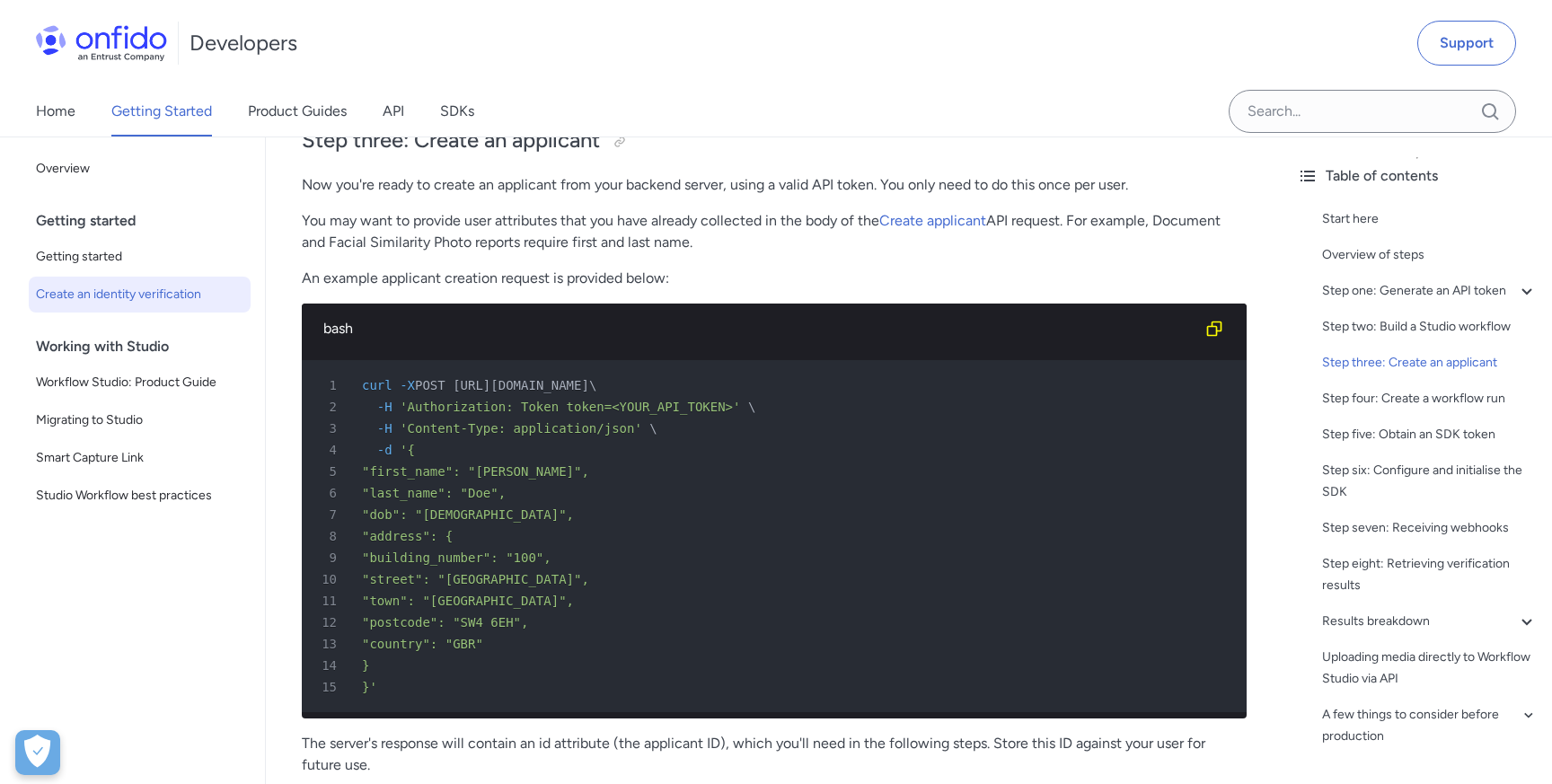
click at [586, 411] on span "'Authorization: Token token=<YOUR_API_TOKEN>'" at bounding box center [570, 406] width 341 height 14
copy span "token"
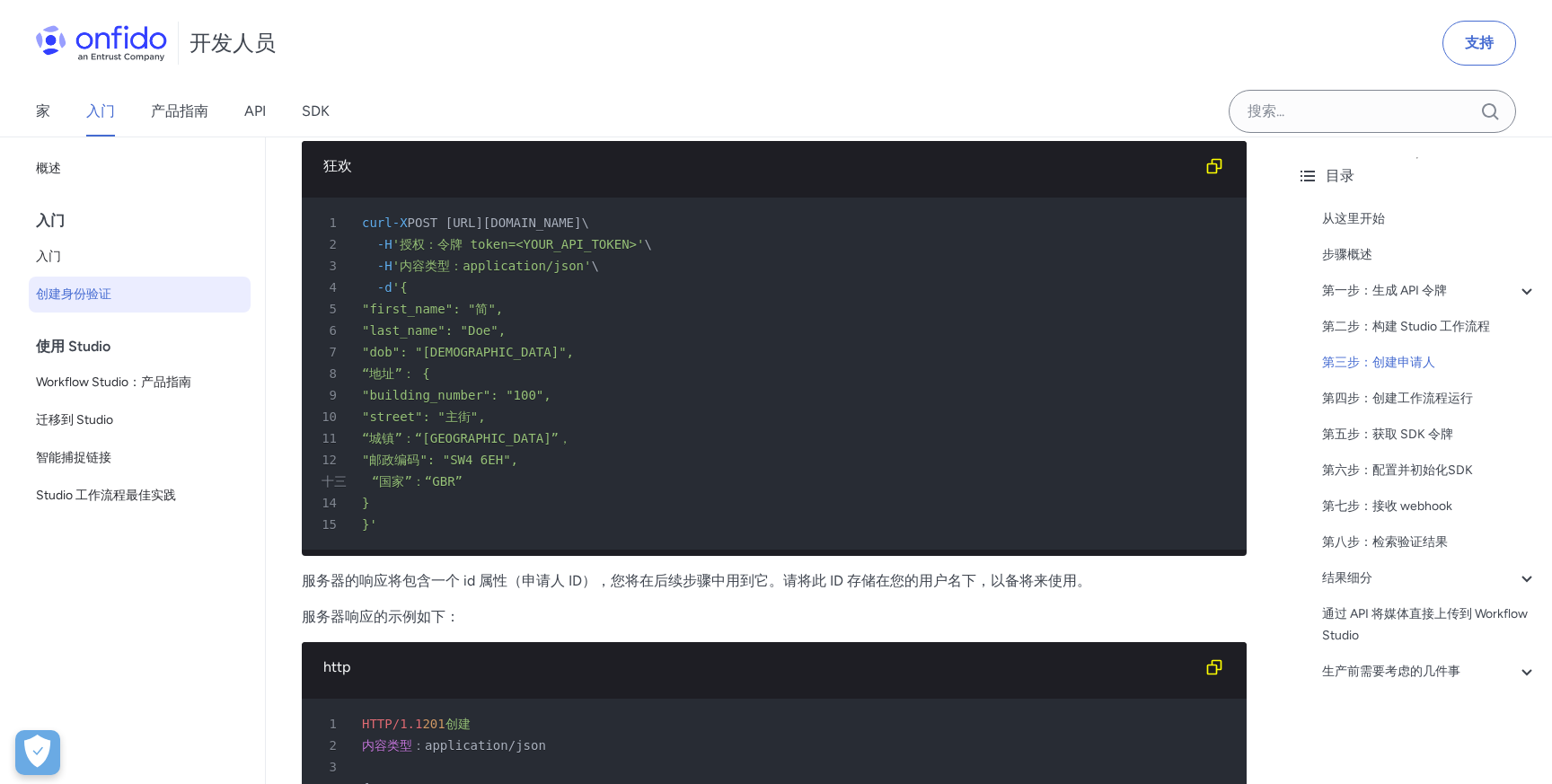
scroll to position [3163, 0]
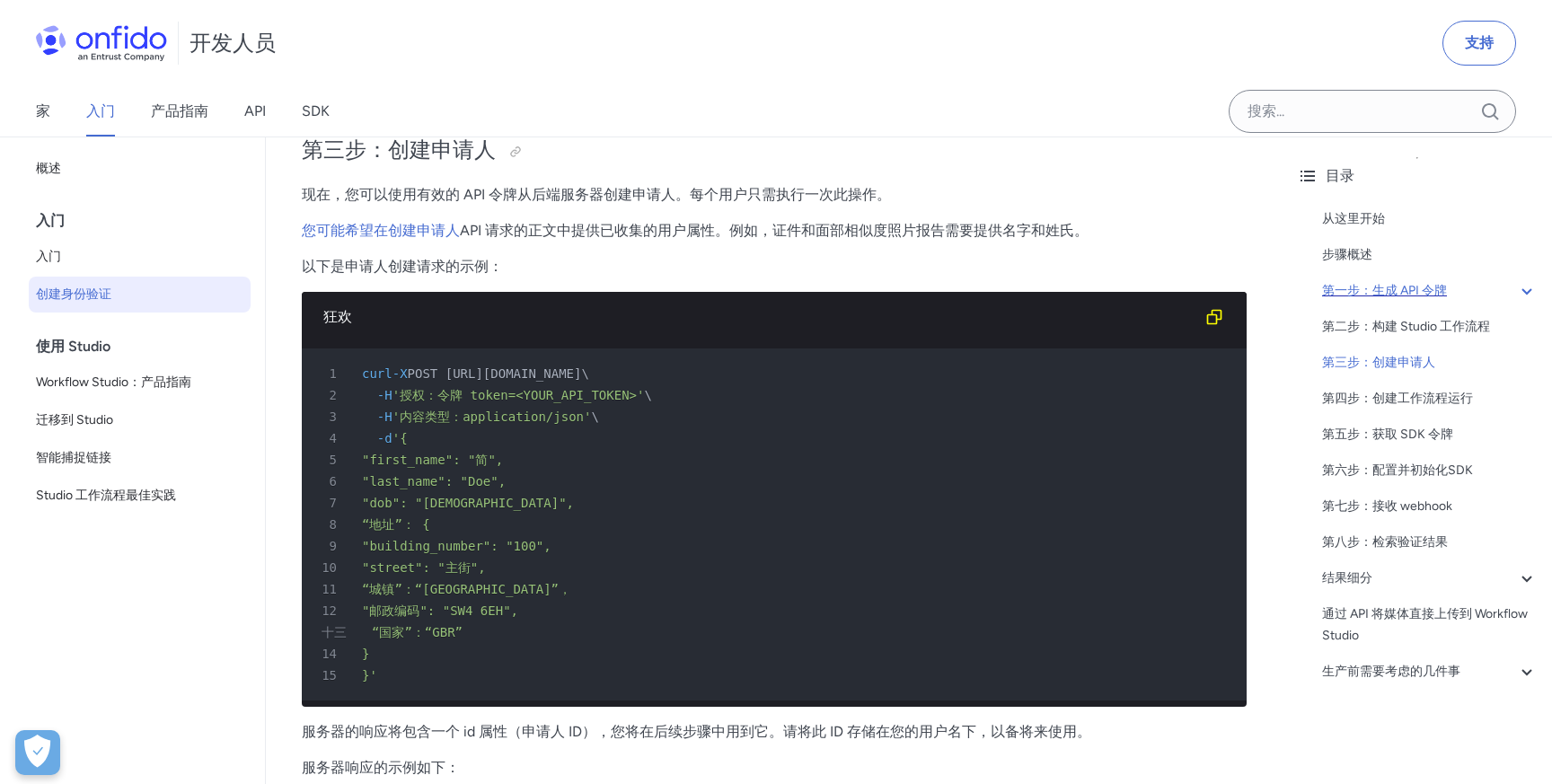
click at [1467, 289] on div "第一步：生成 API 令牌" at bounding box center [1429, 290] width 215 height 22
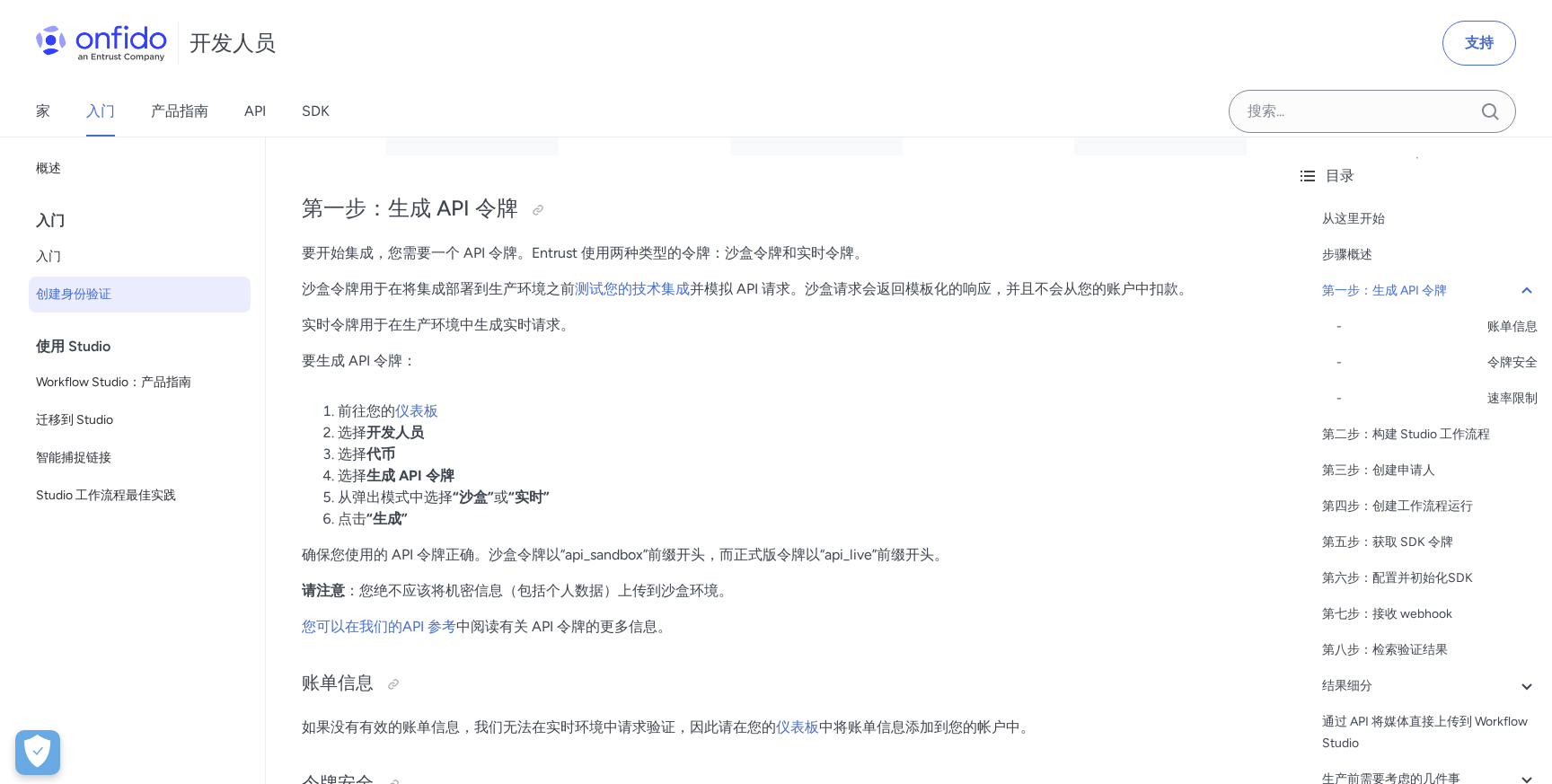
scroll to position [1047, 0]
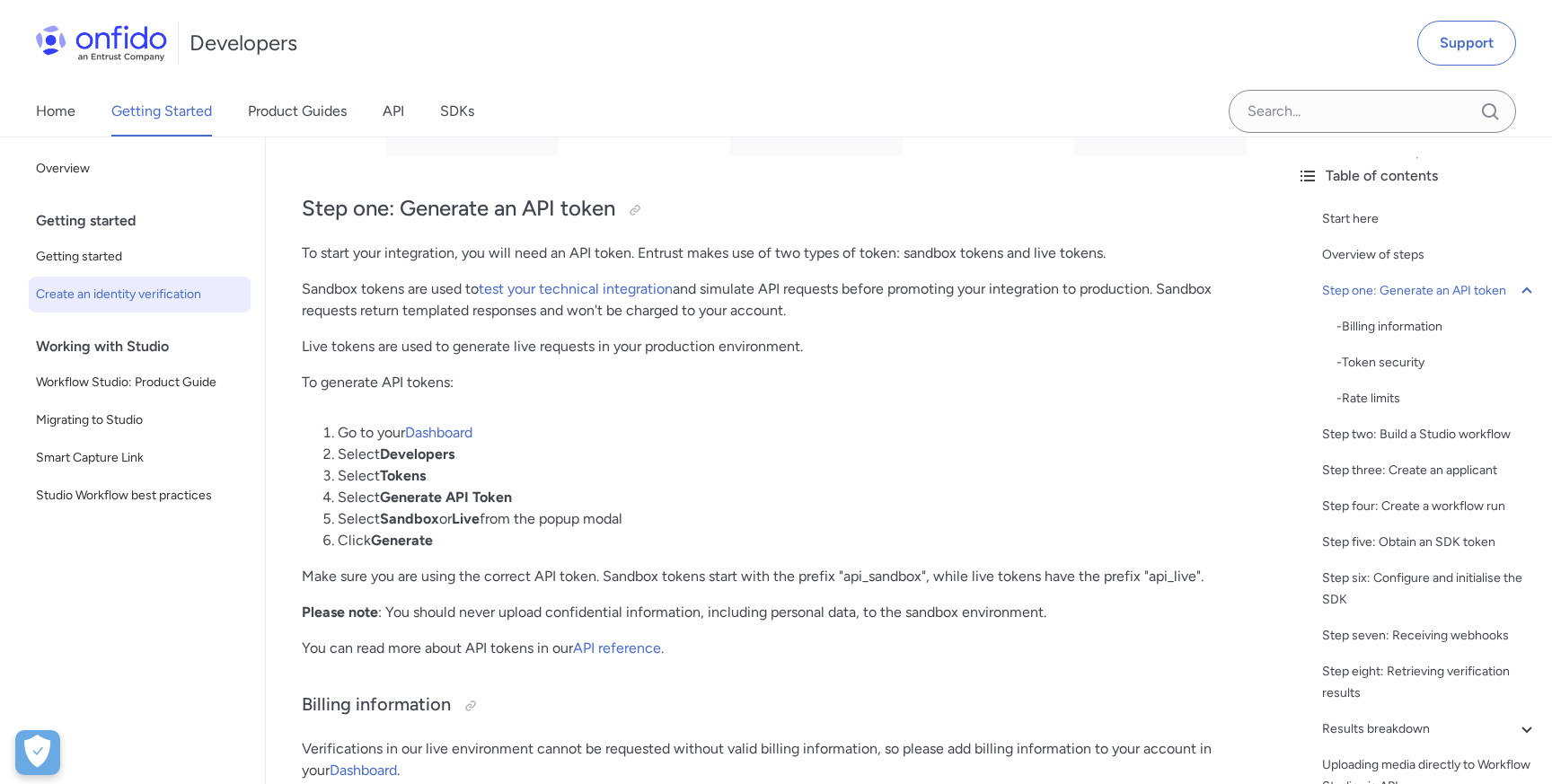
click at [861, 443] on li "Go to your Dashboard" at bounding box center [792, 432] width 909 height 22
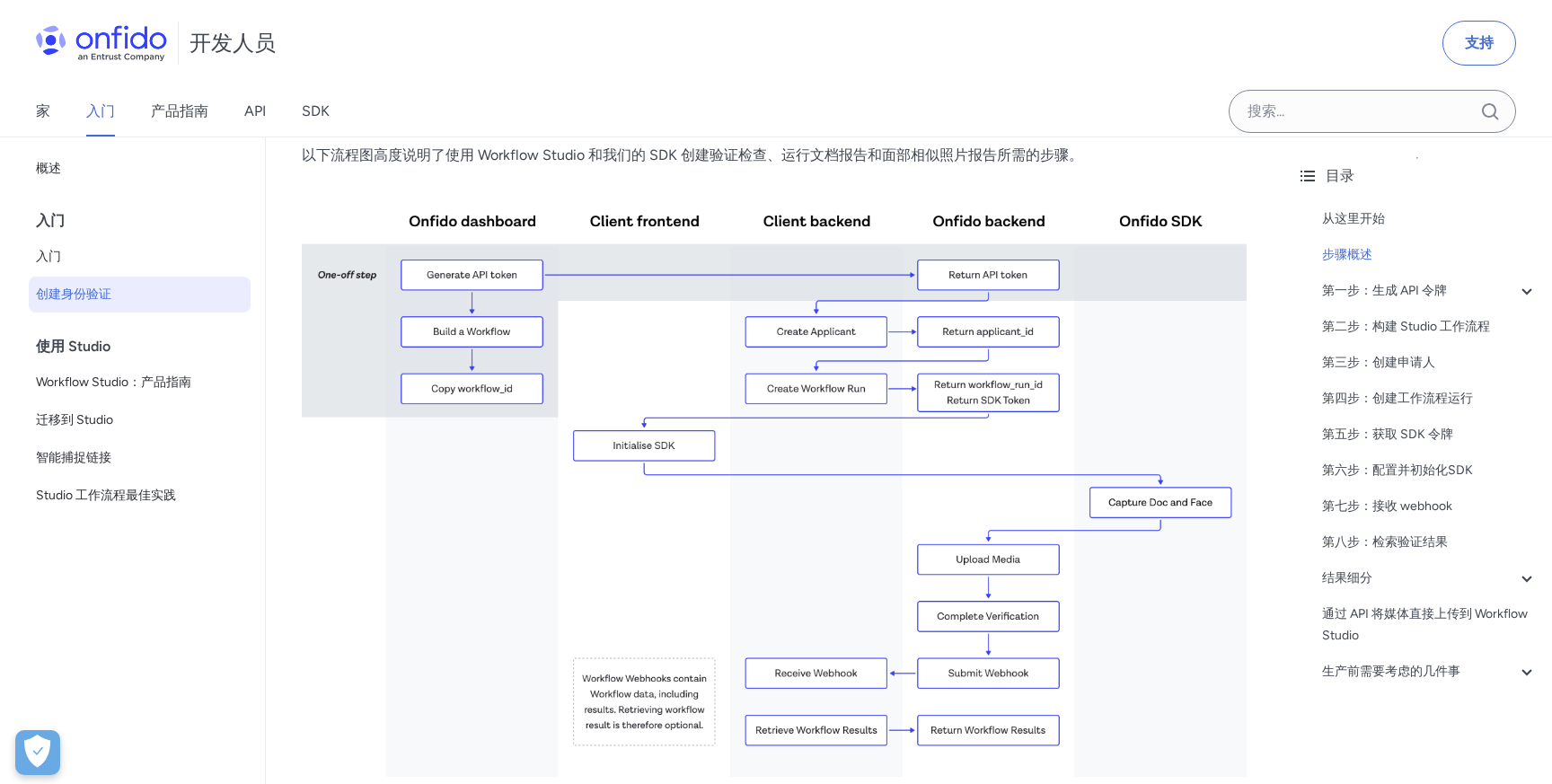
scroll to position [365, 0]
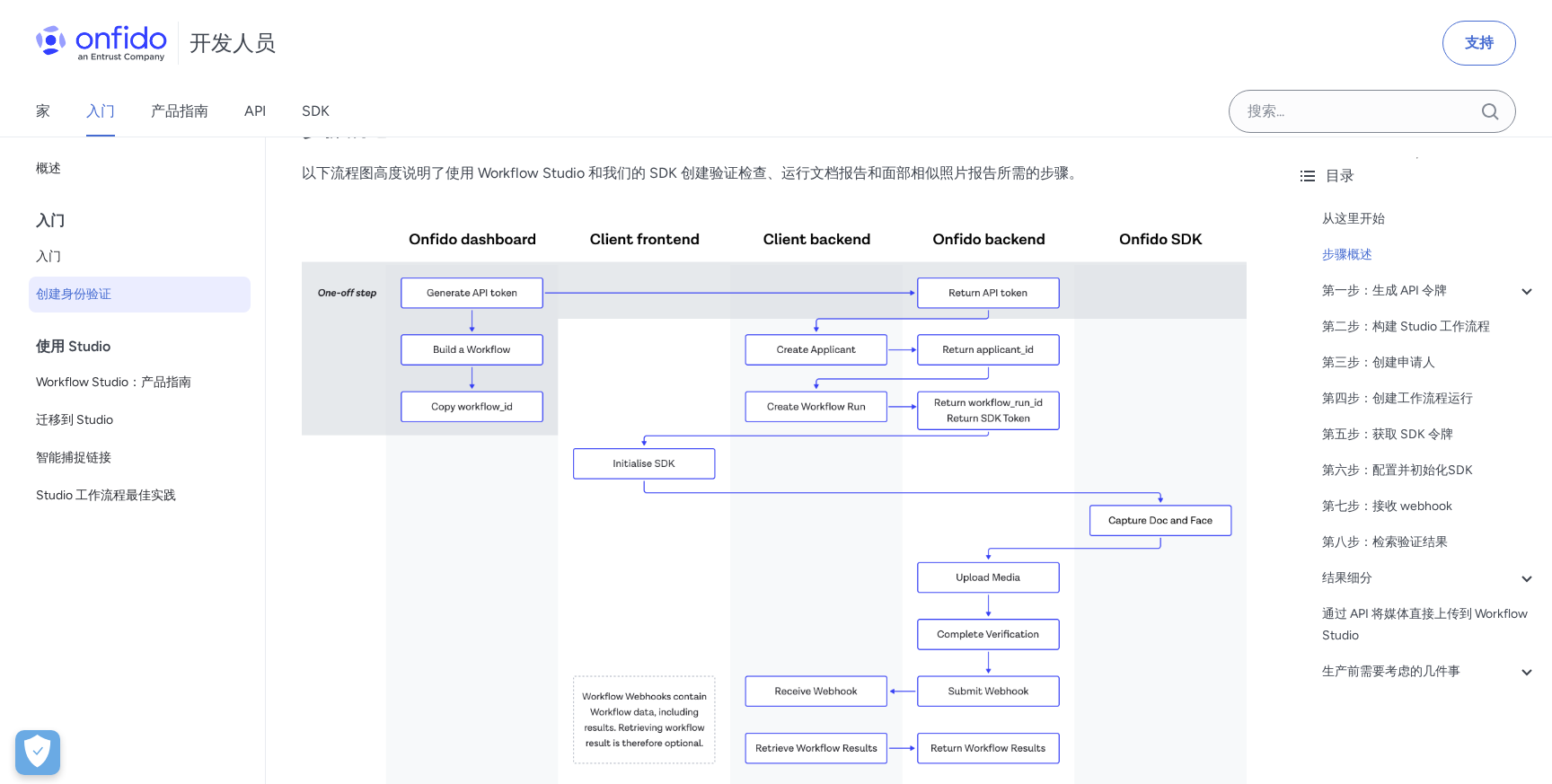
click at [974, 298] on img at bounding box center [773, 496] width 944 height 596
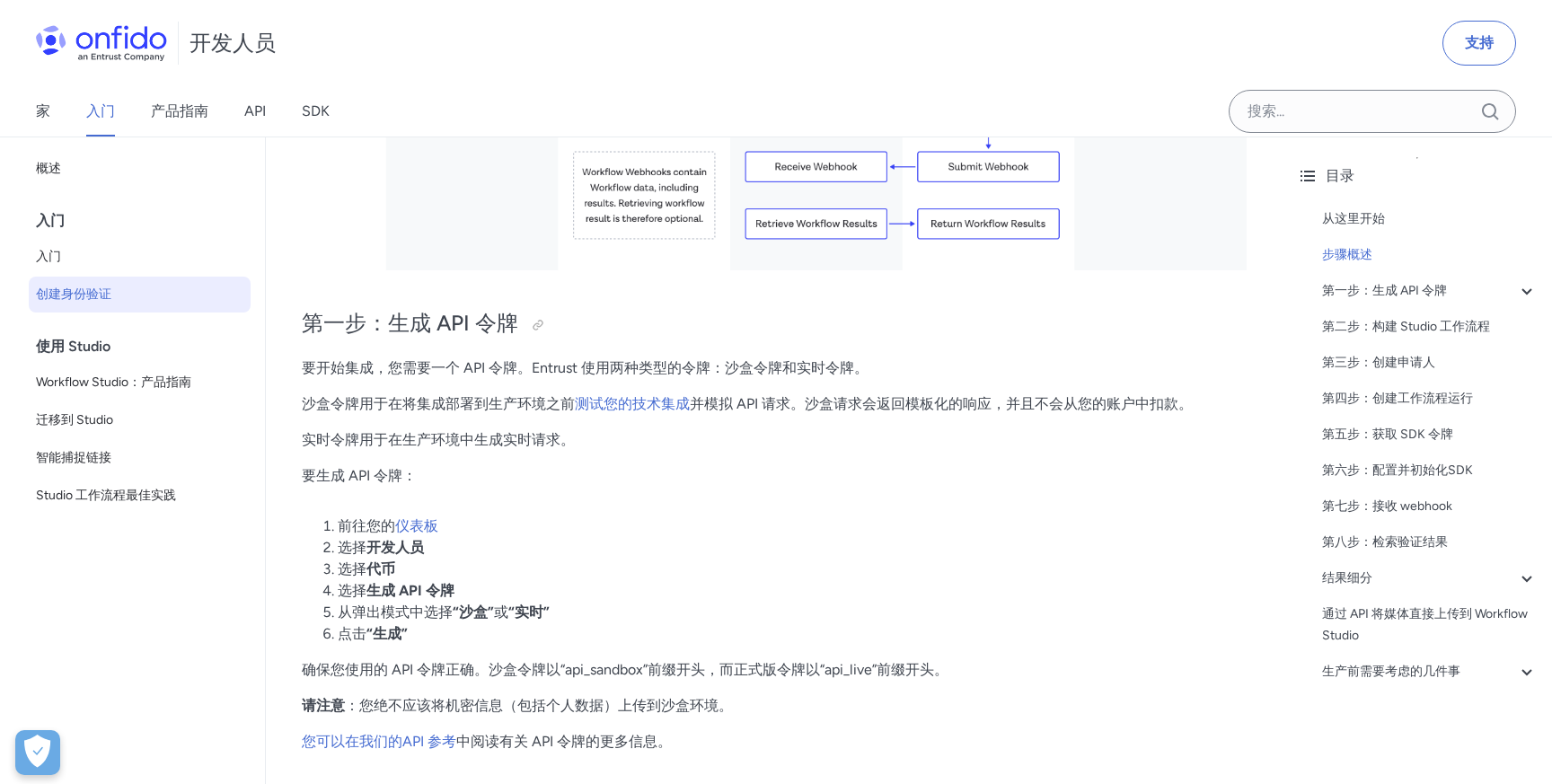
scroll to position [846, 0]
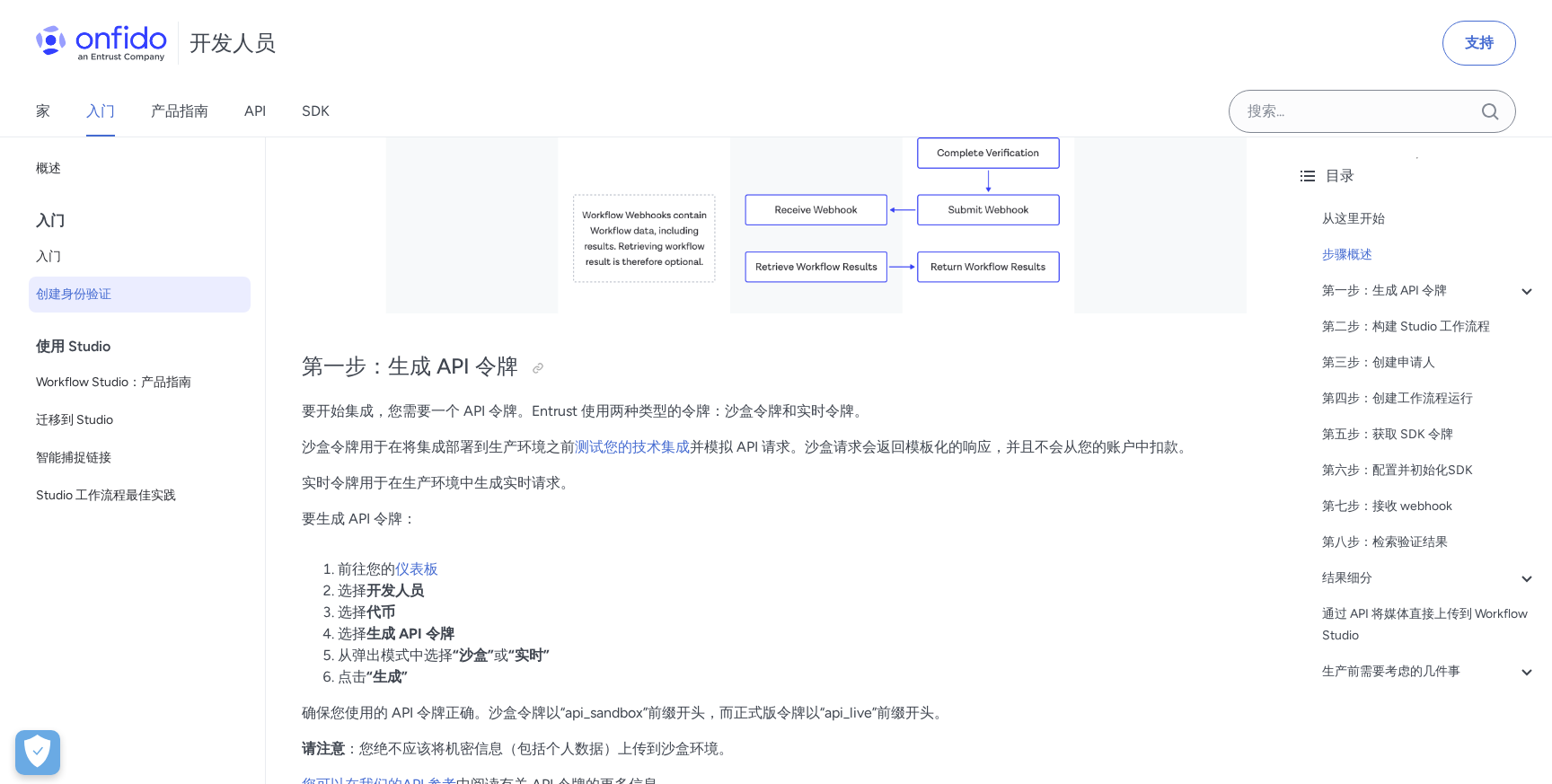
drag, startPoint x: 725, startPoint y: 415, endPoint x: 780, endPoint y: 414, distance: 55.0
click at [780, 414] on font "要开始集成，您需要一个 API 令牌。Entrust 使用两种类型的令牌：沙盒令牌和实时令牌。" at bounding box center [584, 411] width 566 height 17
click at [761, 527] on p "要生成 API 令牌：" at bounding box center [773, 518] width 944 height 22
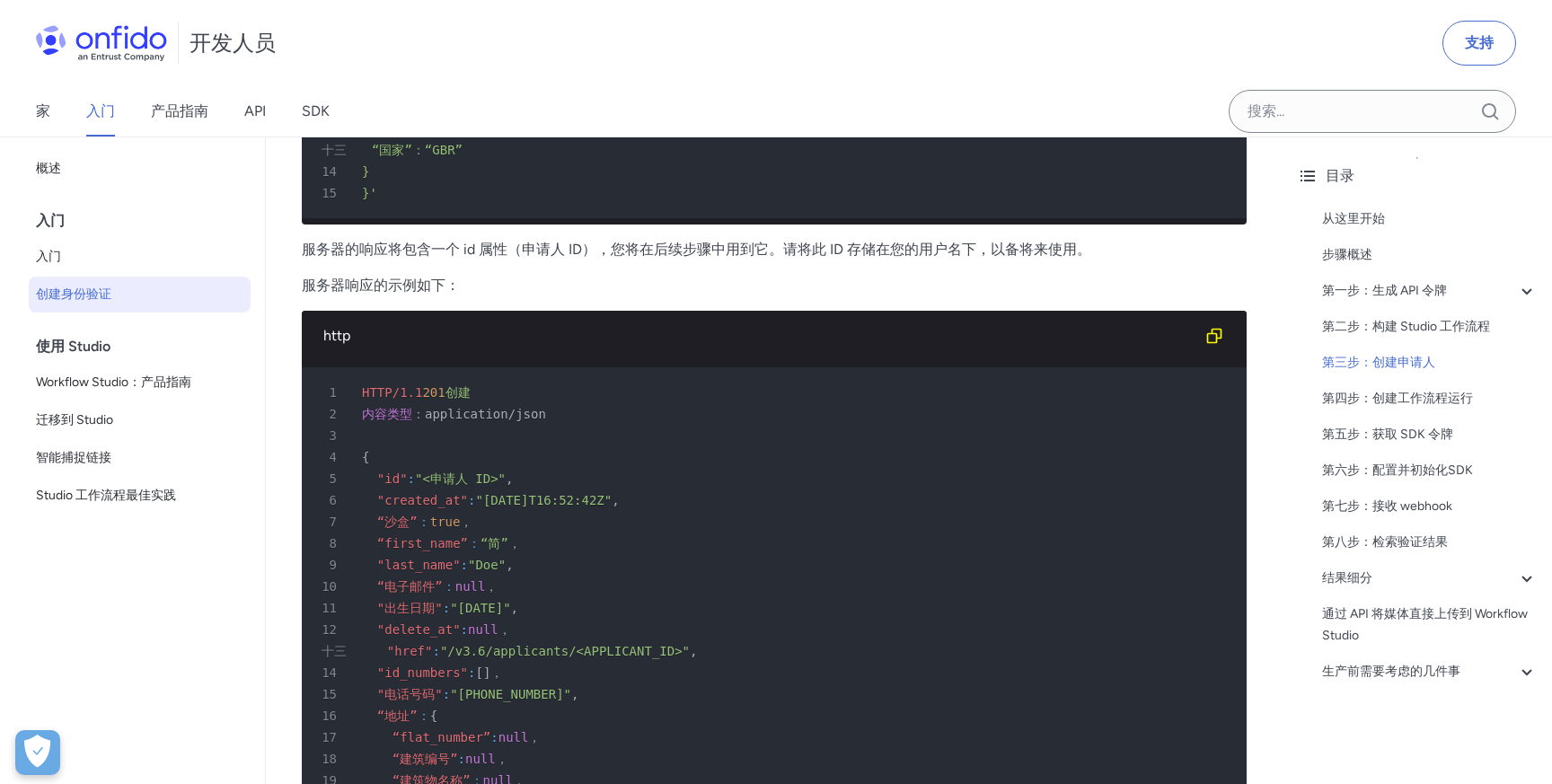
scroll to position [3648, 0]
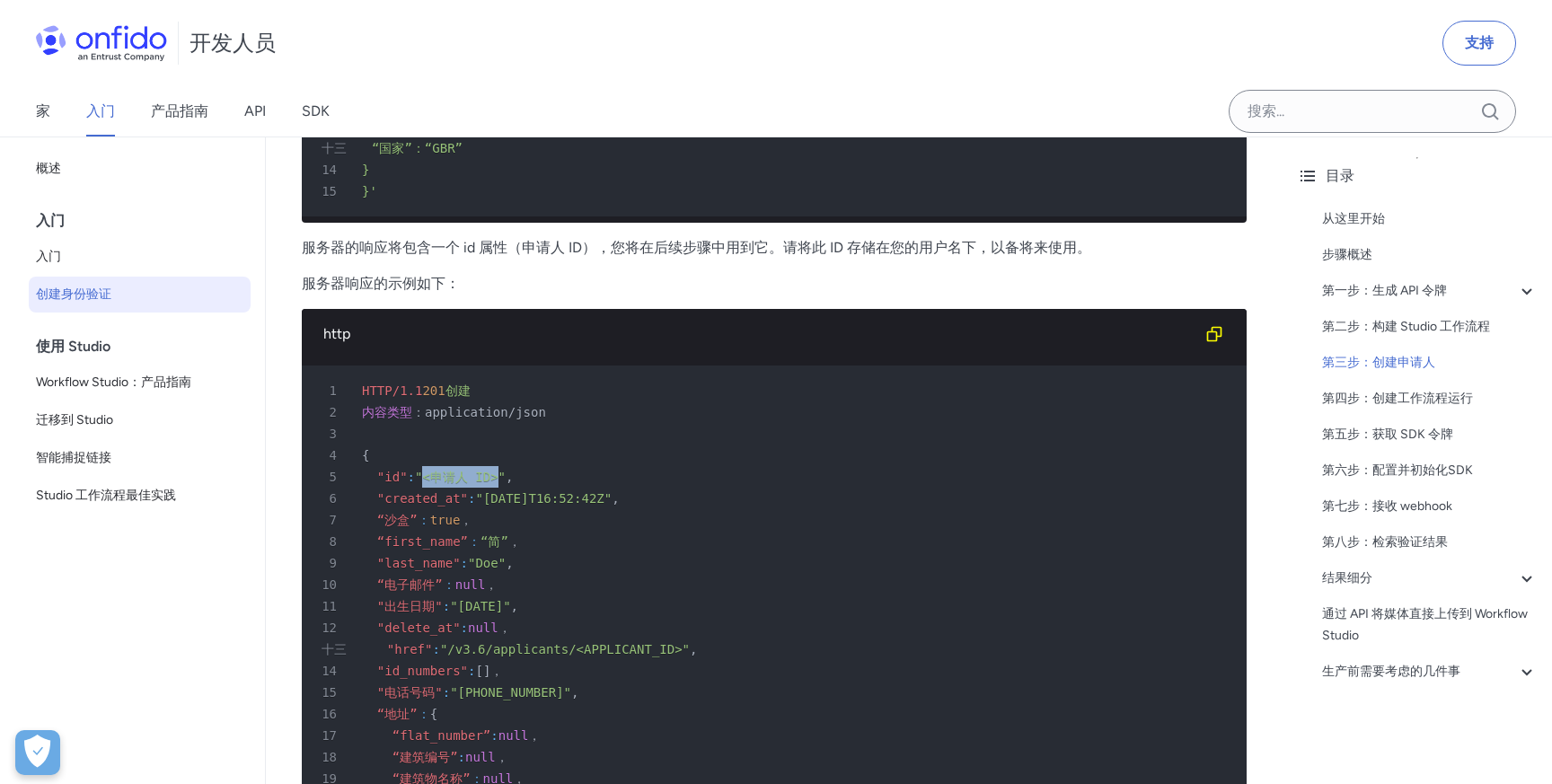
drag, startPoint x: 436, startPoint y: 477, endPoint x: 512, endPoint y: 474, distance: 76.1
click at [505, 474] on font ""<申请人 ID>"" at bounding box center [460, 476] width 91 height 14
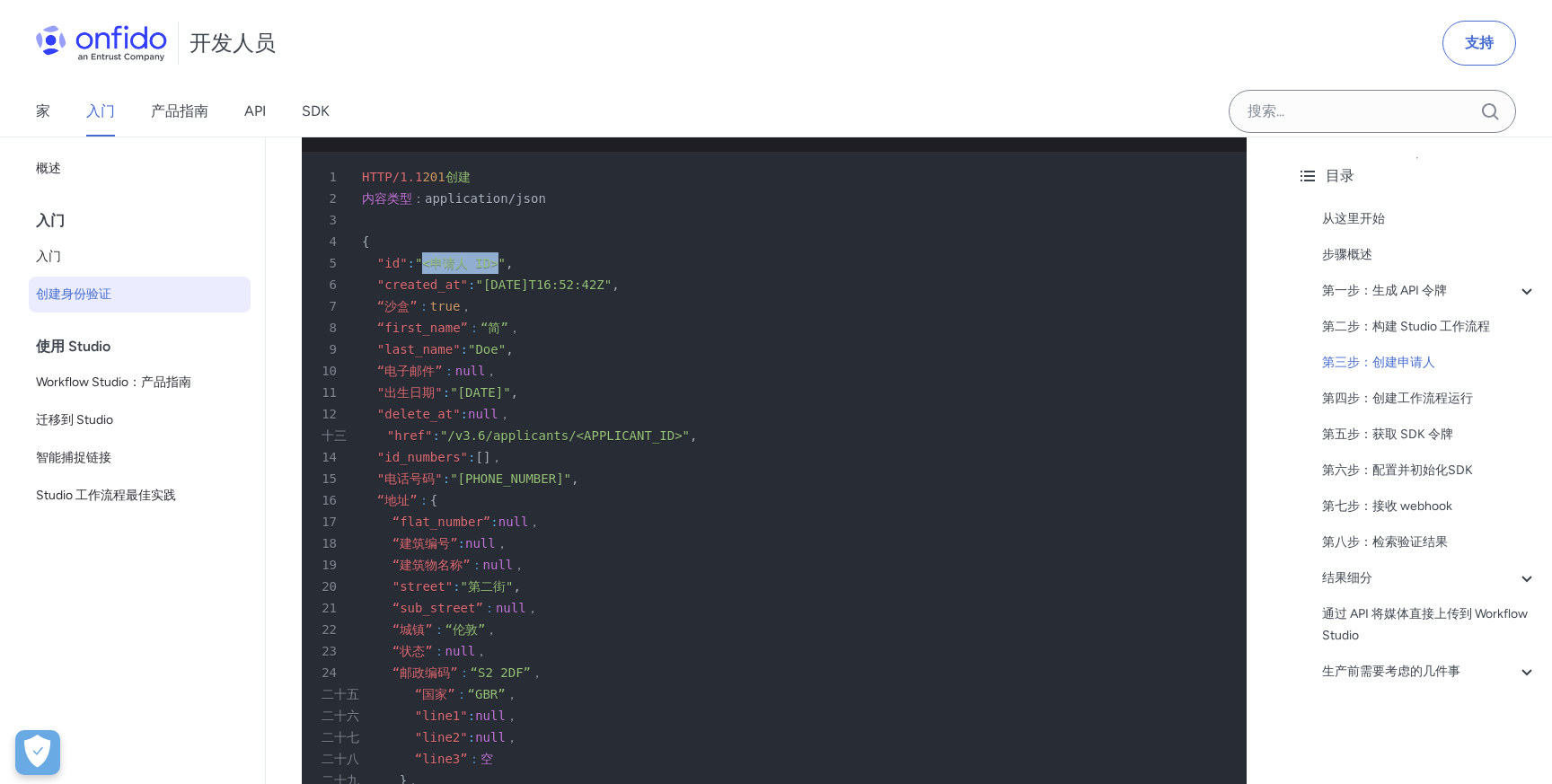
scroll to position [3842, 0]
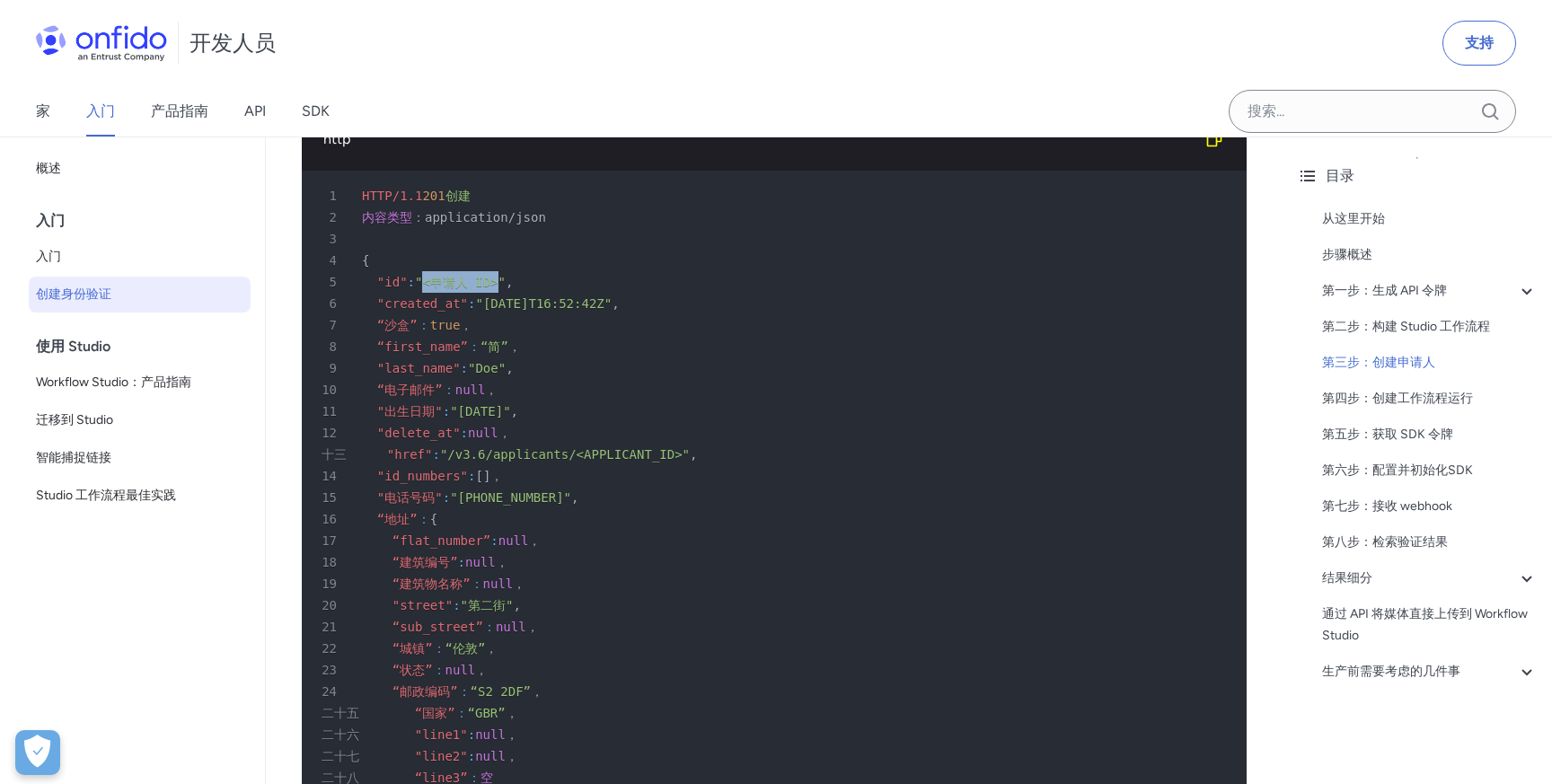
click at [556, 530] on div "16 “地址” ： {" at bounding box center [765, 518] width 913 height 22
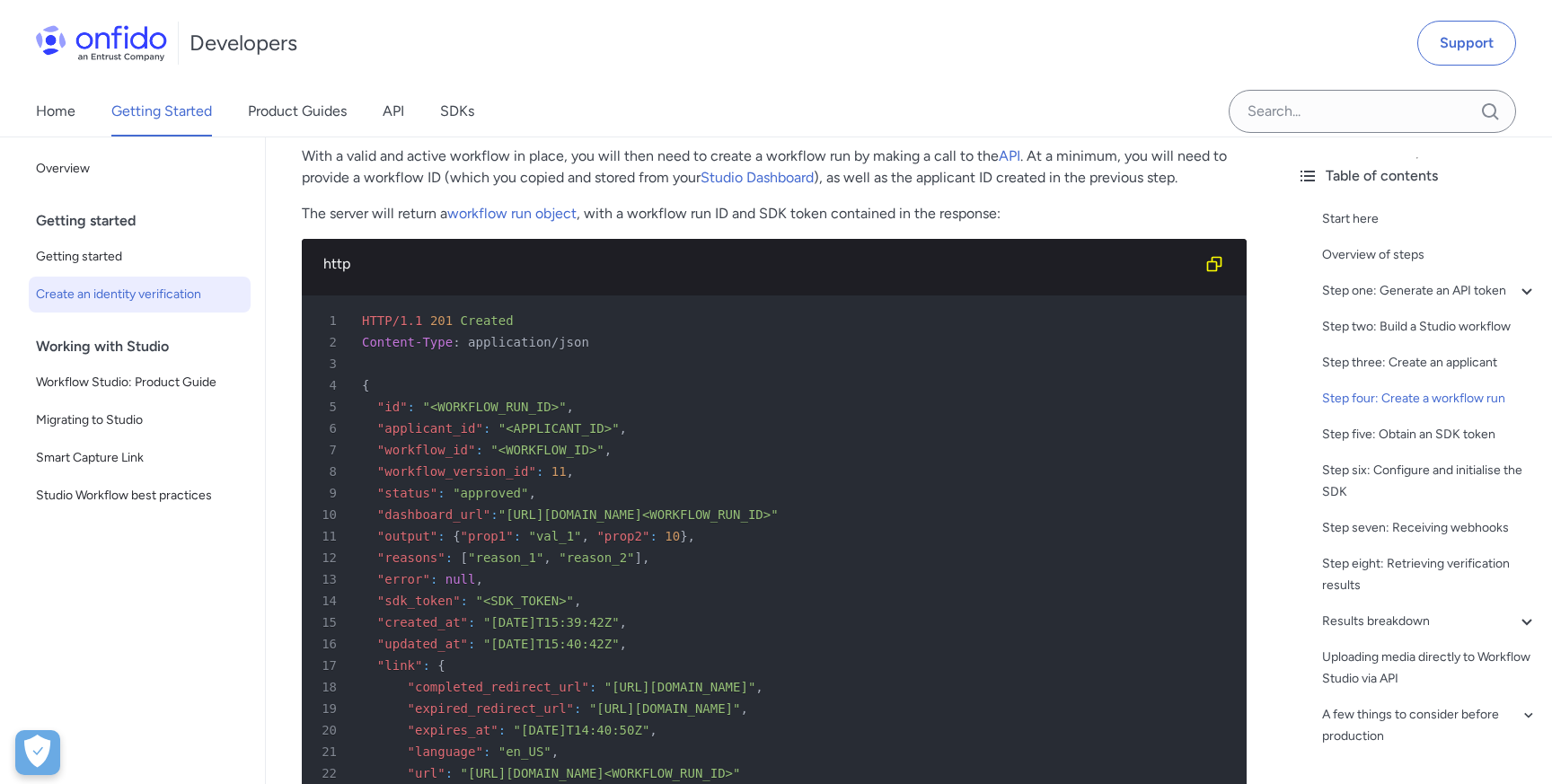
scroll to position [4976, 0]
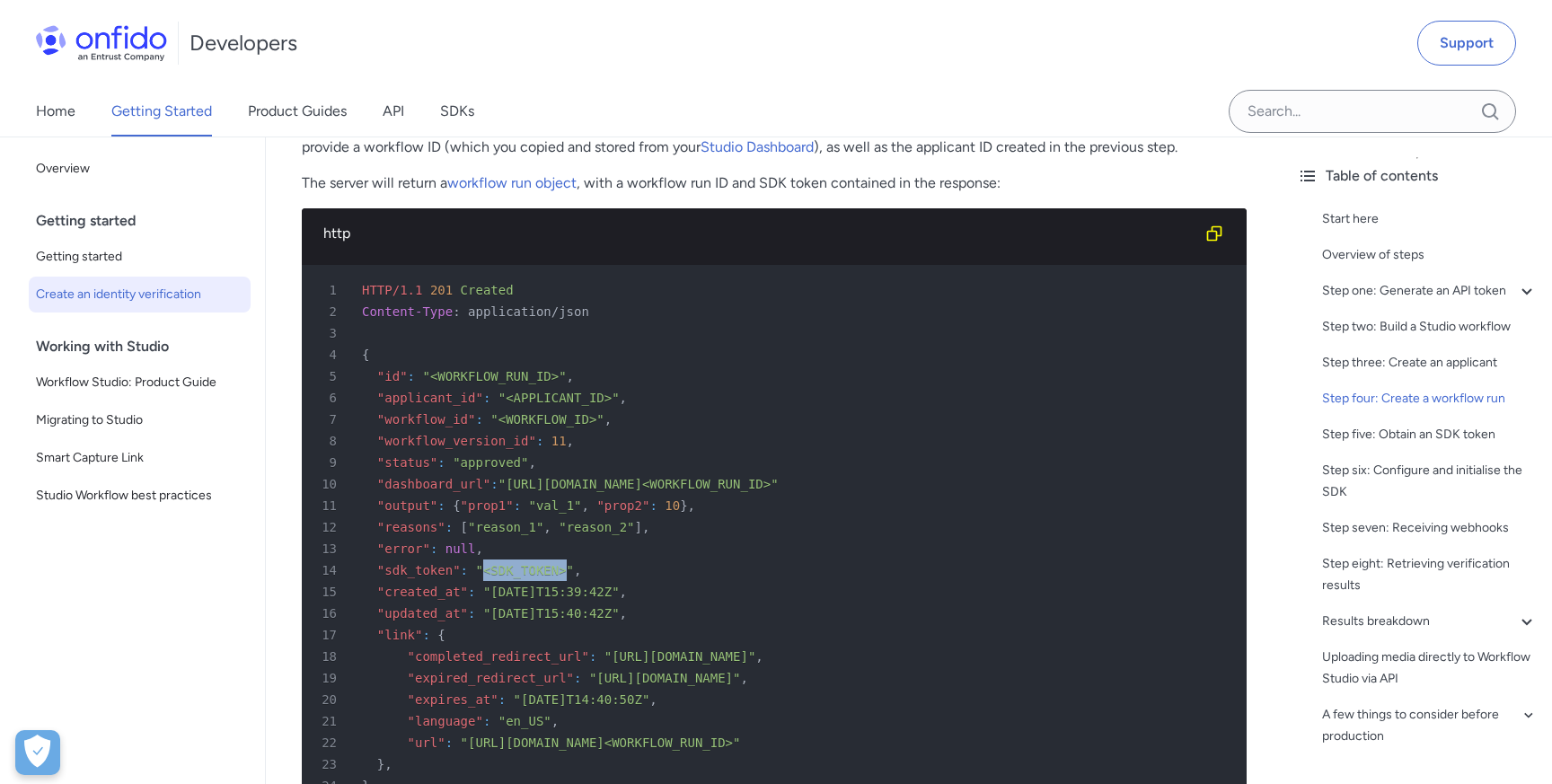
drag, startPoint x: 485, startPoint y: 572, endPoint x: 564, endPoint y: 564, distance: 79.4
click at [564, 564] on span ""<SDK_TOKEN>"" at bounding box center [525, 570] width 99 height 14
drag, startPoint x: 430, startPoint y: 381, endPoint x: 560, endPoint y: 378, distance: 130.0
click at [560, 378] on span ""<WORKFLOW_RUN_ID>"" at bounding box center [494, 375] width 144 height 14
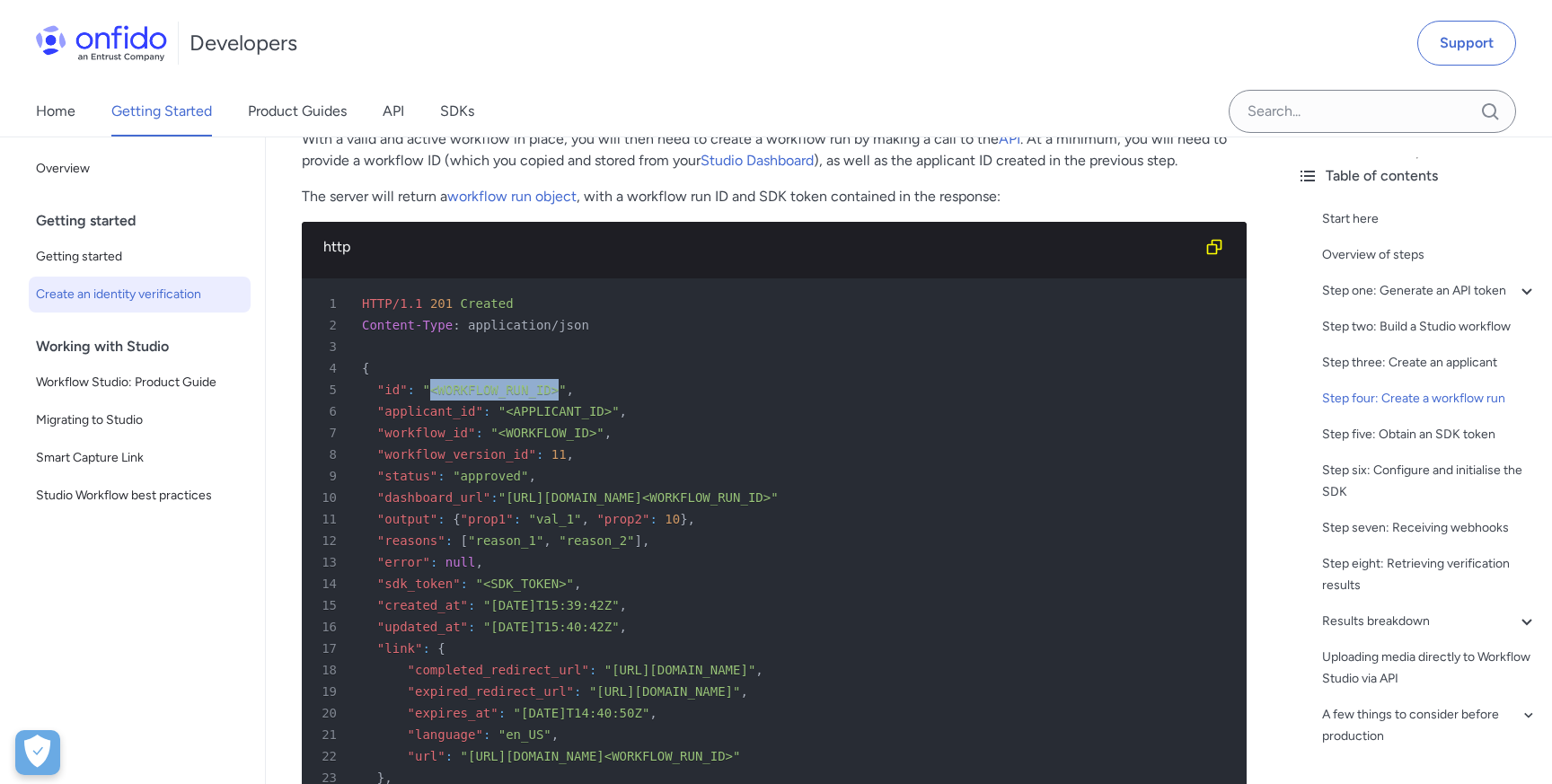
scroll to position [4951, 0]
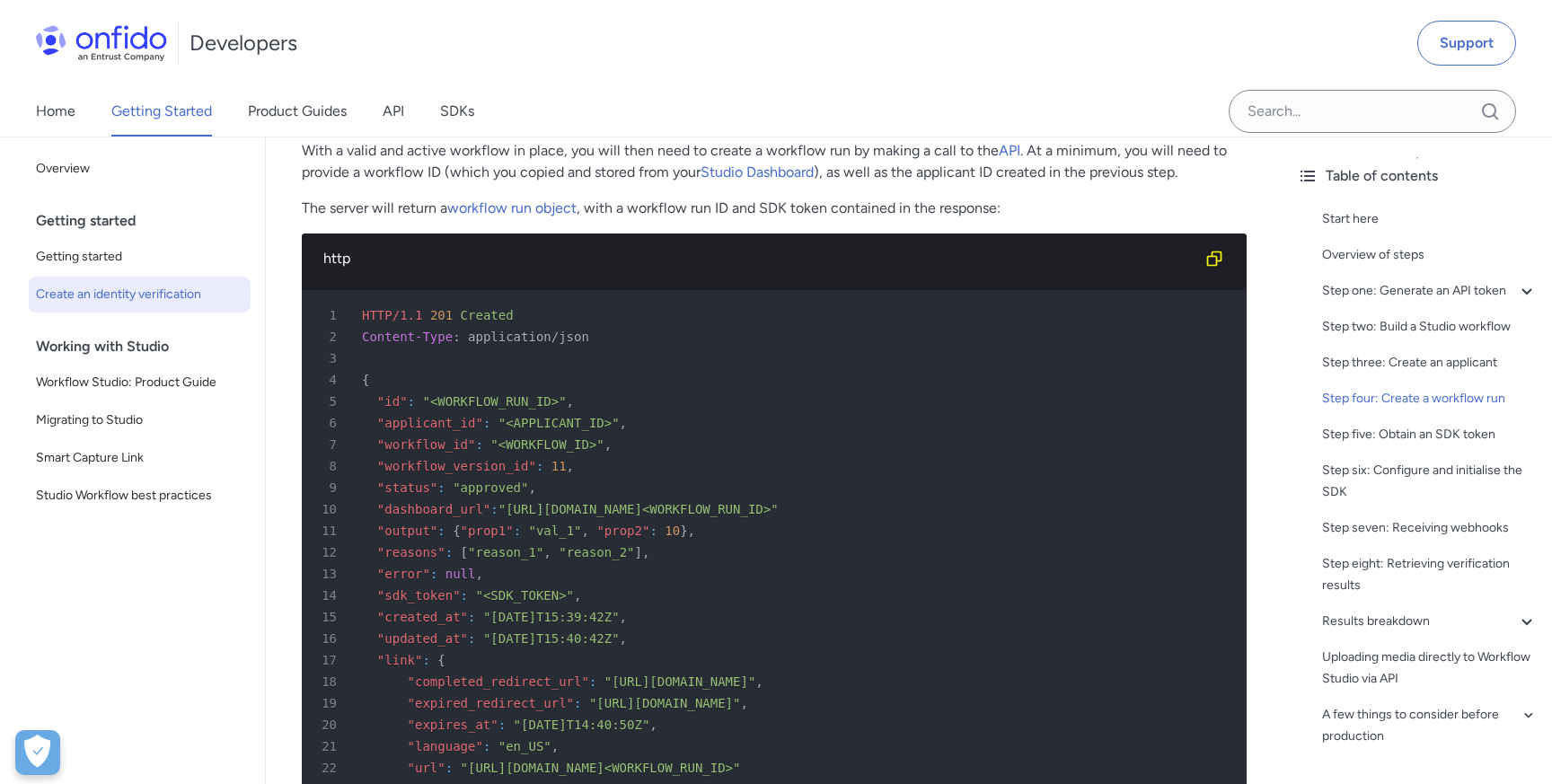
click at [1065, 77] on div "Developers Support" at bounding box center [776, 43] width 1552 height 86
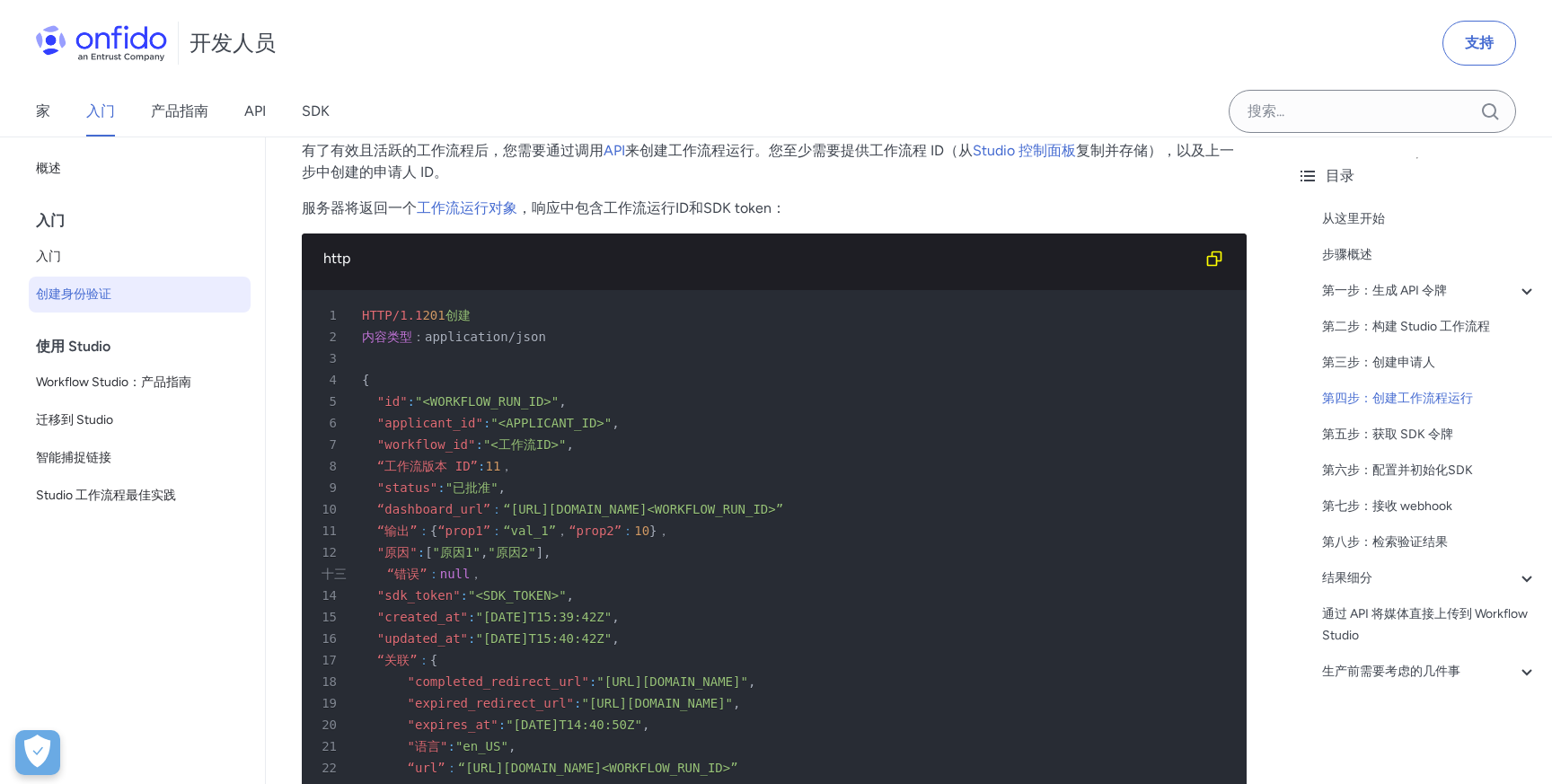
click at [140, 351] on div "使用 Studio" at bounding box center [146, 346] width 222 height 36
click at [140, 376] on font "Workflow Studio：产品指南" at bounding box center [113, 382] width 155 height 15
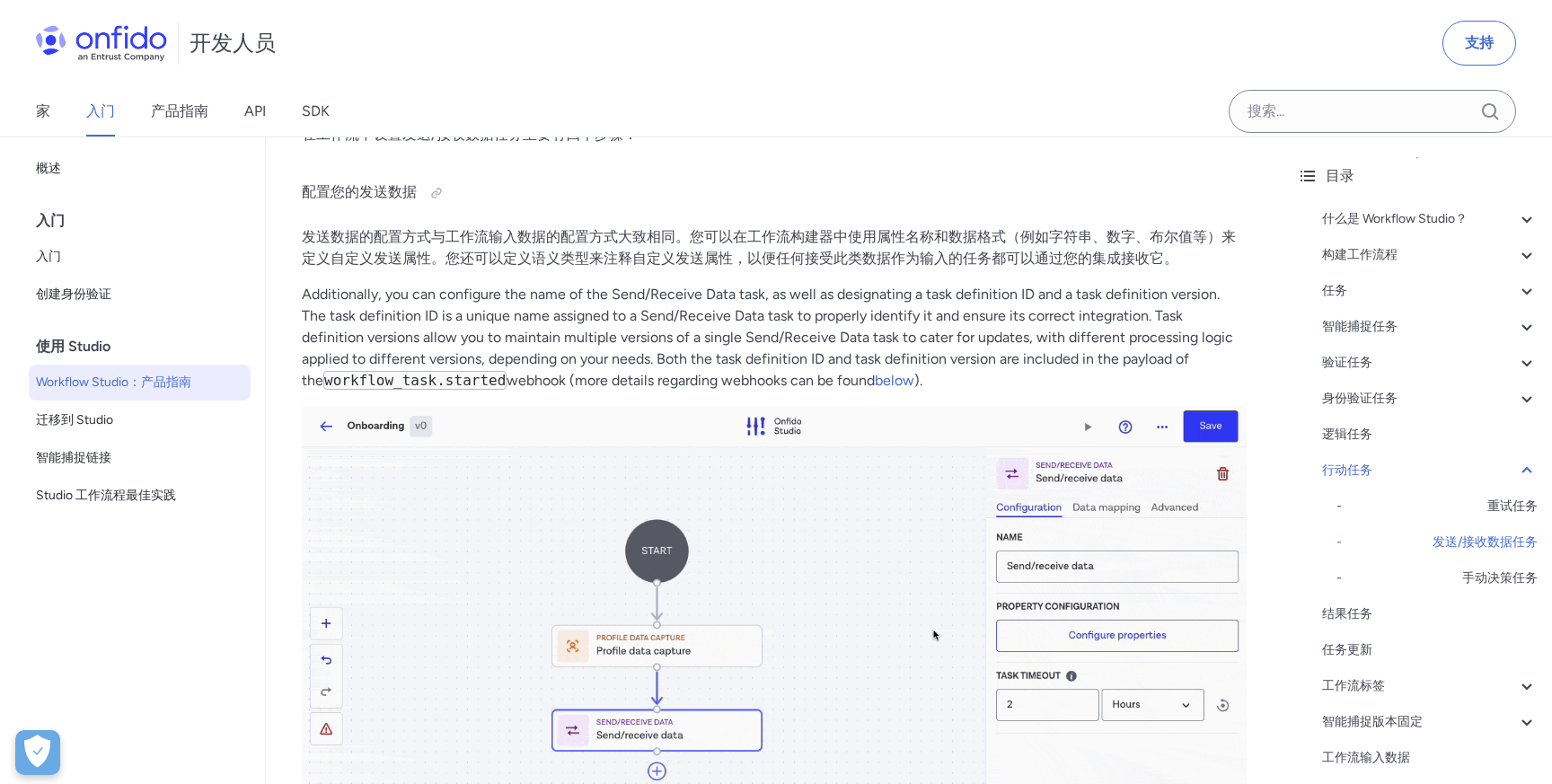
scroll to position [21082, 0]
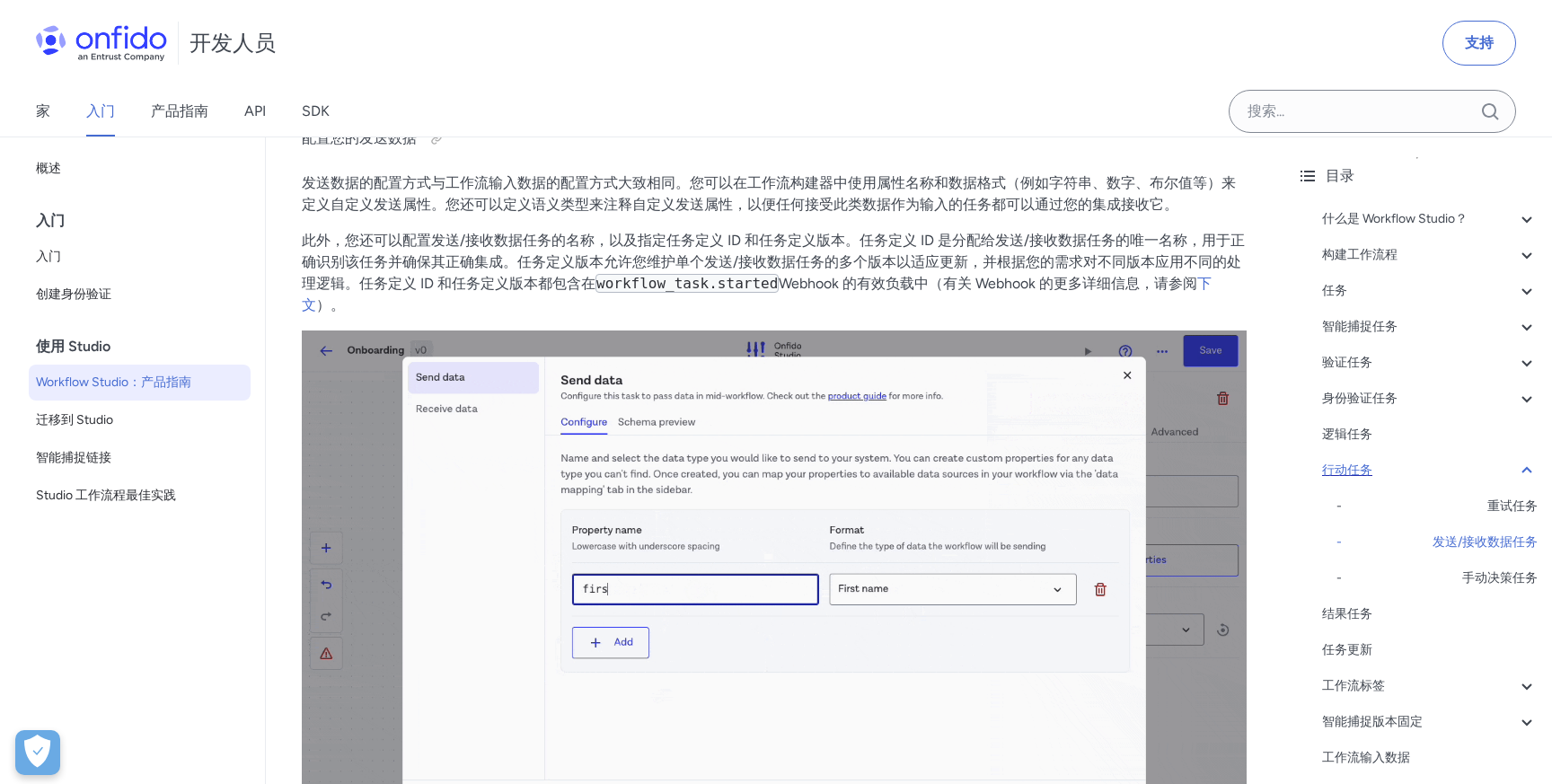
click at [1520, 476] on icon at bounding box center [1527, 470] width 22 height 22
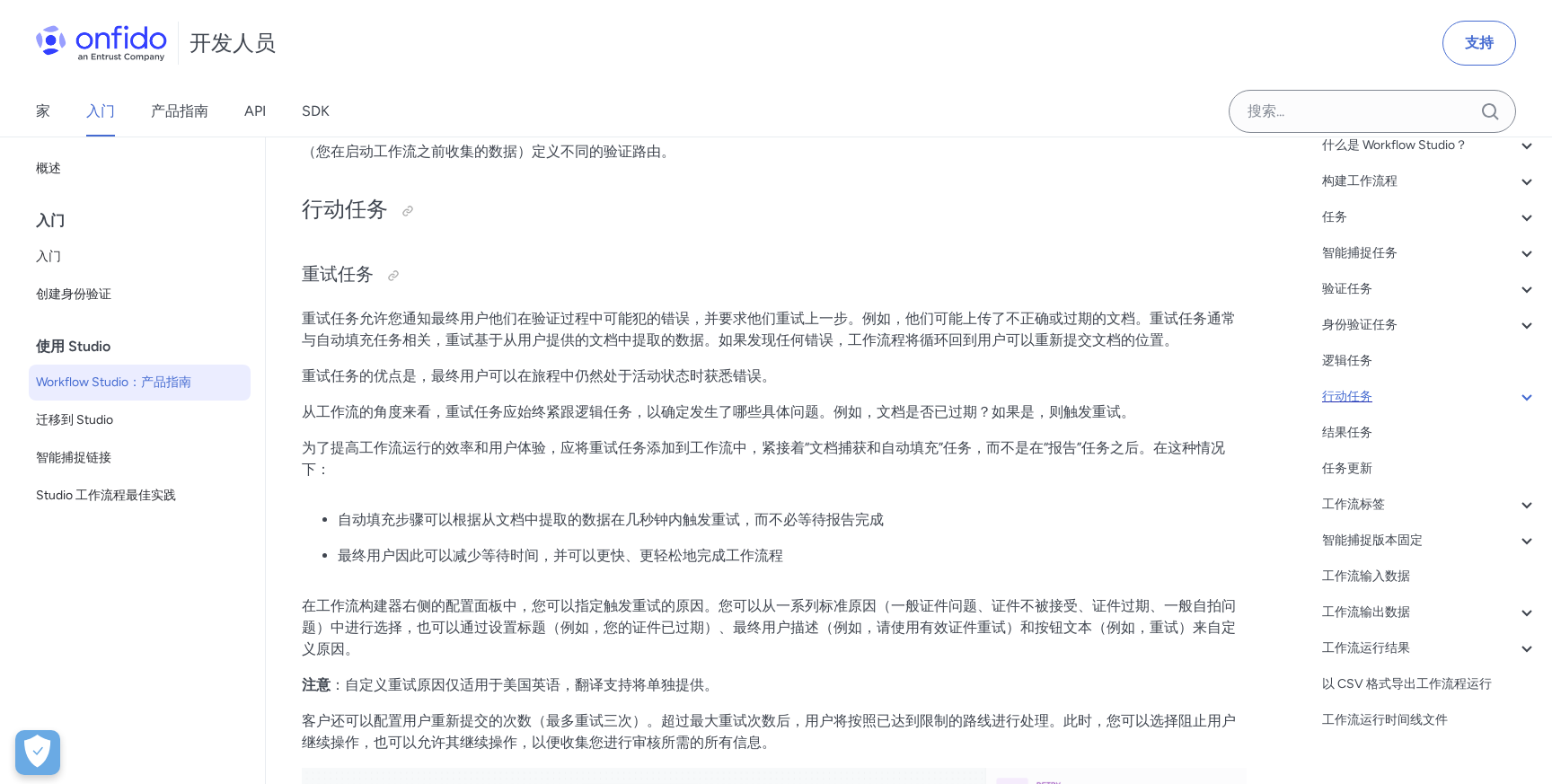
scroll to position [100, 0]
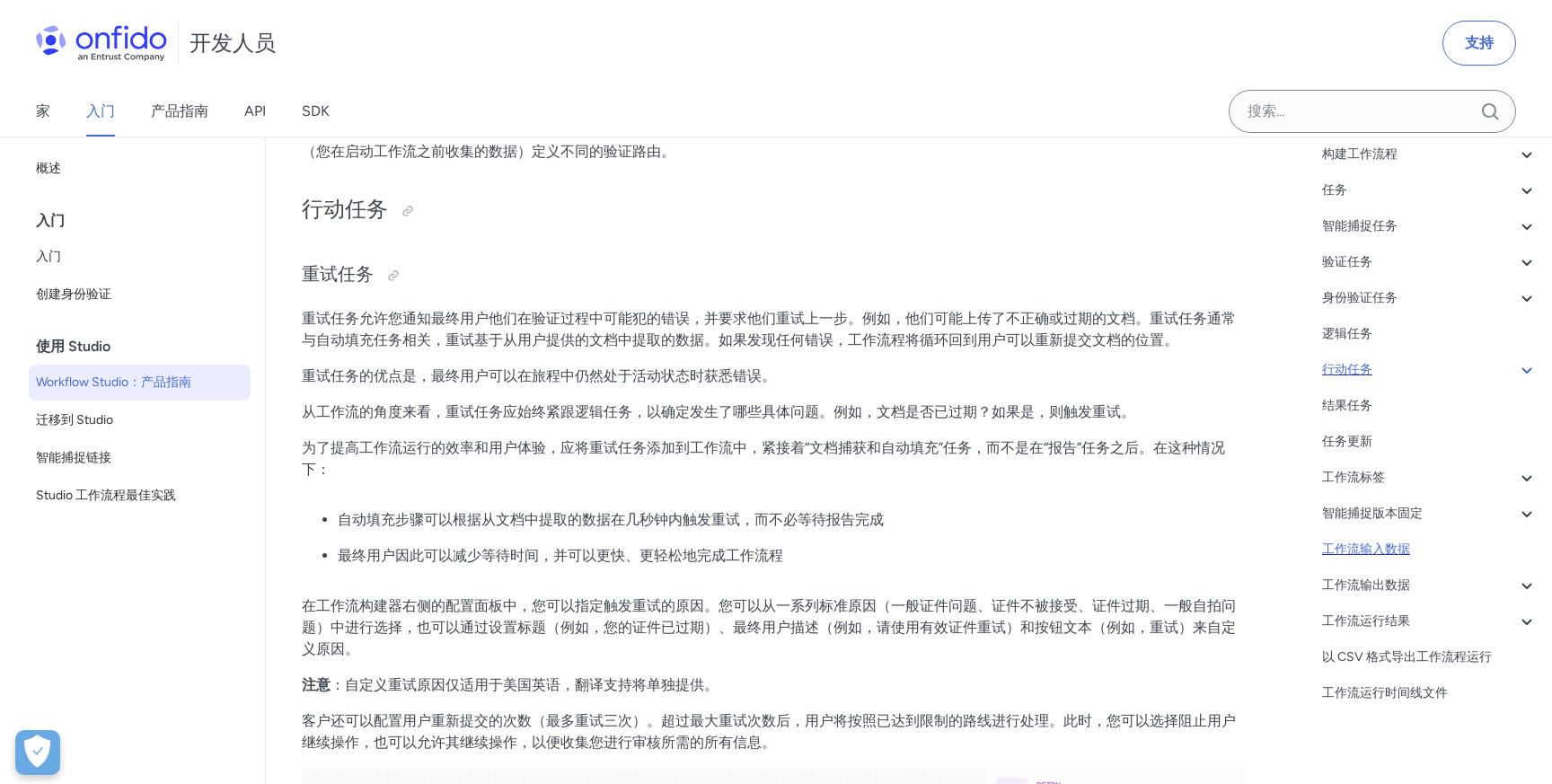
click at [1488, 542] on div "工作流输入数据" at bounding box center [1429, 549] width 215 height 22
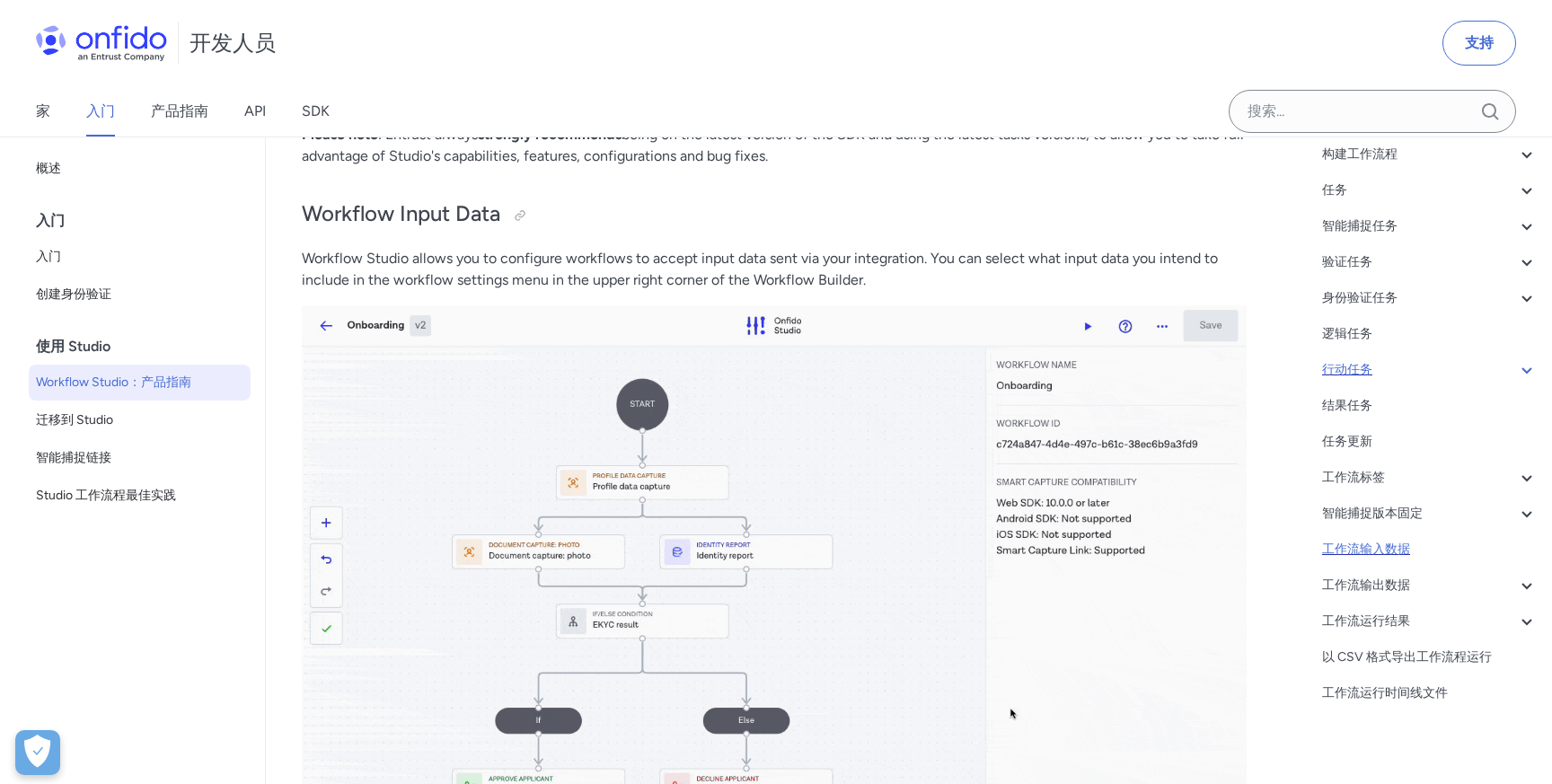
scroll to position [32472, 0]
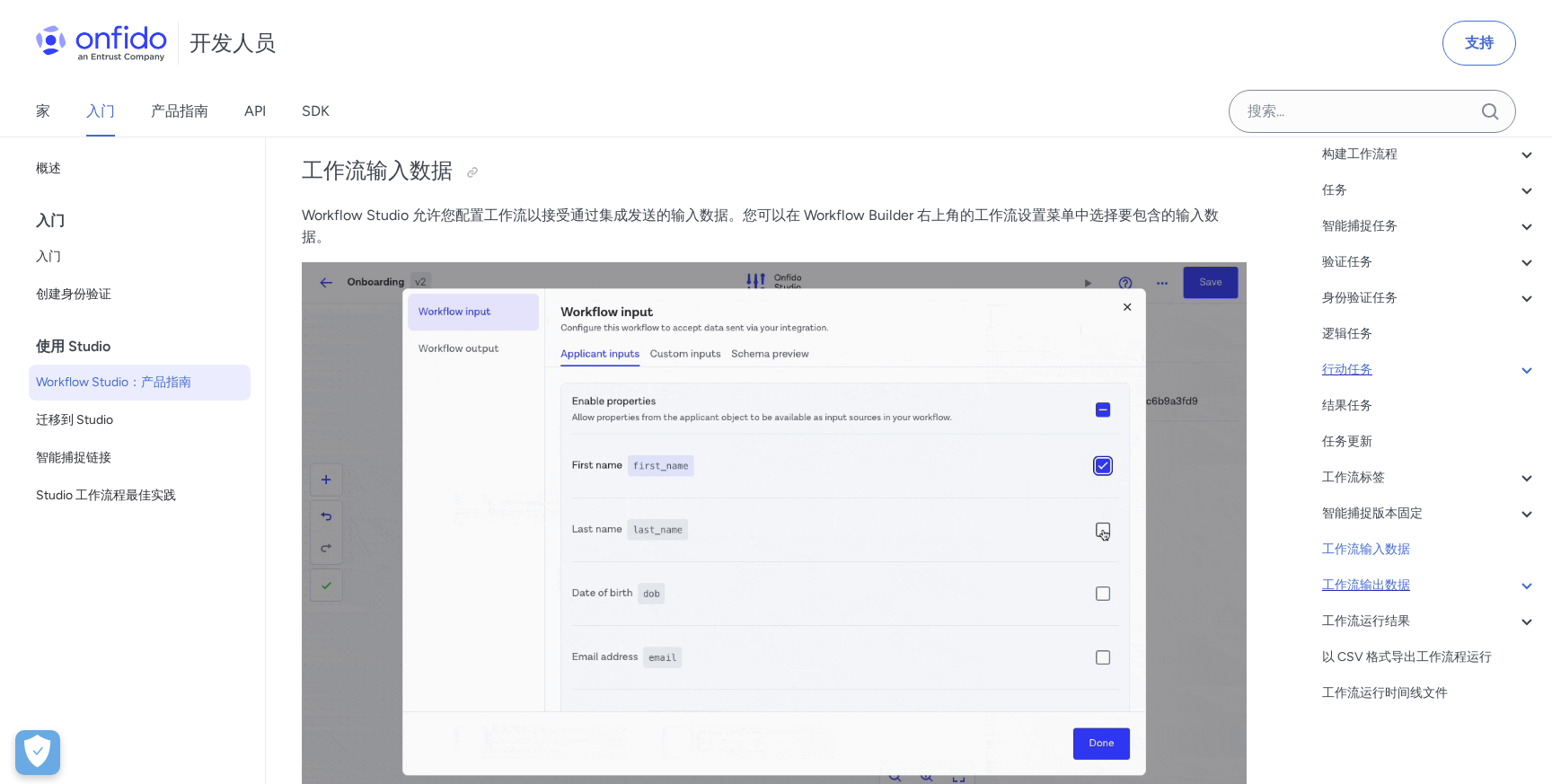
click at [1424, 583] on div "工作流输出数据" at bounding box center [1429, 585] width 215 height 22
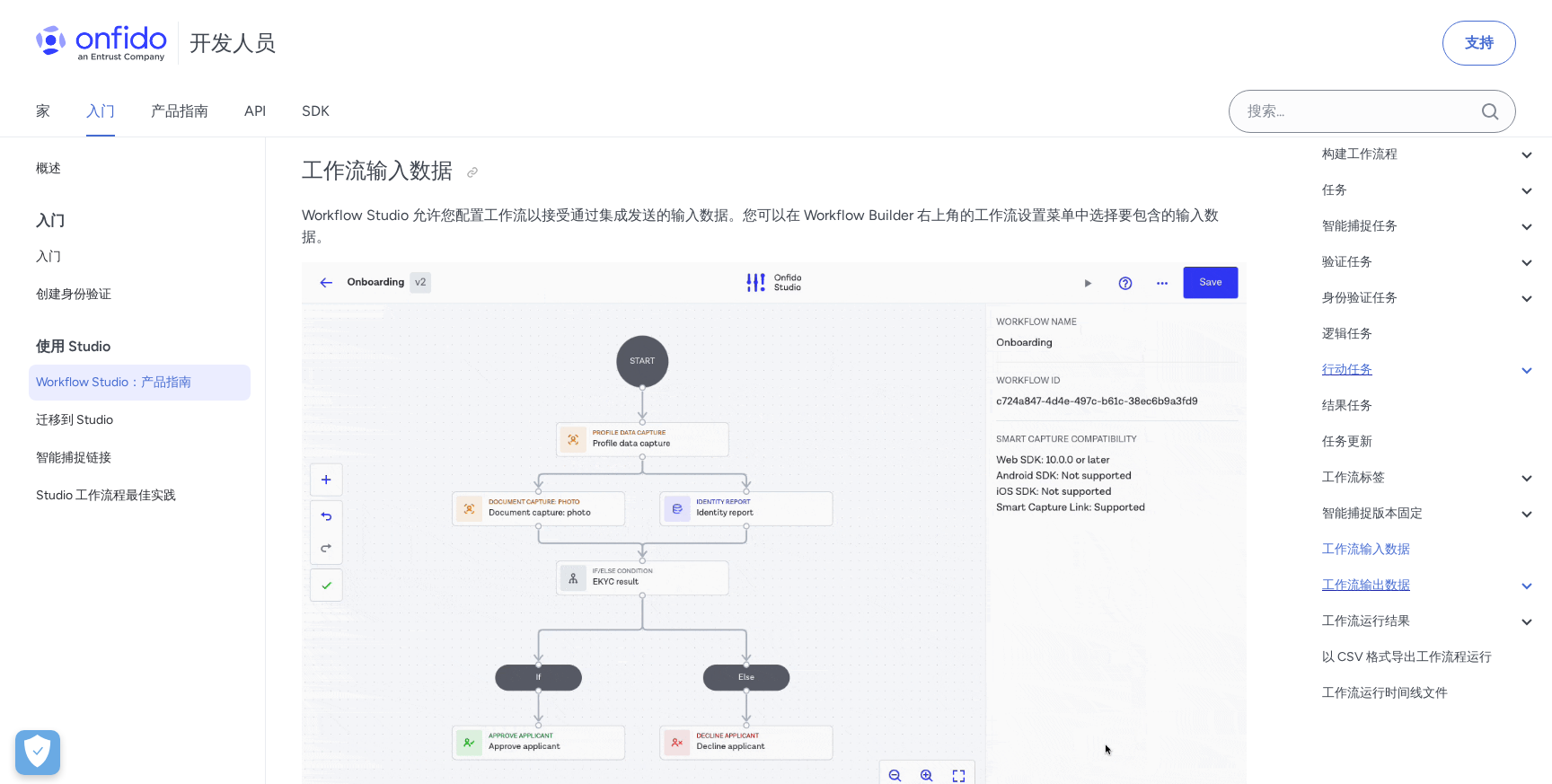
scroll to position [33507, 0]
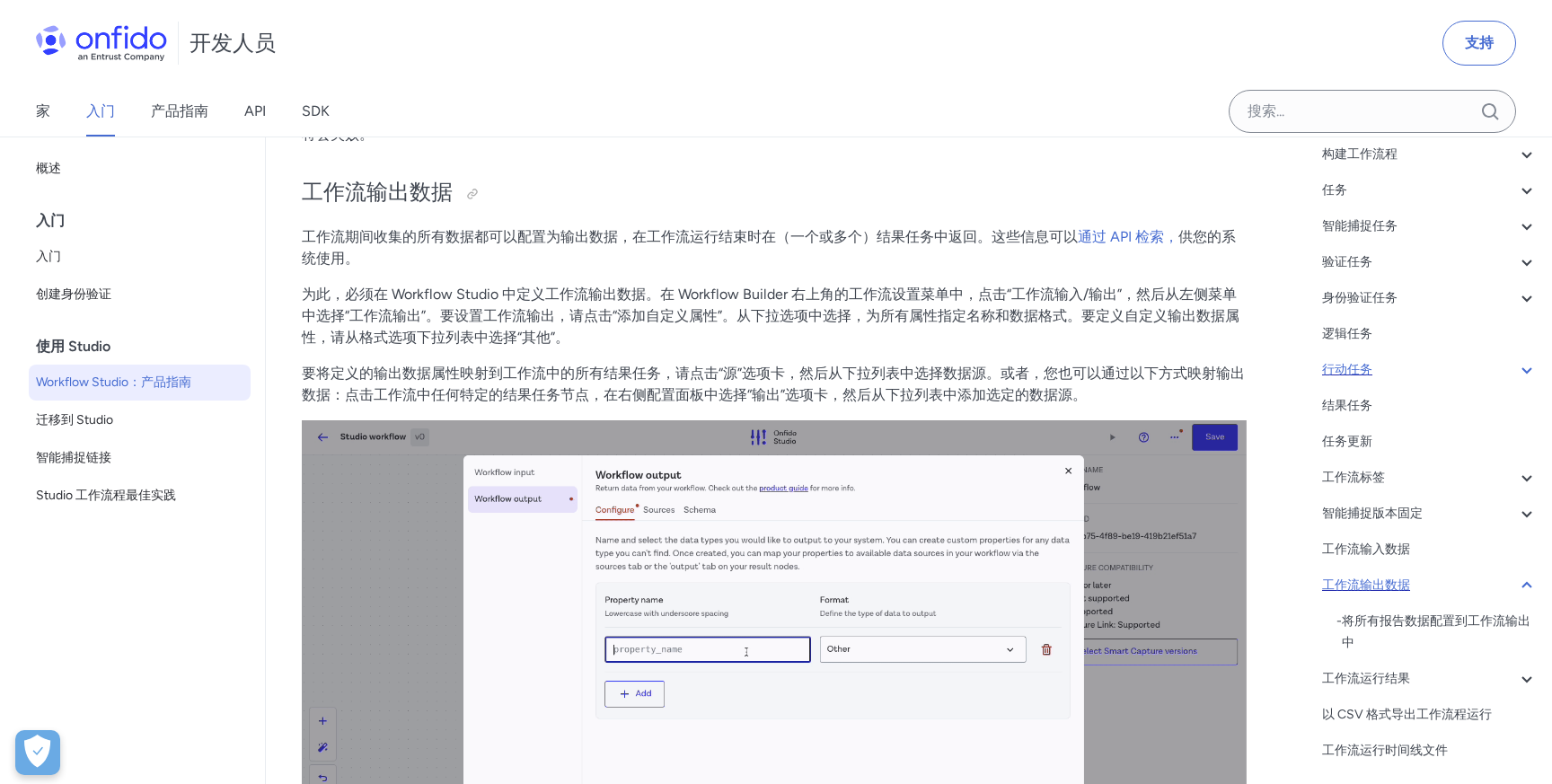
click at [1514, 588] on div "工作流输出数据" at bounding box center [1429, 585] width 215 height 22
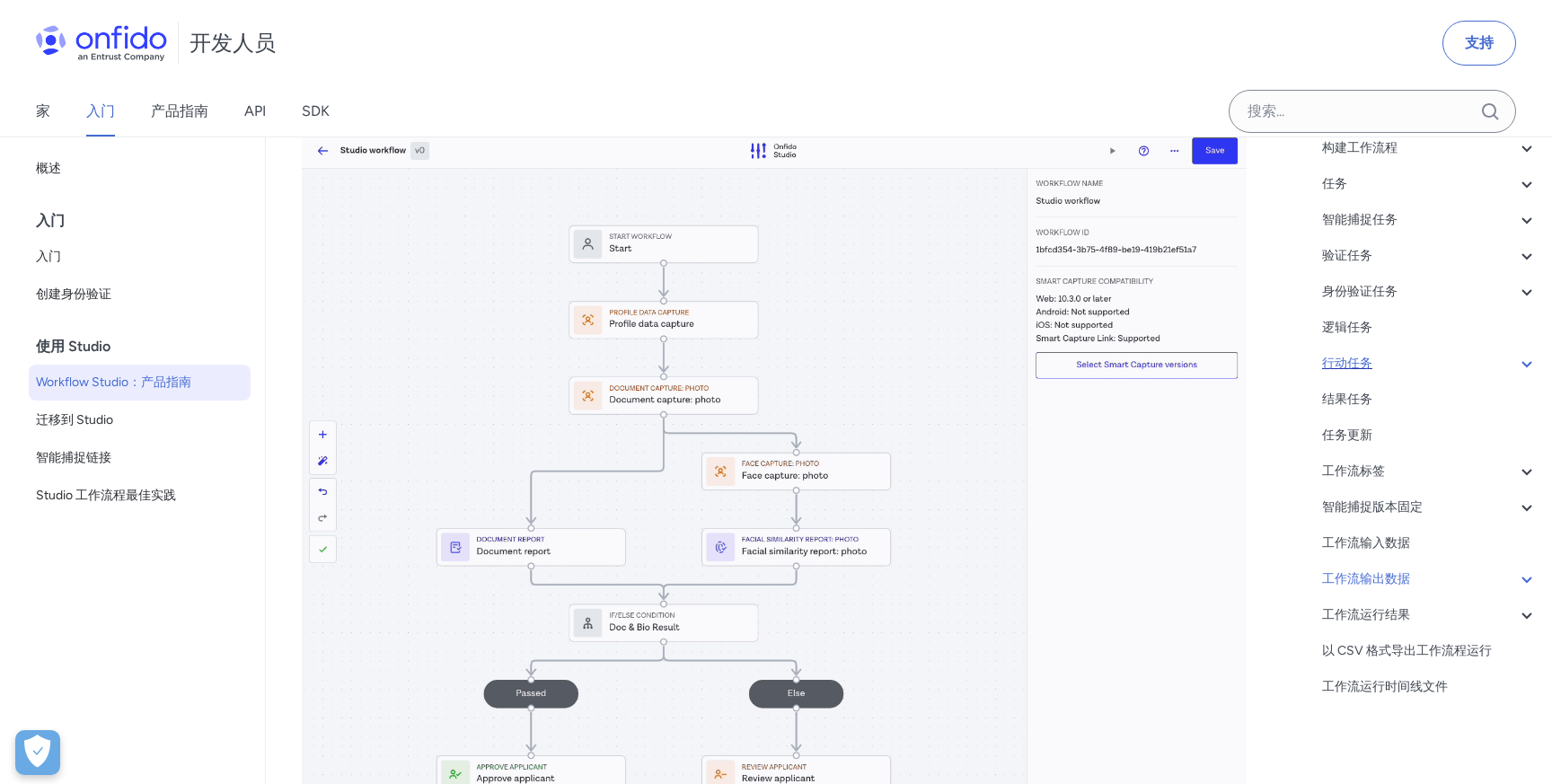
scroll to position [33802, 0]
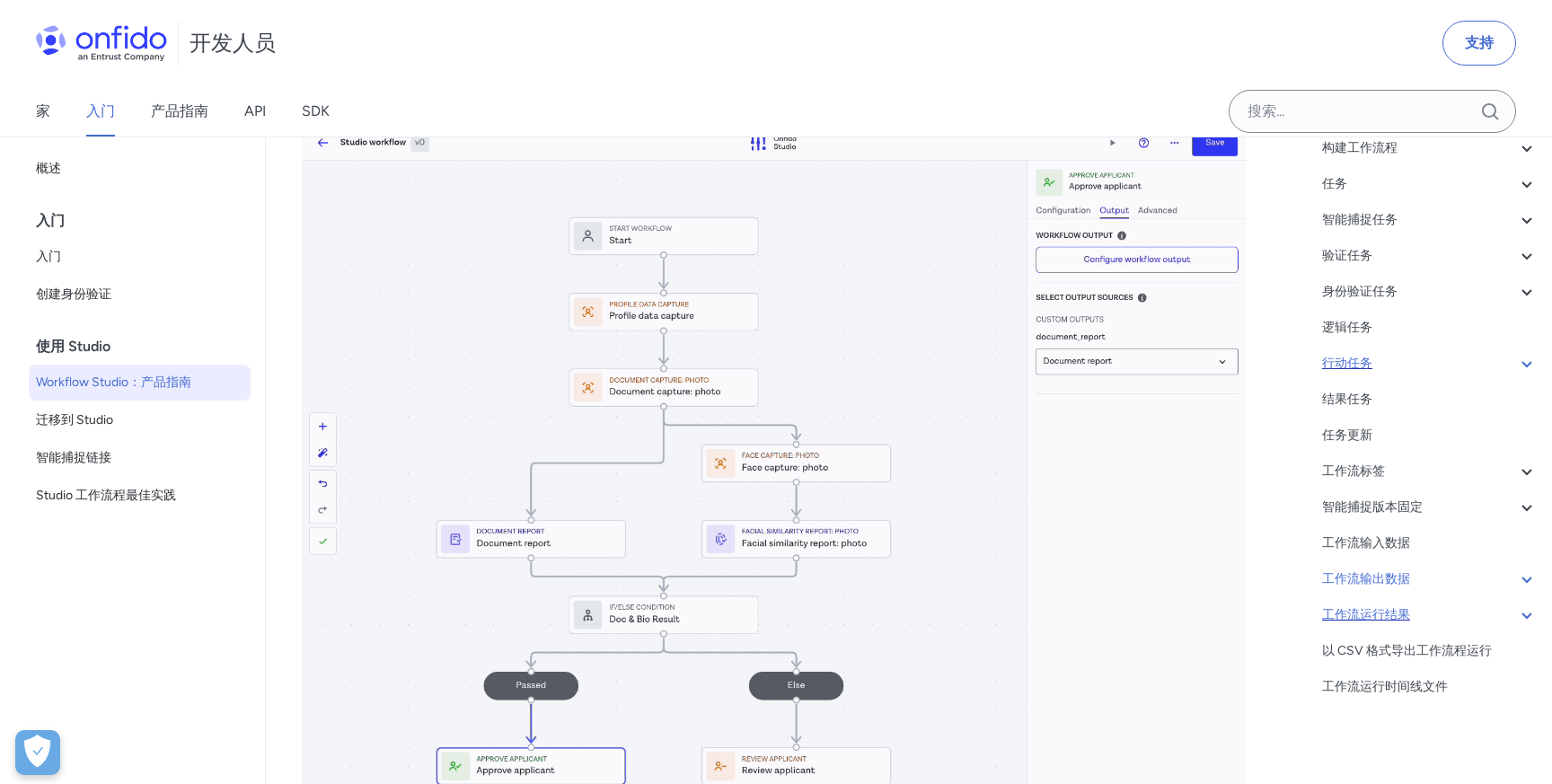
click at [1394, 610] on font "工作流运行结果" at bounding box center [1366, 615] width 88 height 15
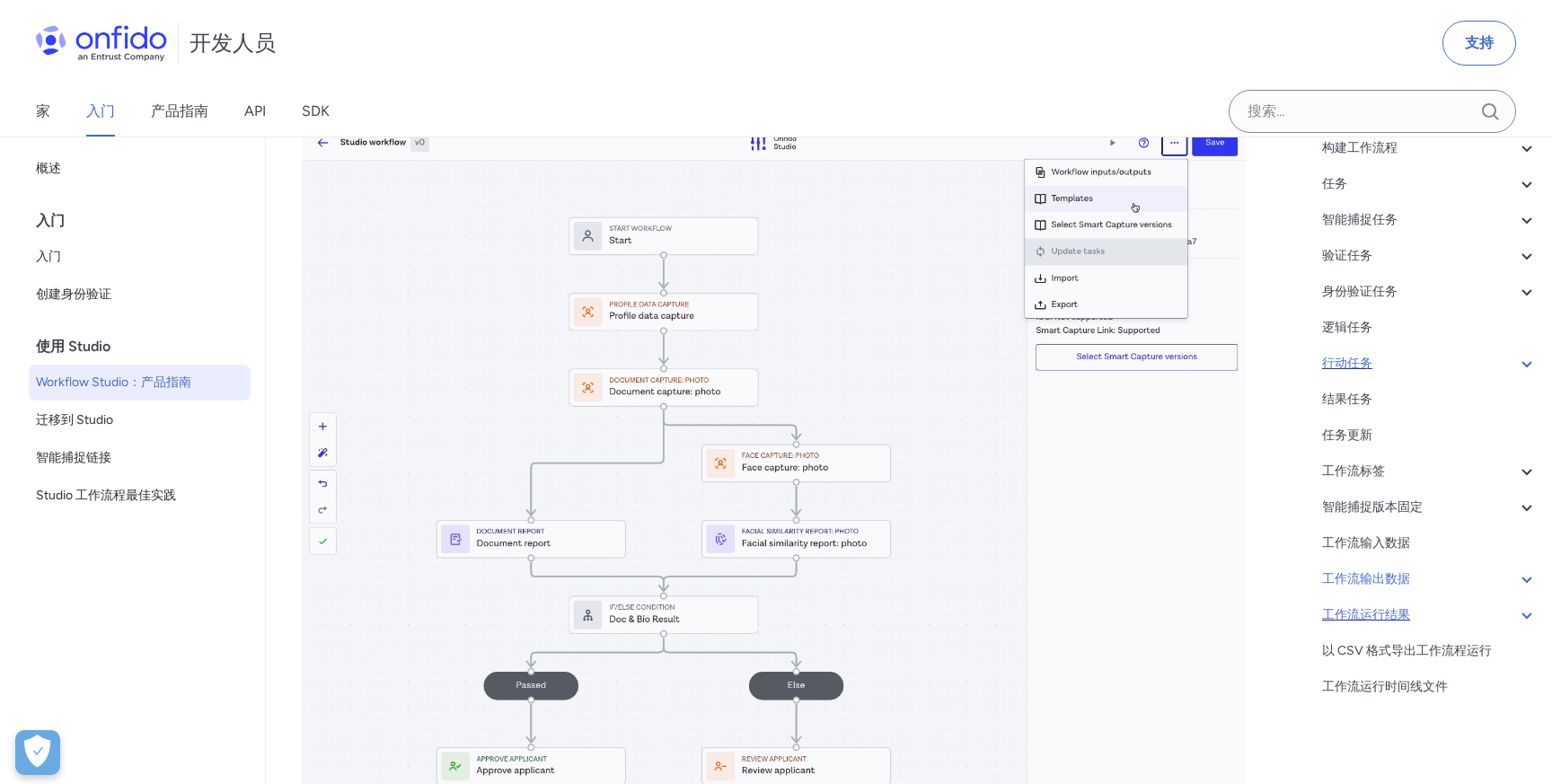
scroll to position [34778, 0]
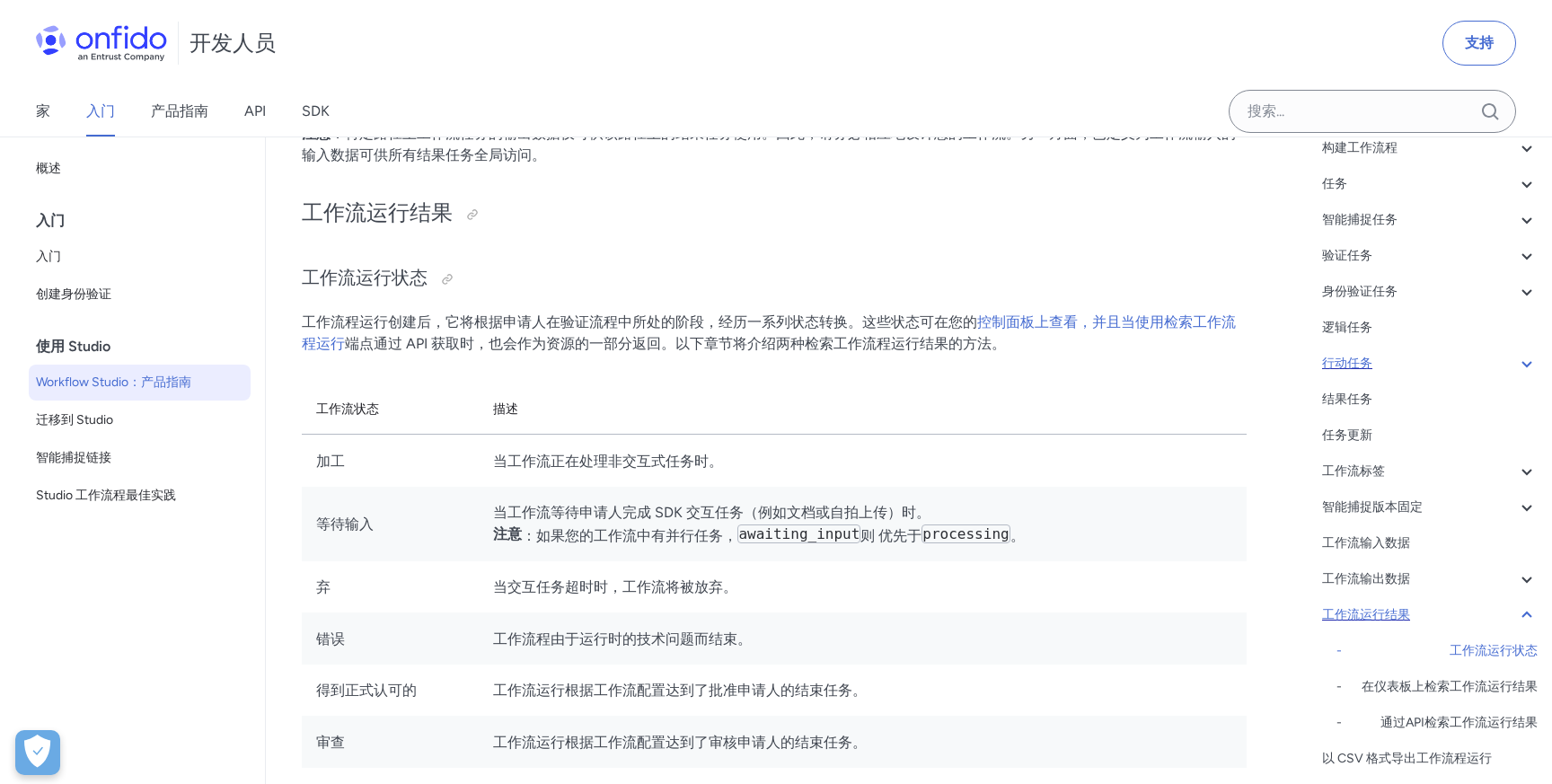
click at [1517, 616] on icon at bounding box center [1527, 615] width 22 height 22
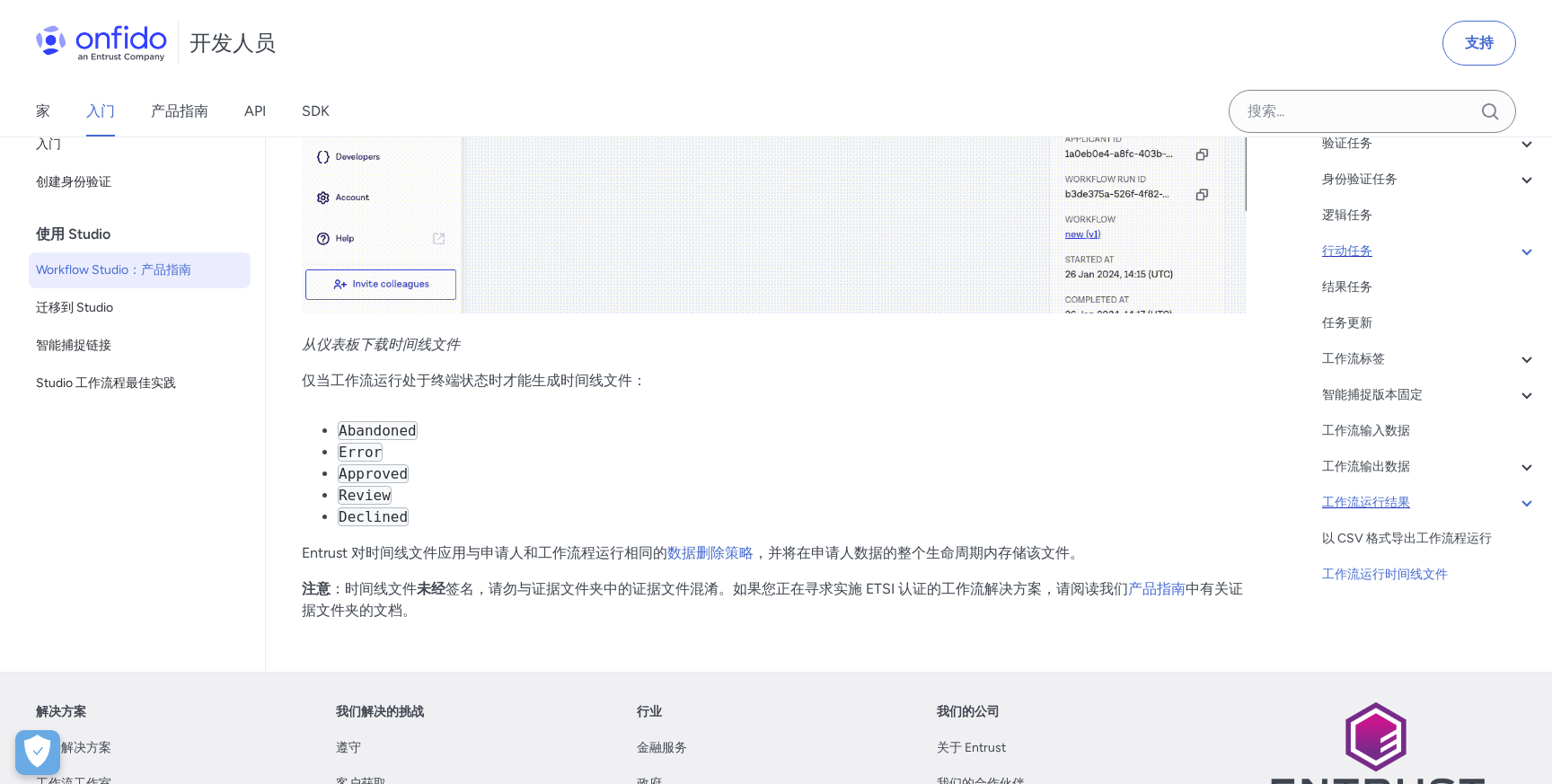
scroll to position [38578, 0]
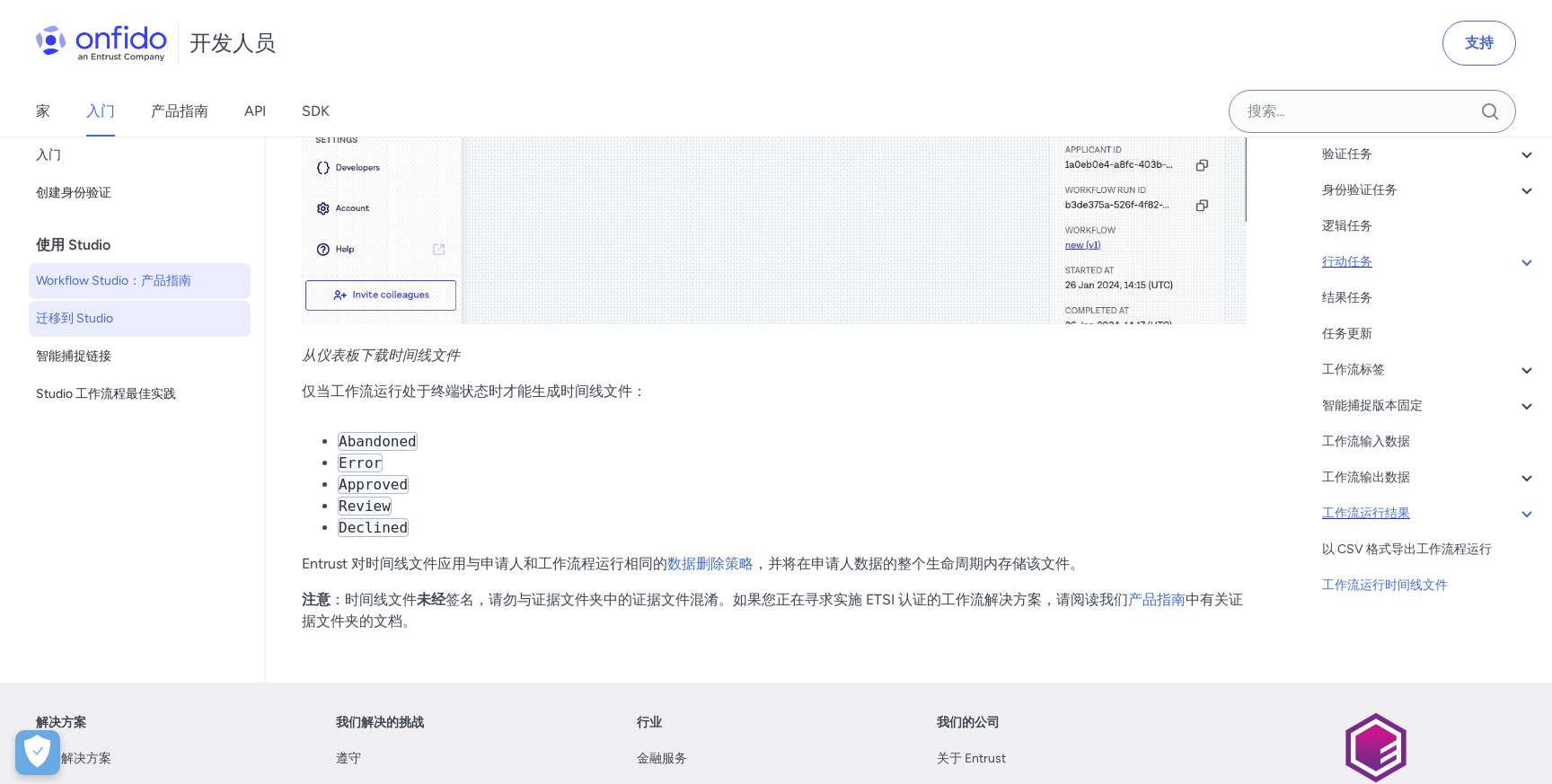
click at [180, 329] on span "迁移到 Studio" at bounding box center [139, 318] width 208 height 22
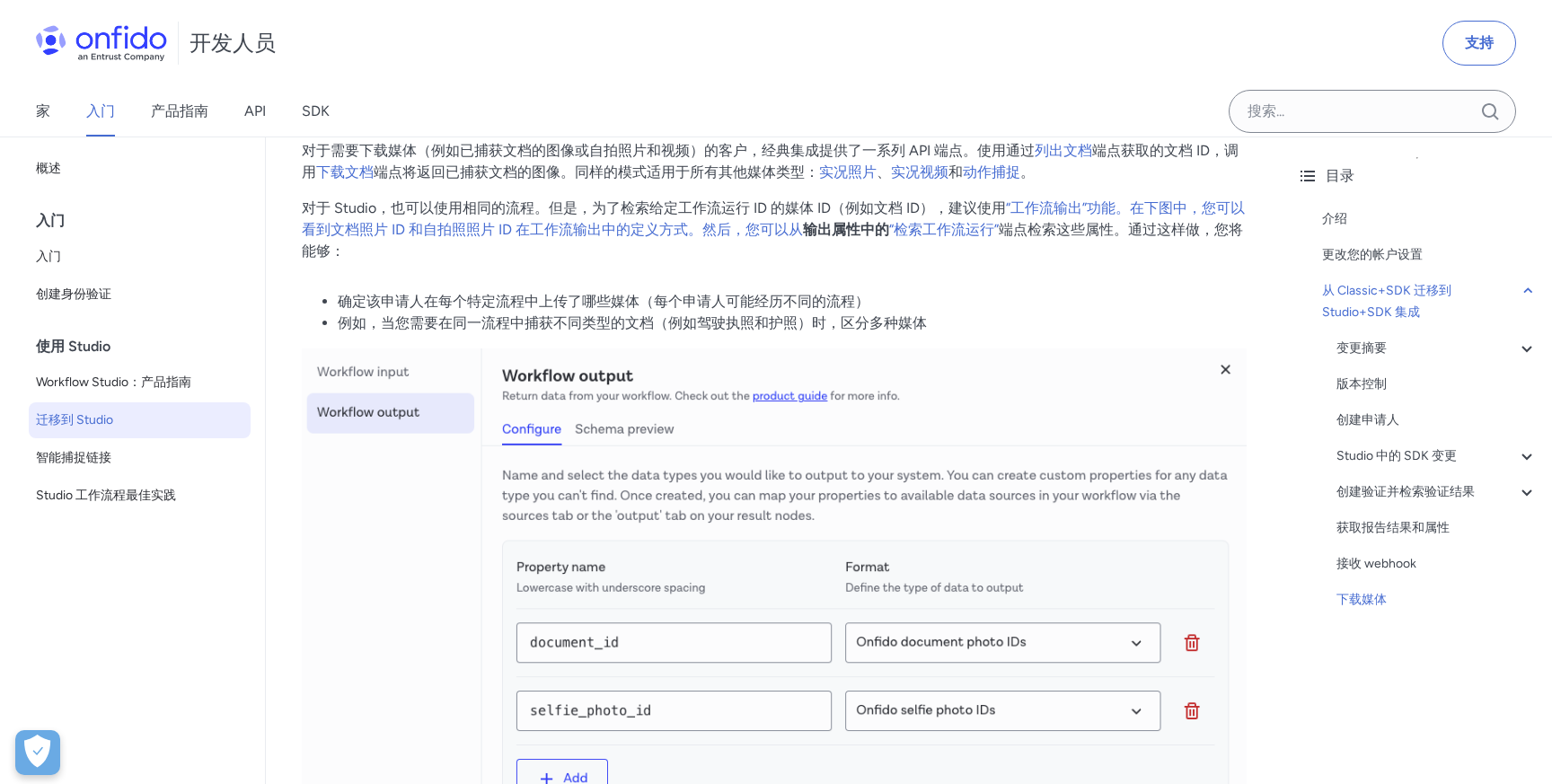
scroll to position [7332, 0]
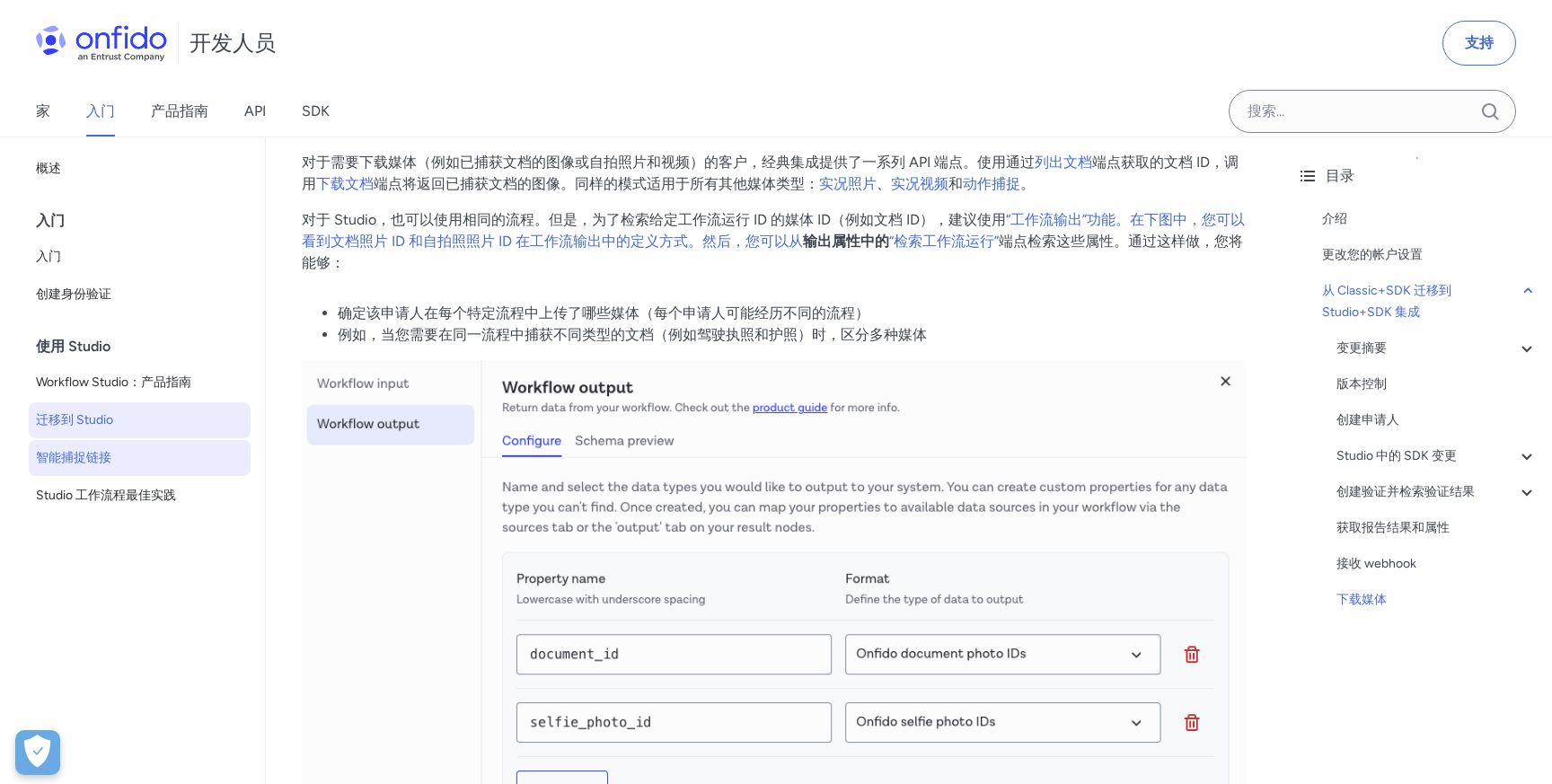
click at [127, 463] on span "智能捕捉链接" at bounding box center [139, 457] width 208 height 22
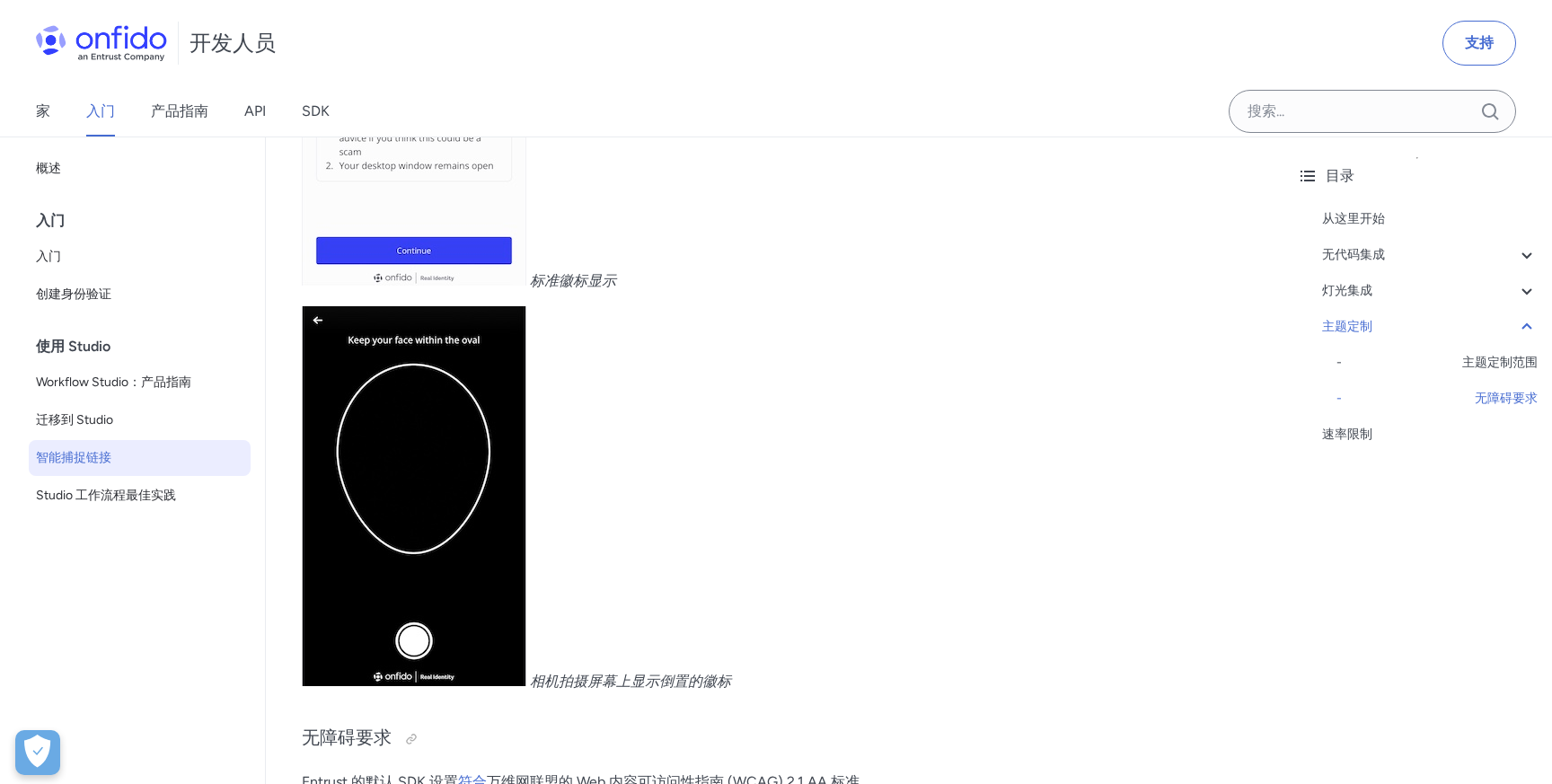
scroll to position [6809, 0]
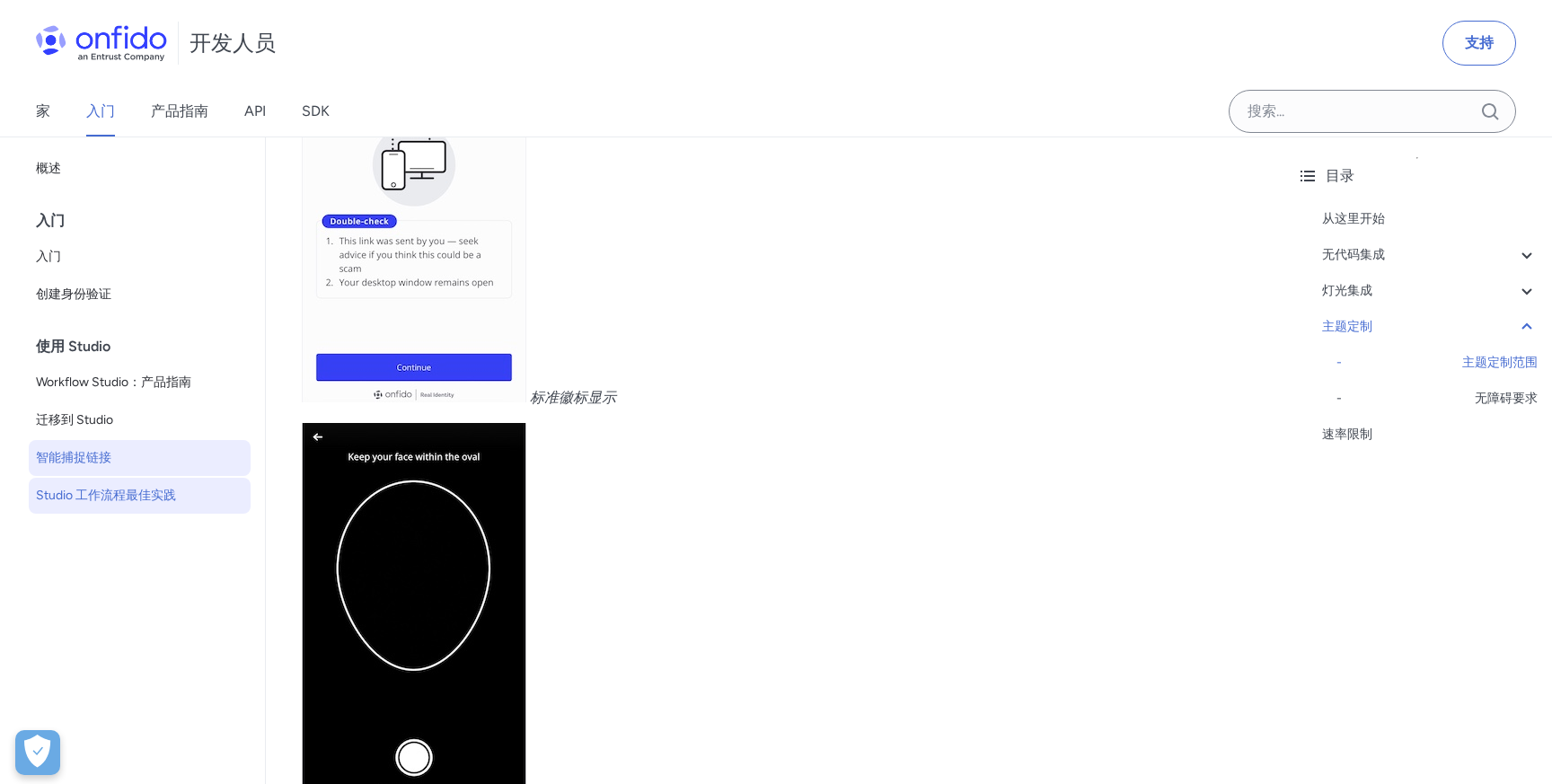
click at [185, 503] on span "Studio 工作流程最佳实践" at bounding box center [139, 495] width 208 height 22
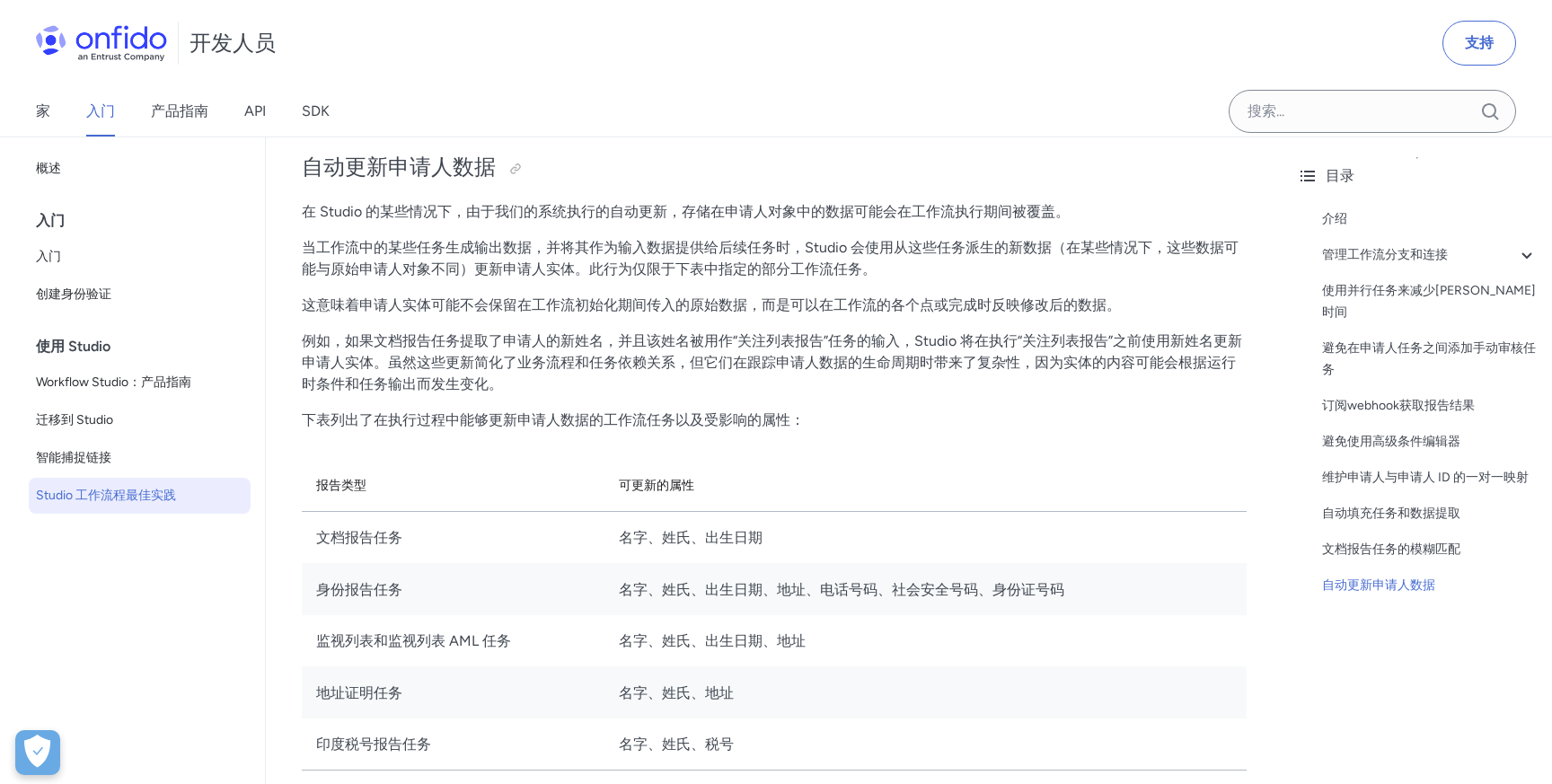
scroll to position [3933, 0]
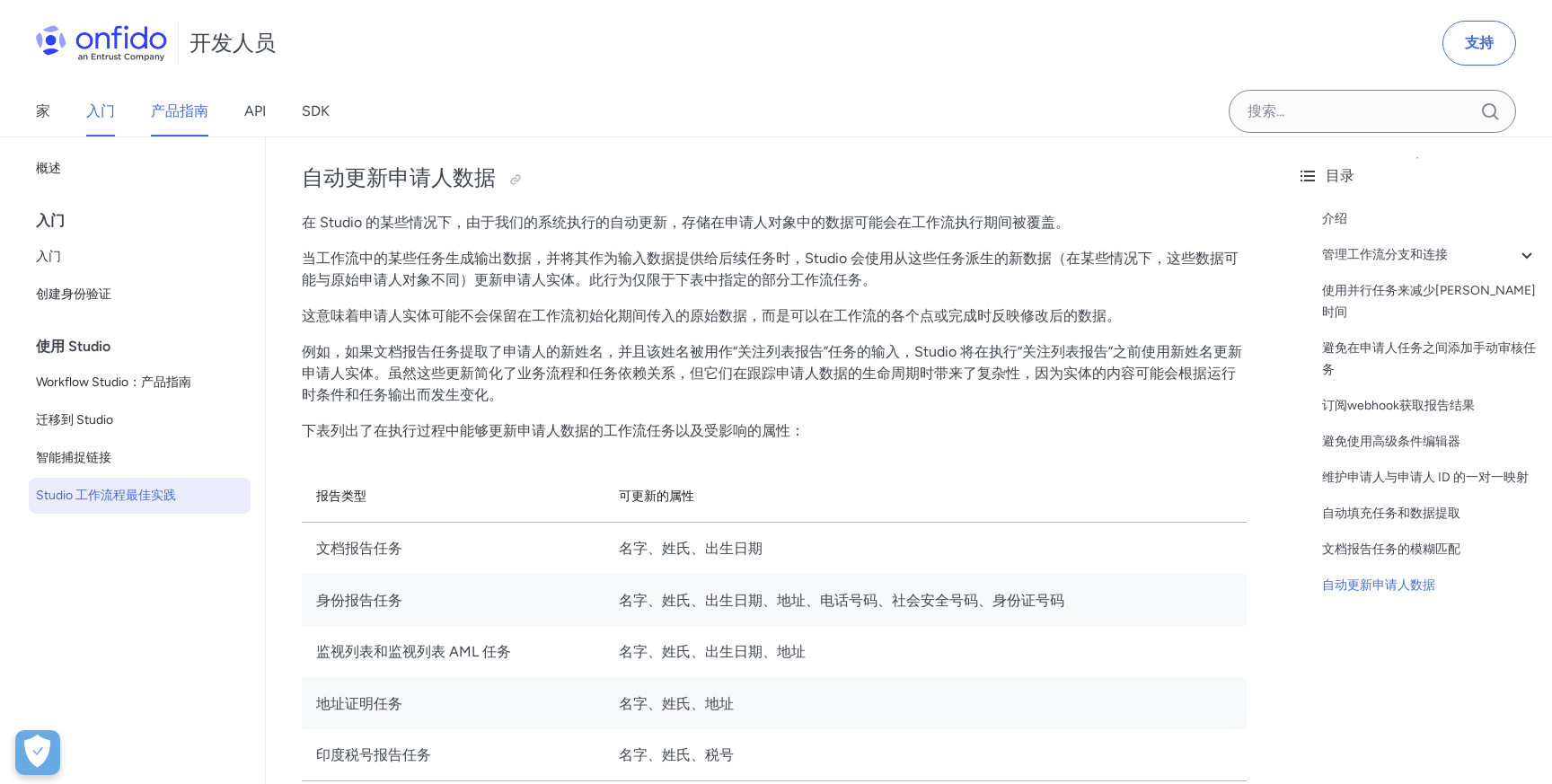
click at [184, 111] on font "产品指南" at bounding box center [179, 110] width 57 height 17
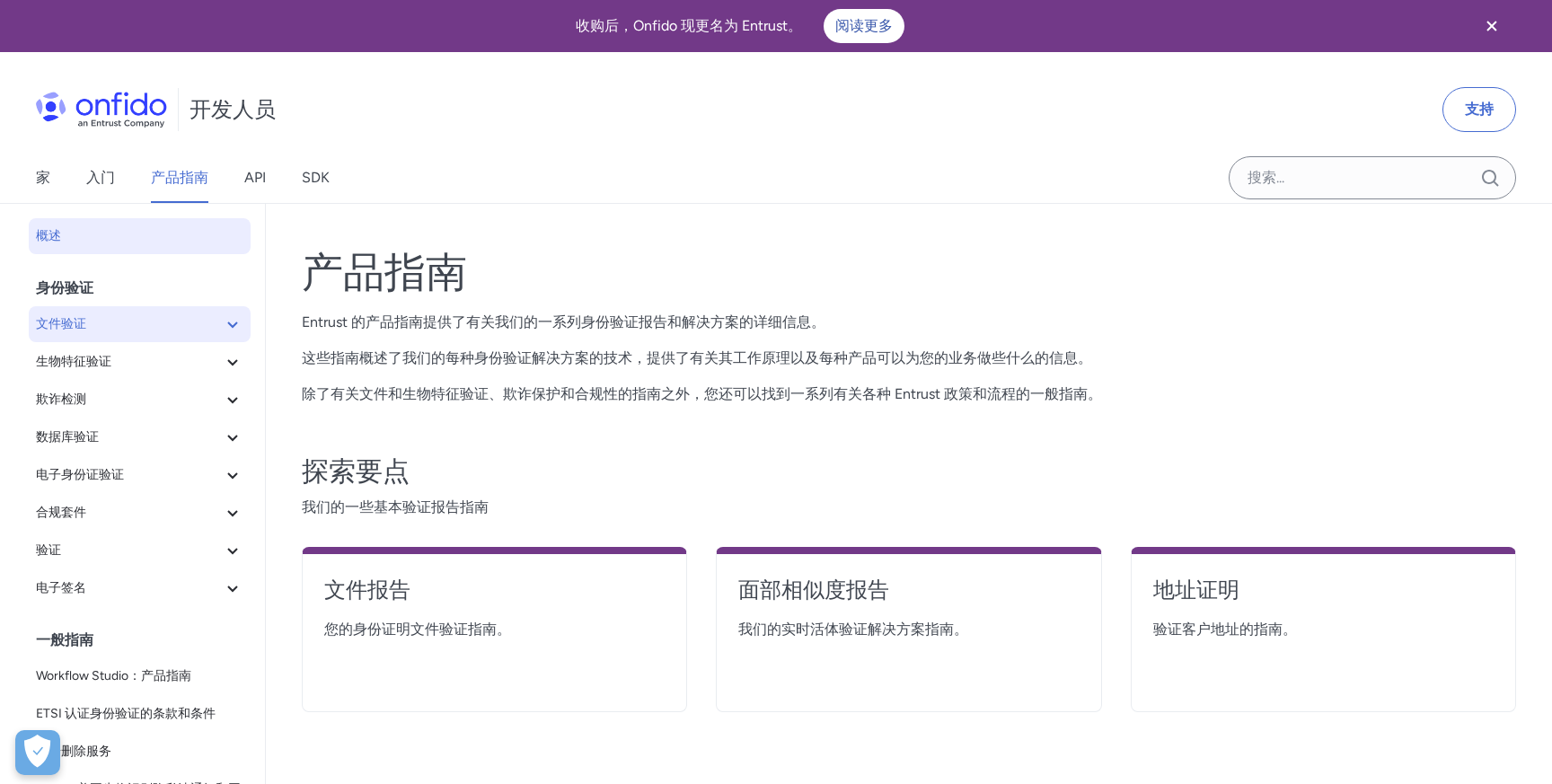
click at [166, 322] on span "文件验证" at bounding box center [128, 324] width 186 height 22
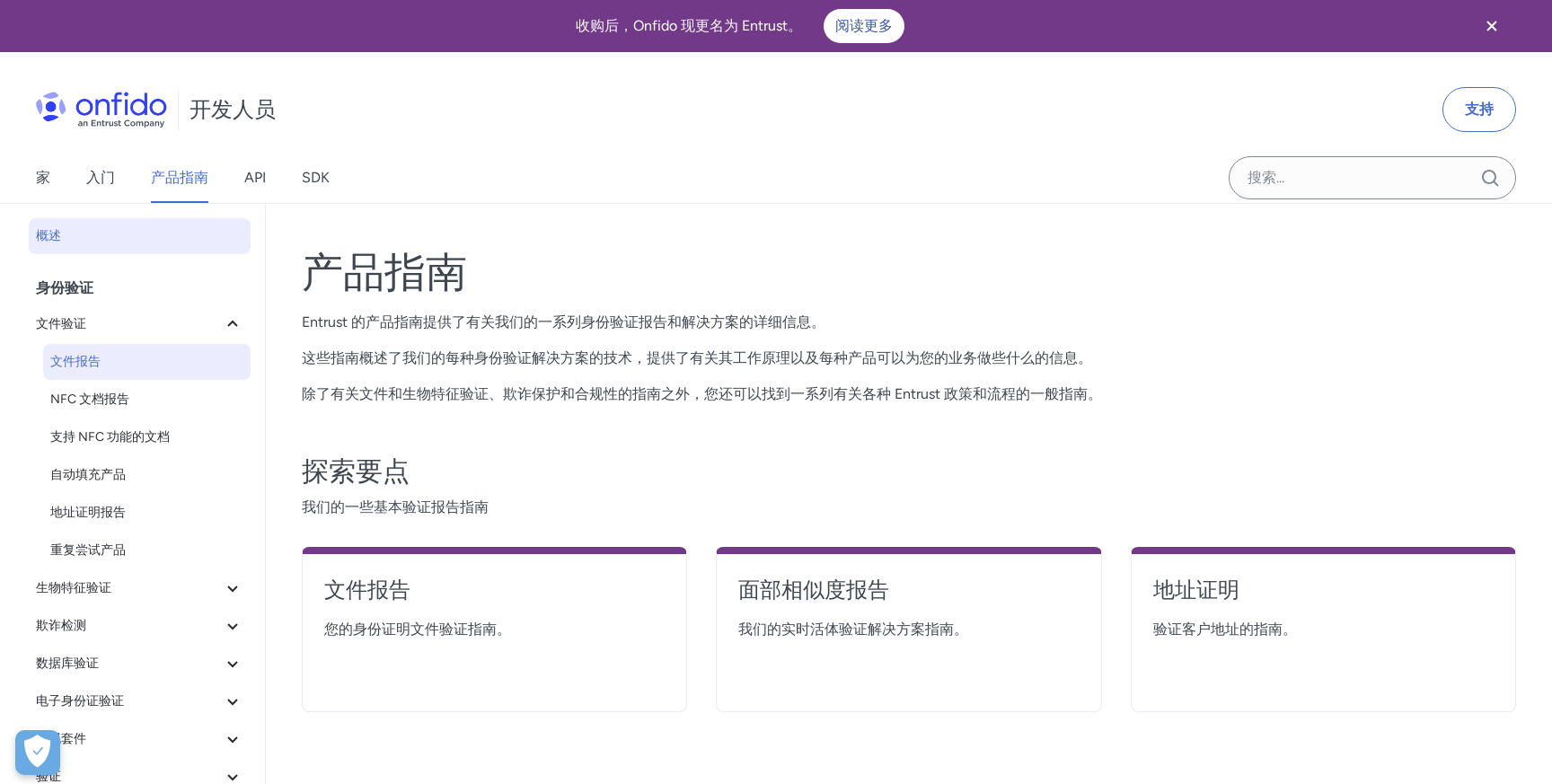
click at [160, 346] on link "文件报告" at bounding box center [147, 361] width 208 height 36
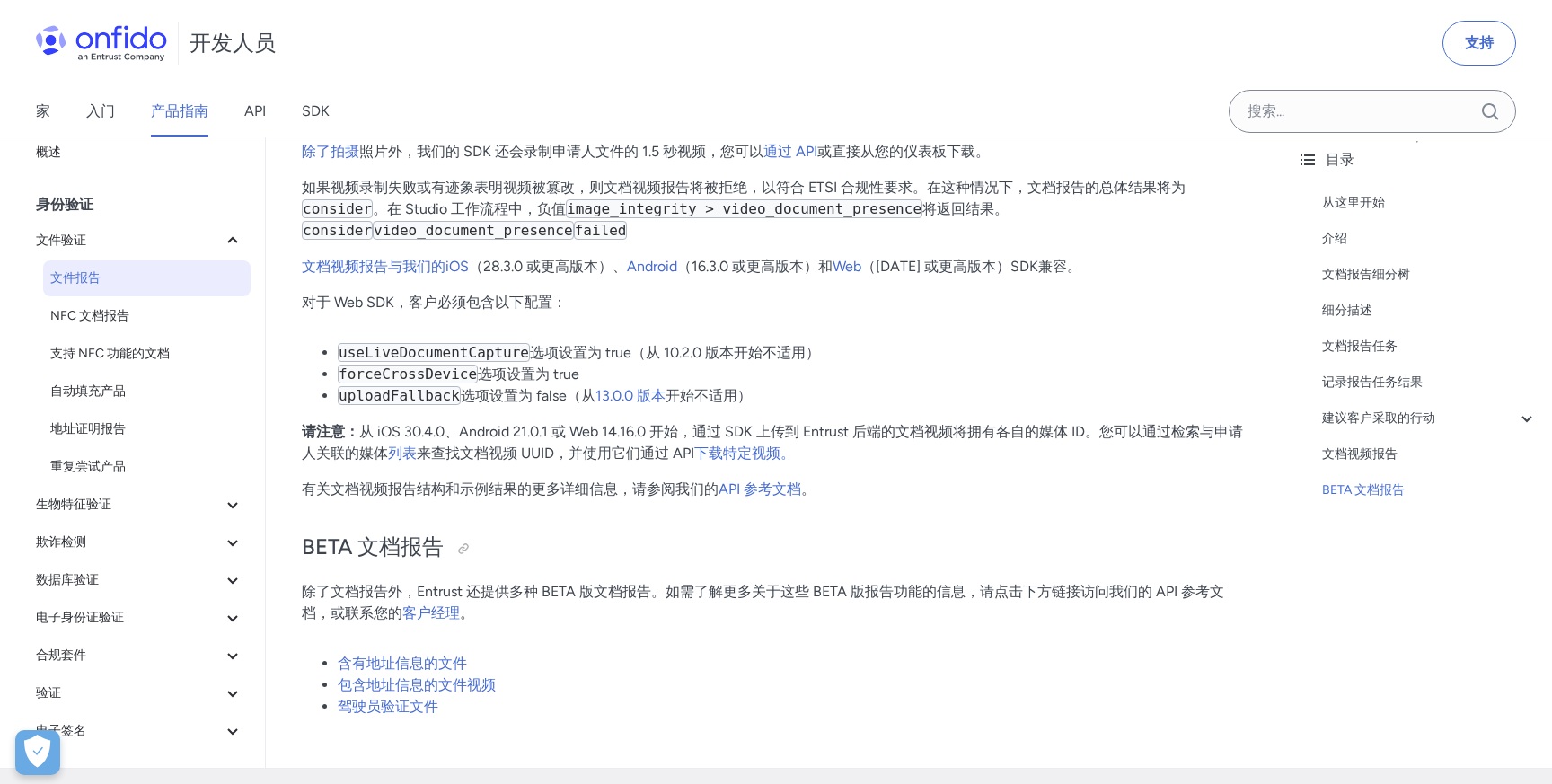
scroll to position [12693, 0]
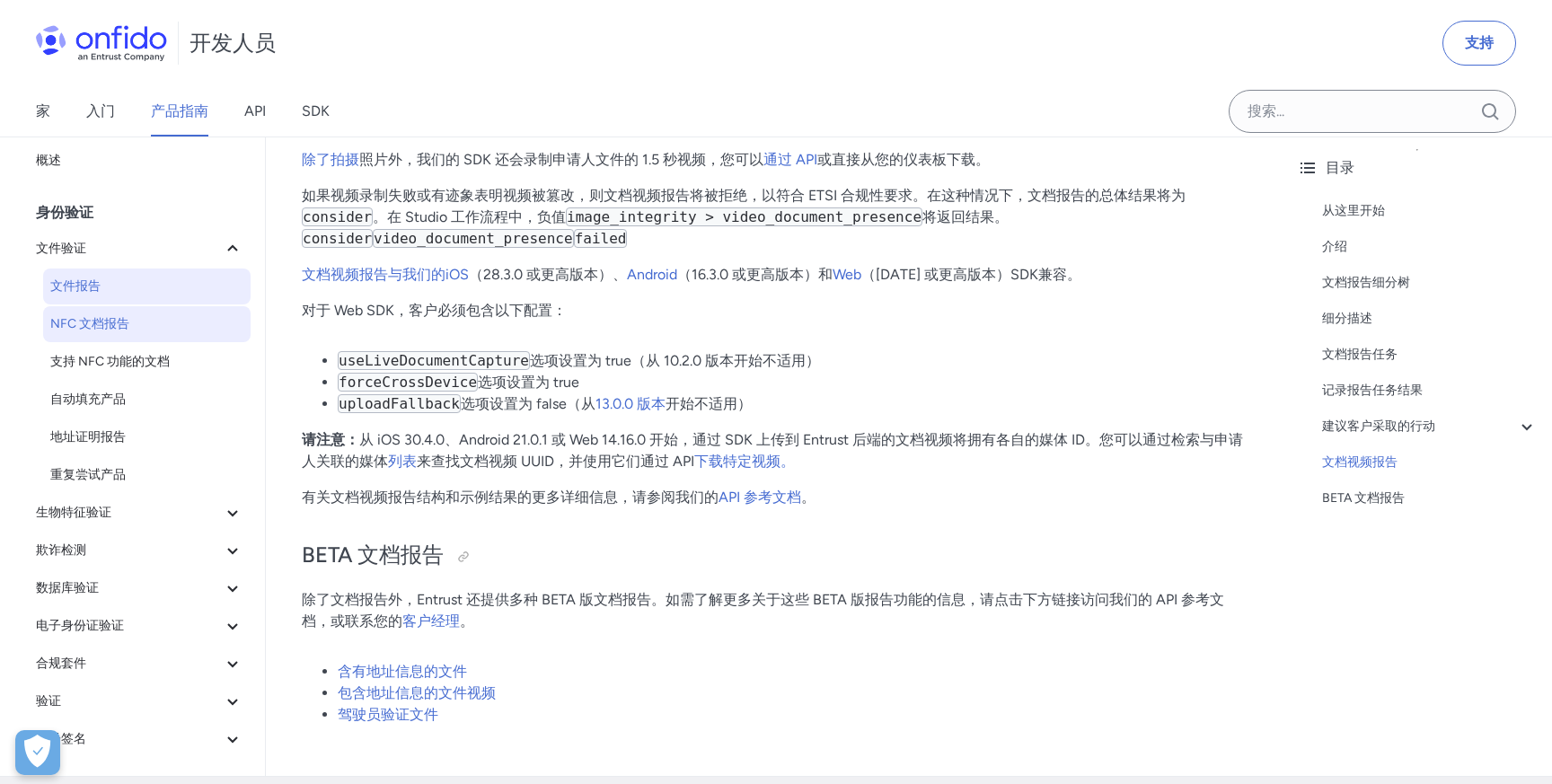
click at [154, 327] on span "NFC 文档报告" at bounding box center [147, 324] width 193 height 22
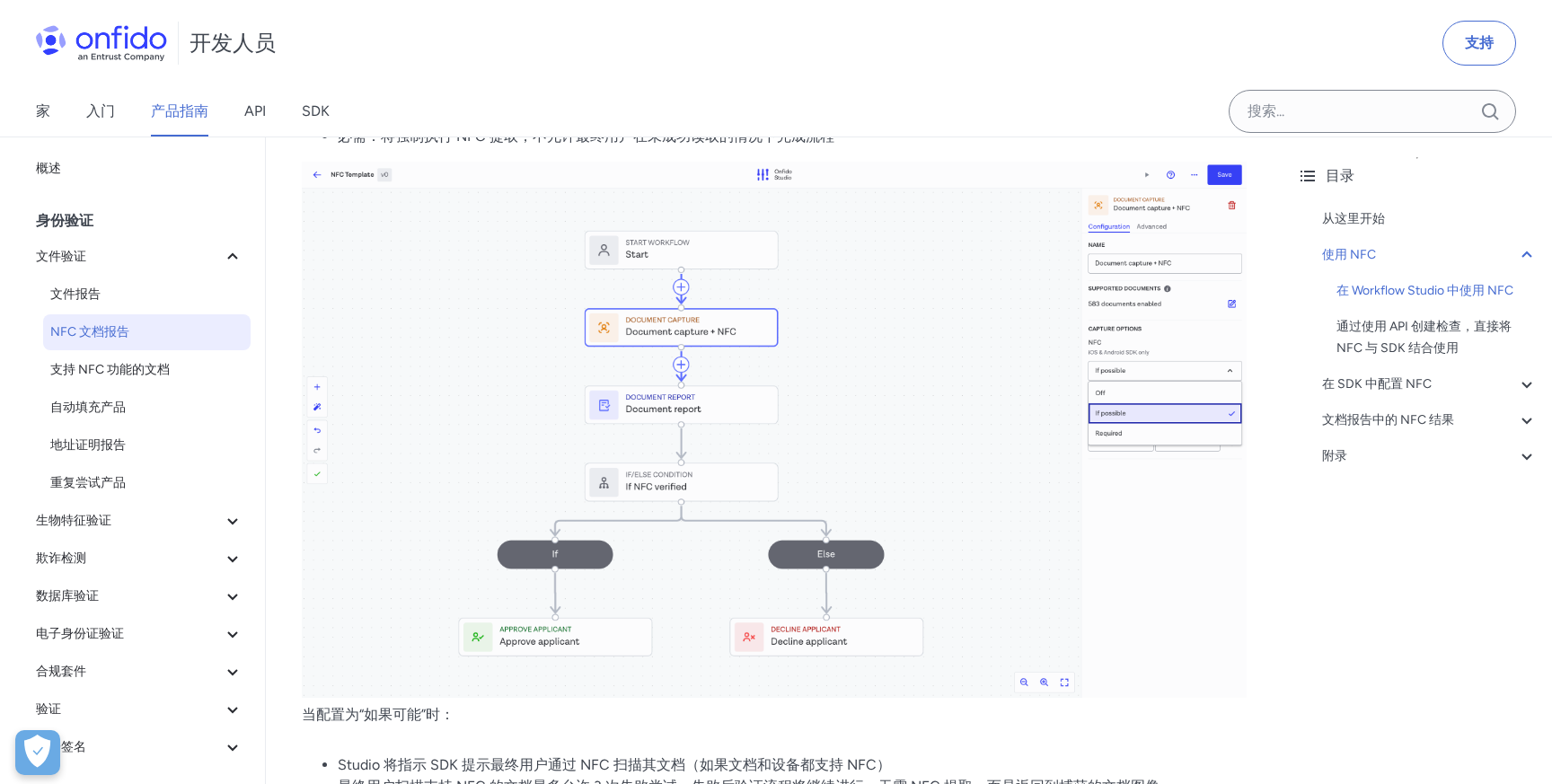
scroll to position [922, 0]
click at [134, 515] on span "生物特征验证" at bounding box center [128, 520] width 186 height 22
click at [122, 559] on font "面部相似度报告" at bounding box center [95, 558] width 88 height 15
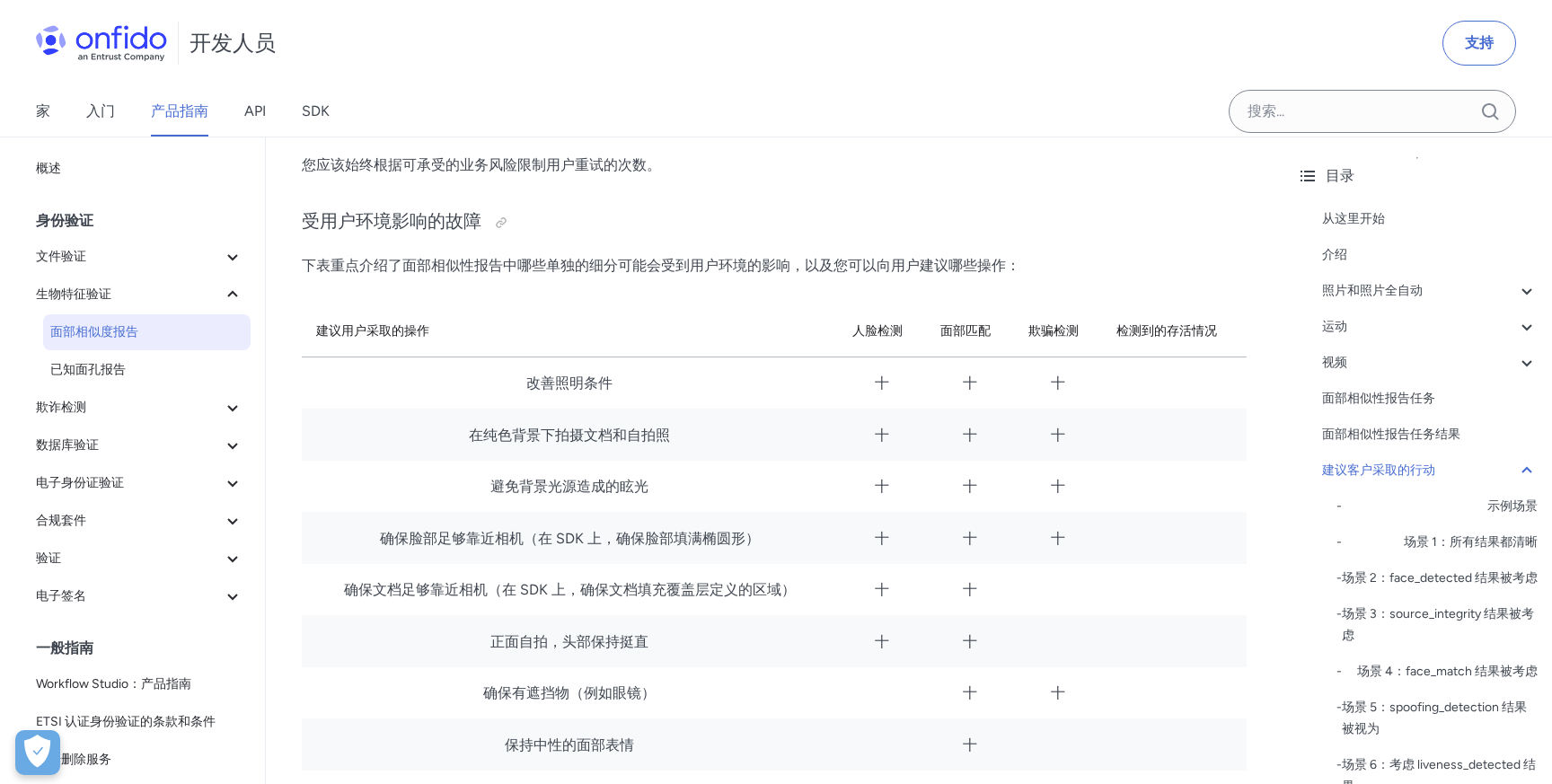
scroll to position [9103, 0]
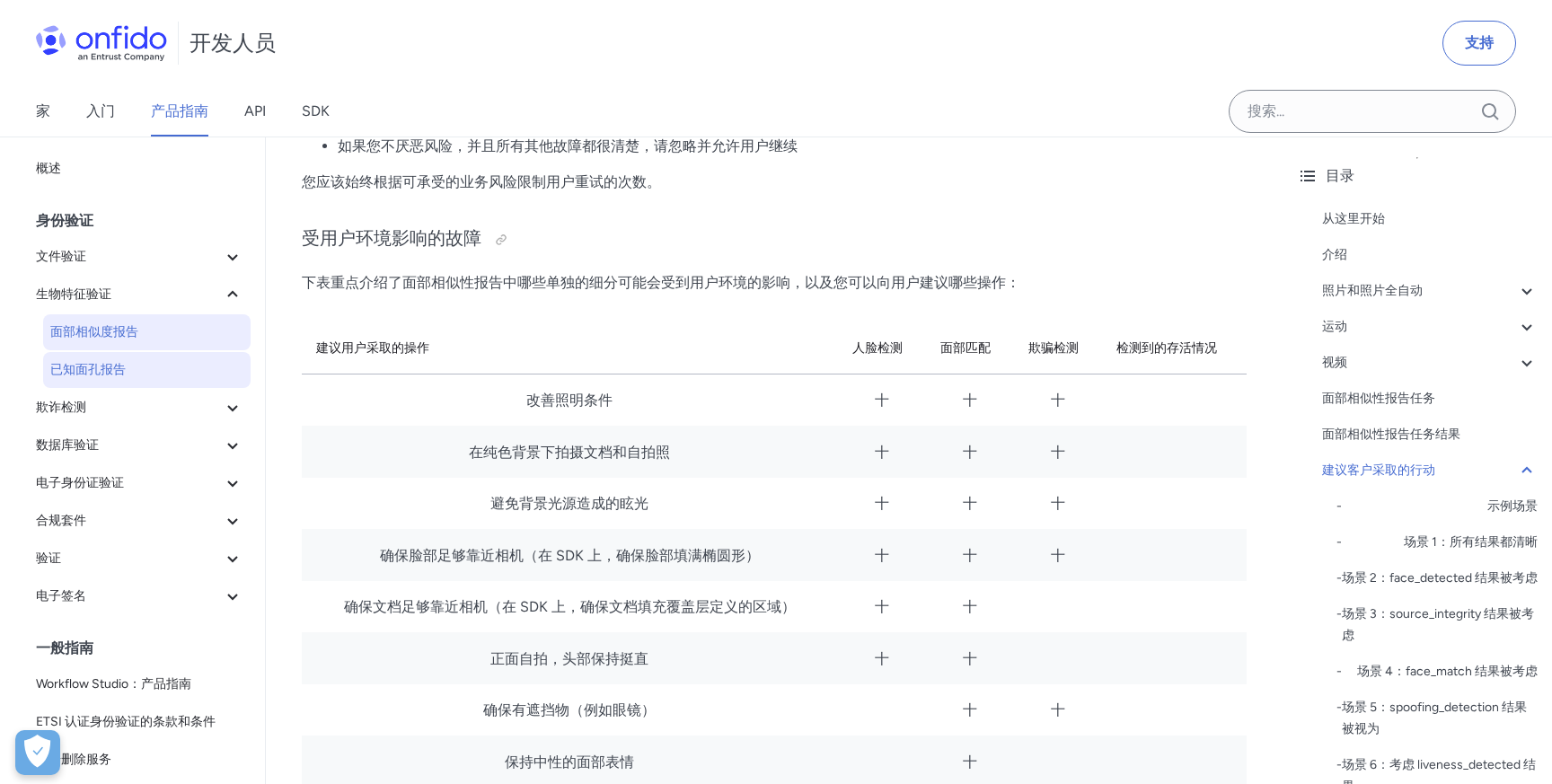
click at [179, 372] on span "已知面孔报告" at bounding box center [147, 370] width 193 height 22
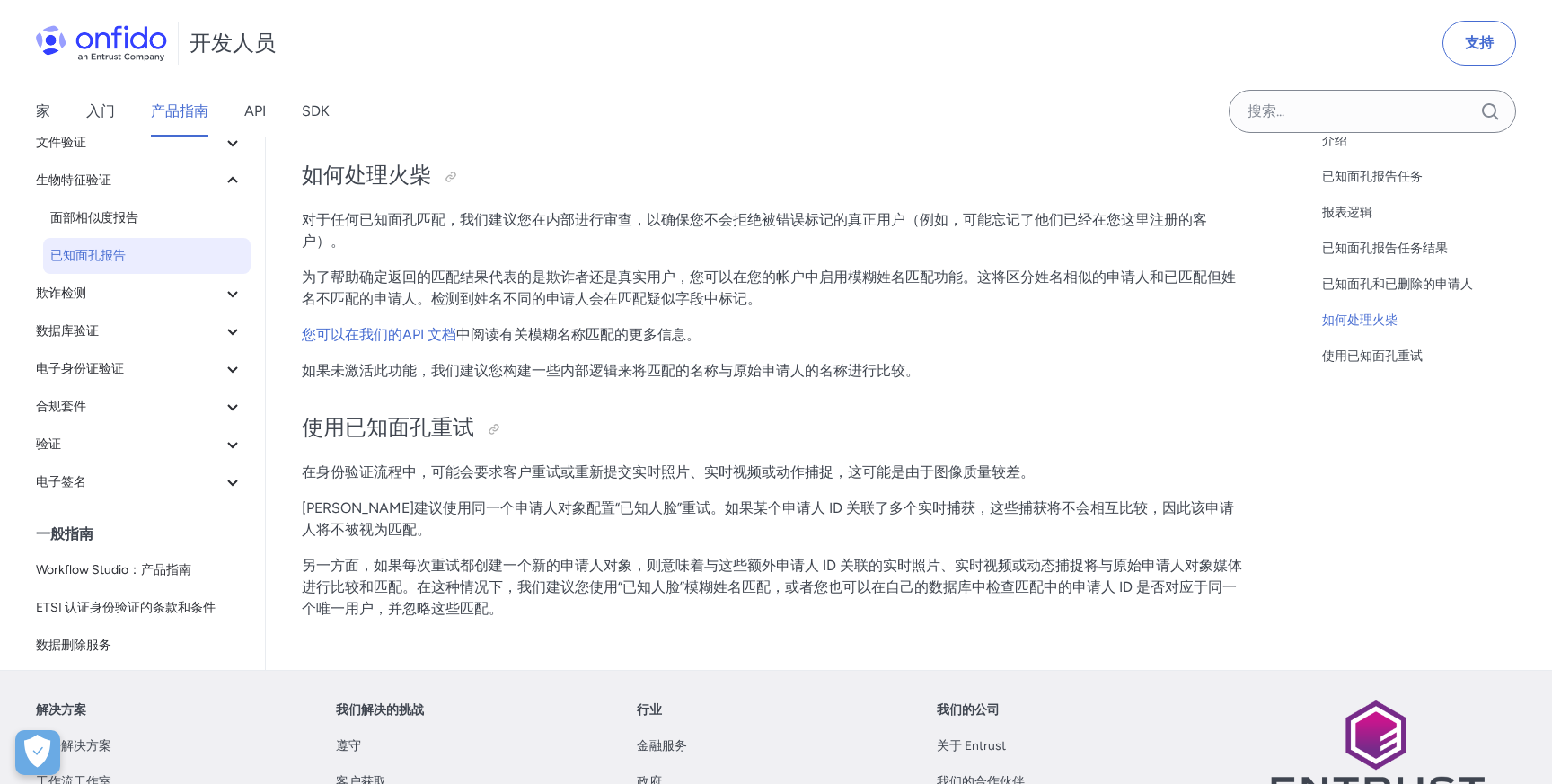
scroll to position [2562, 0]
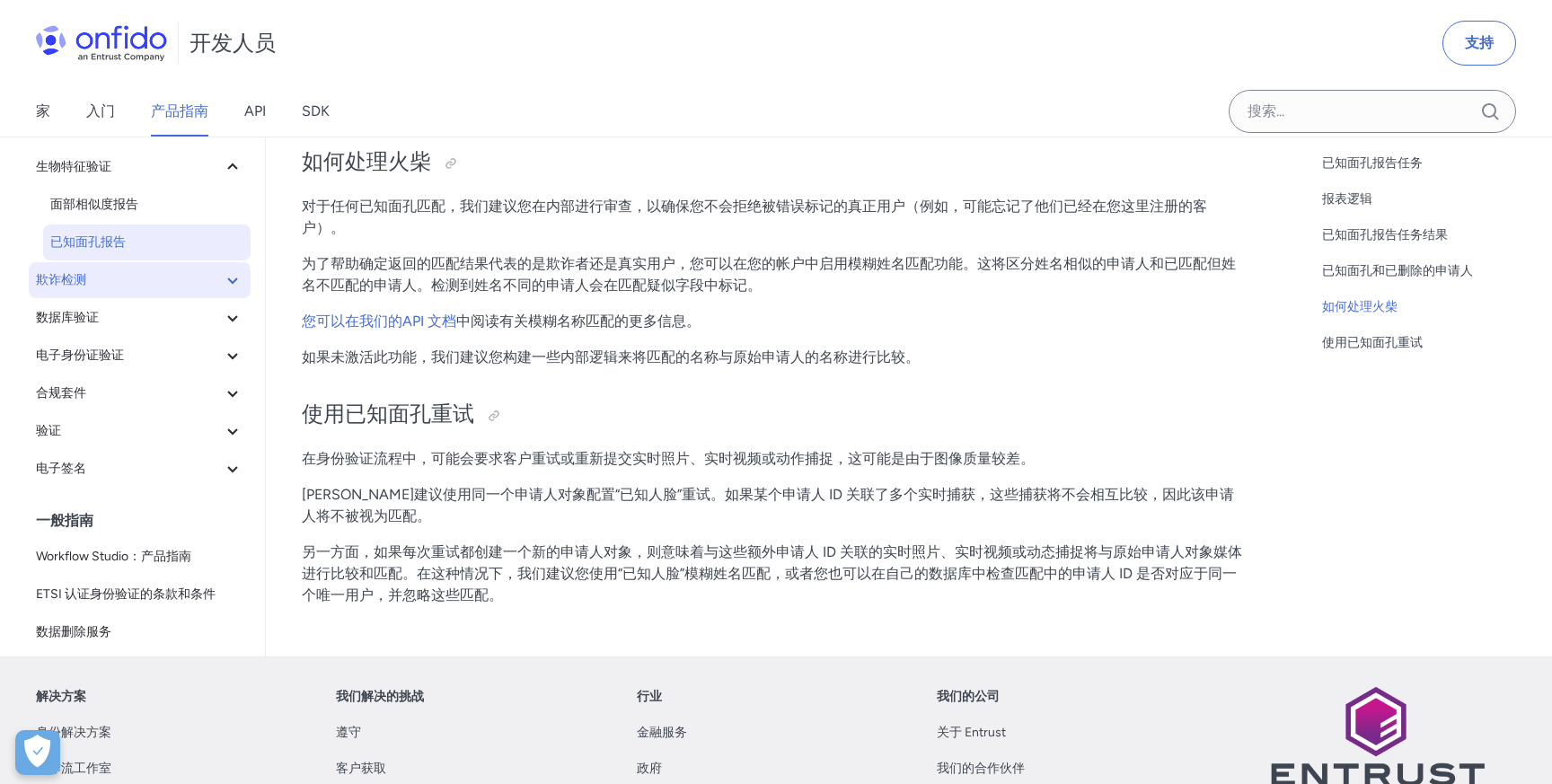
click at [151, 274] on span "欺诈检测" at bounding box center [128, 280] width 186 height 22
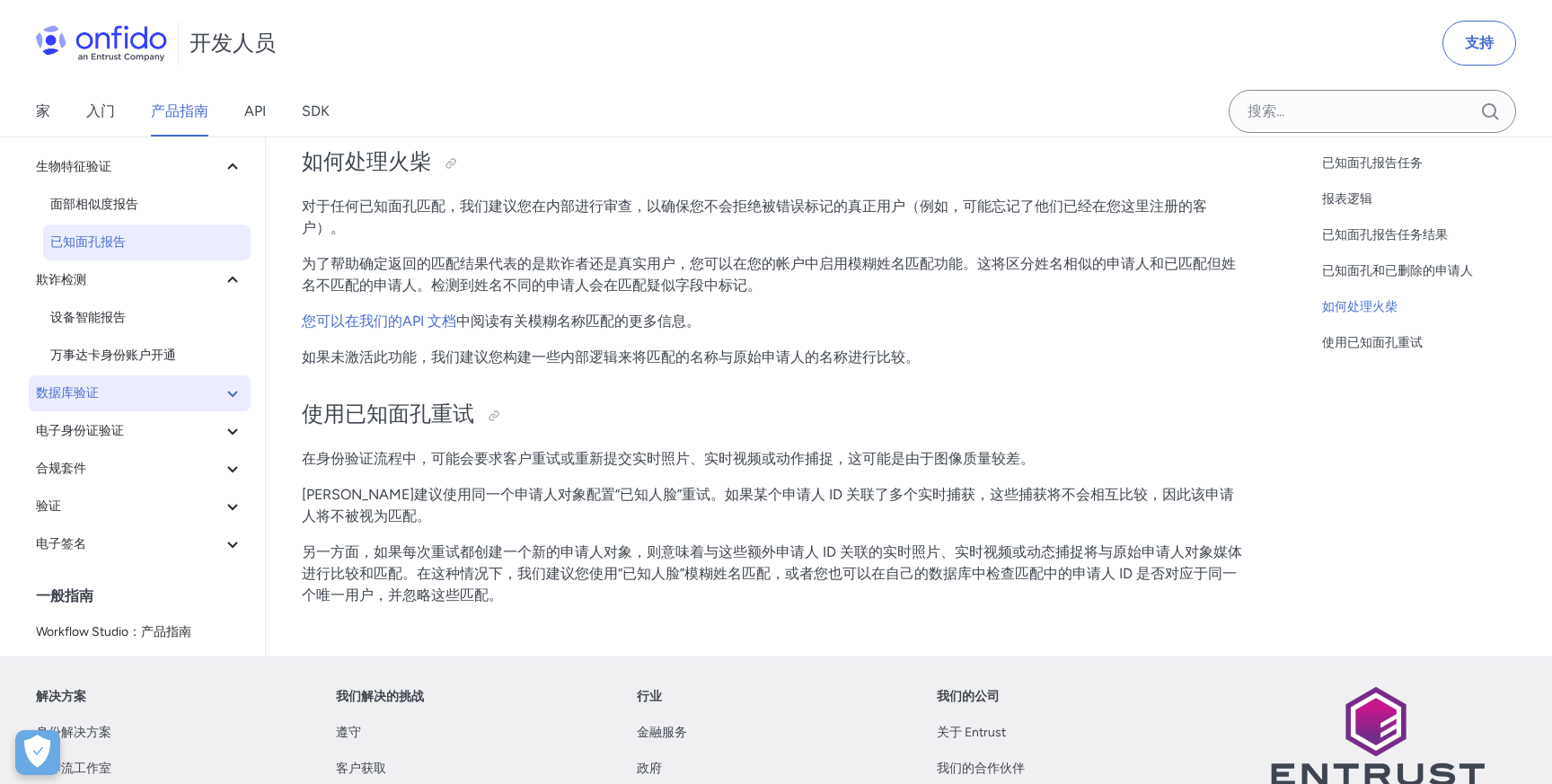
click at [172, 383] on span "数据库验证" at bounding box center [128, 393] width 186 height 22
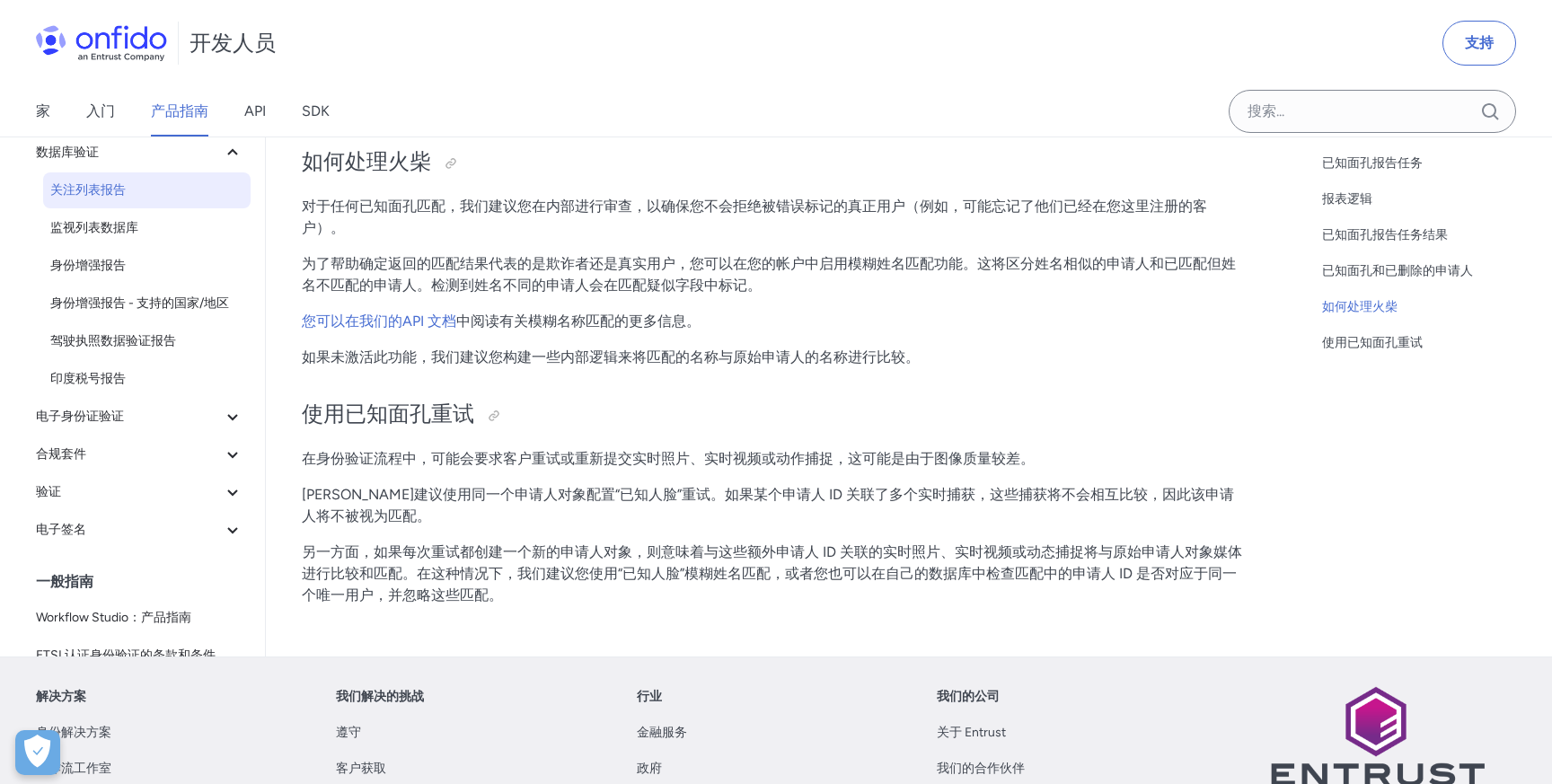
scroll to position [245, 0]
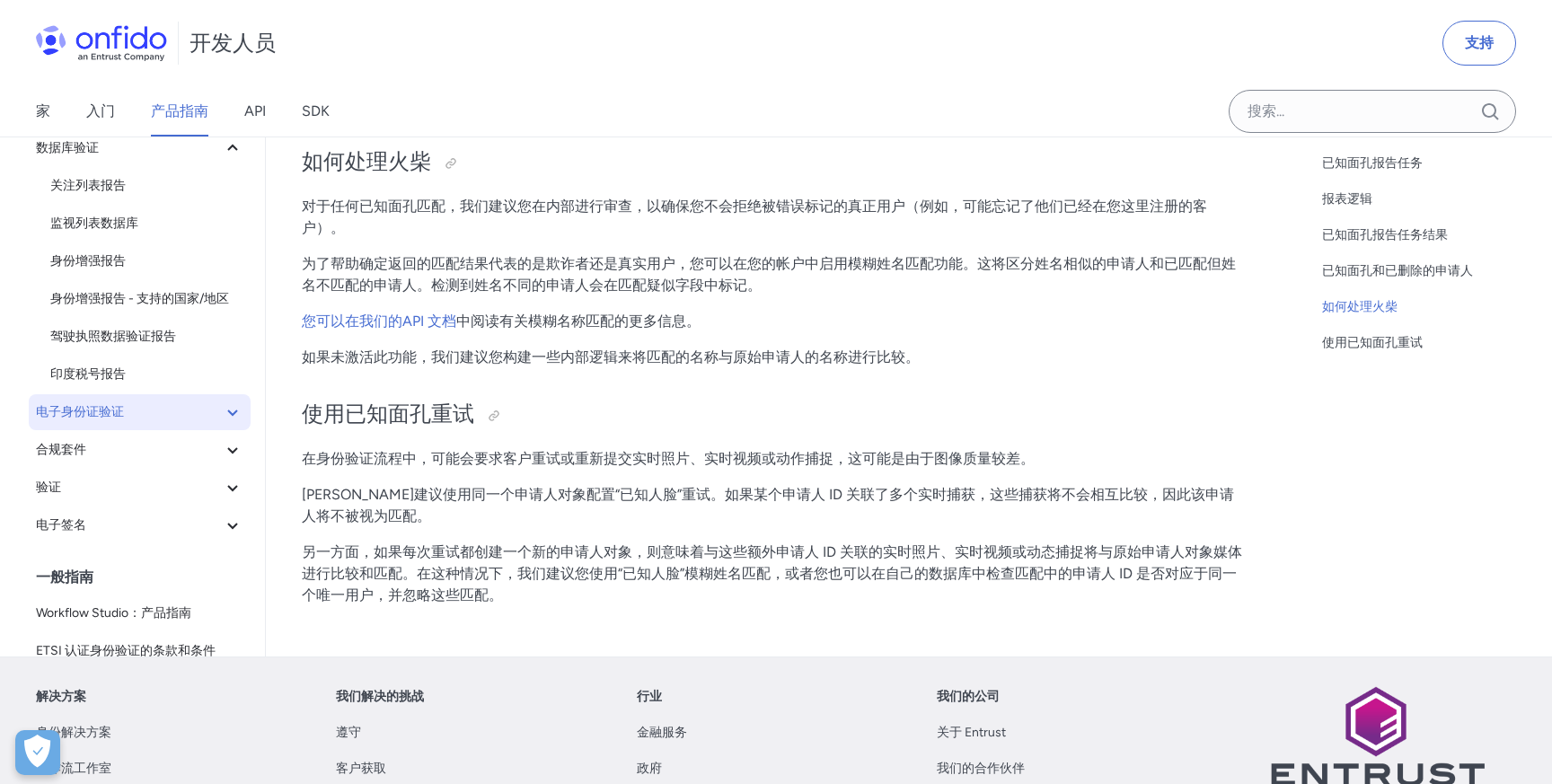
click at [169, 406] on span "电子身份证验证" at bounding box center [128, 412] width 186 height 22
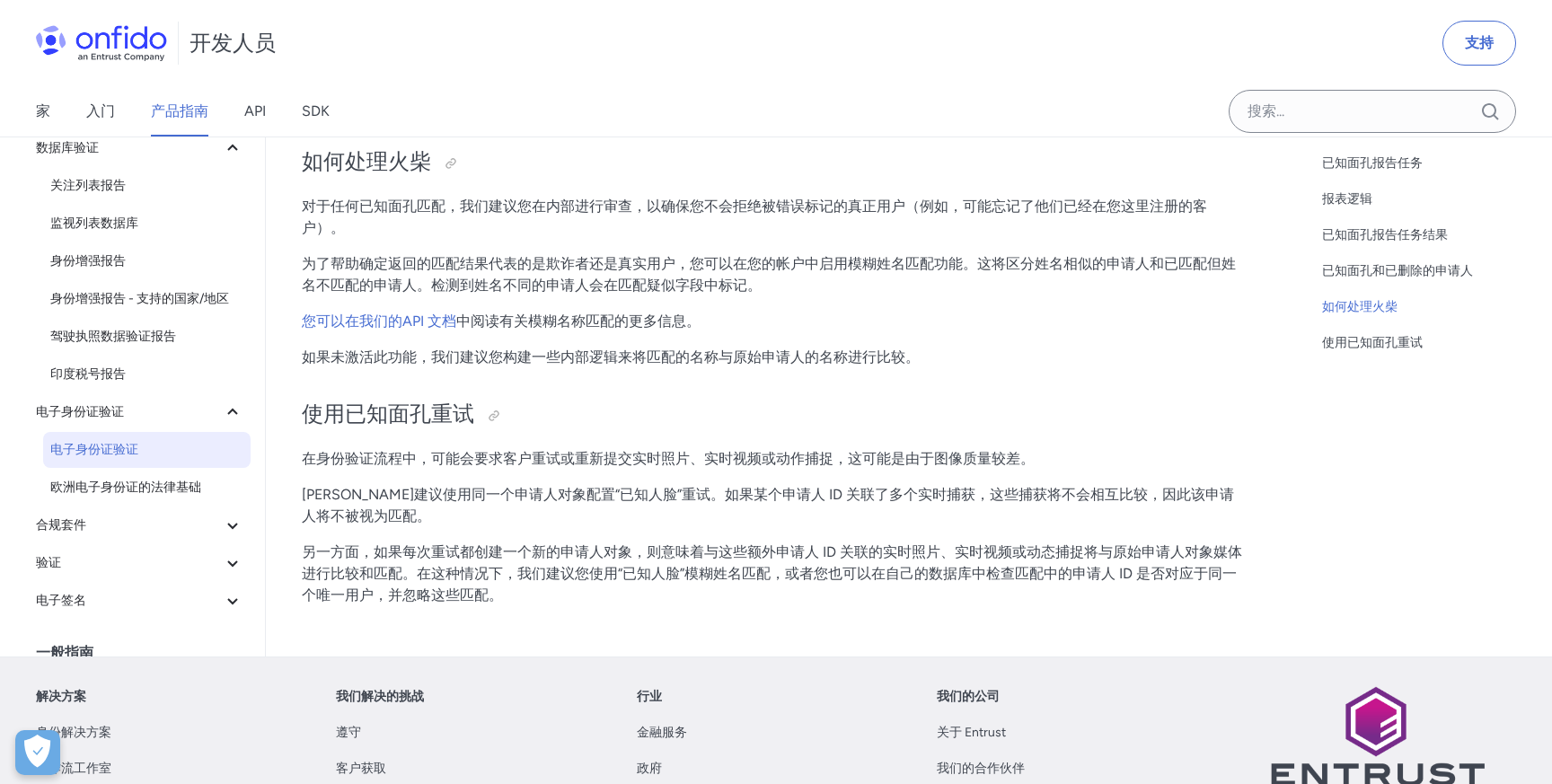
click at [167, 439] on span "电子身份证验证" at bounding box center [147, 449] width 193 height 22
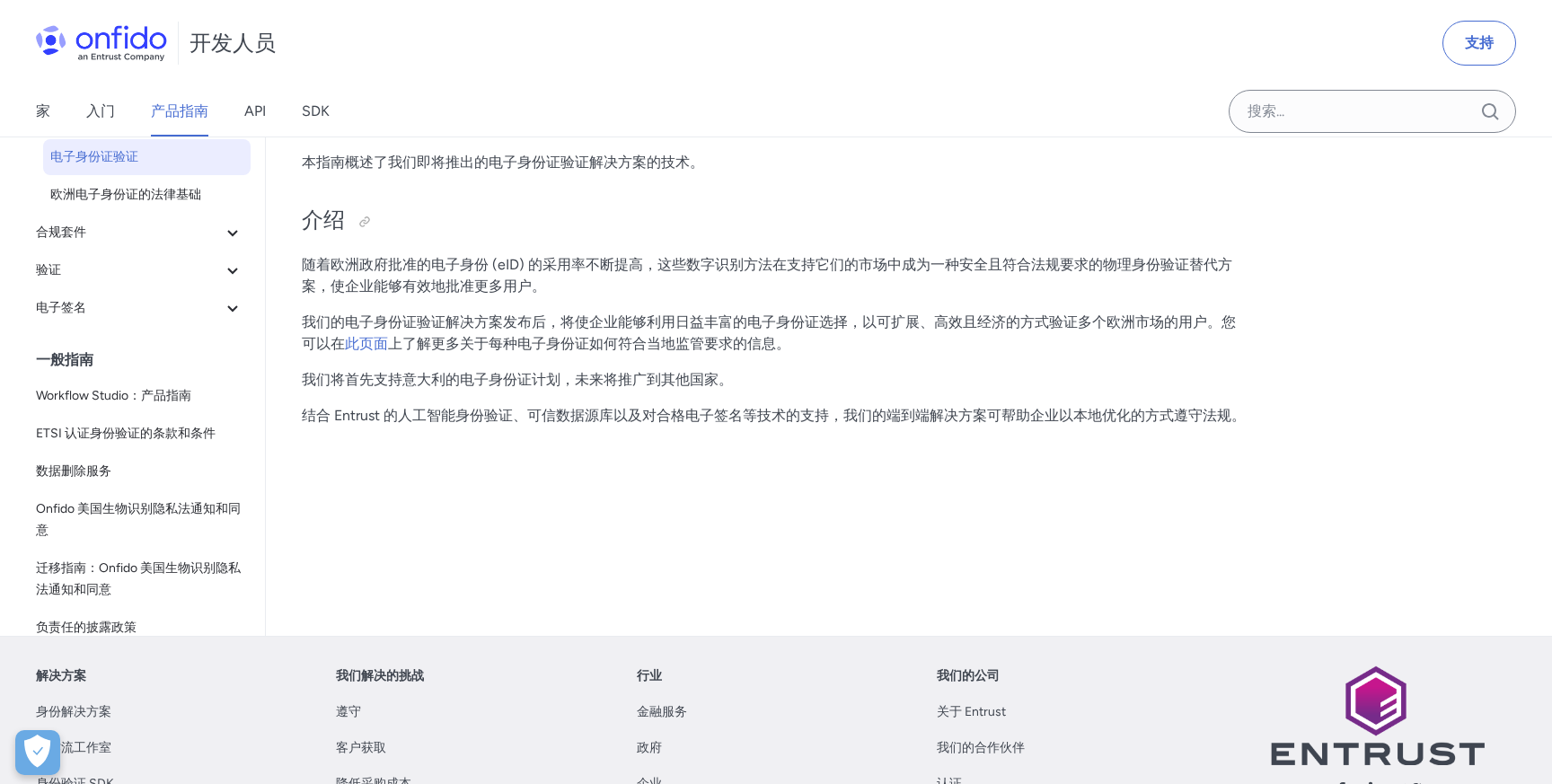
scroll to position [225, 0]
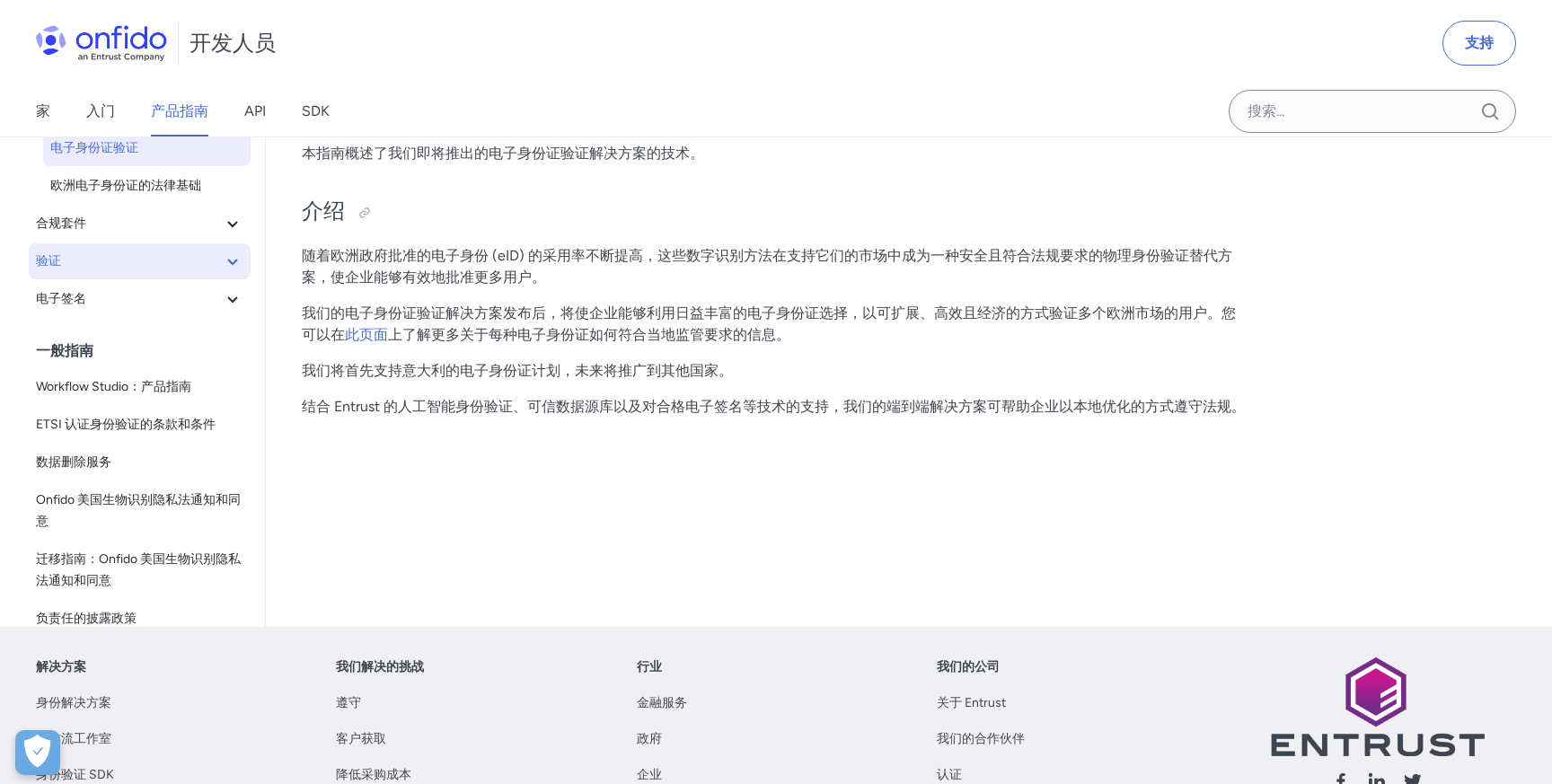
click at [150, 269] on span "验证" at bounding box center [128, 261] width 186 height 22
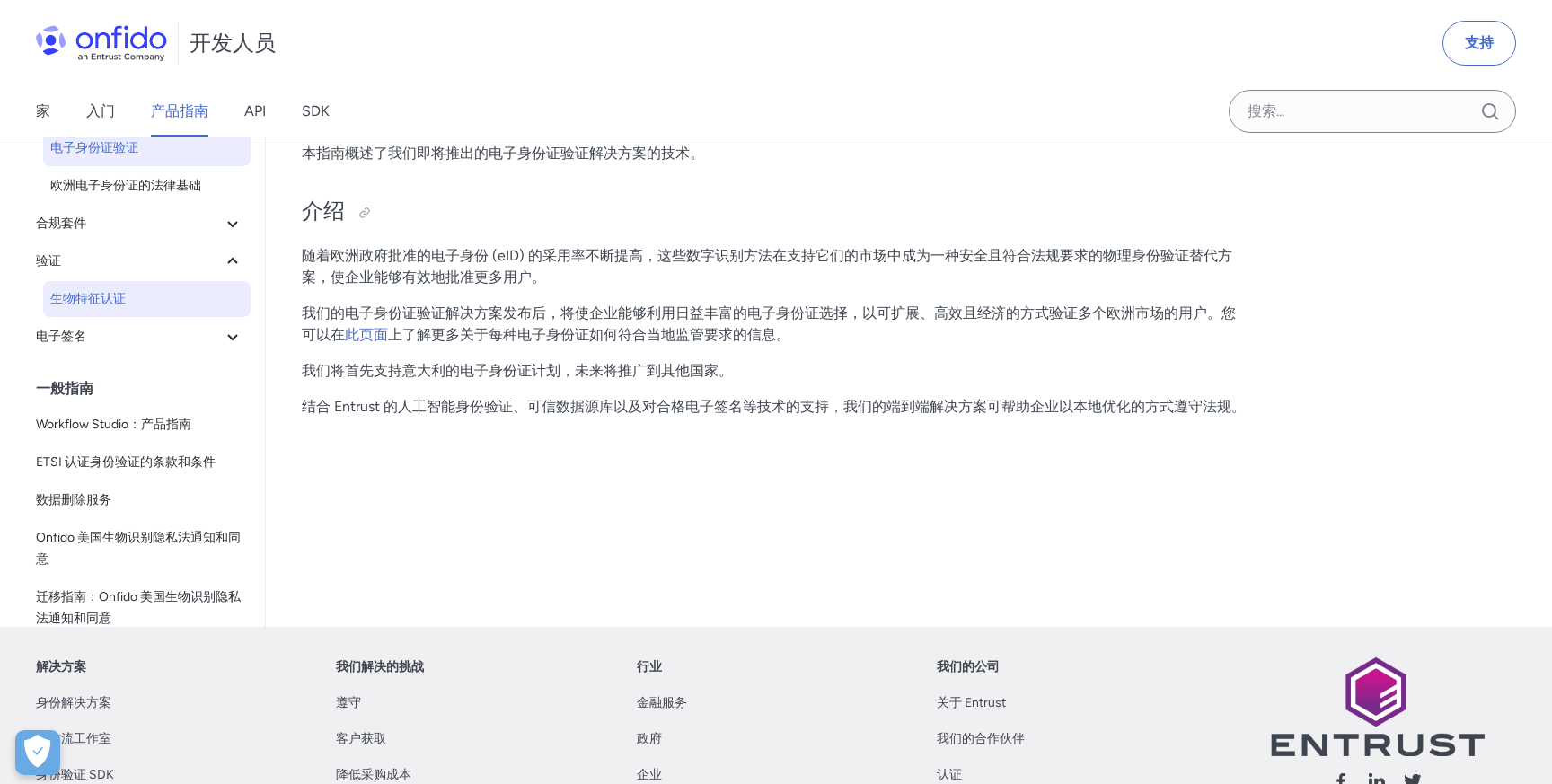
click at [148, 292] on span "生物特征认证" at bounding box center [147, 298] width 193 height 22
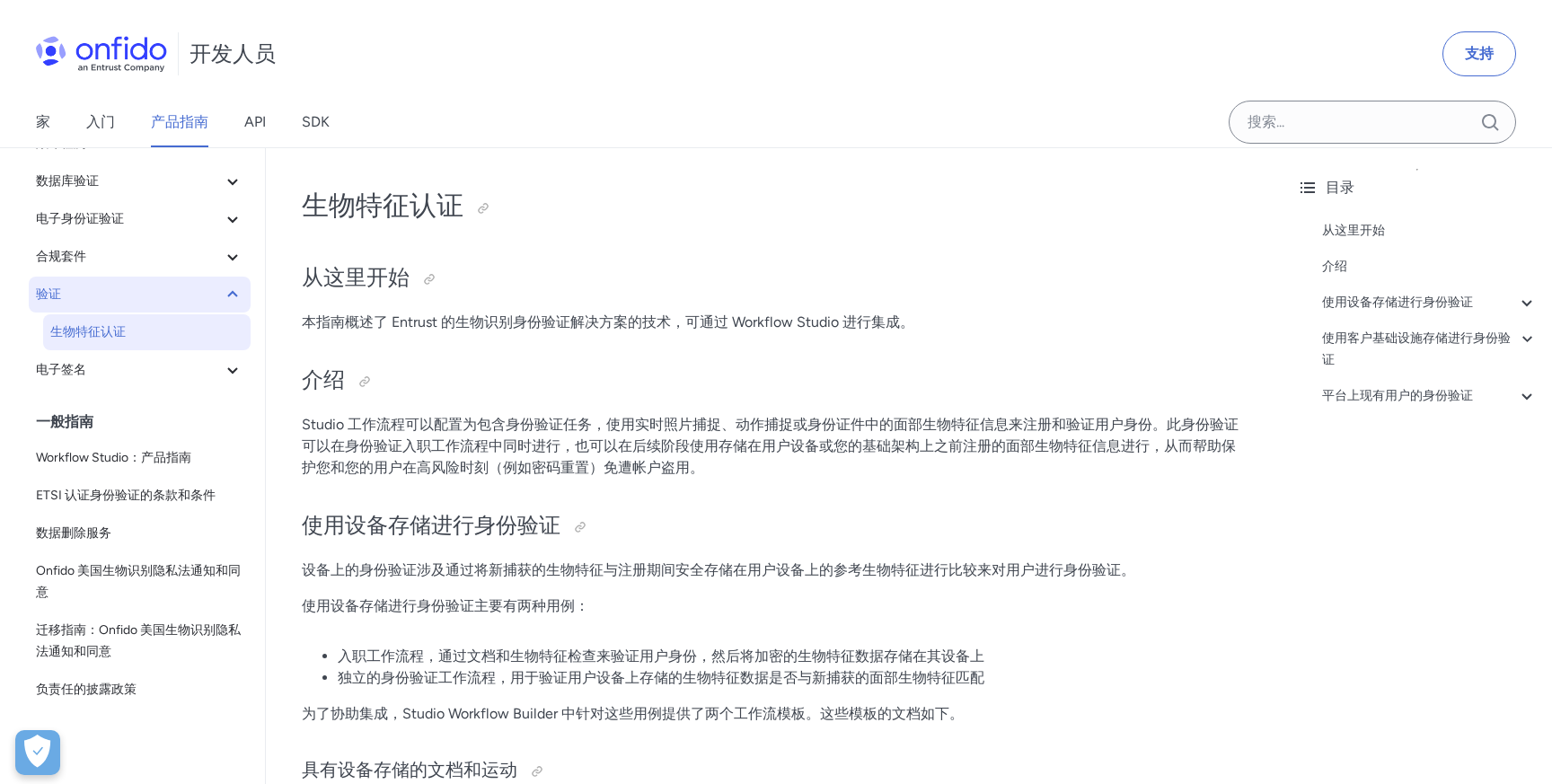
scroll to position [66, 0]
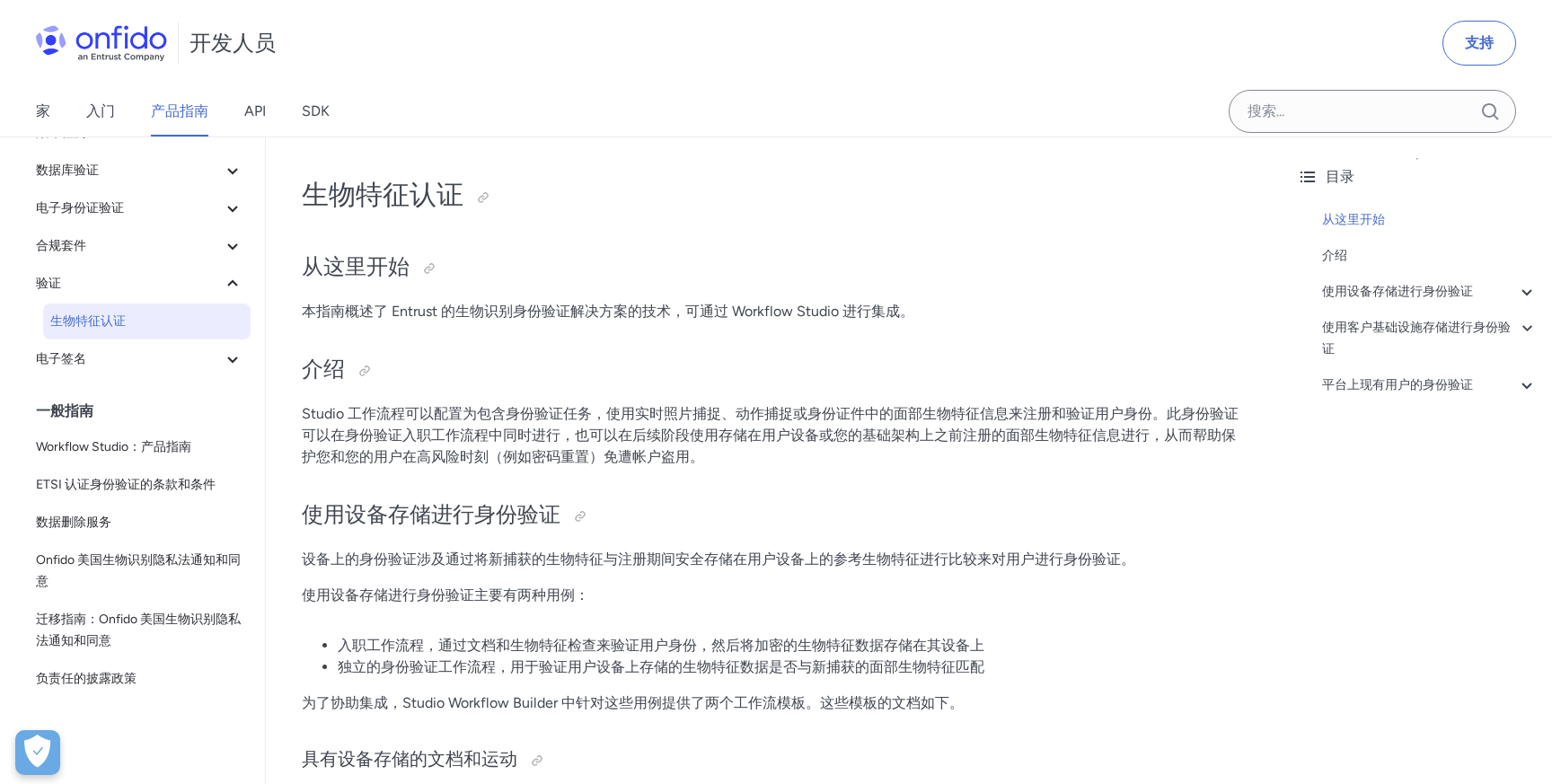
click at [387, 440] on font "Studio 工作流程可以配置为包含身份验证任务，使用实时照片捕捉、动作捕捉或身份证件中的面部生物特征信息来注册和验证用户身份。此身份验证可以在身份验证入职工…" at bounding box center [769, 435] width 937 height 60
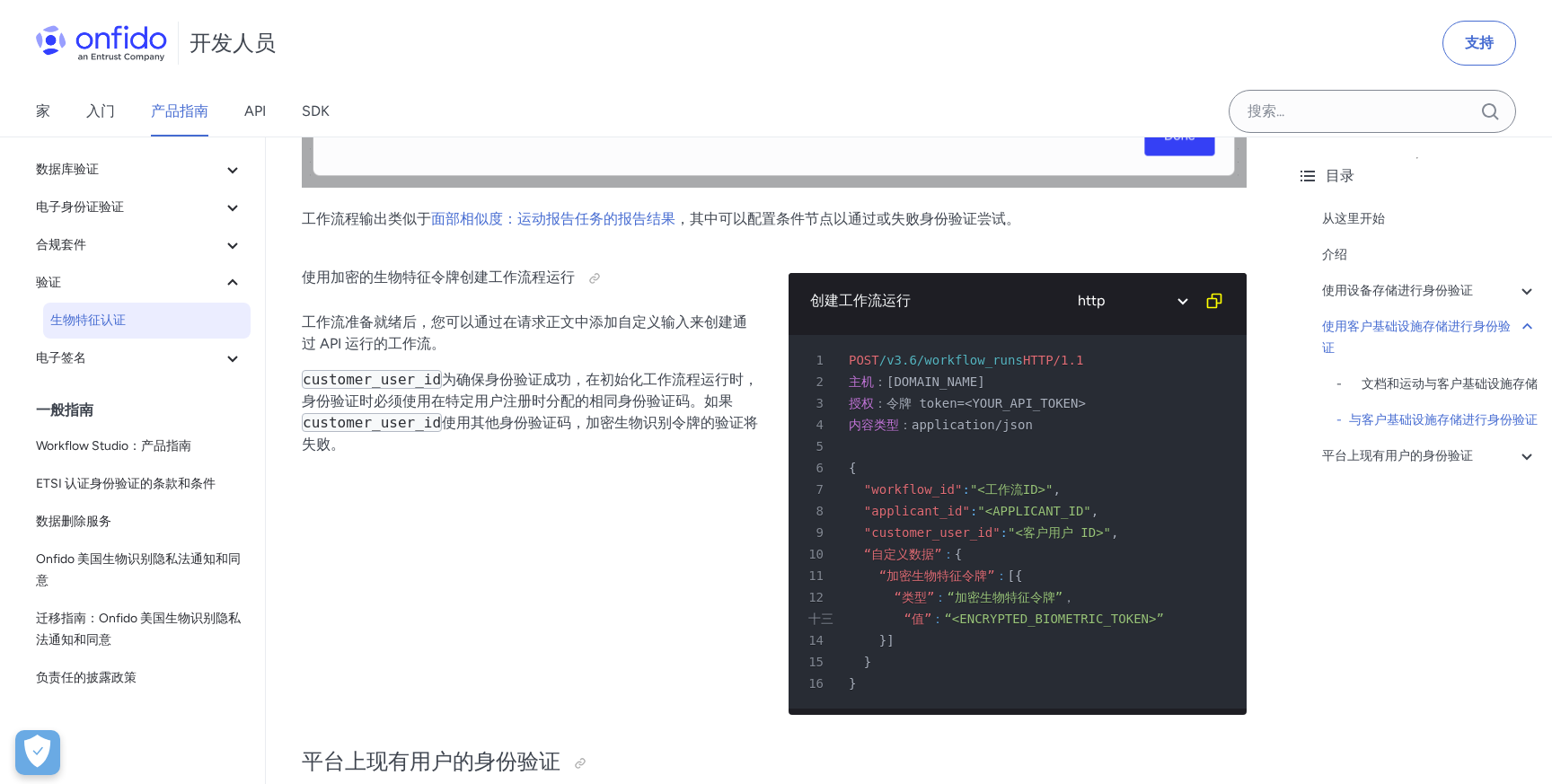
scroll to position [6502, 0]
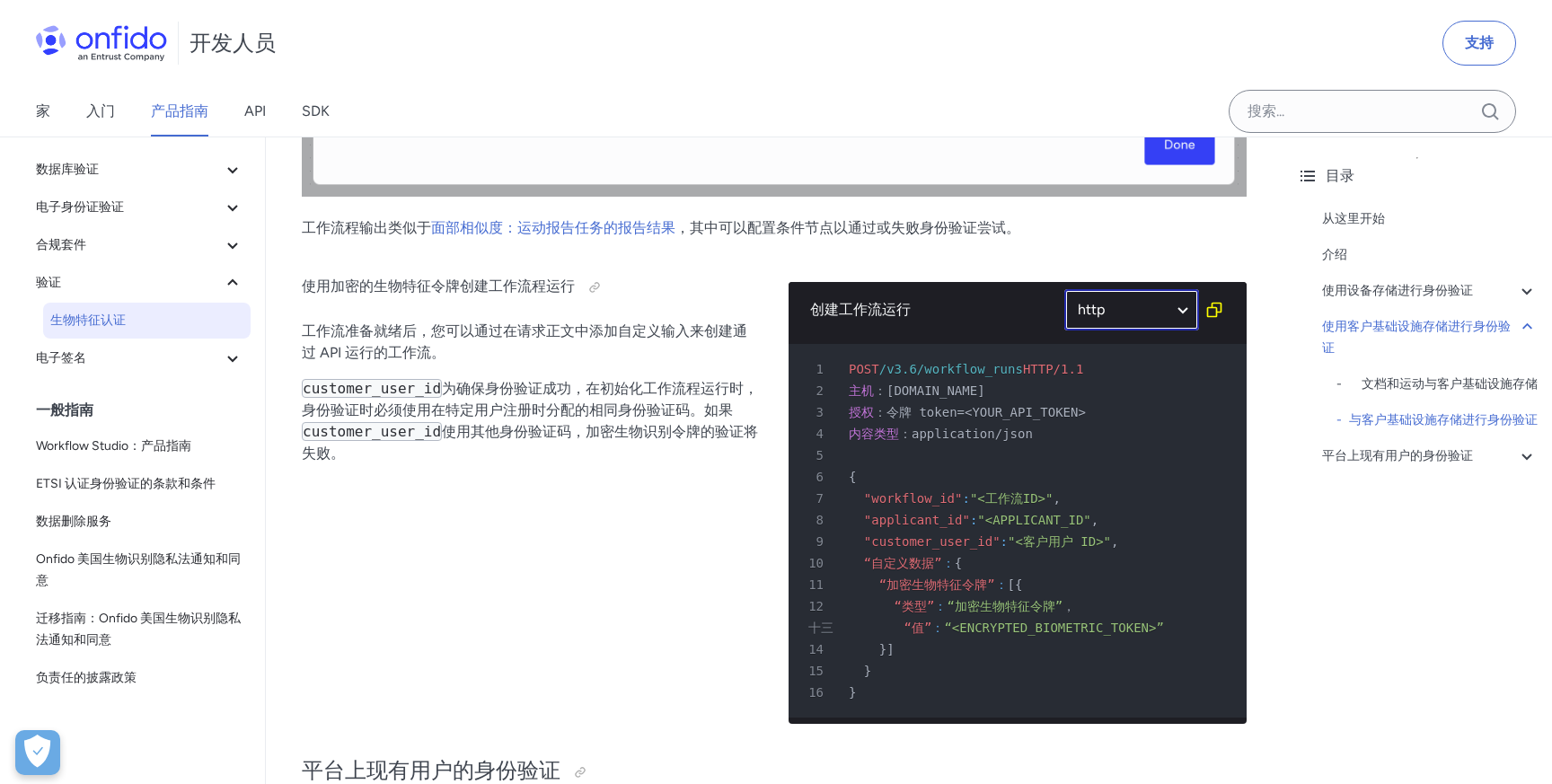
click at [1099, 312] on select "http 狂欢" at bounding box center [1132, 310] width 135 height 41
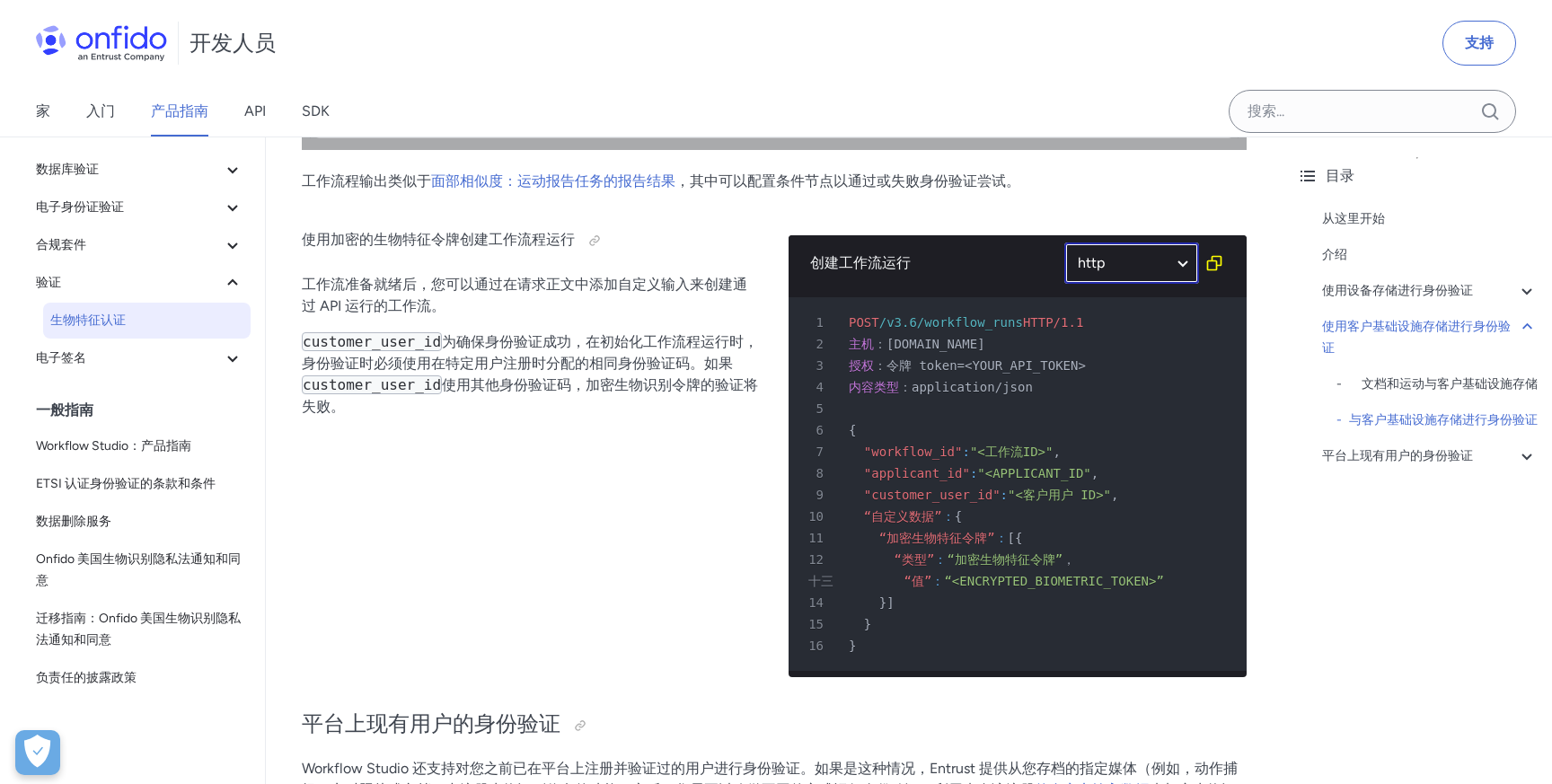
scroll to position [6548, 0]
